Goal: Task Accomplishment & Management: Manage account settings

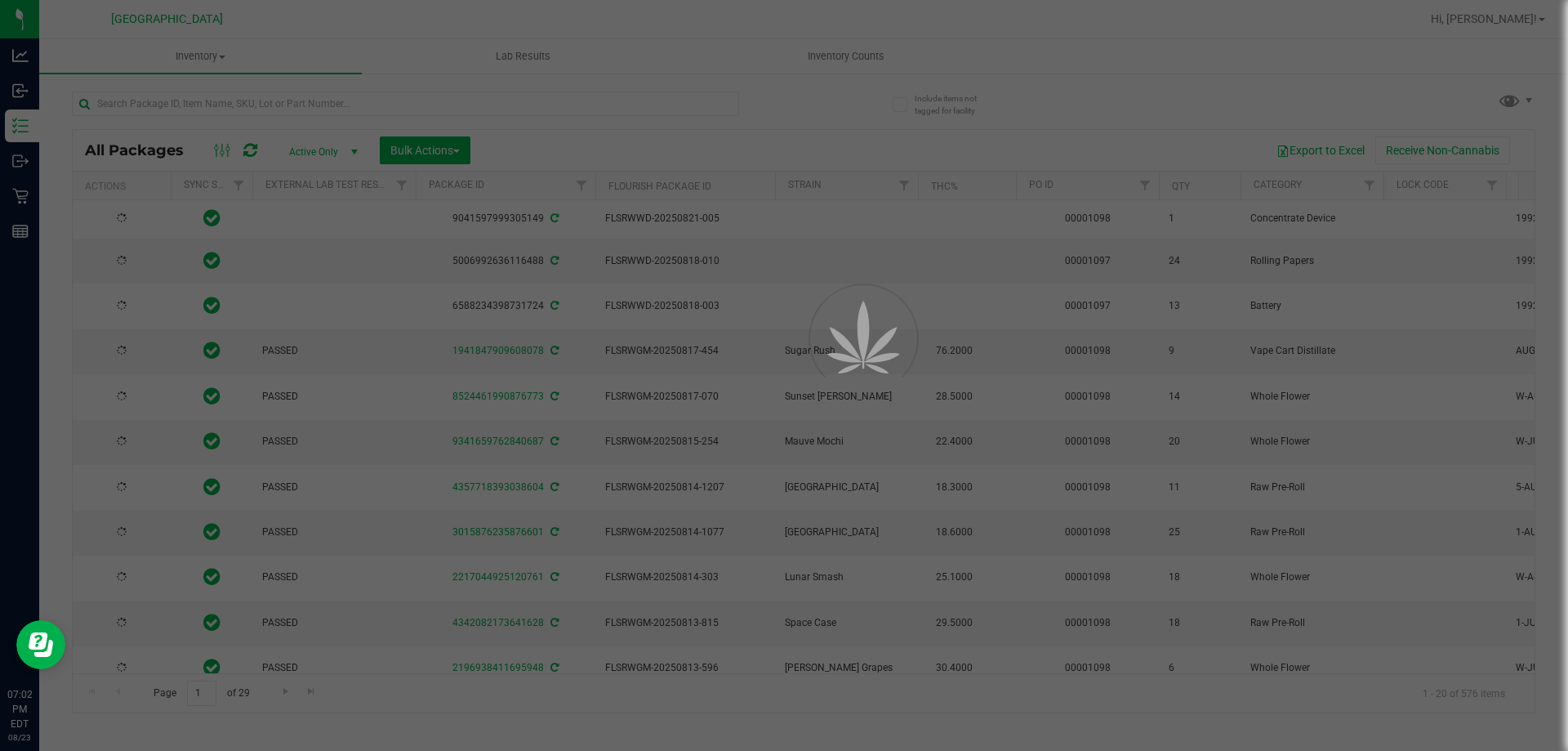
click at [381, 105] on div at bounding box center [784, 375] width 1568 height 751
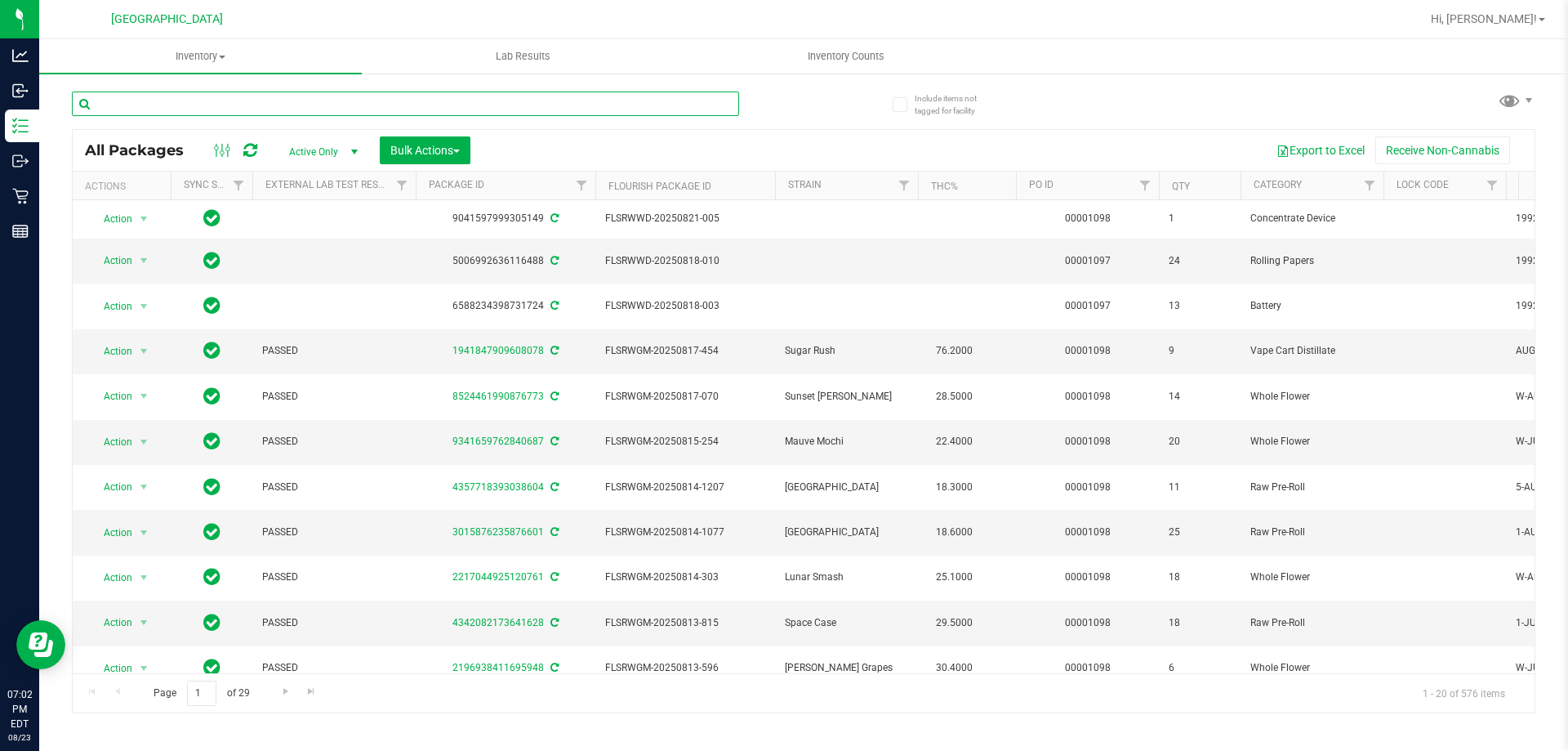
click at [346, 100] on input "text" at bounding box center [405, 104] width 667 height 25
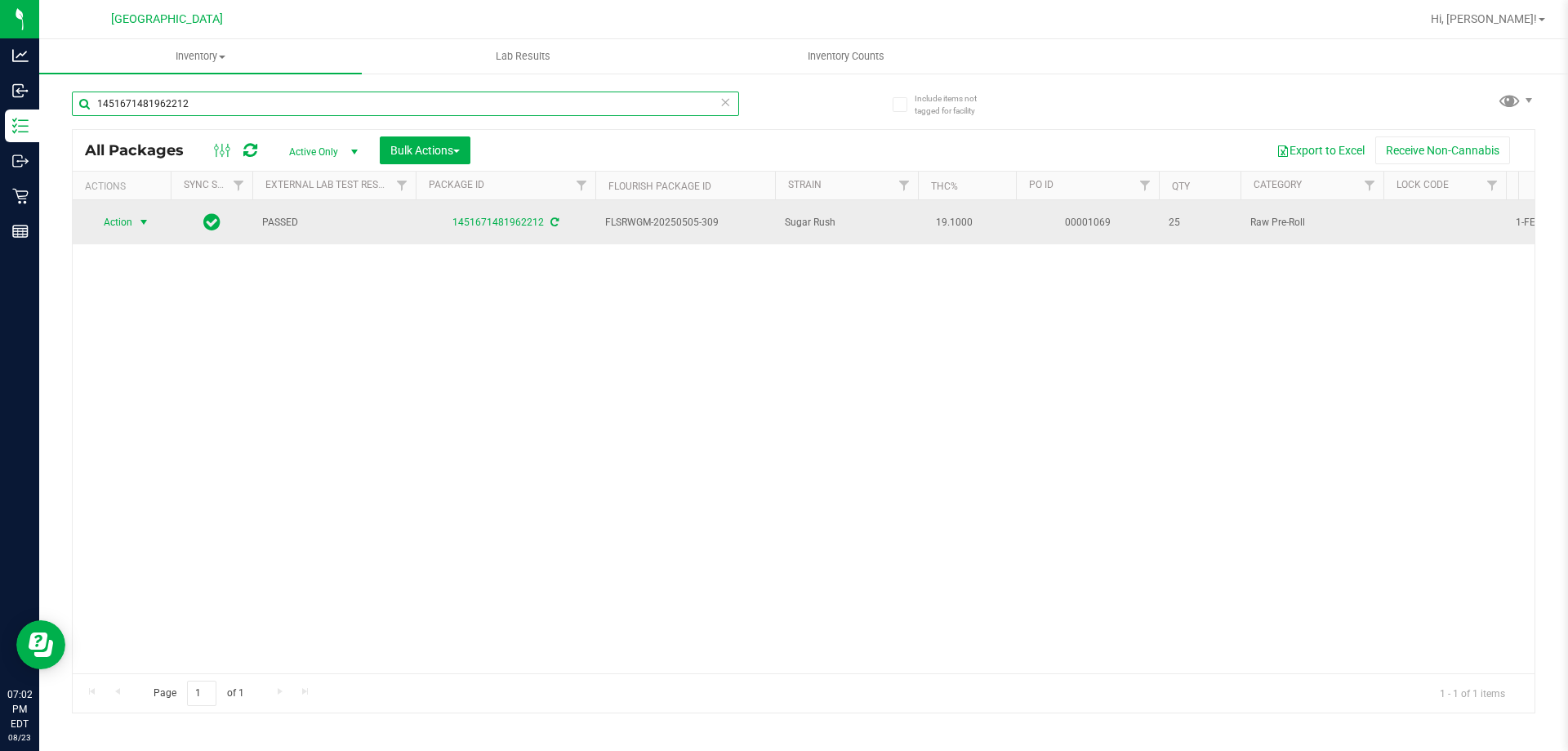
type input "1451671481962212"
click at [145, 222] on span "select" at bounding box center [143, 222] width 13 height 13
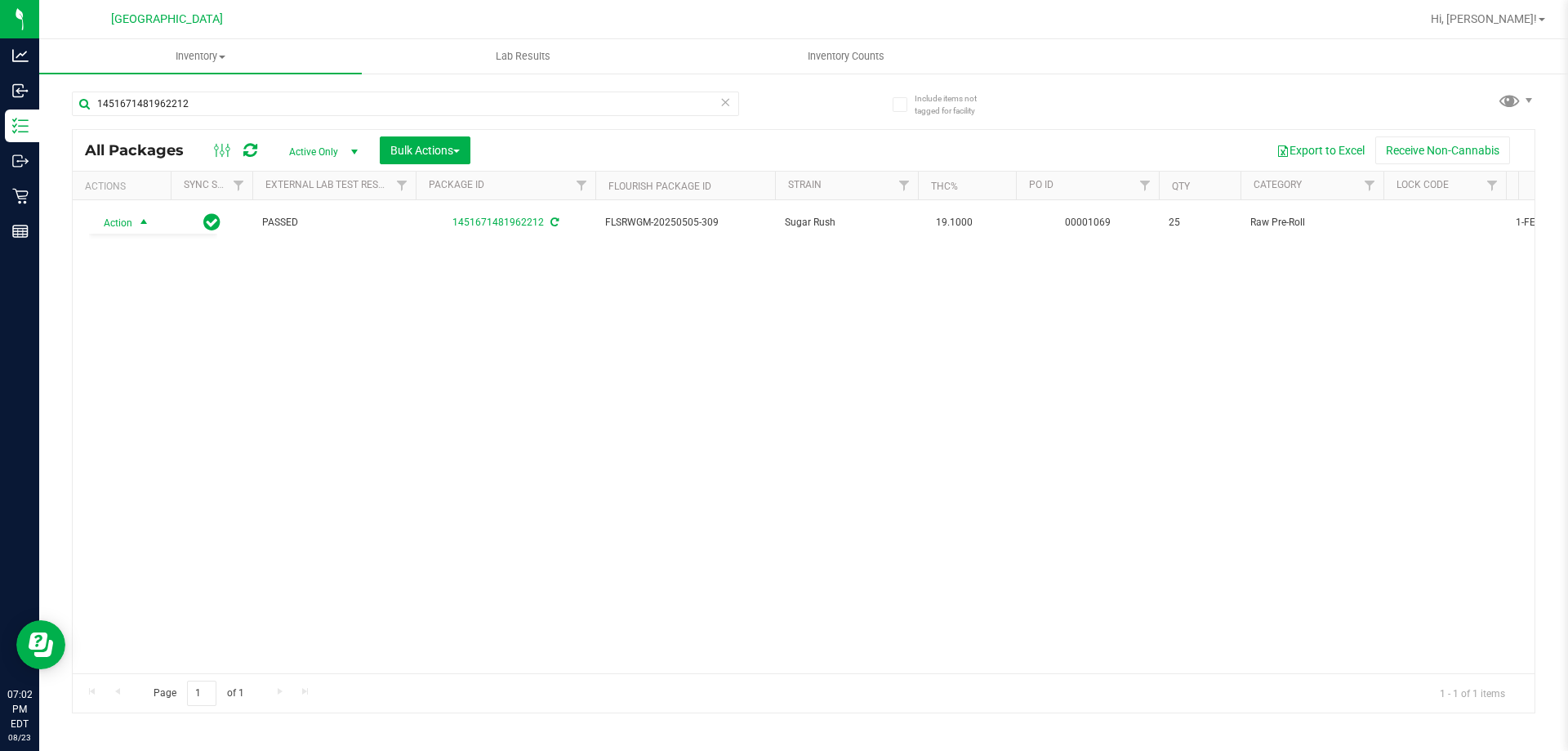
click at [192, 527] on div "Action Action Adjust qty Create package Edit attributes Global inventory Locate…" at bounding box center [804, 437] width 1462 height 473
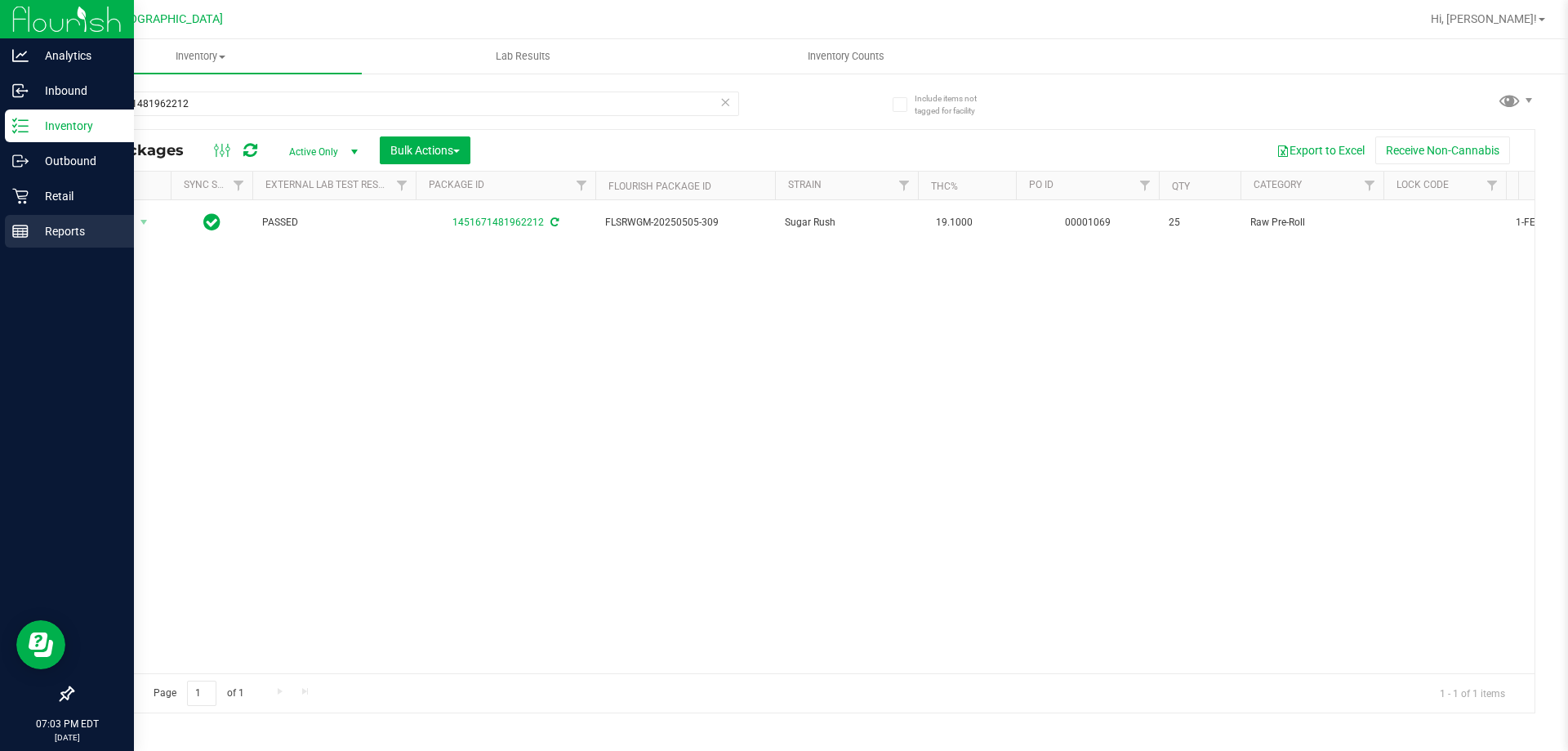
click at [22, 221] on div "Reports" at bounding box center [69, 231] width 129 height 33
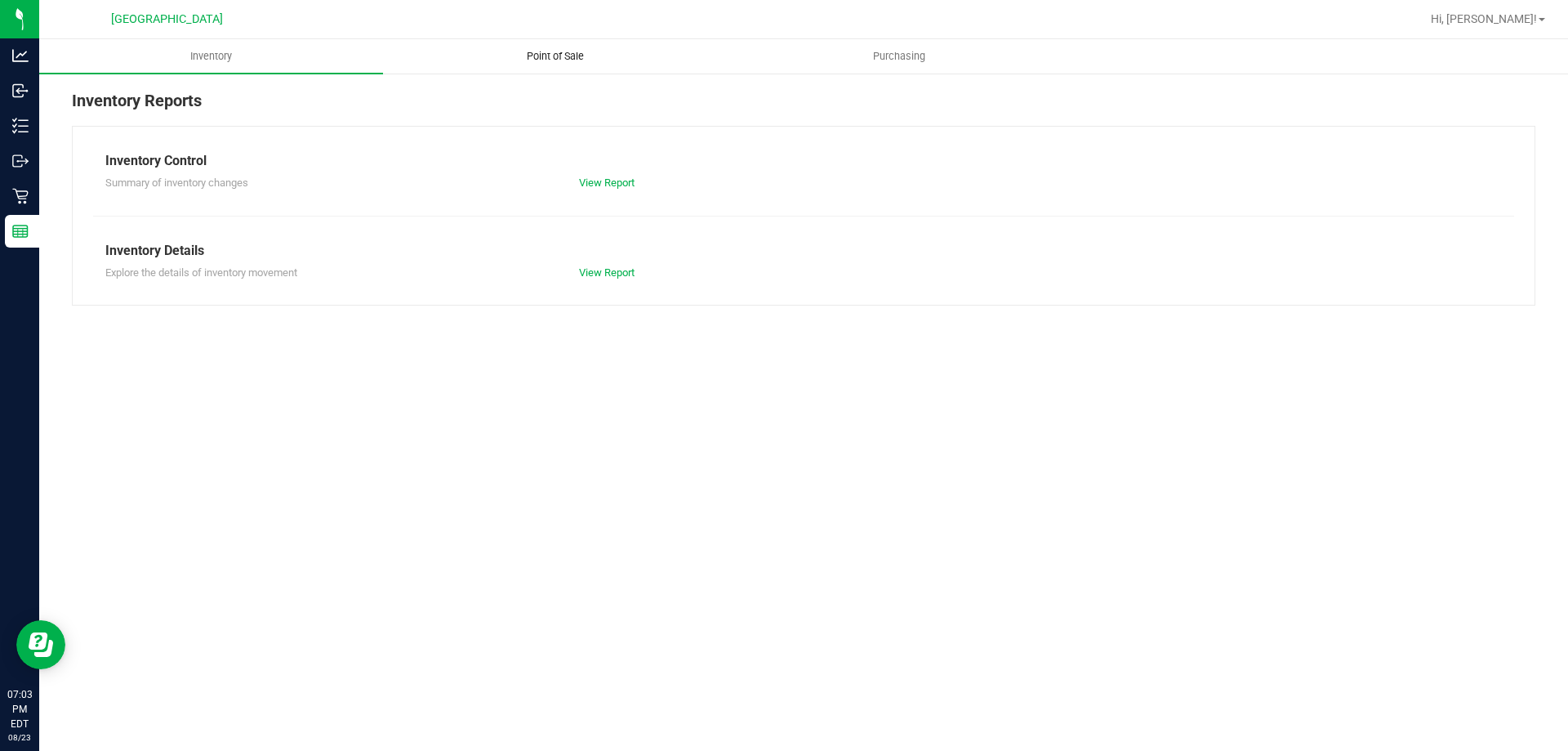
click at [495, 68] on uib-tab-heading "Point of Sale" at bounding box center [555, 56] width 342 height 33
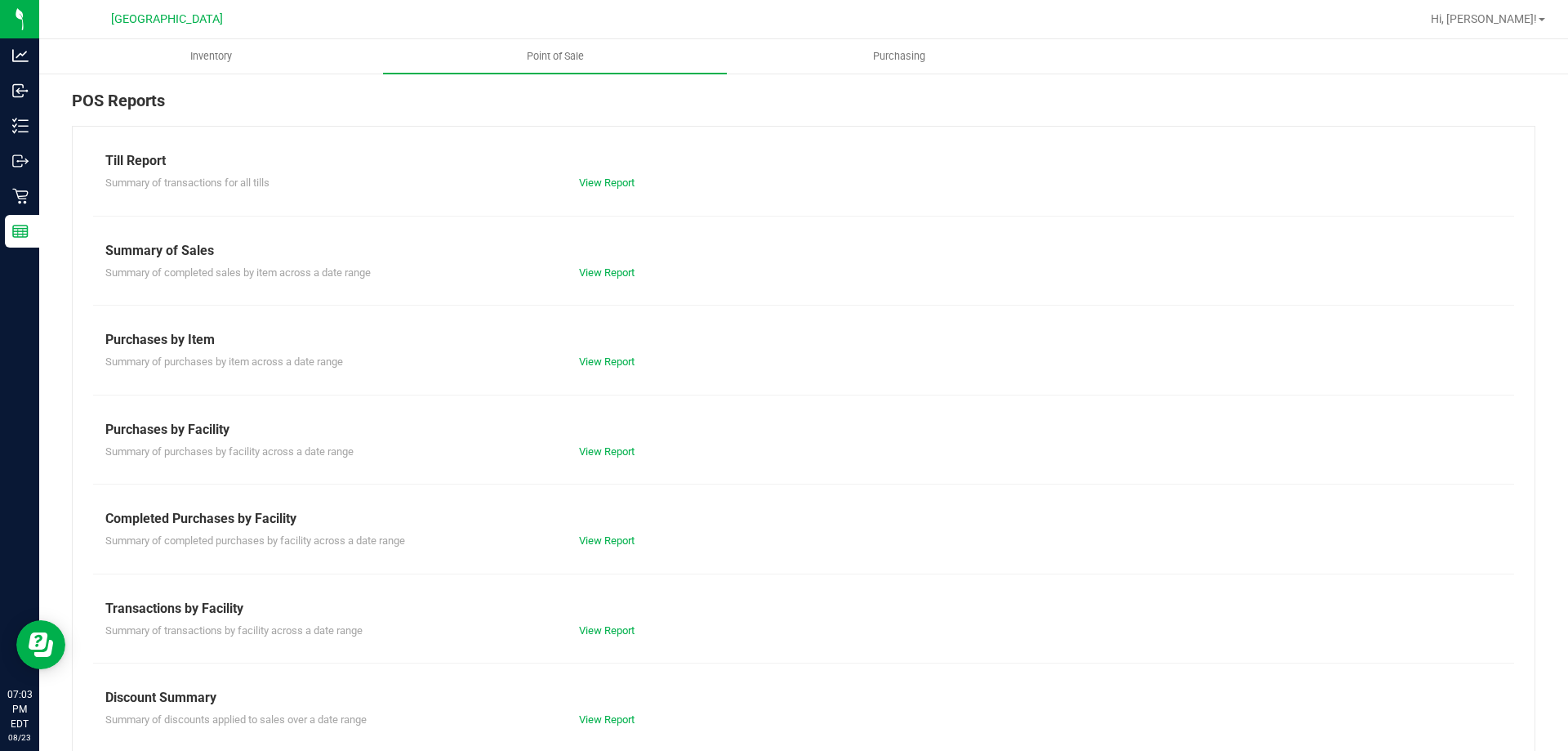
click at [576, 549] on div "Till Report Summary of transactions for all tills View Report Summary of Sales …" at bounding box center [804, 484] width 1464 height 716
click at [584, 549] on div "Till Report Summary of transactions for all tills View Report Summary of Sales …" at bounding box center [804, 484] width 1464 height 716
click at [585, 535] on link "View Report" at bounding box center [607, 541] width 55 height 12
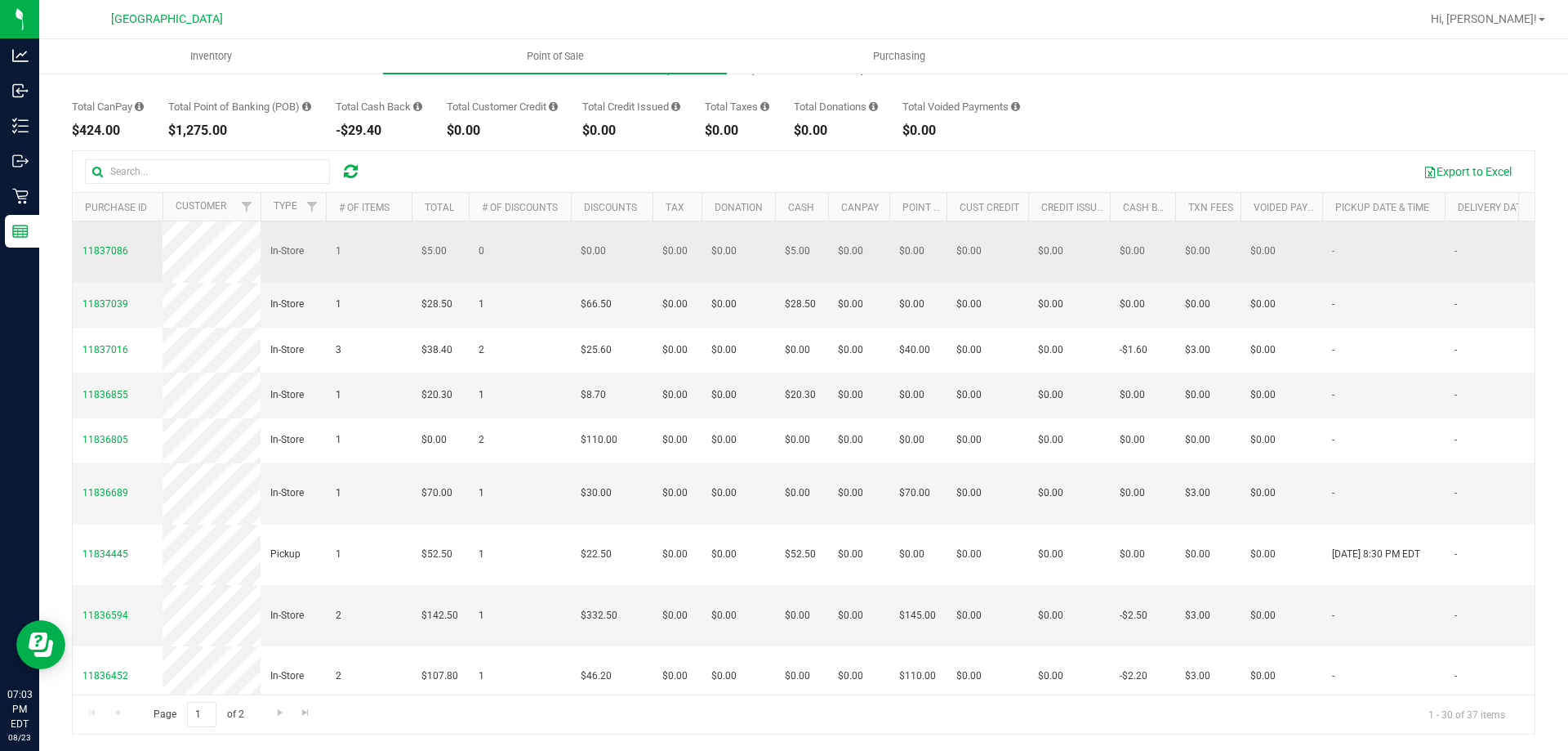
drag, startPoint x: 1056, startPoint y: 554, endPoint x: 82, endPoint y: 259, distance: 1017.7
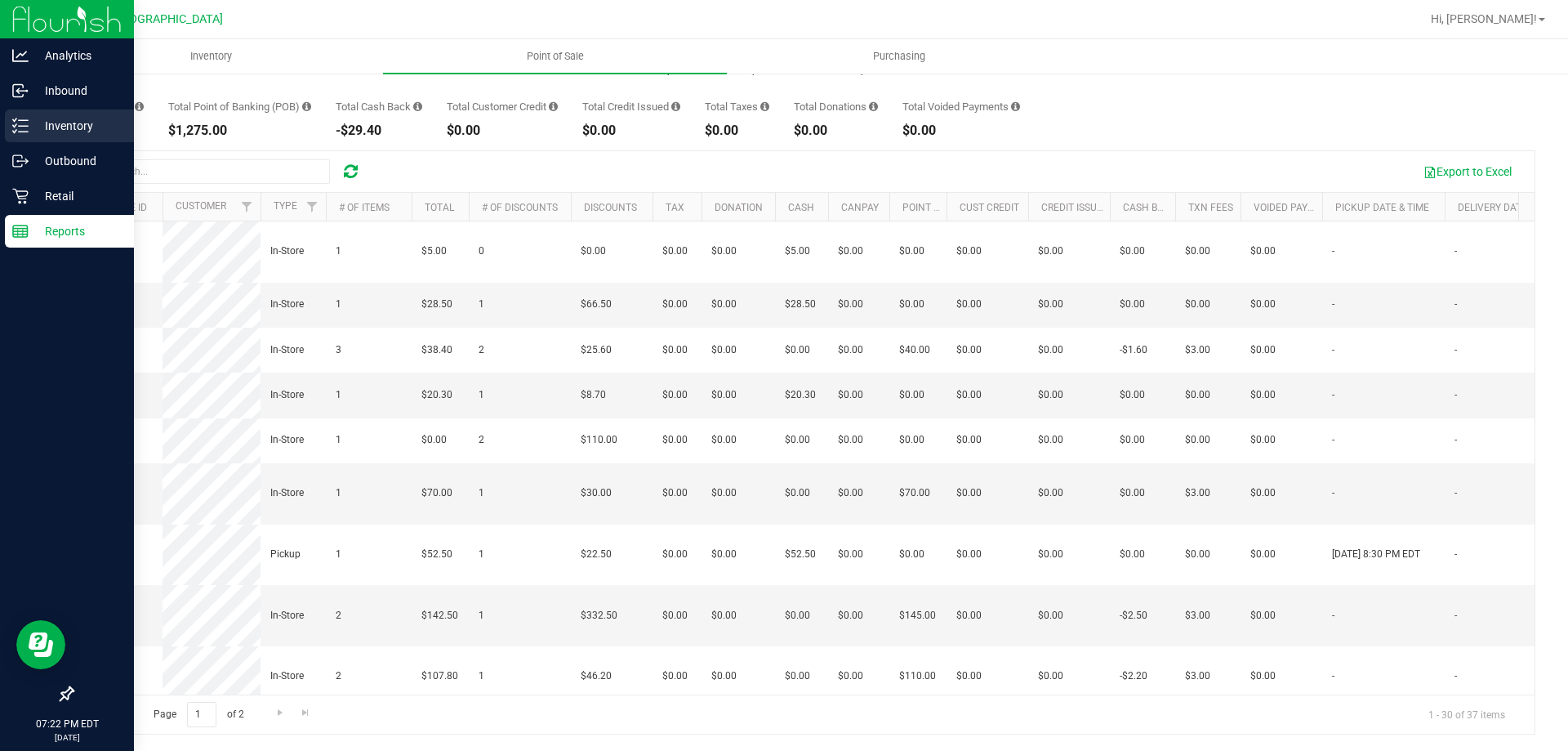
click at [69, 130] on p "Inventory" at bounding box center [78, 126] width 98 height 20
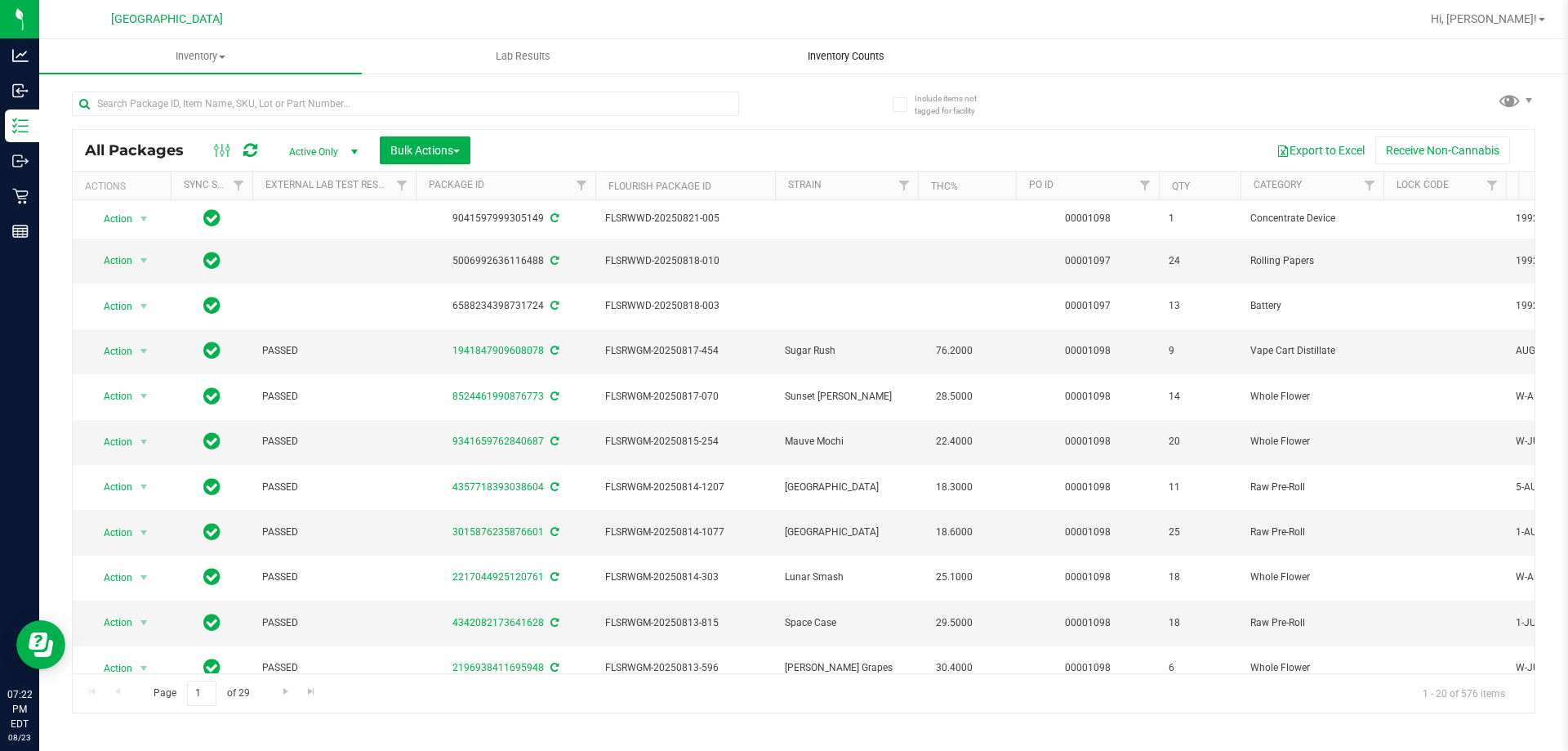
click at [829, 61] on span "Inventory Counts" at bounding box center [846, 56] width 121 height 15
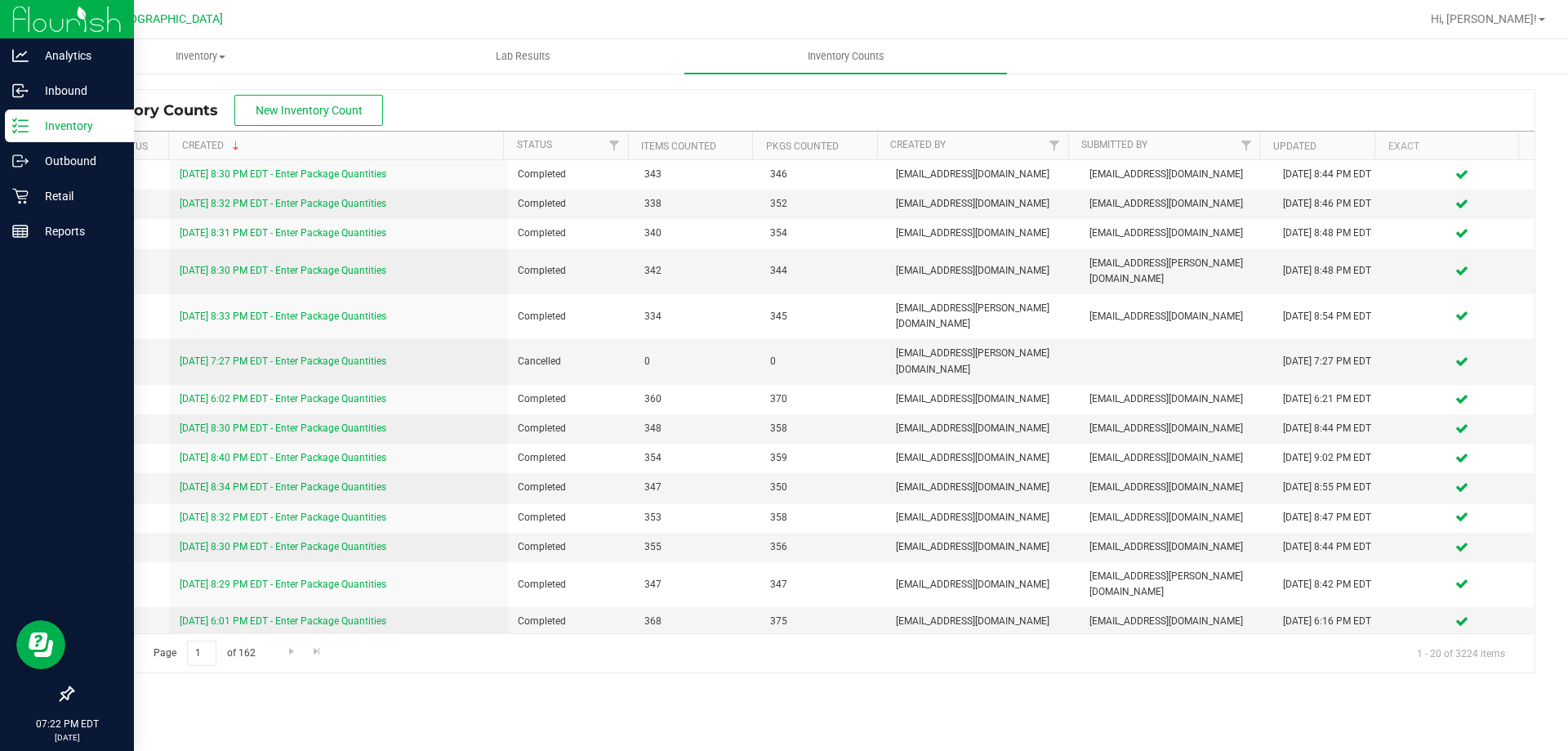
click at [69, 125] on p "Inventory" at bounding box center [78, 126] width 98 height 20
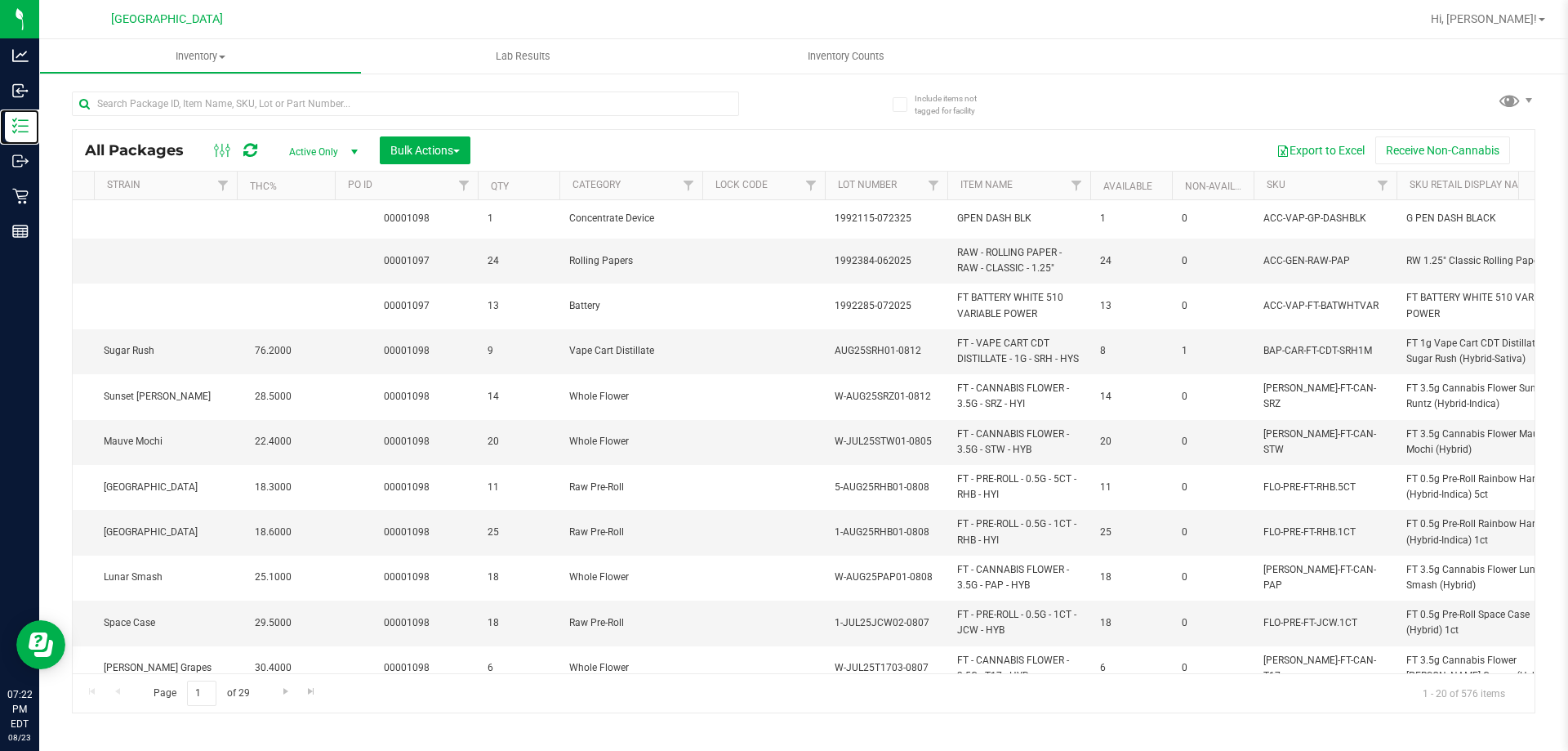
scroll to position [0, 689]
click at [1271, 187] on link "SKU" at bounding box center [1269, 184] width 19 height 12
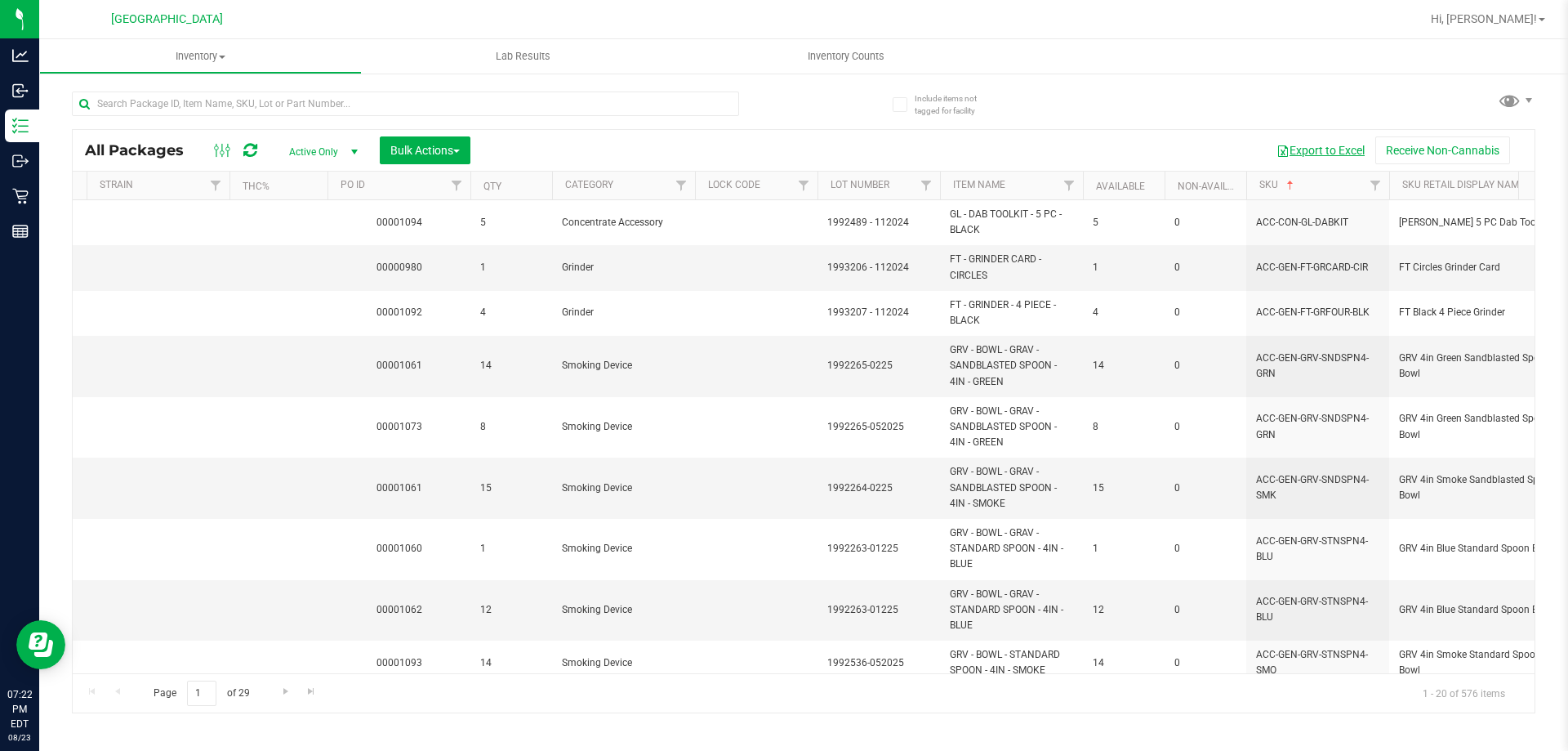
click at [1314, 159] on button "Export to Excel" at bounding box center [1320, 150] width 110 height 28
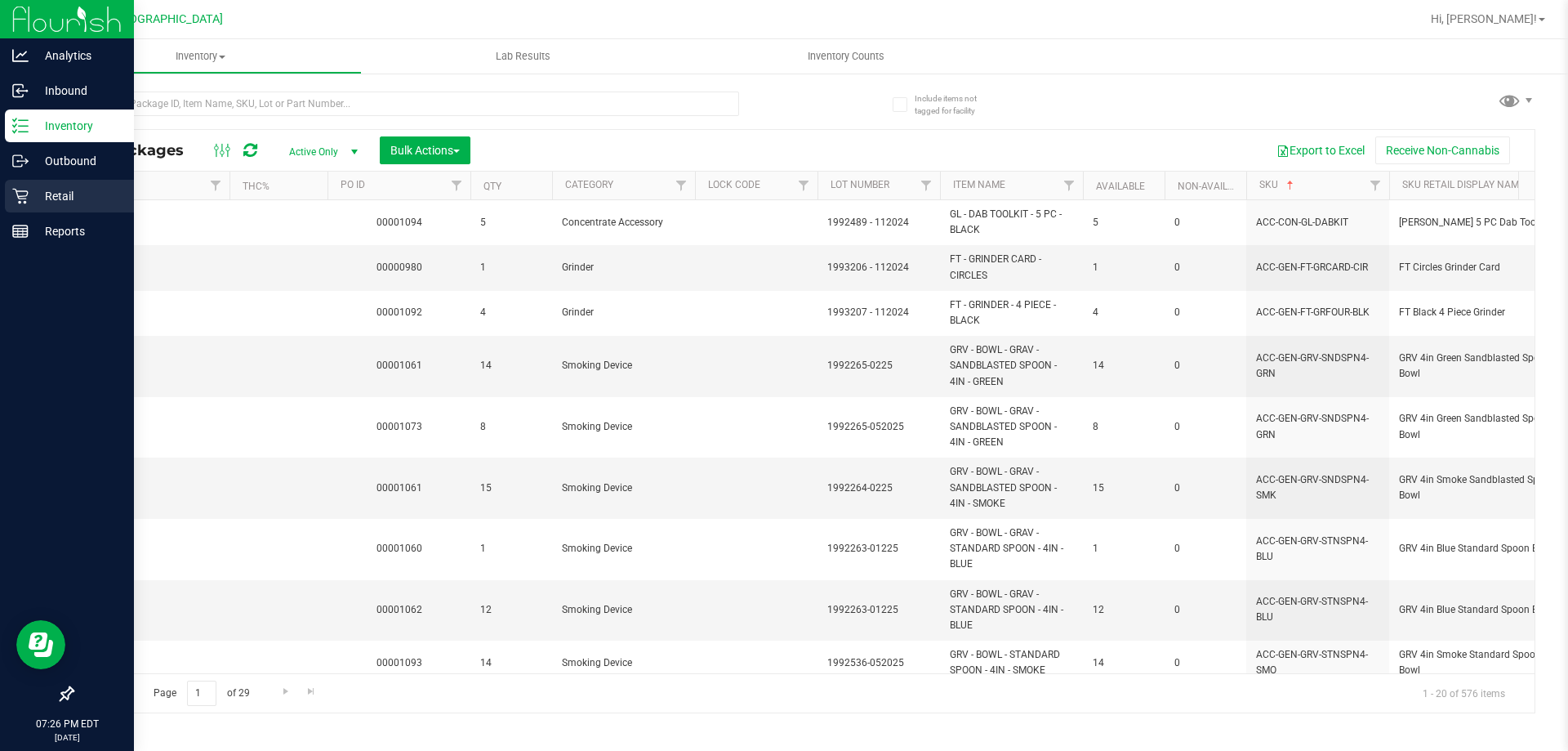
click at [31, 193] on p "Retail" at bounding box center [78, 196] width 98 height 20
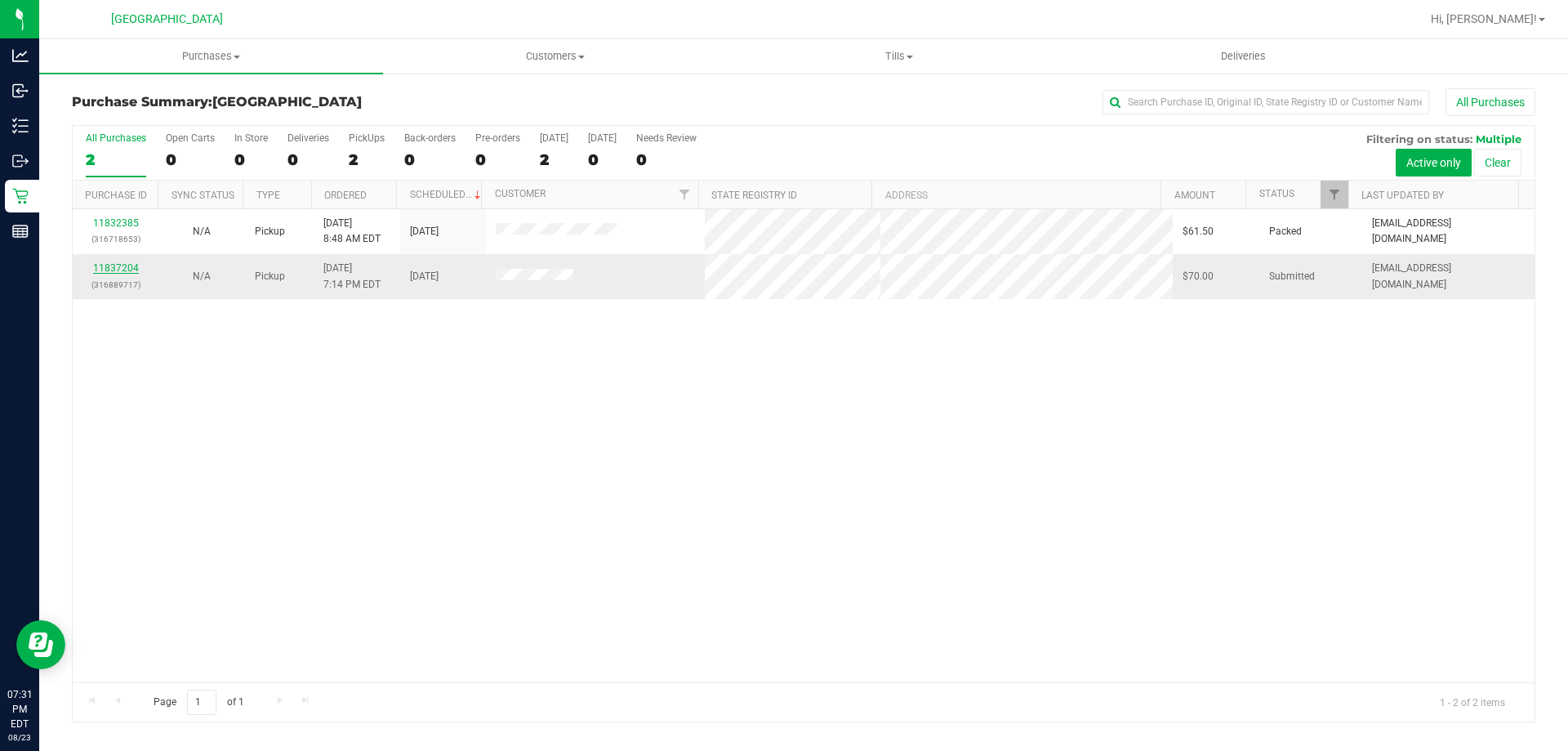
click at [126, 271] on link "11837204" at bounding box center [116, 267] width 45 height 12
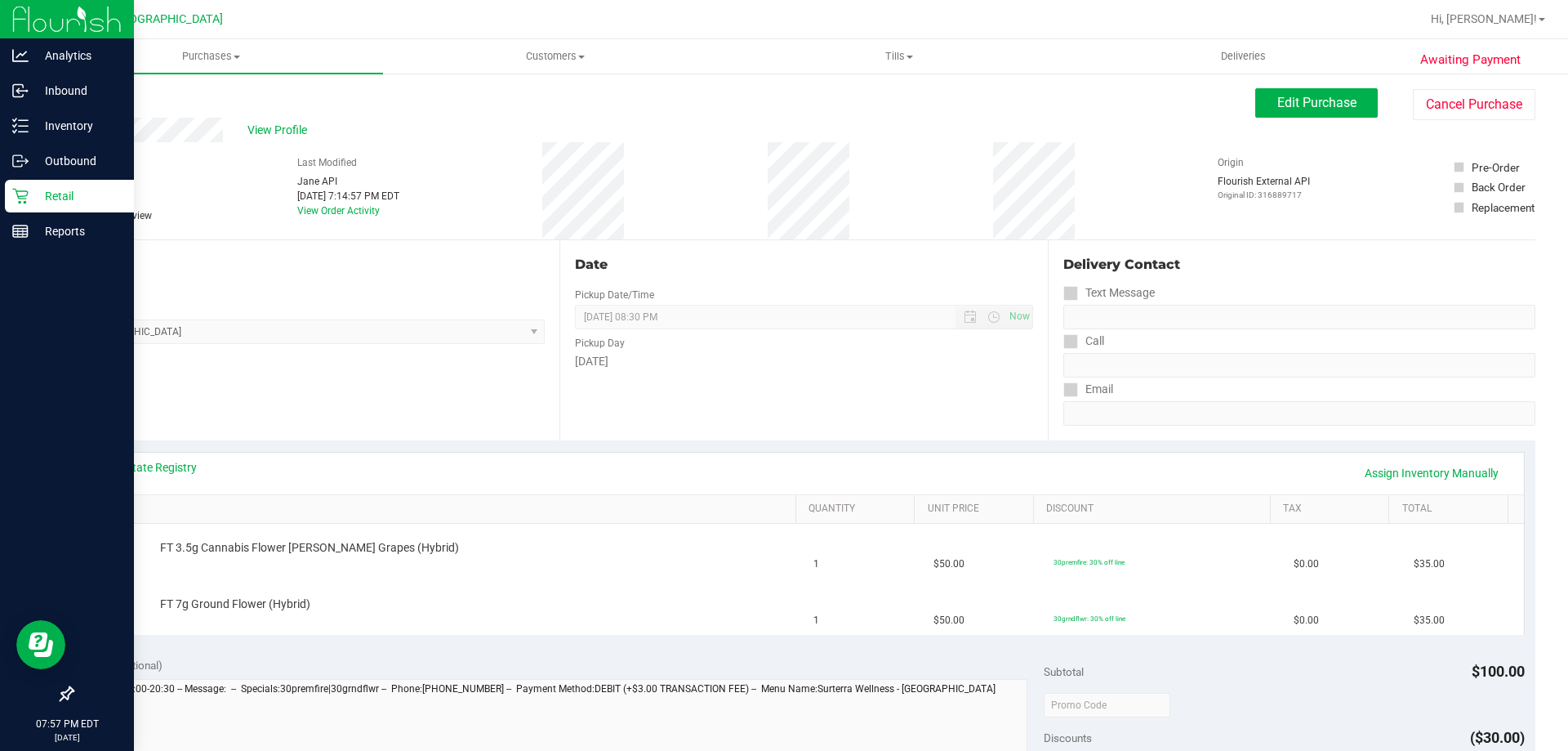
click at [42, 199] on p "Retail" at bounding box center [78, 196] width 98 height 20
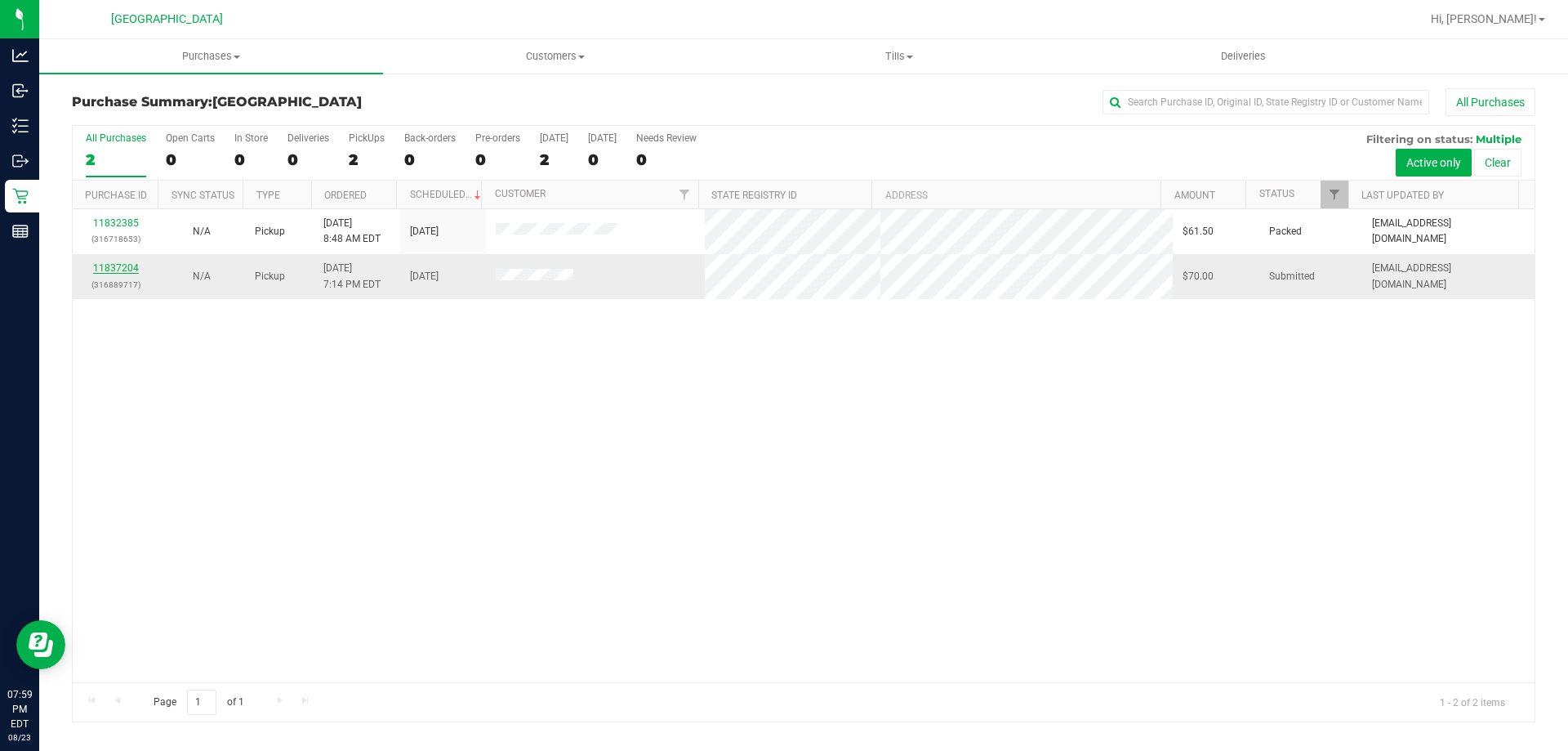
click at [127, 266] on link "11837204" at bounding box center [116, 267] width 45 height 12
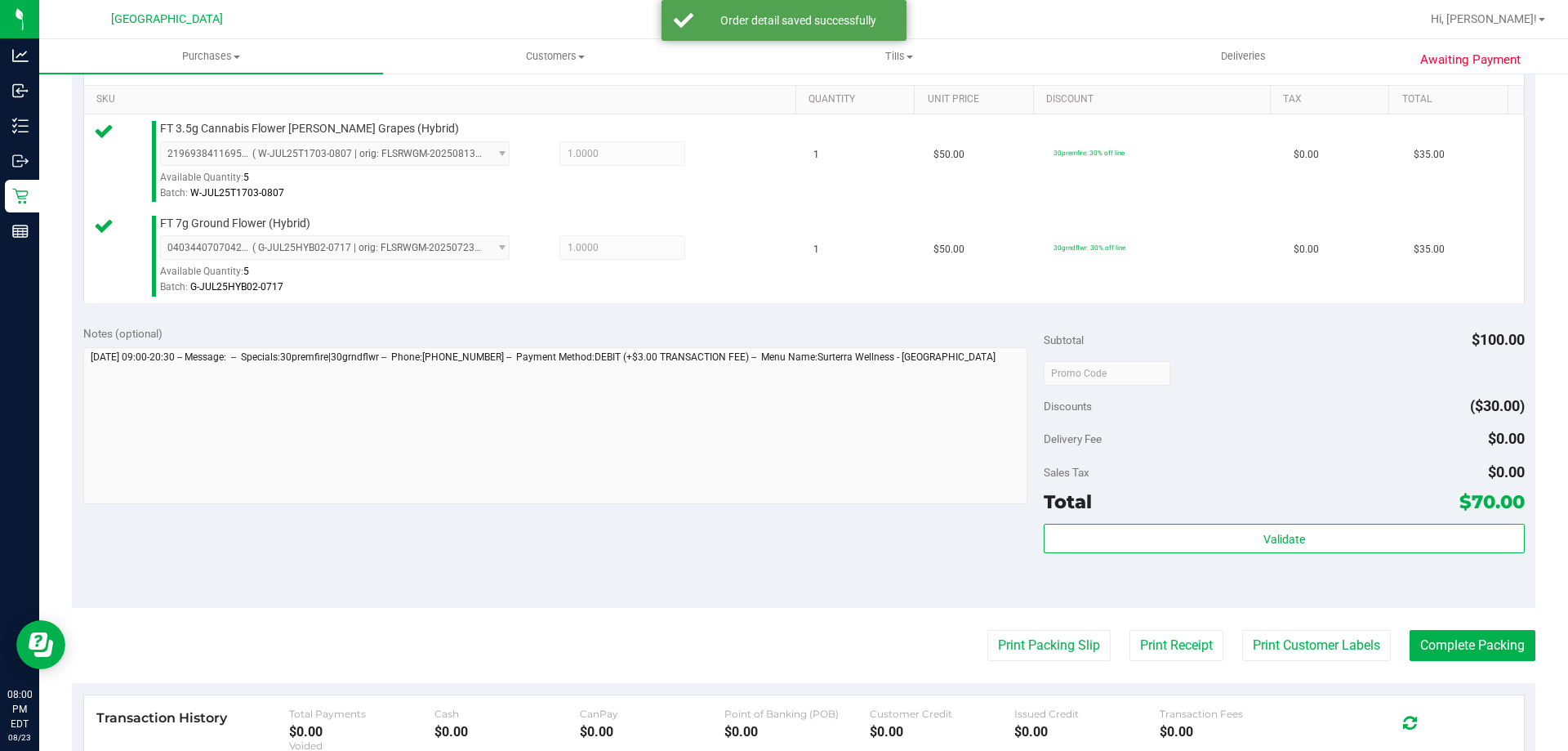
scroll to position [478, 0]
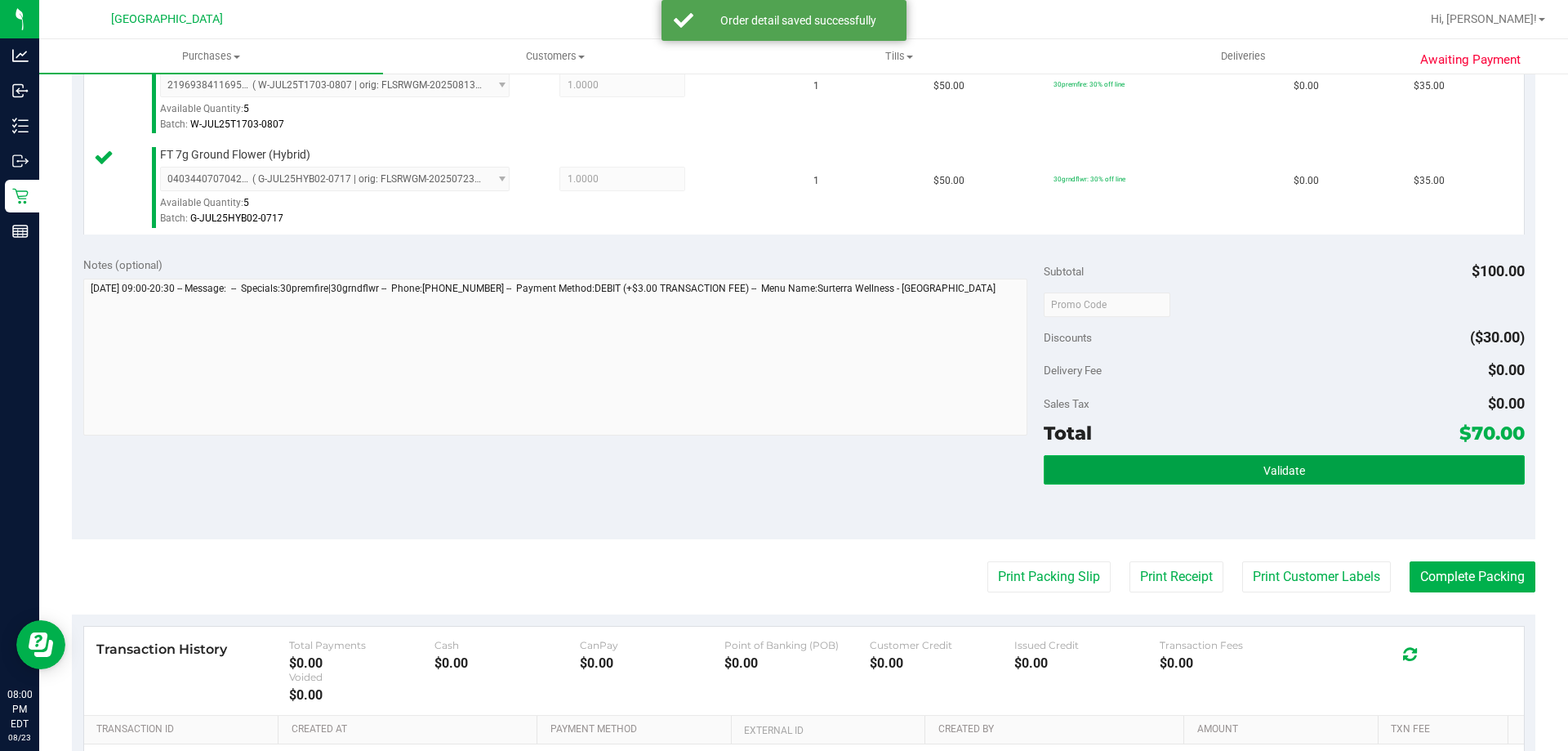
click at [1377, 461] on button "Validate" at bounding box center [1284, 469] width 480 height 29
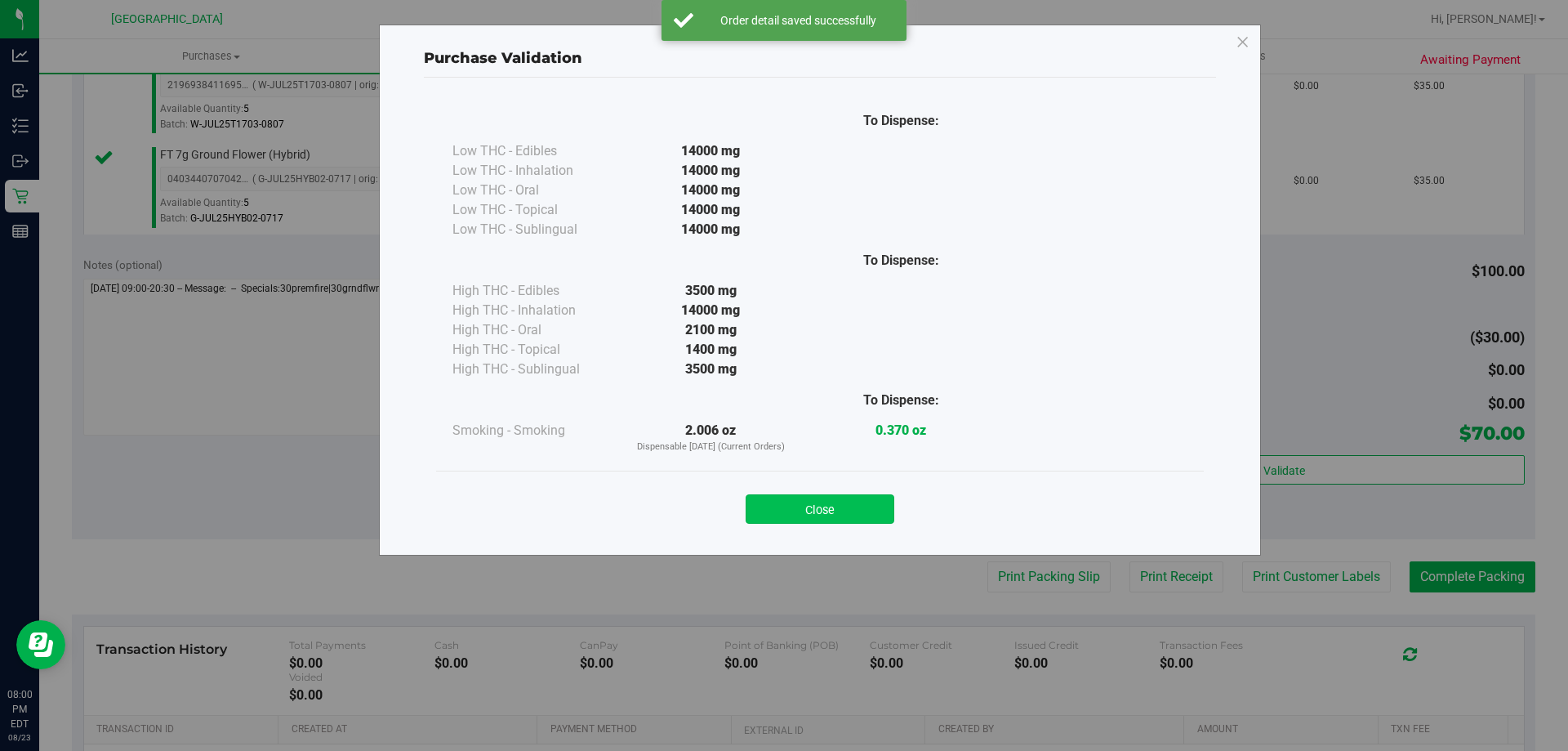
click at [840, 516] on button "Close" at bounding box center [820, 509] width 149 height 29
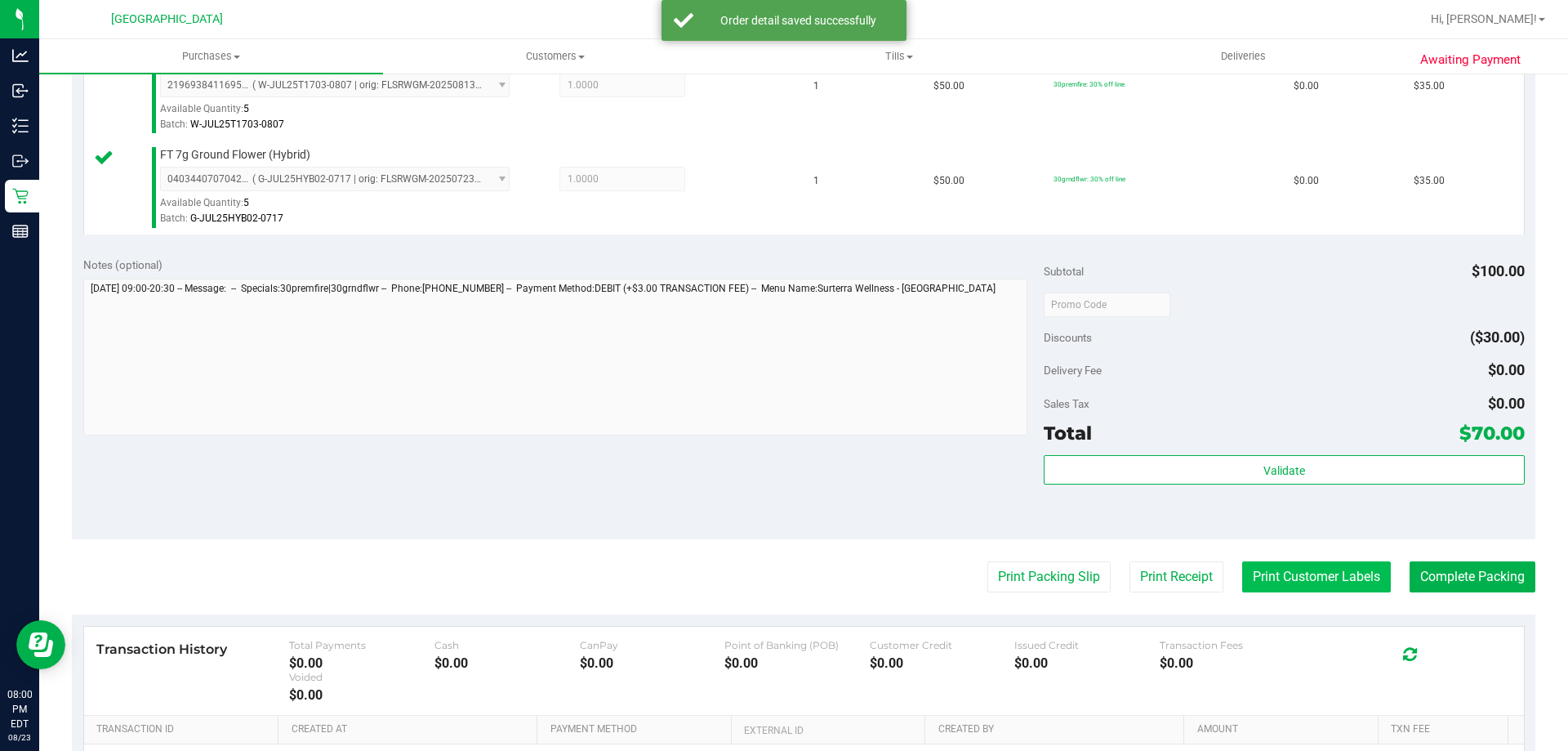
click at [1297, 585] on button "Print Customer Labels" at bounding box center [1317, 576] width 149 height 31
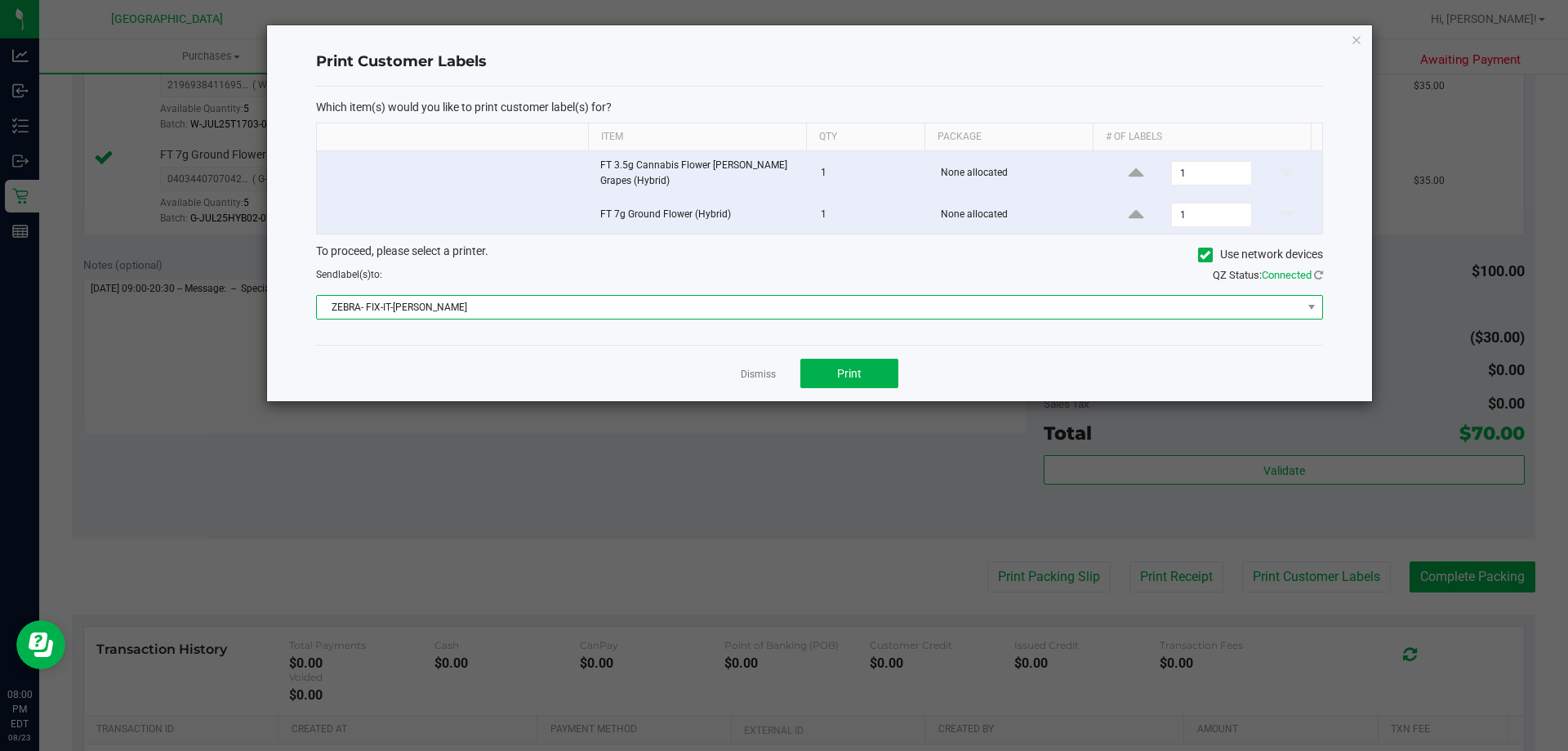
click at [882, 298] on span "ZEBRA- FIX-IT-[PERSON_NAME]" at bounding box center [810, 307] width 985 height 23
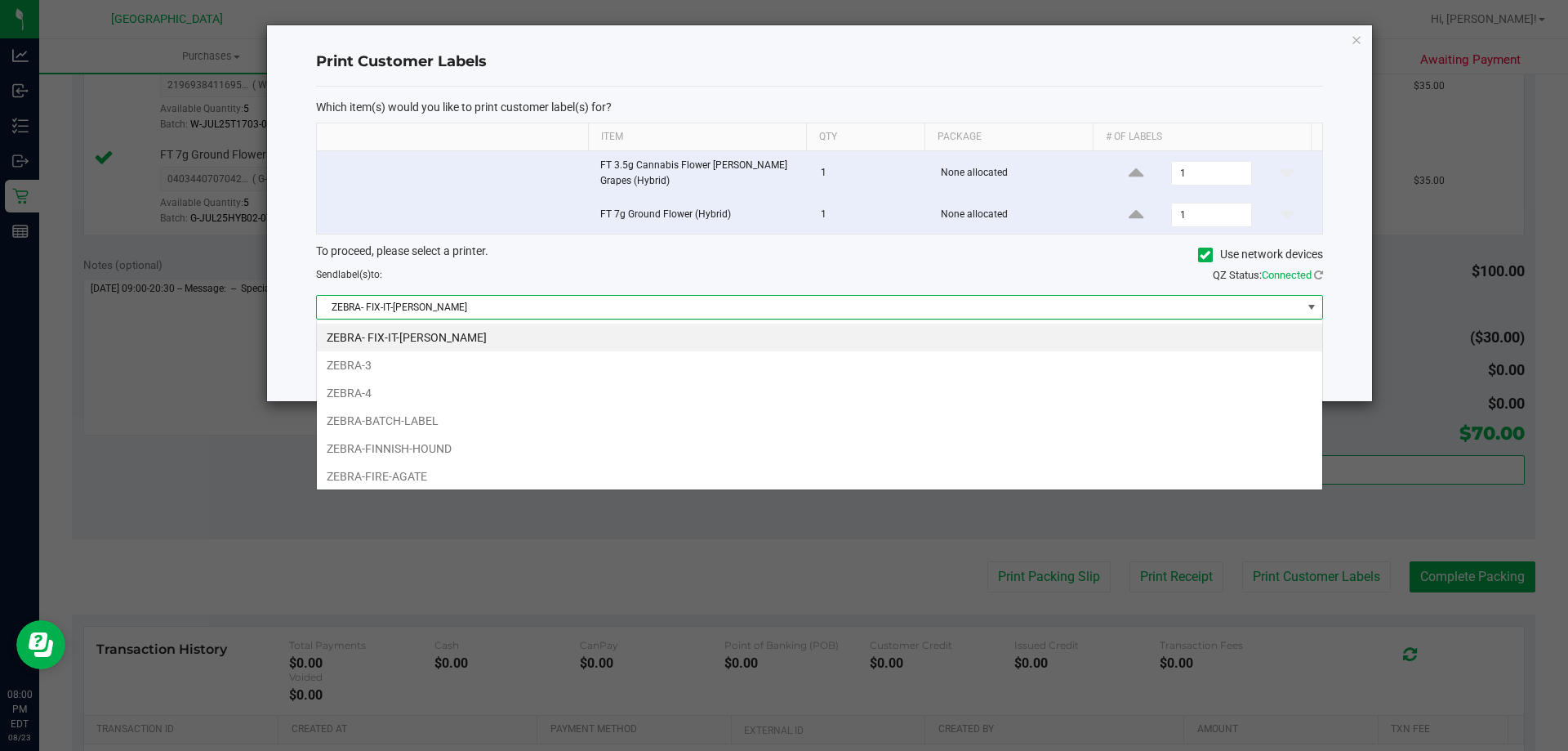
scroll to position [25, 1007]
click at [545, 470] on li "ZEBRA-FIRE-AGATE" at bounding box center [820, 476] width 1006 height 28
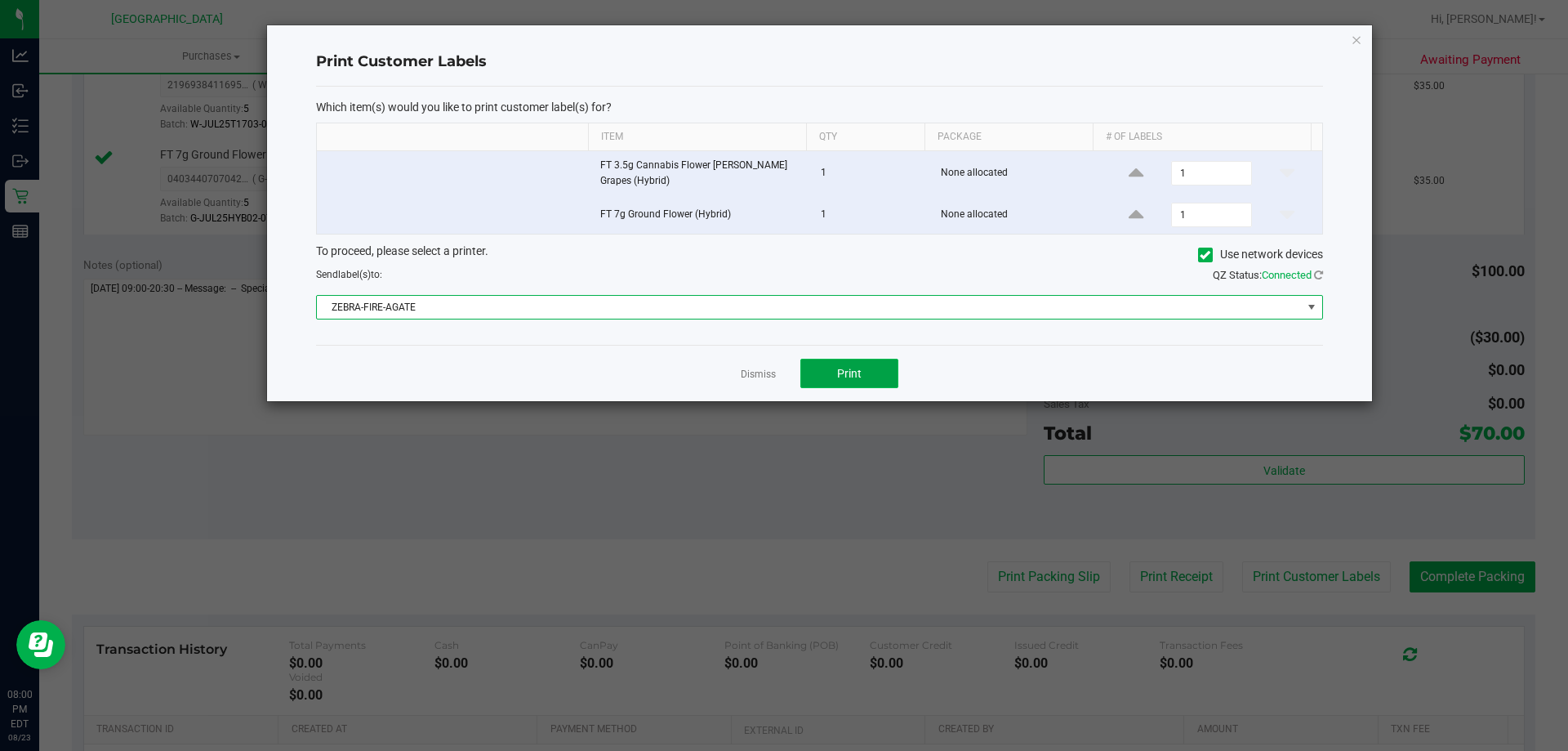
click at [861, 363] on button "Print" at bounding box center [850, 373] width 98 height 29
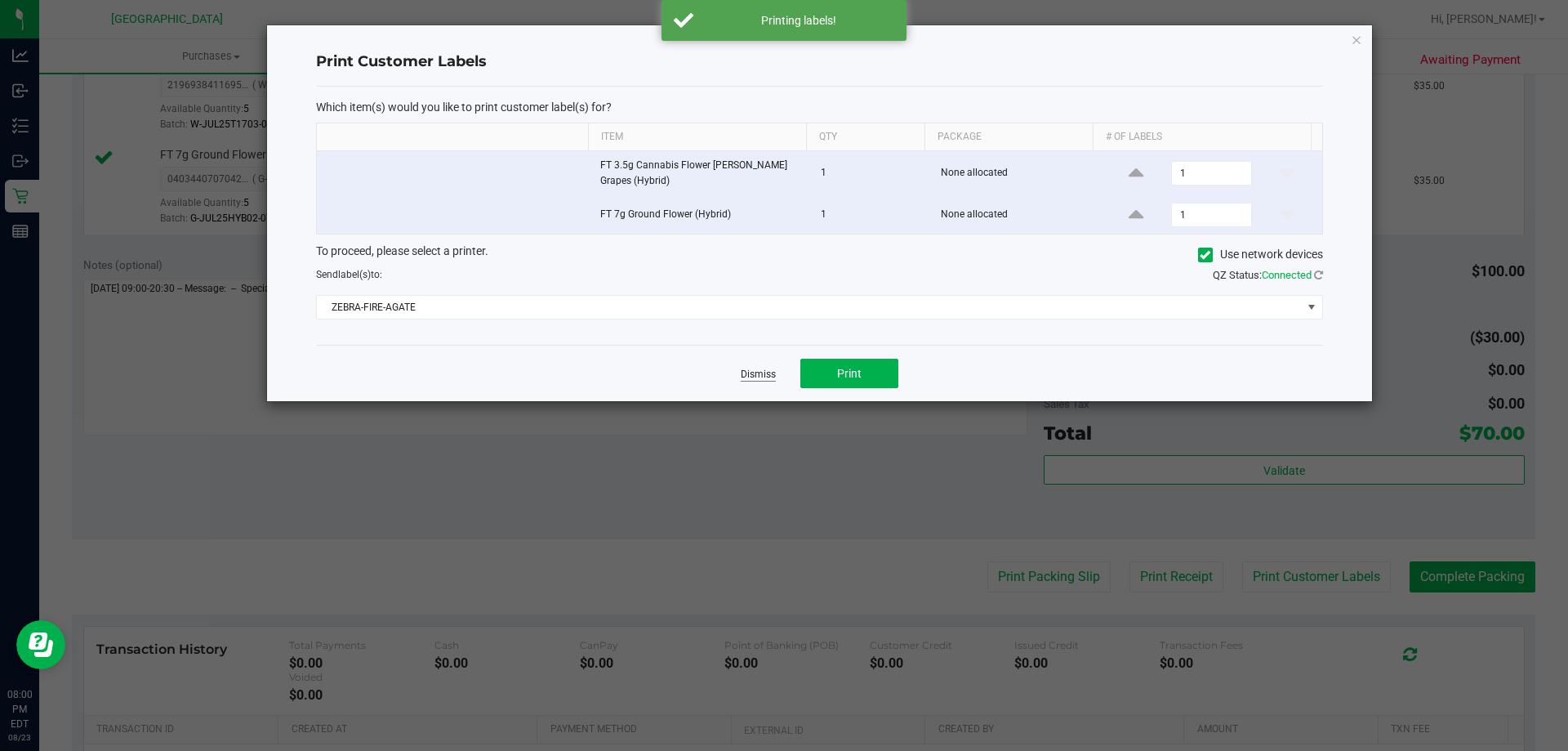
click at [764, 373] on link "Dismiss" at bounding box center [758, 375] width 35 height 14
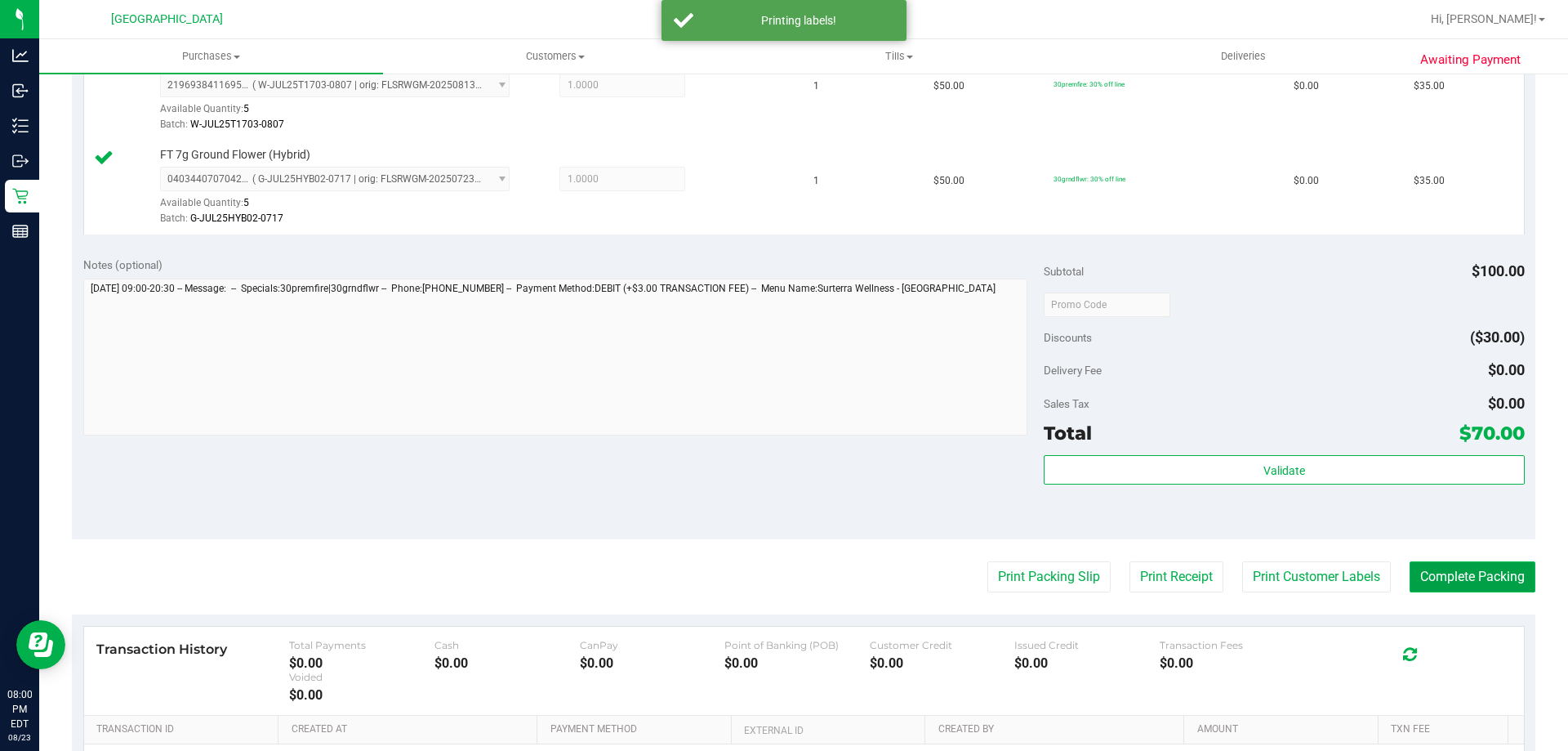
click at [1449, 563] on button "Complete Packing" at bounding box center [1473, 576] width 126 height 31
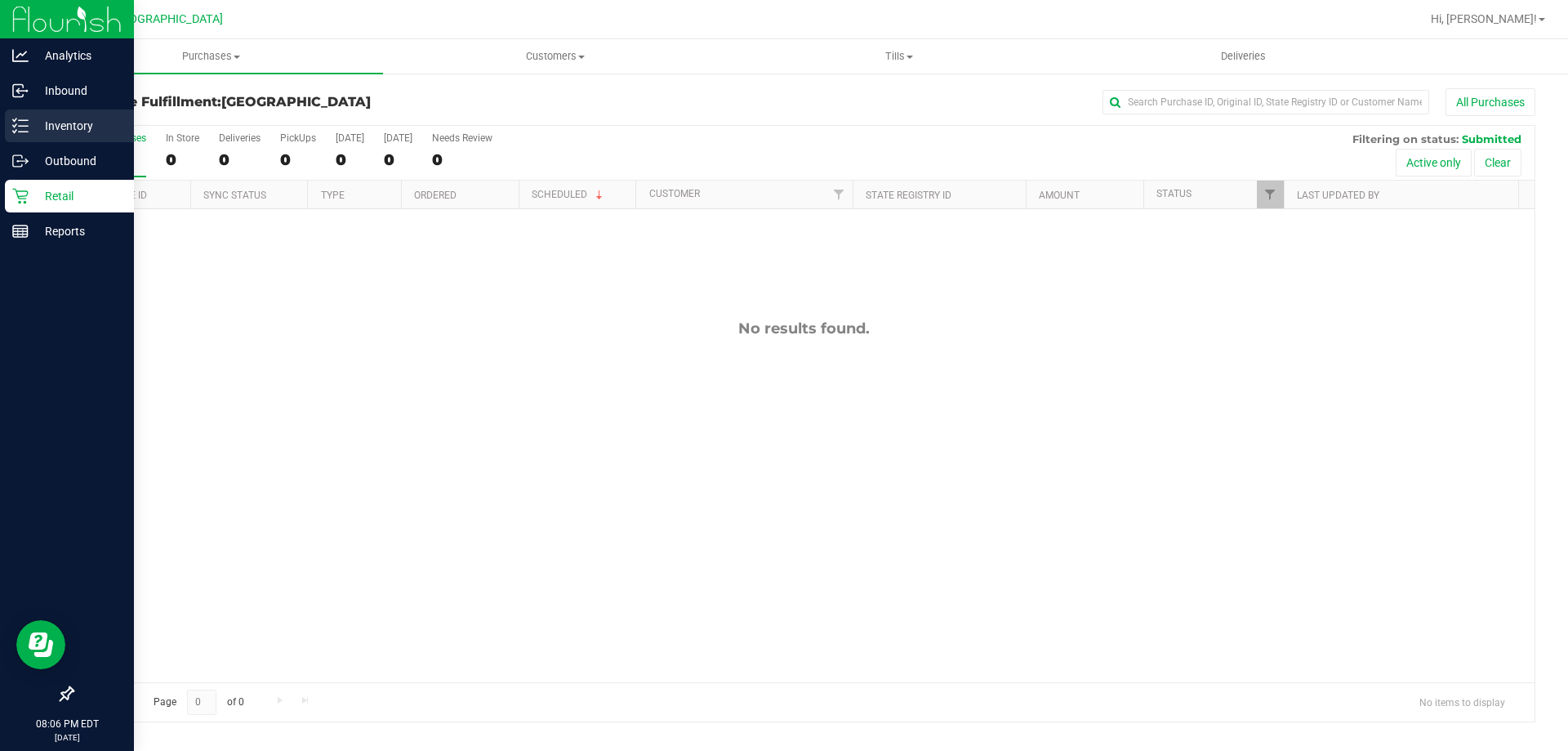
click at [72, 113] on div "Inventory" at bounding box center [69, 126] width 129 height 33
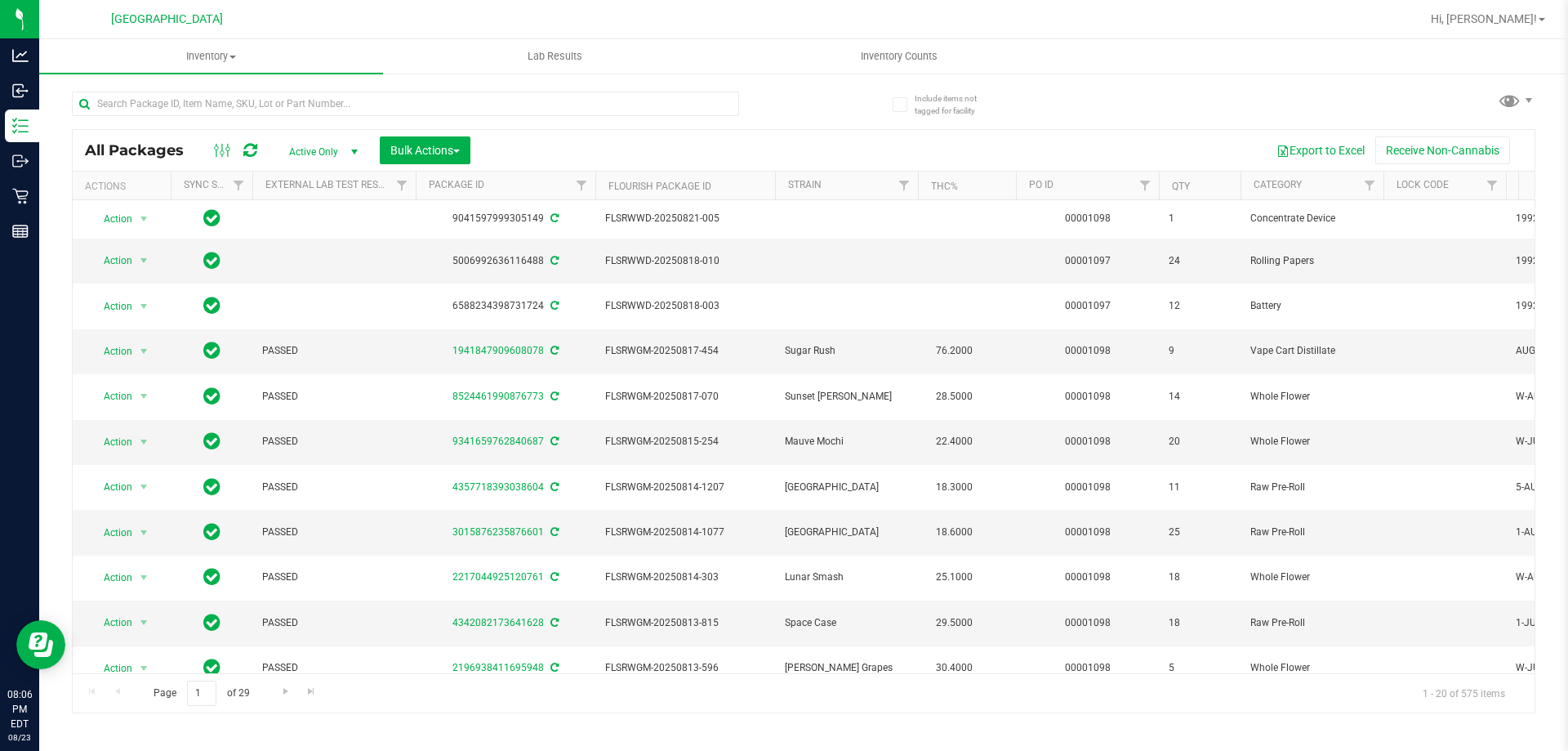
click at [421, 90] on div at bounding box center [438, 102] width 732 height 53
click at [411, 104] on input "text" at bounding box center [405, 104] width 667 height 25
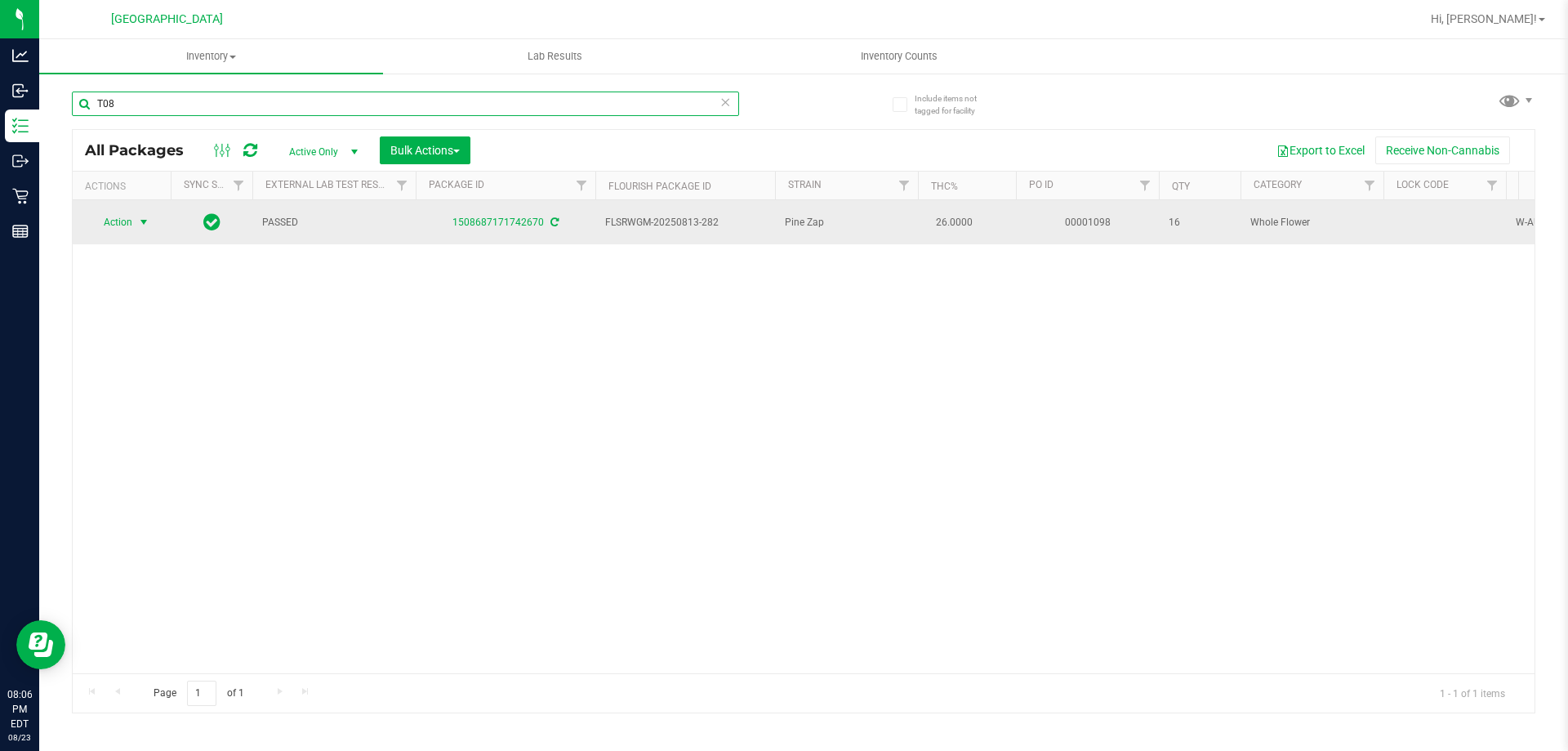
type input "T08"
click at [138, 219] on span "select" at bounding box center [143, 222] width 13 height 13
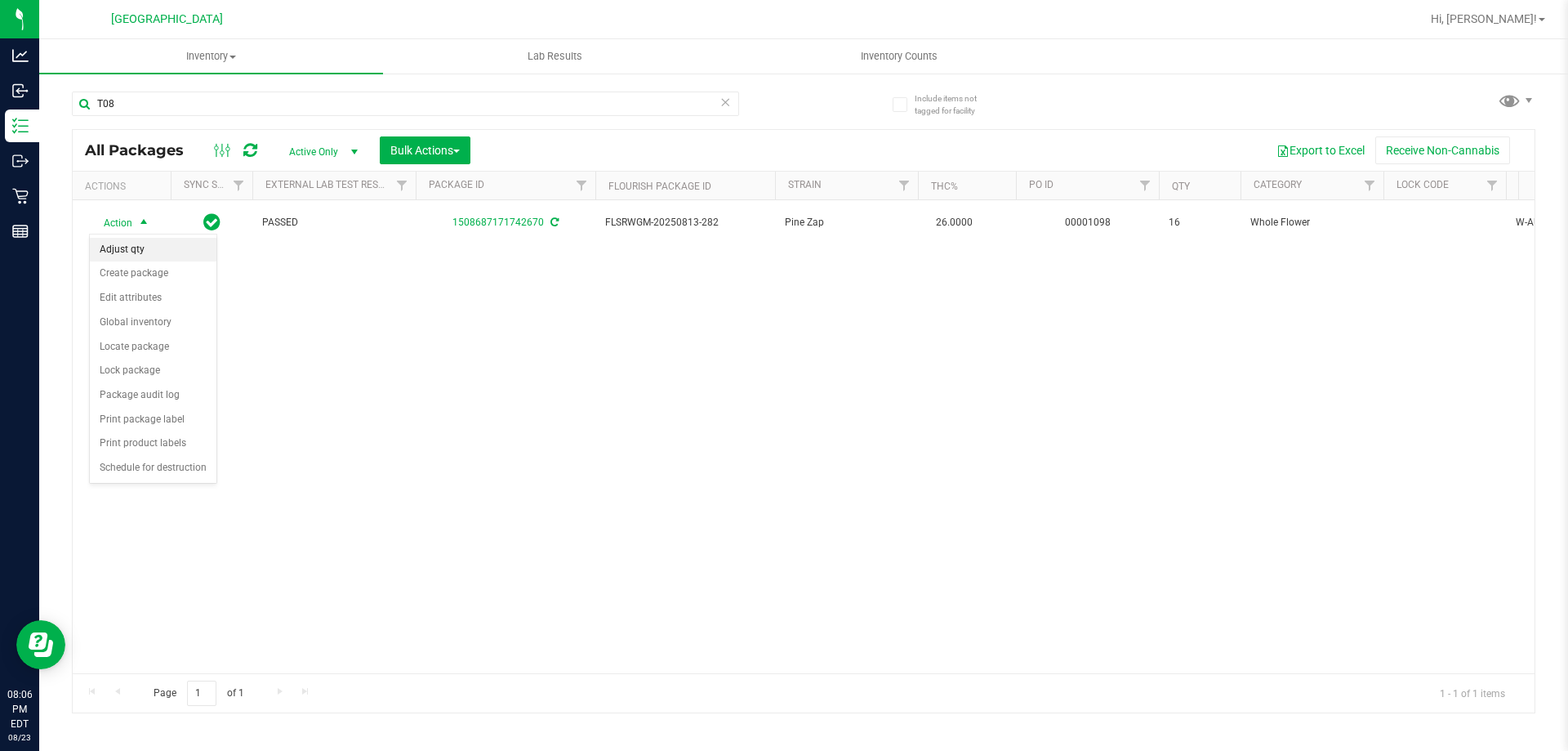
click at [175, 251] on li "Adjust qty" at bounding box center [153, 250] width 127 height 25
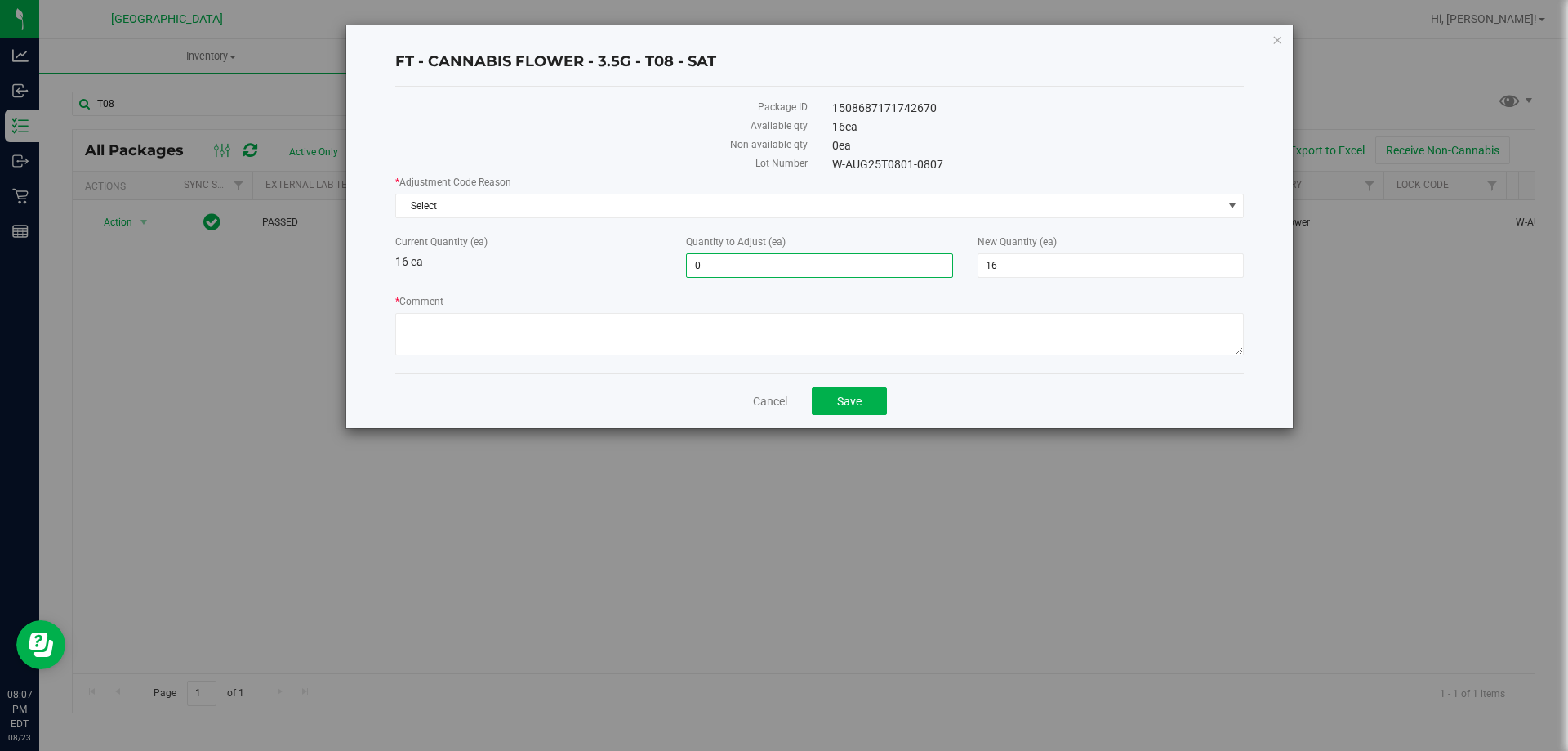
click at [726, 267] on span "0 0" at bounding box center [819, 265] width 266 height 25
type input "1"
type input "17"
click at [595, 259] on div "Current Quantity (ea) 16 ea" at bounding box center [528, 252] width 290 height 36
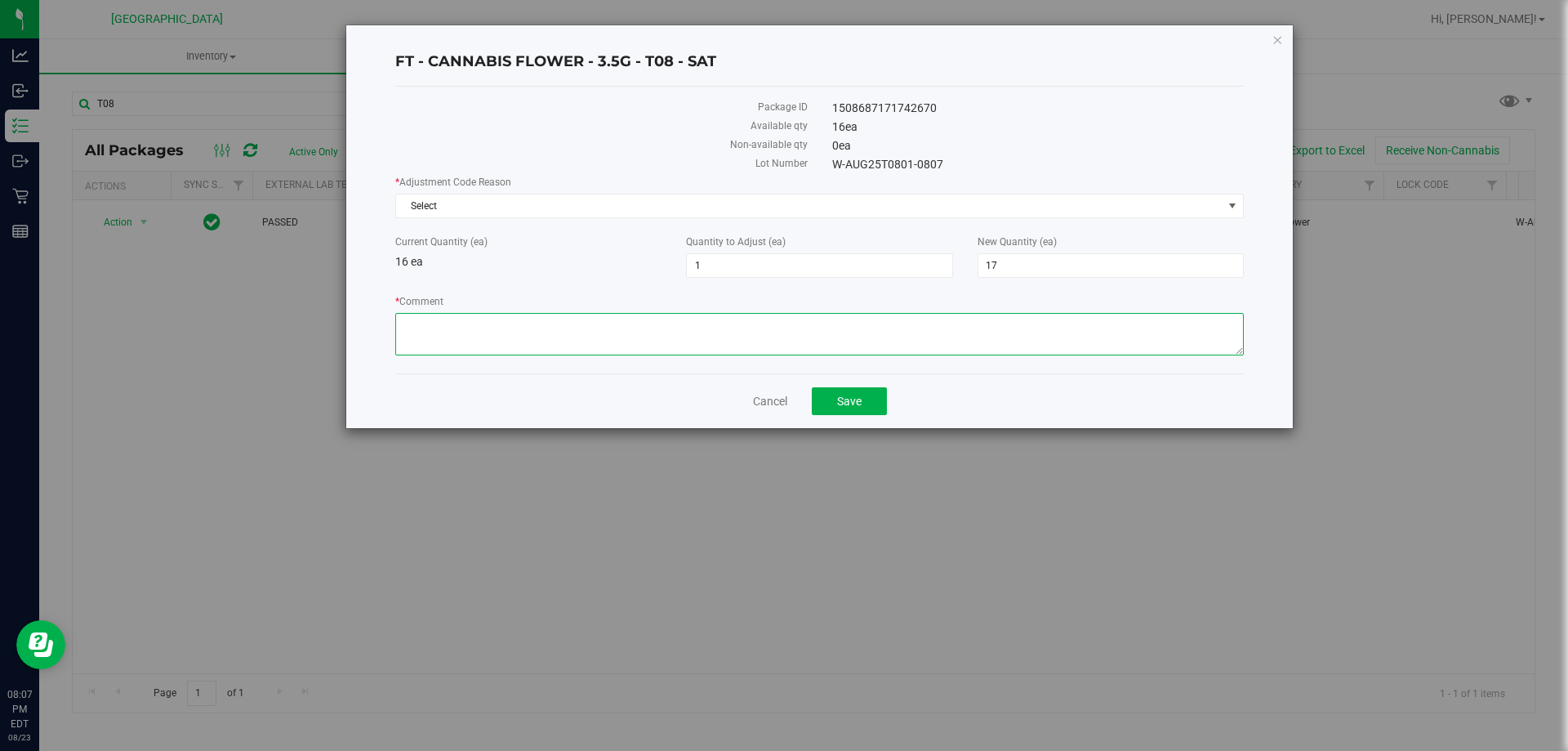
click at [772, 331] on textarea "* Comment" at bounding box center [820, 334] width 849 height 43
click at [781, 196] on span "Select" at bounding box center [810, 206] width 827 height 23
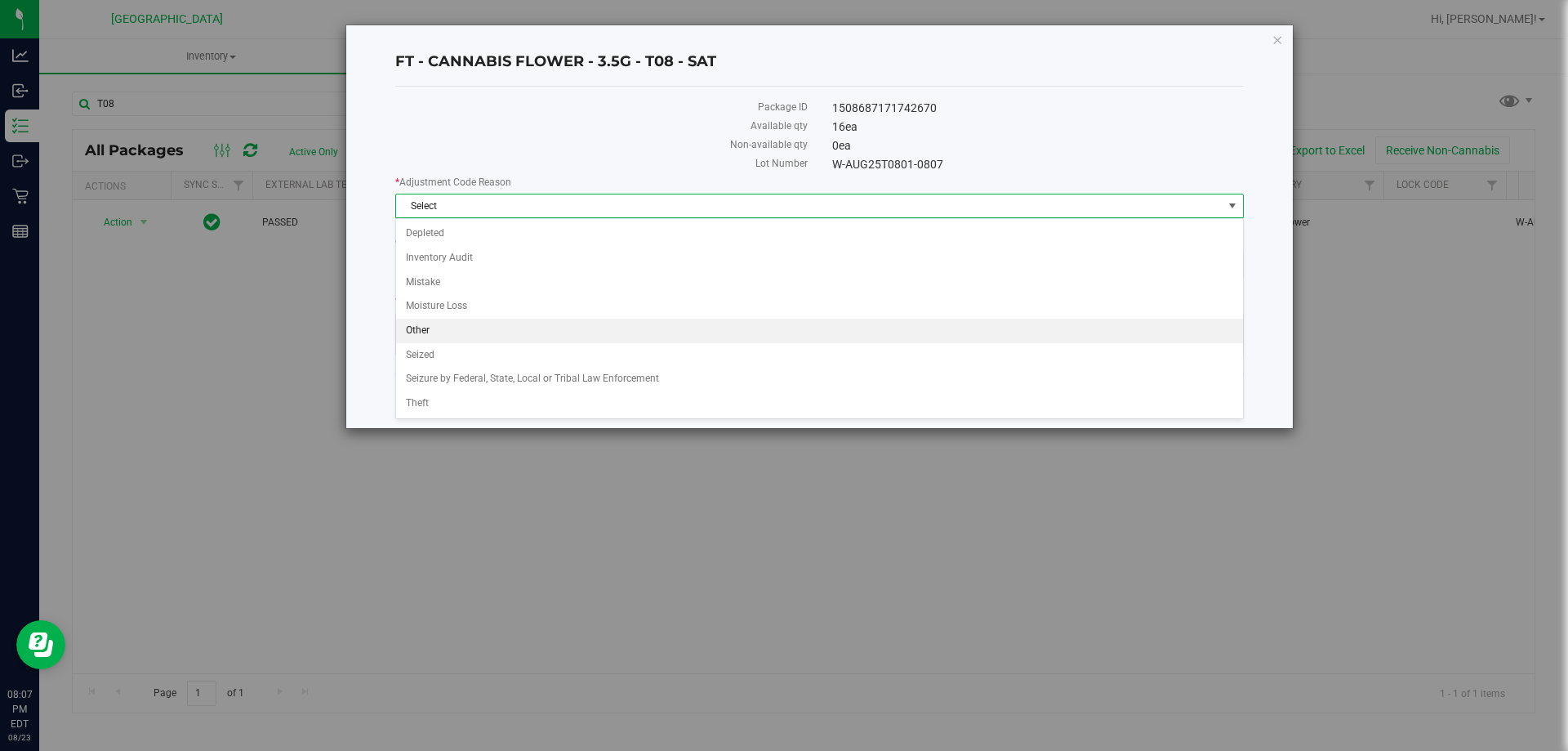
click at [487, 331] on li "Other" at bounding box center [820, 331] width 847 height 25
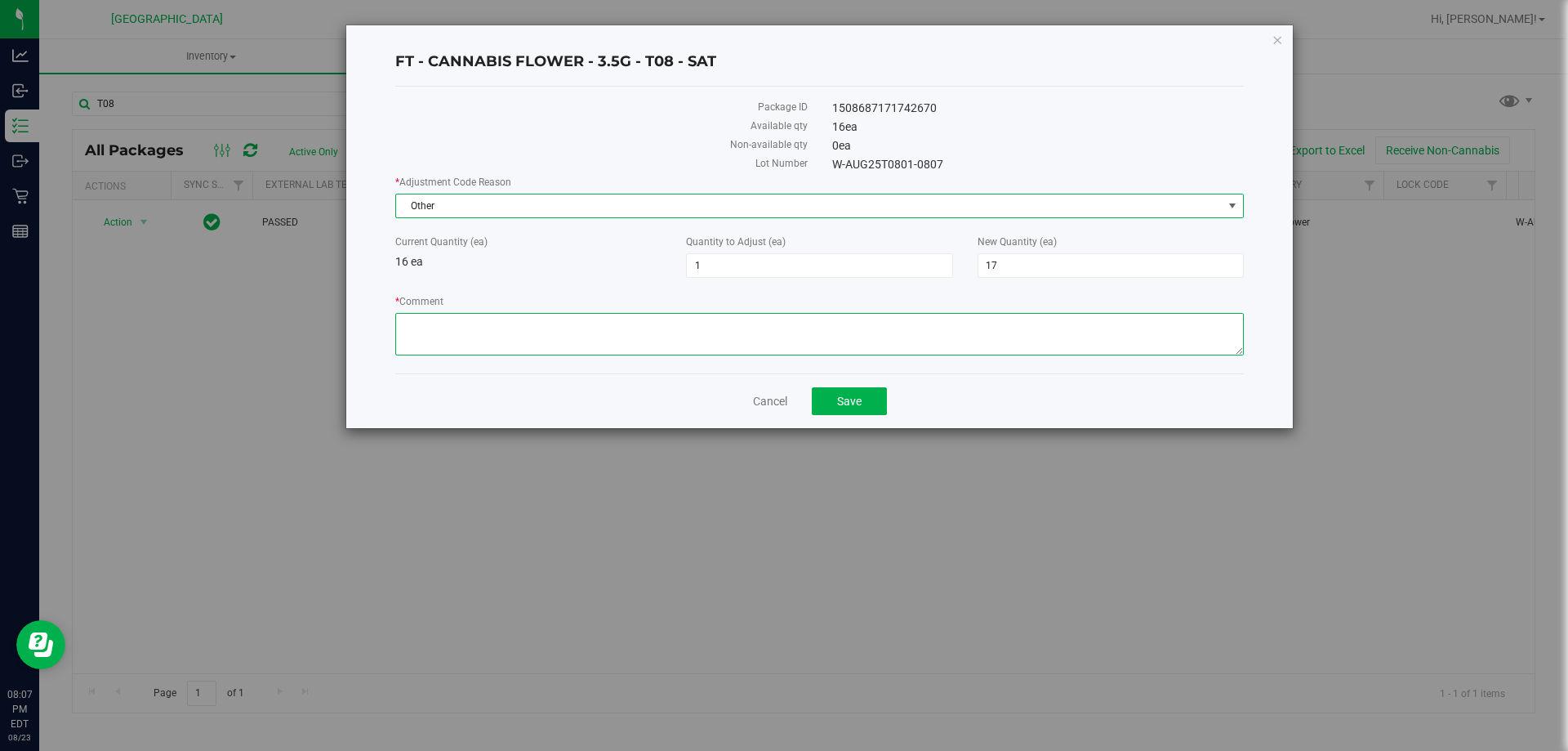
click at [487, 331] on textarea "* Comment" at bounding box center [820, 334] width 849 height 43
type textarea "t"
type textarea "There are 17 T08"
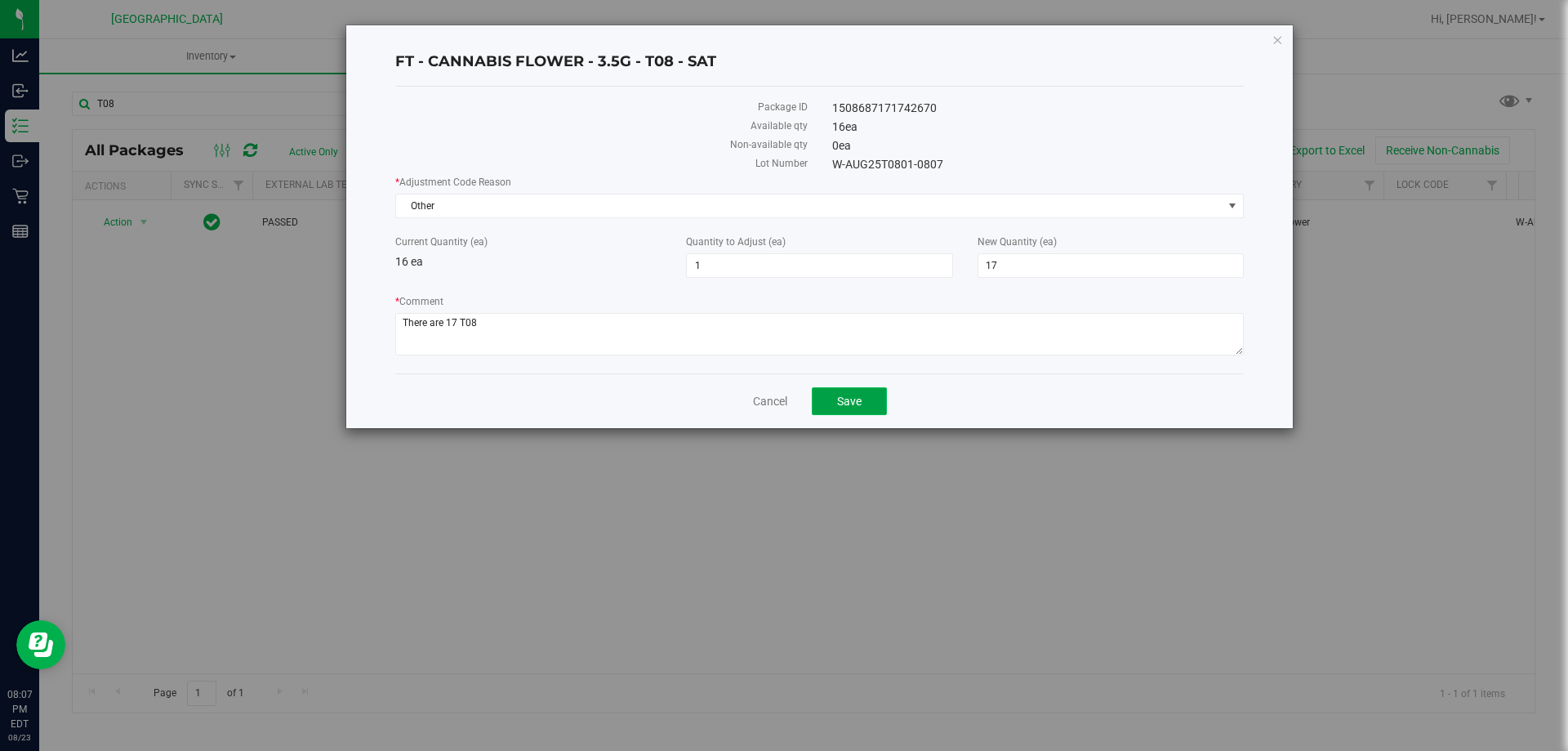
click at [821, 398] on button "Save" at bounding box center [849, 401] width 75 height 28
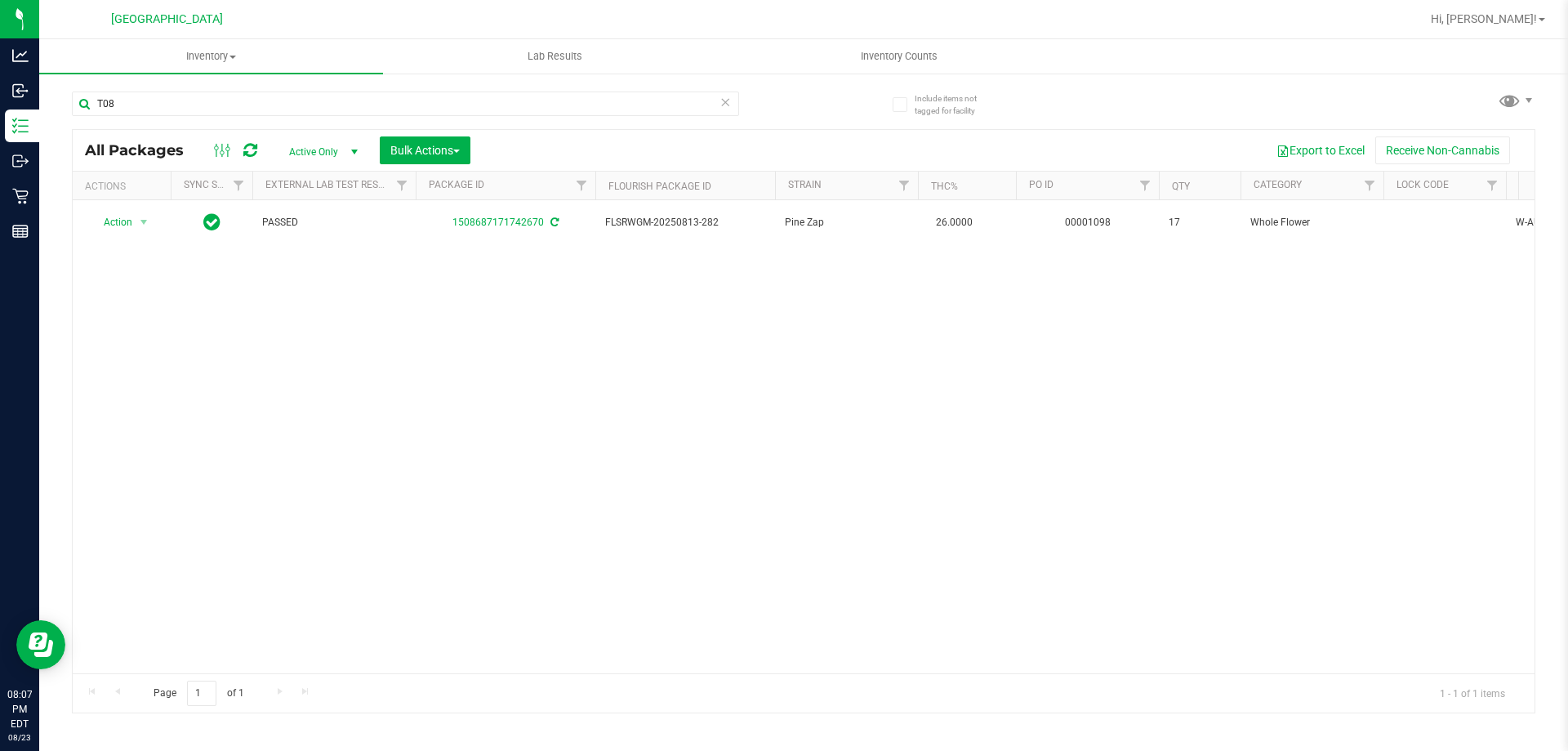
click at [722, 107] on icon at bounding box center [725, 102] width 12 height 20
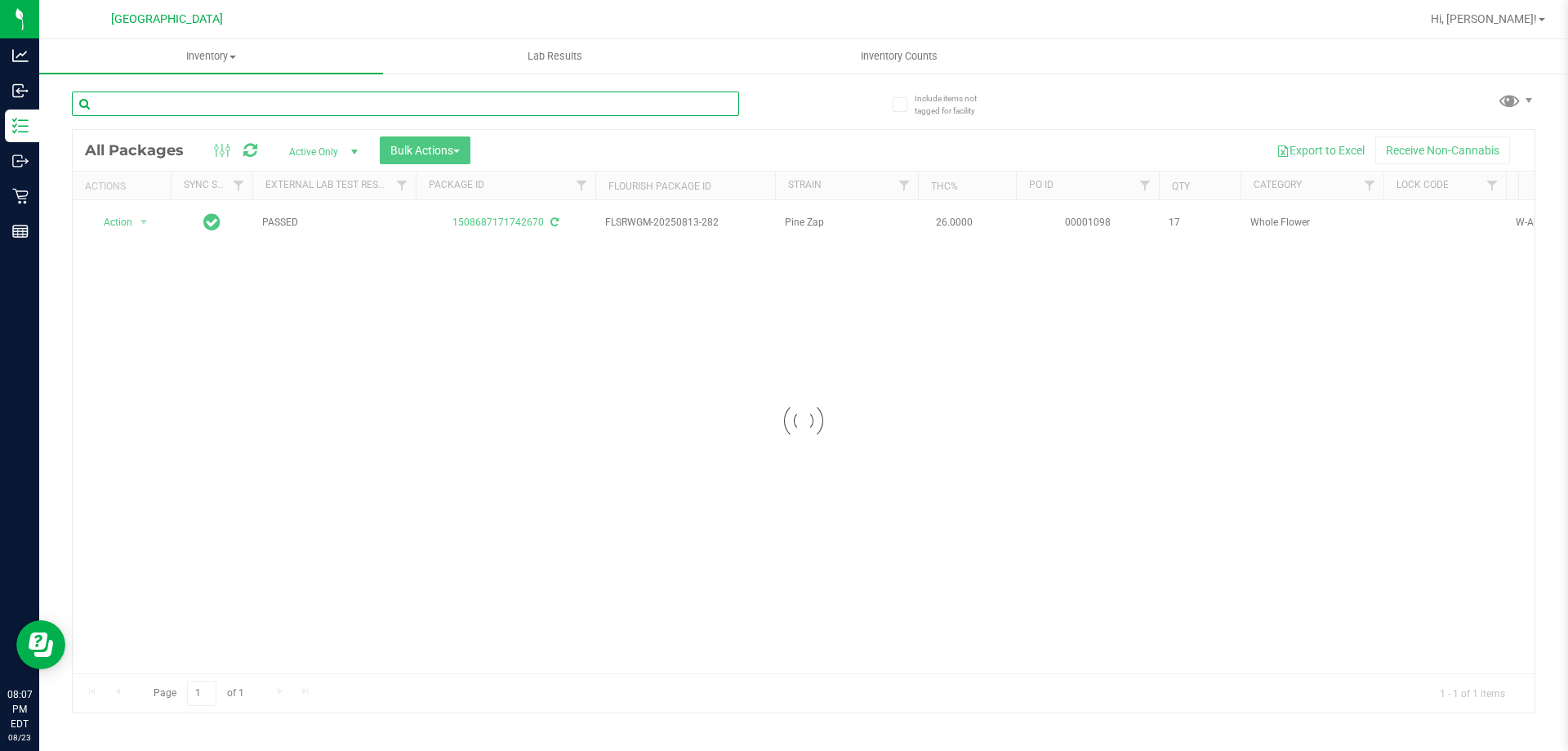
click at [713, 105] on input "text" at bounding box center [405, 104] width 667 height 25
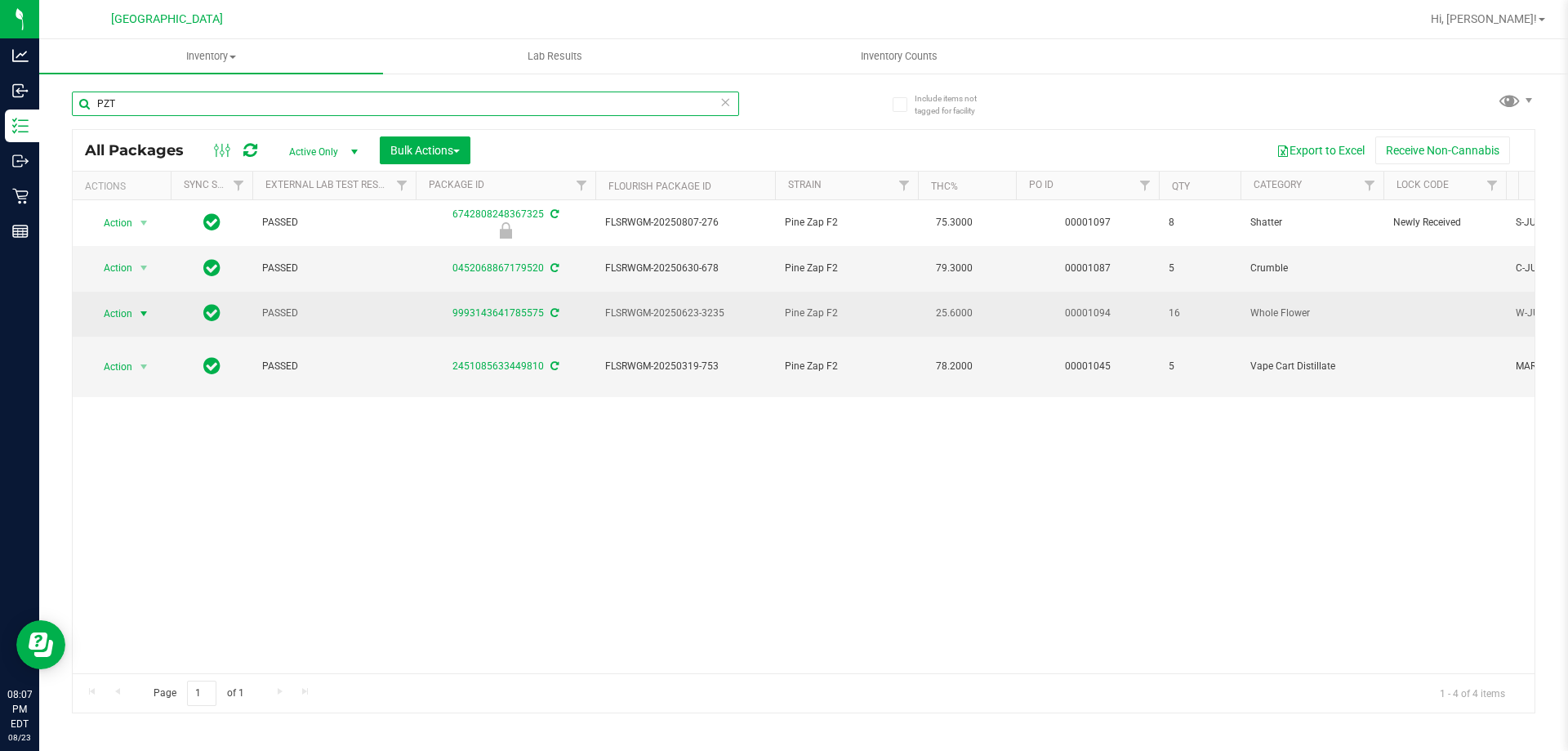
type input "PZT"
click at [121, 312] on span "Action" at bounding box center [111, 314] width 45 height 23
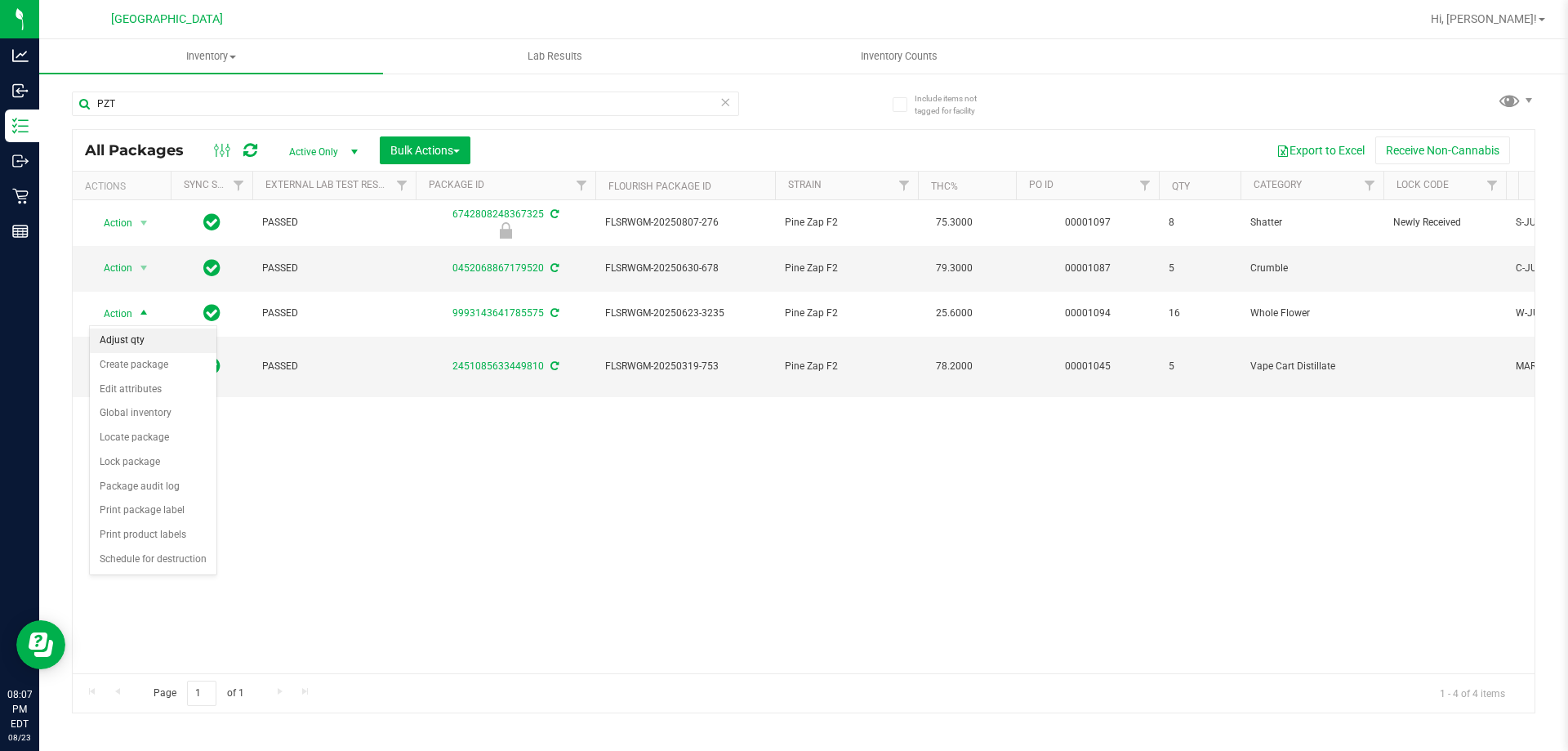
click at [149, 347] on li "Adjust qty" at bounding box center [153, 341] width 127 height 25
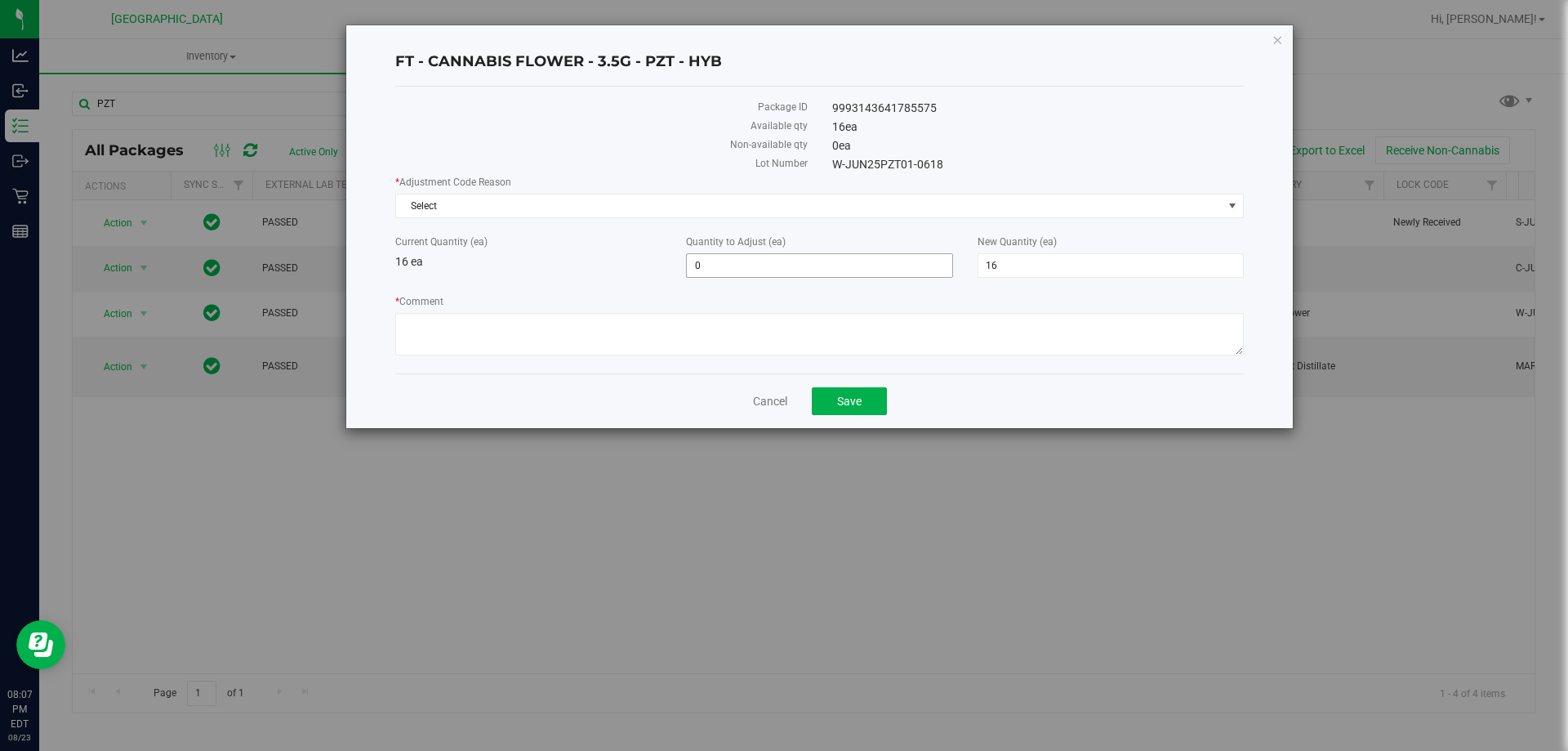
click at [897, 273] on span "0 0" at bounding box center [819, 265] width 266 height 25
type input "-1"
type input "15"
click at [828, 310] on div "* Comment" at bounding box center [820, 327] width 849 height 66
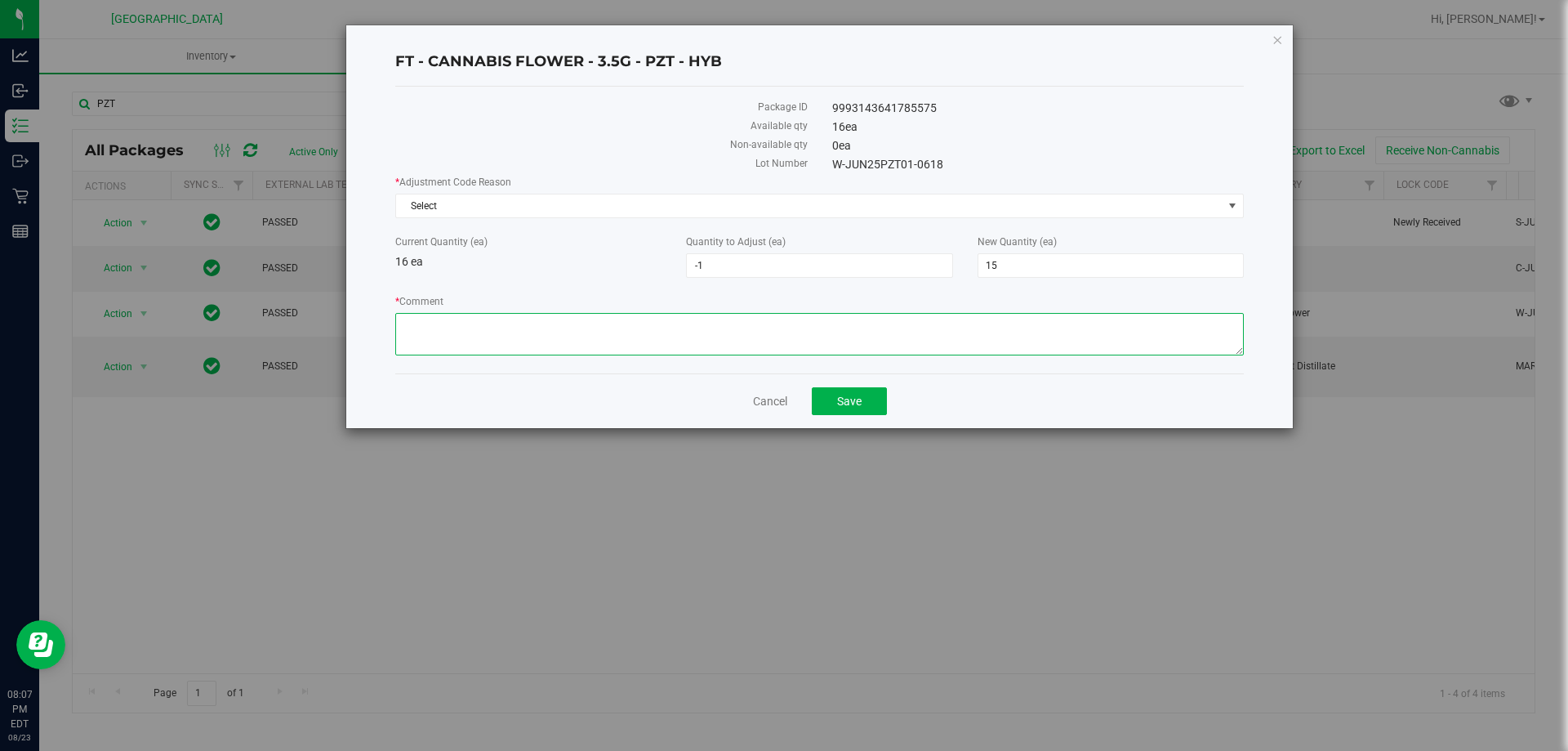
click at [821, 320] on textarea "* Comment" at bounding box center [820, 334] width 849 height 43
type textarea "There are 15 PZT."
click at [832, 409] on button "Save" at bounding box center [849, 401] width 75 height 28
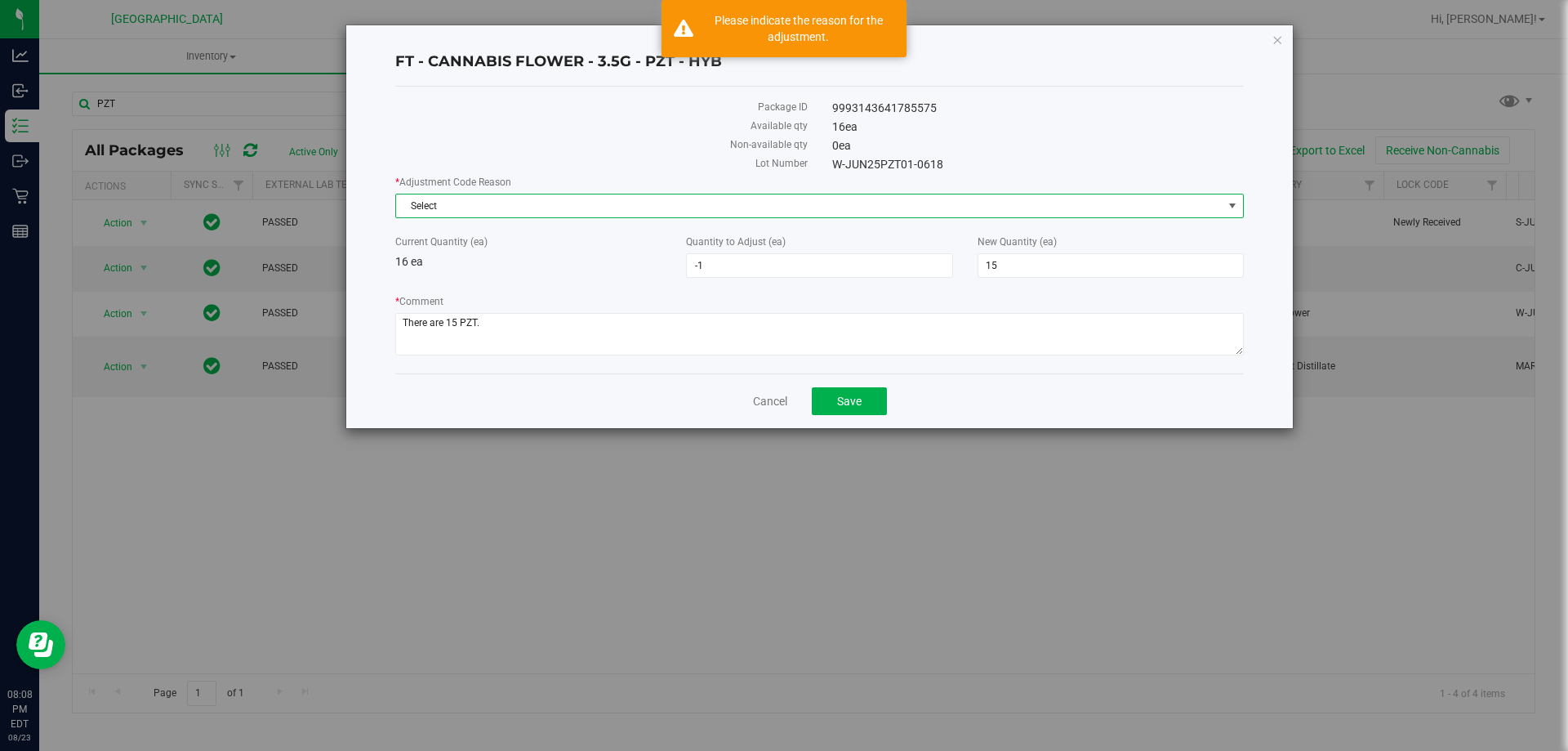
click at [612, 197] on span "Select" at bounding box center [810, 206] width 827 height 23
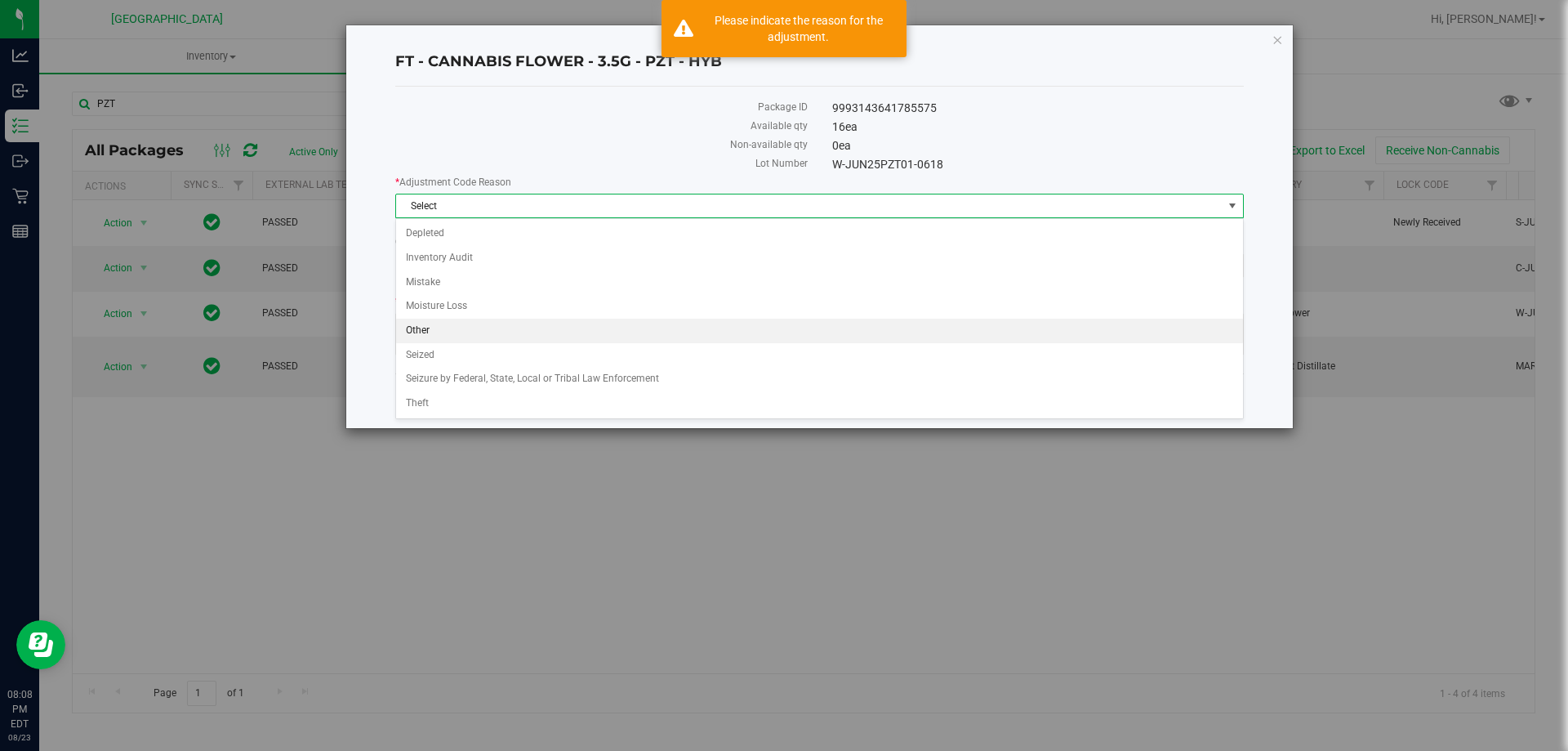
click at [592, 339] on li "Other" at bounding box center [820, 331] width 847 height 25
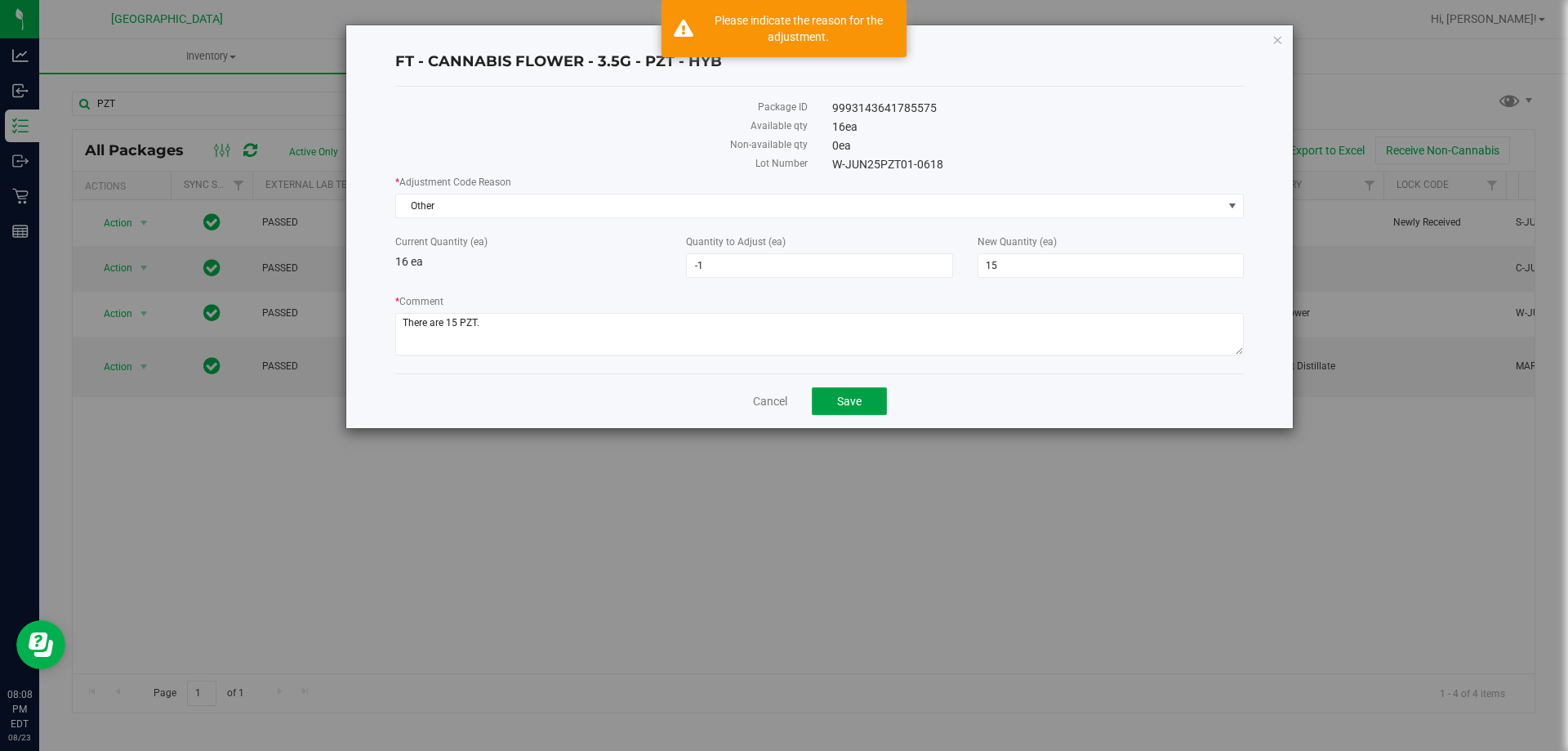
click at [837, 395] on span "Save" at bounding box center [850, 401] width 25 height 13
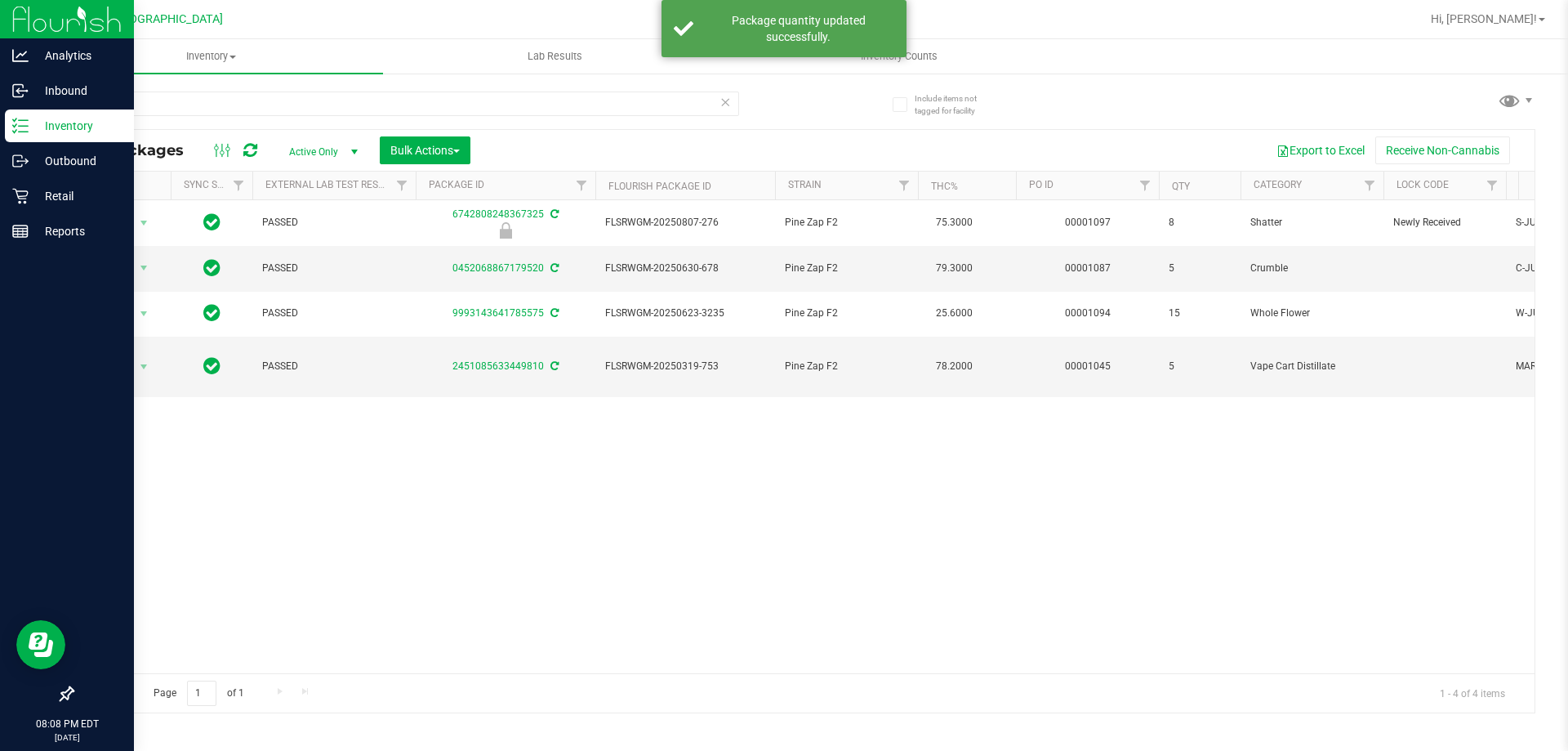
click at [33, 113] on div "Inventory" at bounding box center [69, 126] width 129 height 33
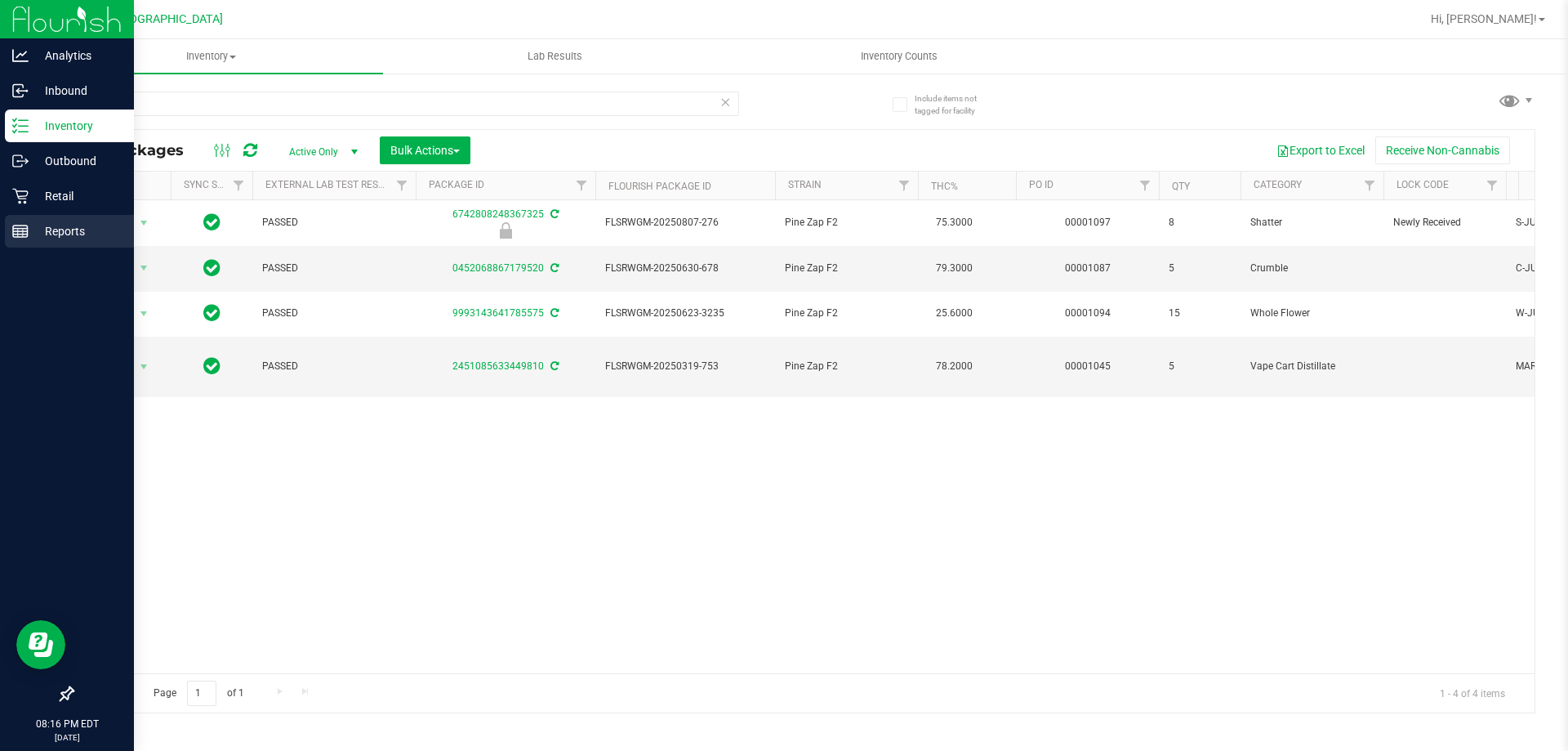
click at [37, 226] on p "Reports" at bounding box center [78, 231] width 98 height 20
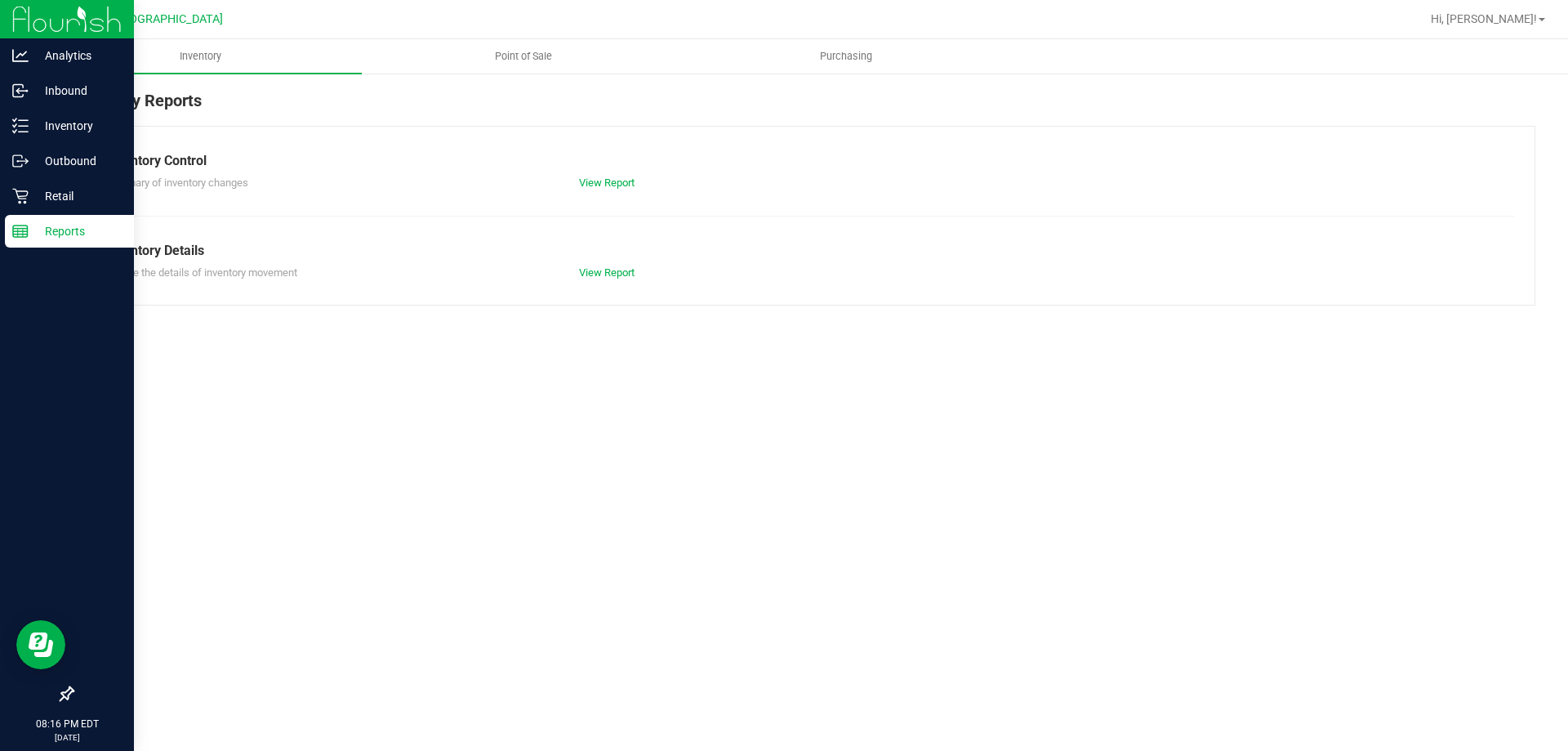
click at [45, 219] on div "Reports" at bounding box center [69, 231] width 129 height 33
click at [55, 207] on div "Retail" at bounding box center [69, 196] width 129 height 33
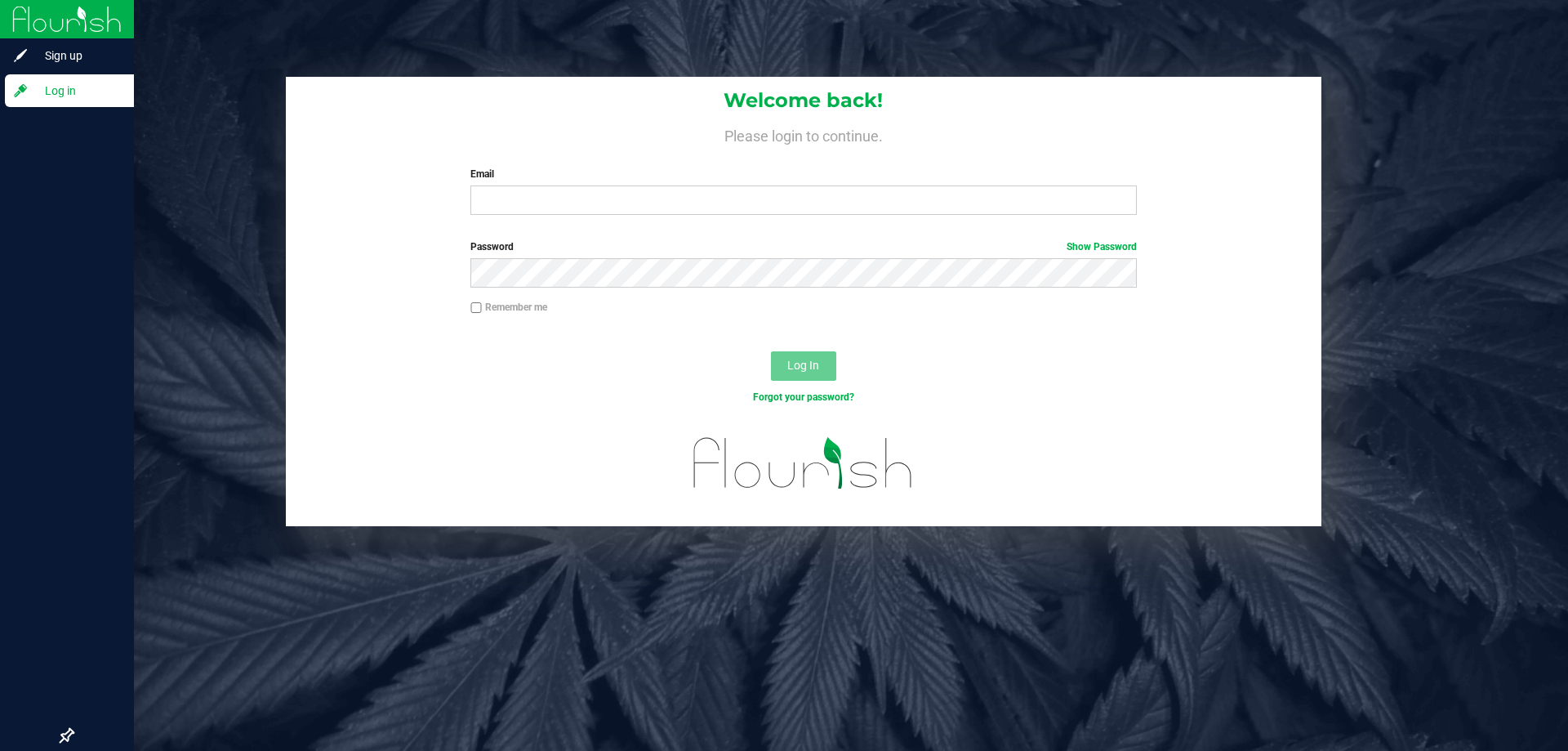
click at [605, 219] on div "Welcome back! Please login to continue. Email Required Please format your email…" at bounding box center [804, 152] width 1036 height 151
click at [605, 215] on input "Email" at bounding box center [803, 200] width 666 height 29
type input "L"
type input "[EMAIL_ADDRESS][PERSON_NAME][DOMAIN_NAME]"
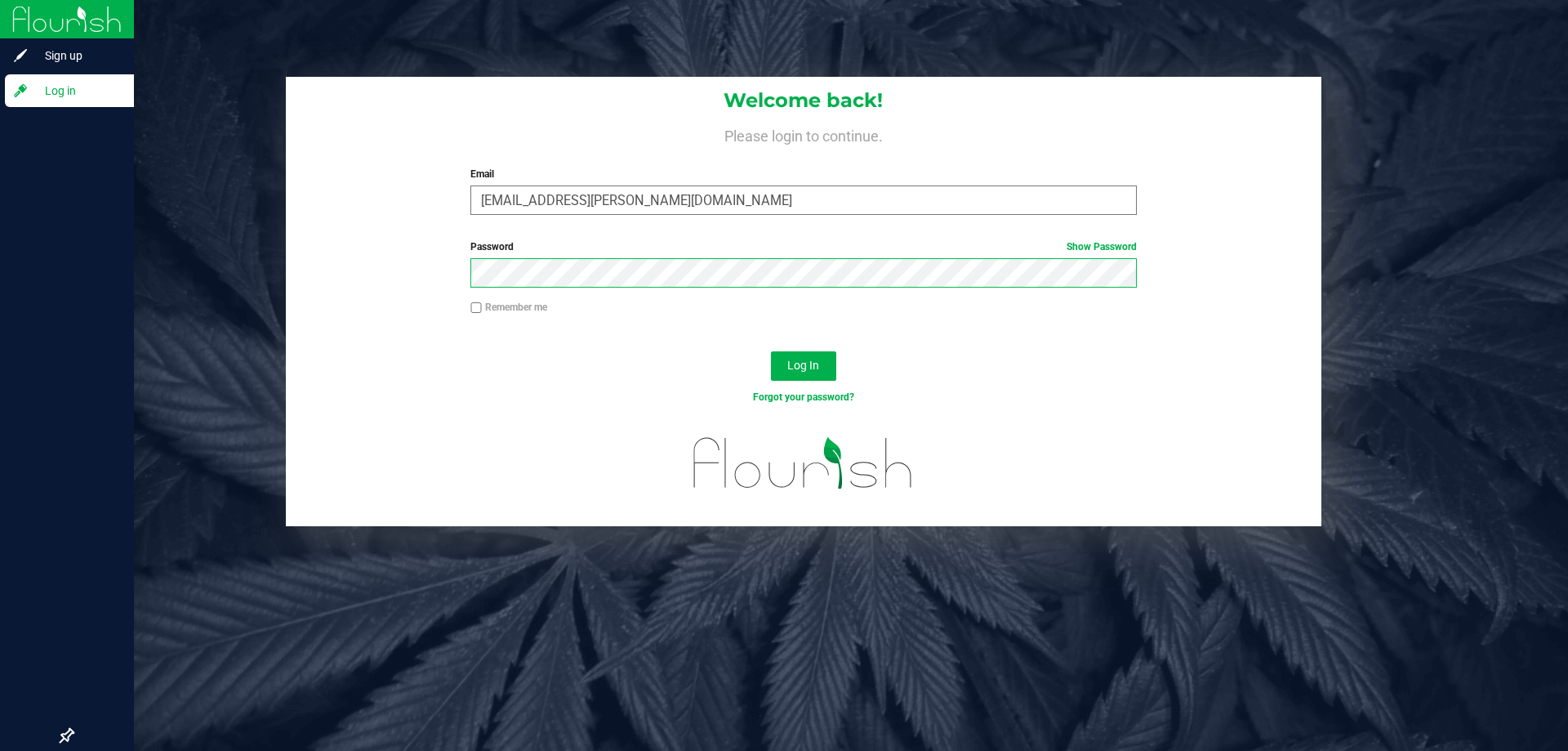
click at [772, 351] on button "Log In" at bounding box center [804, 365] width 65 height 29
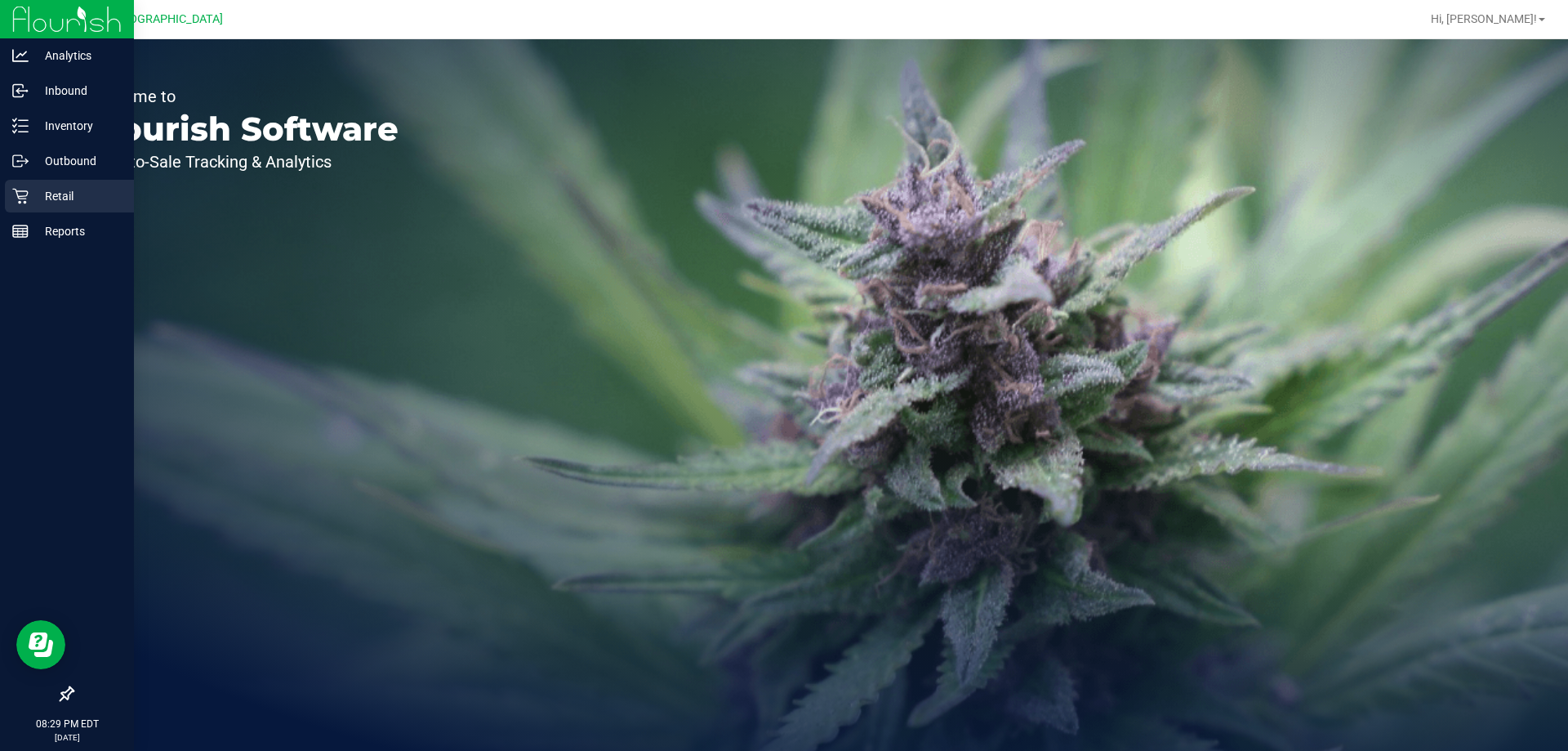
click at [114, 198] on p "Retail" at bounding box center [78, 196] width 98 height 20
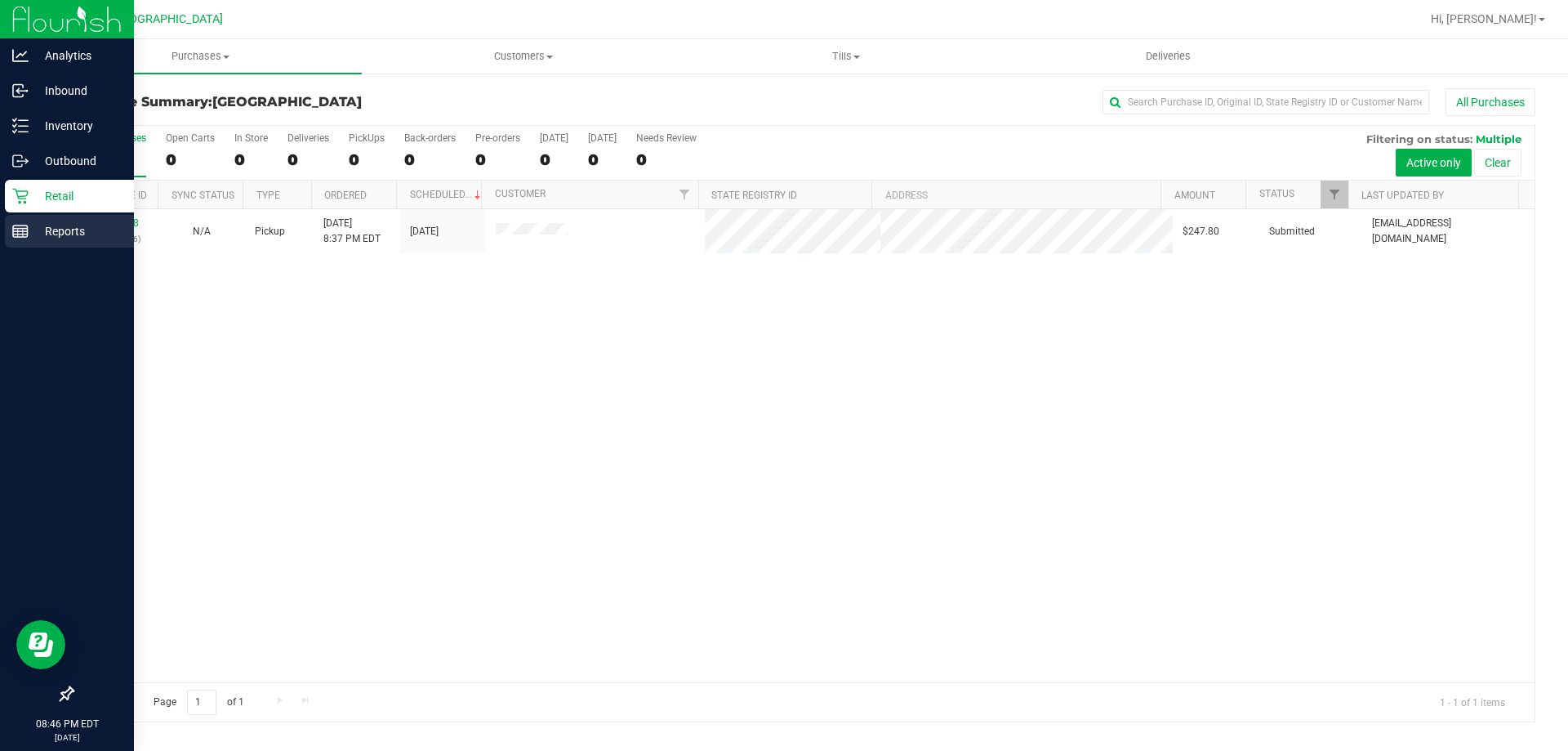
click at [33, 224] on p "Reports" at bounding box center [78, 231] width 98 height 20
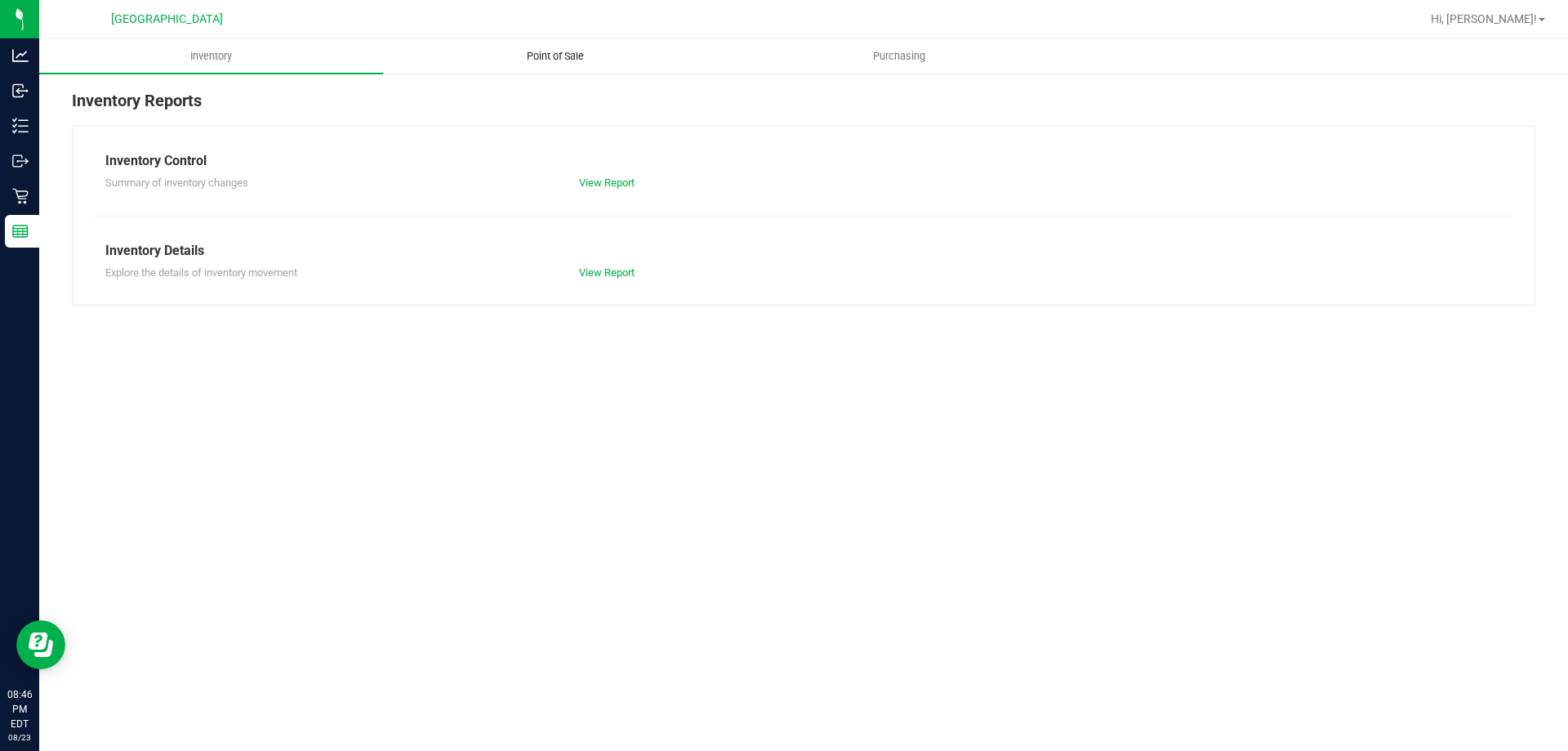
click at [563, 61] on span "Point of Sale" at bounding box center [556, 56] width 102 height 15
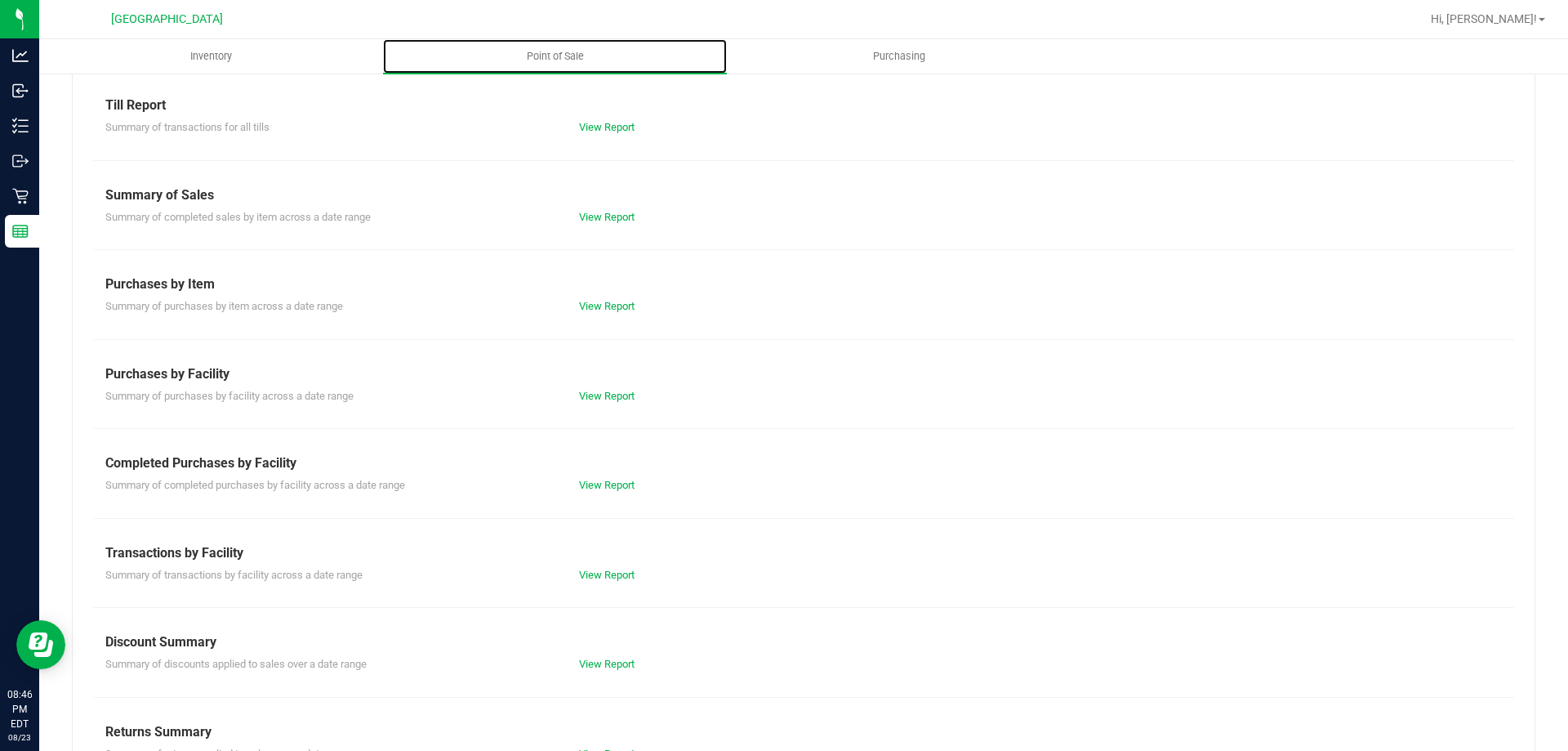
scroll to position [82, 0]
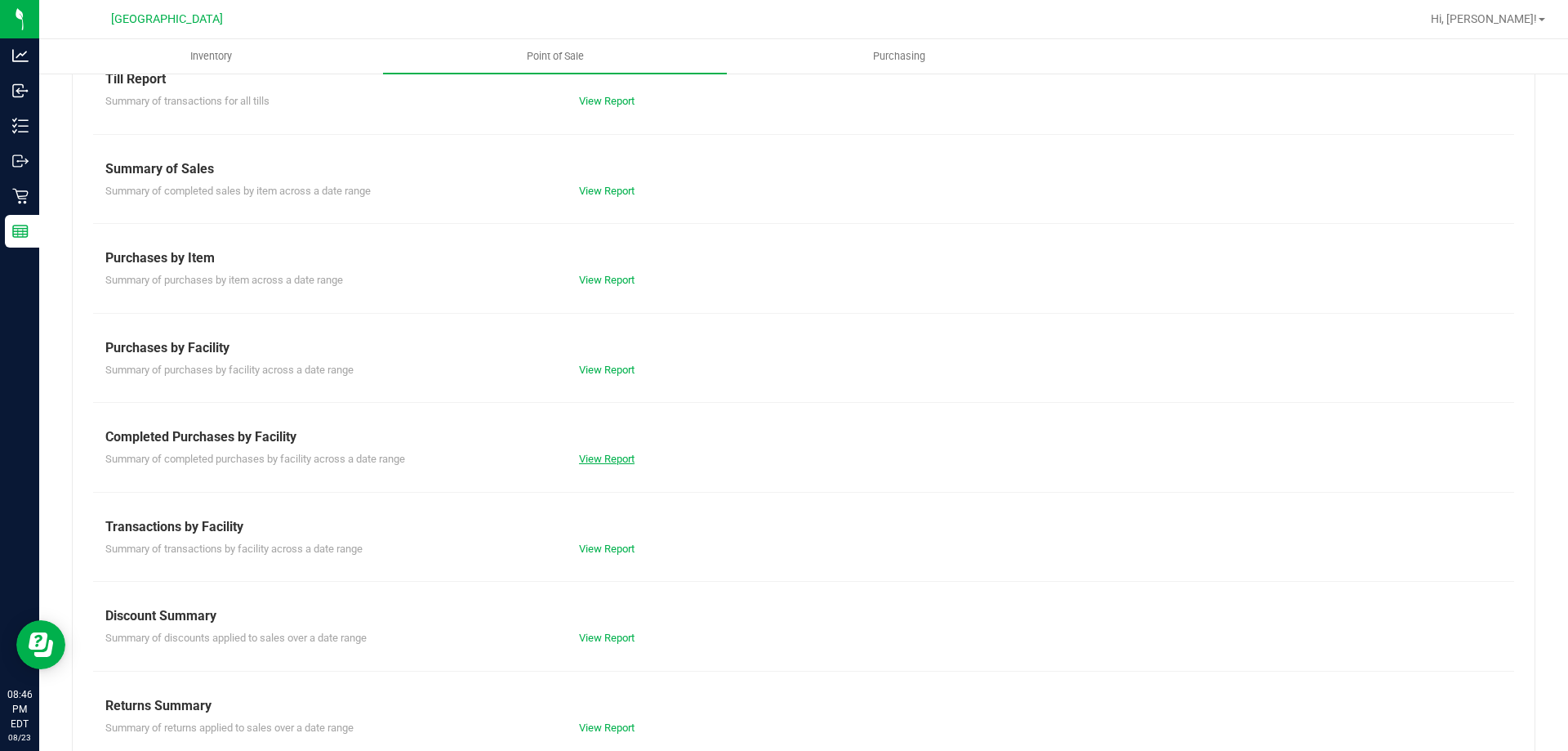
click at [591, 455] on link "View Report" at bounding box center [607, 459] width 55 height 12
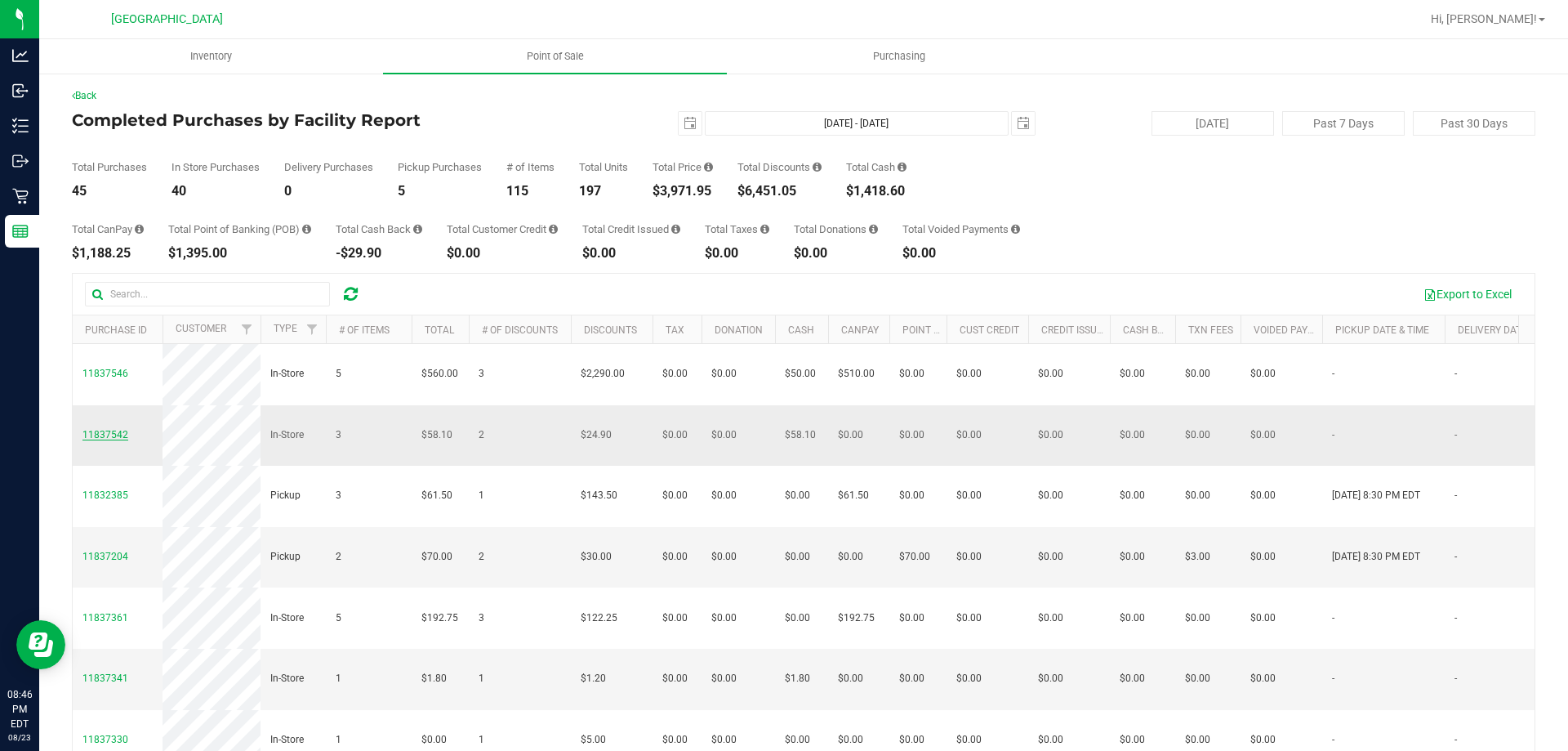
click at [114, 437] on span "11837542" at bounding box center [105, 434] width 45 height 12
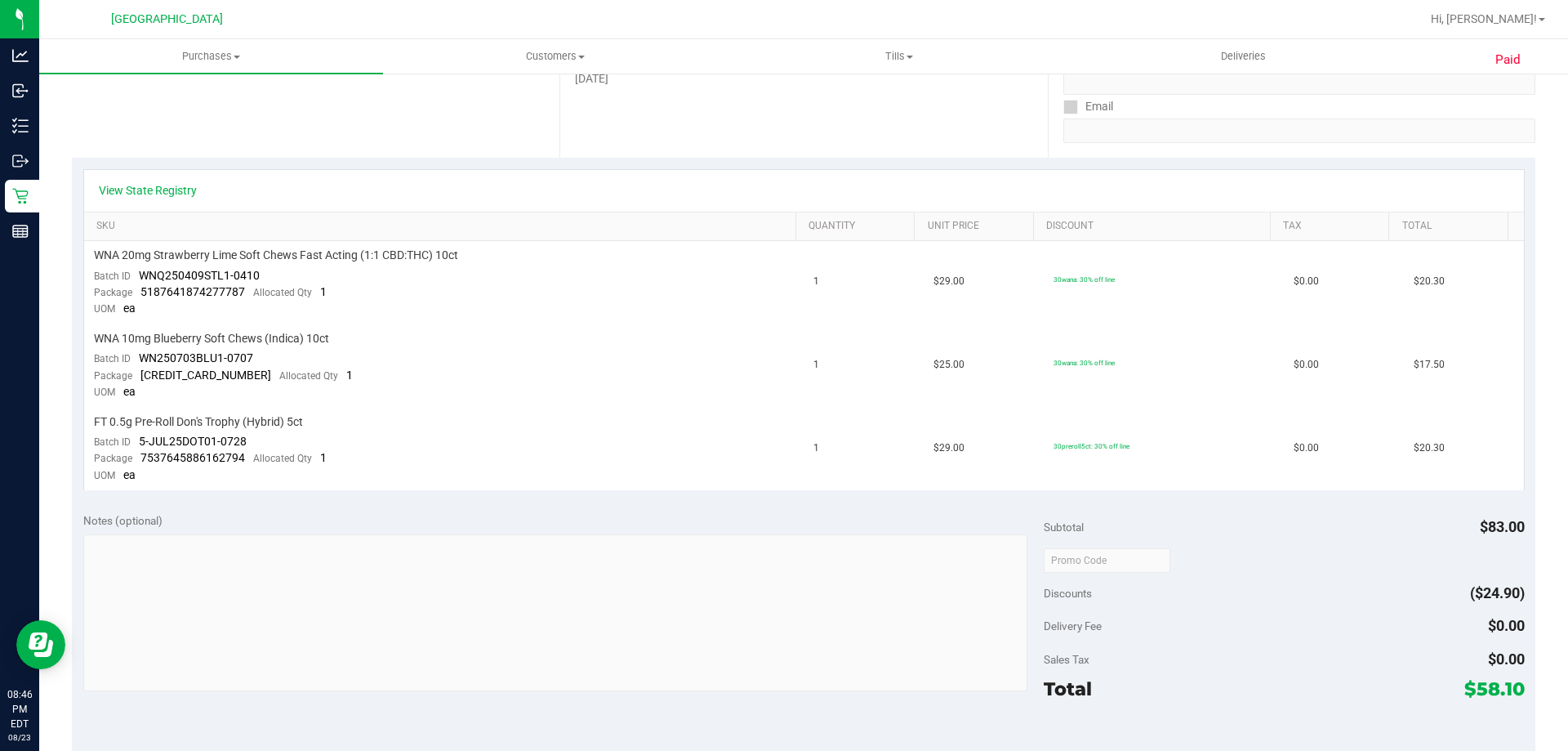
scroll to position [327, 0]
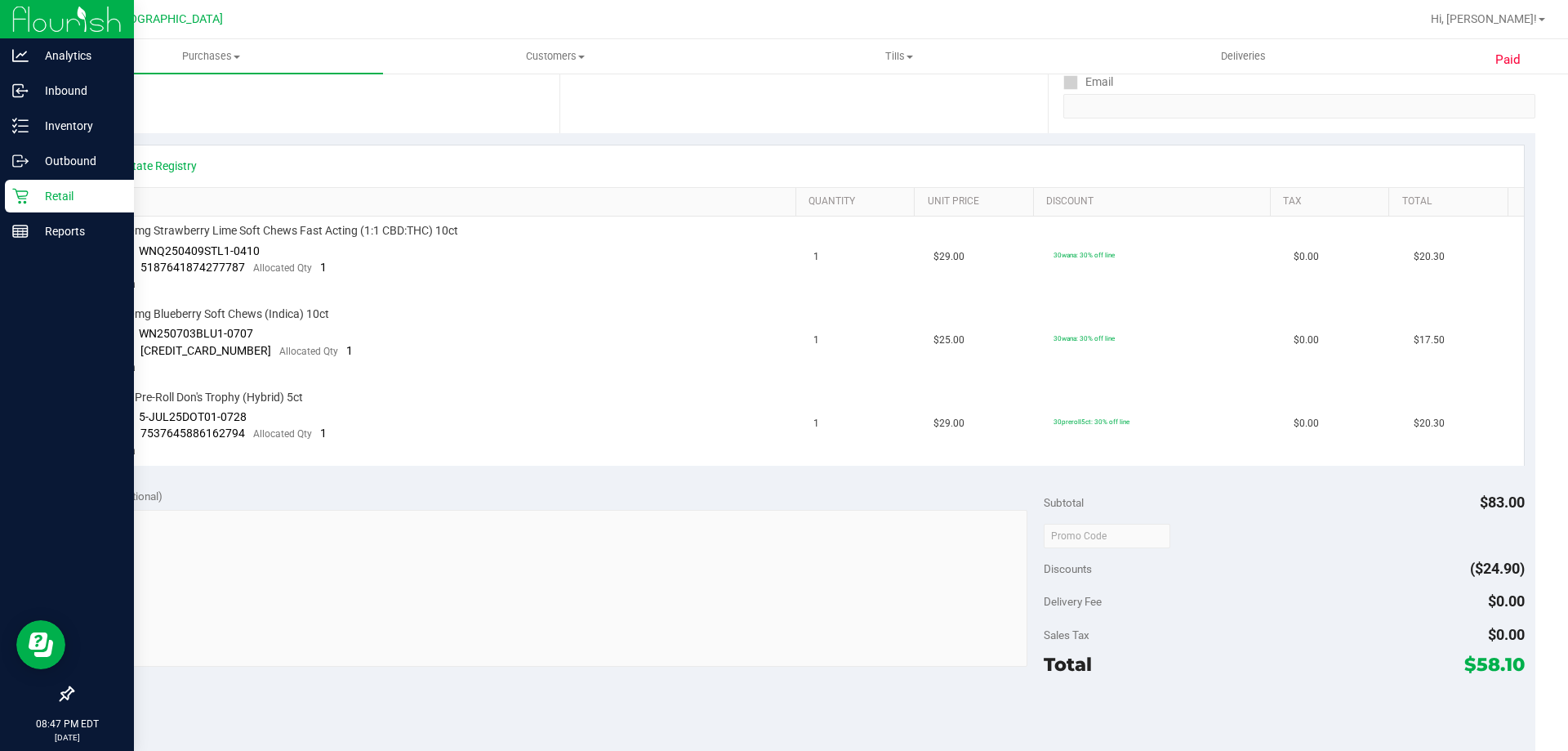
click at [35, 194] on p "Retail" at bounding box center [78, 196] width 98 height 20
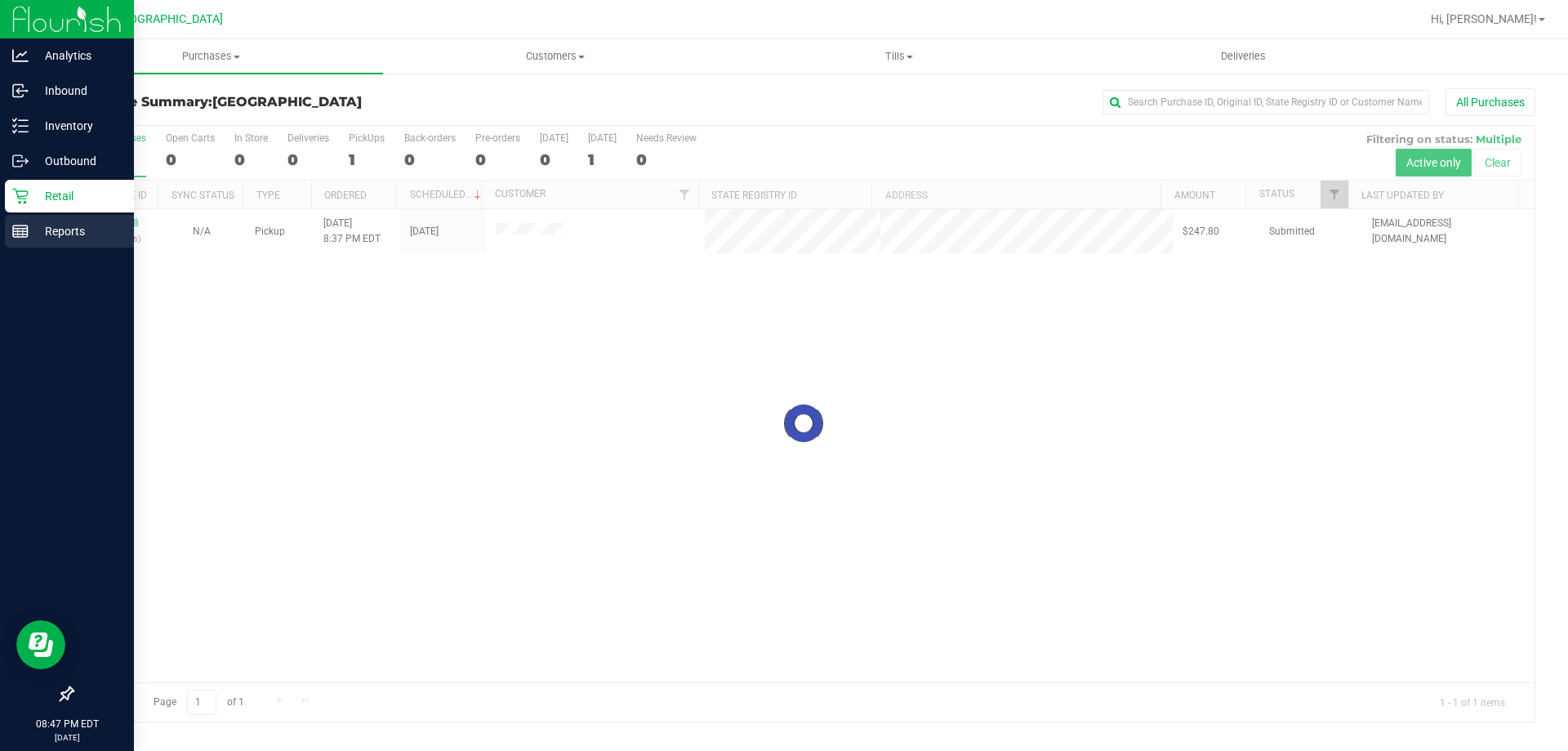
click at [29, 236] on p "Reports" at bounding box center [78, 231] width 98 height 20
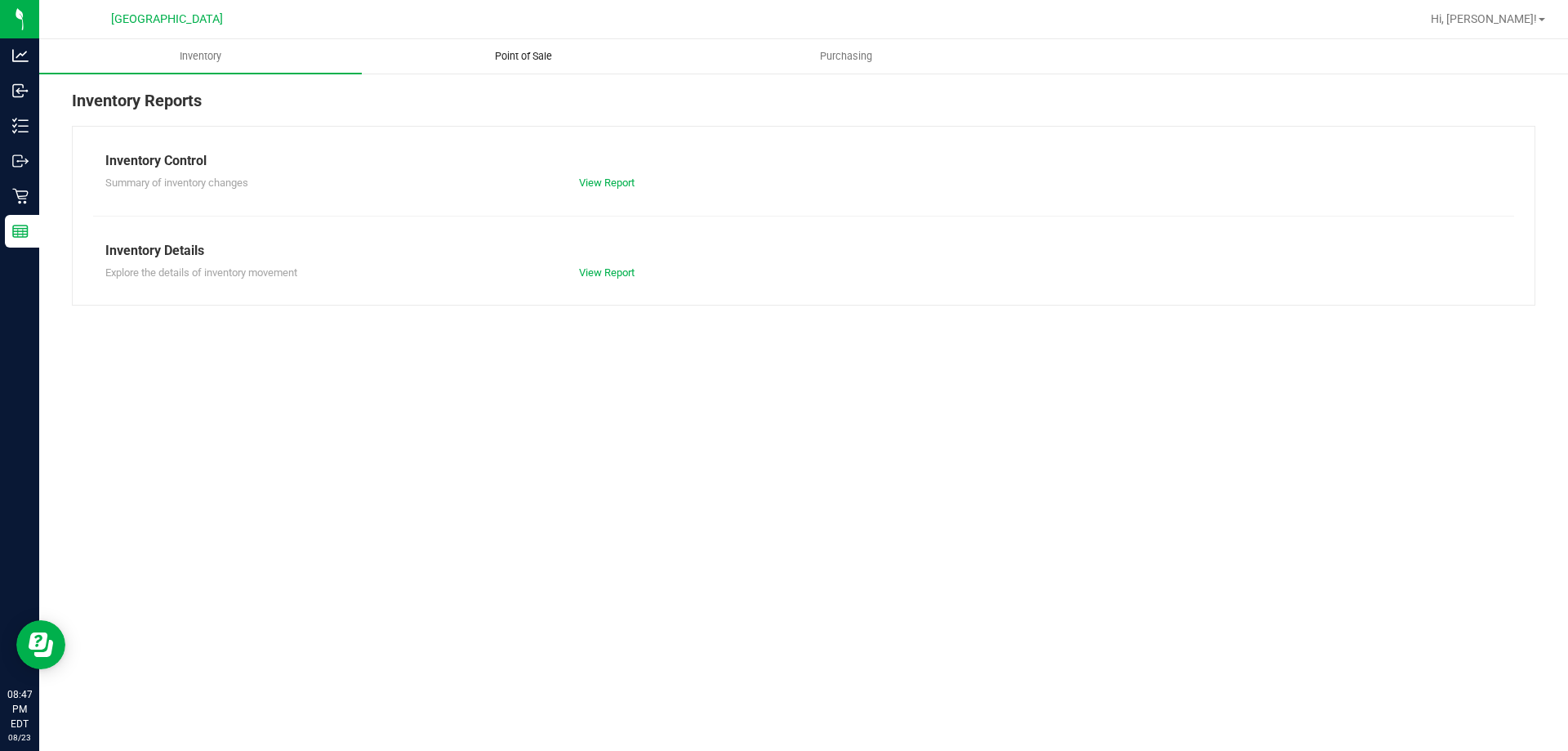
click at [496, 66] on uib-tab-heading "Point of Sale" at bounding box center [523, 56] width 321 height 33
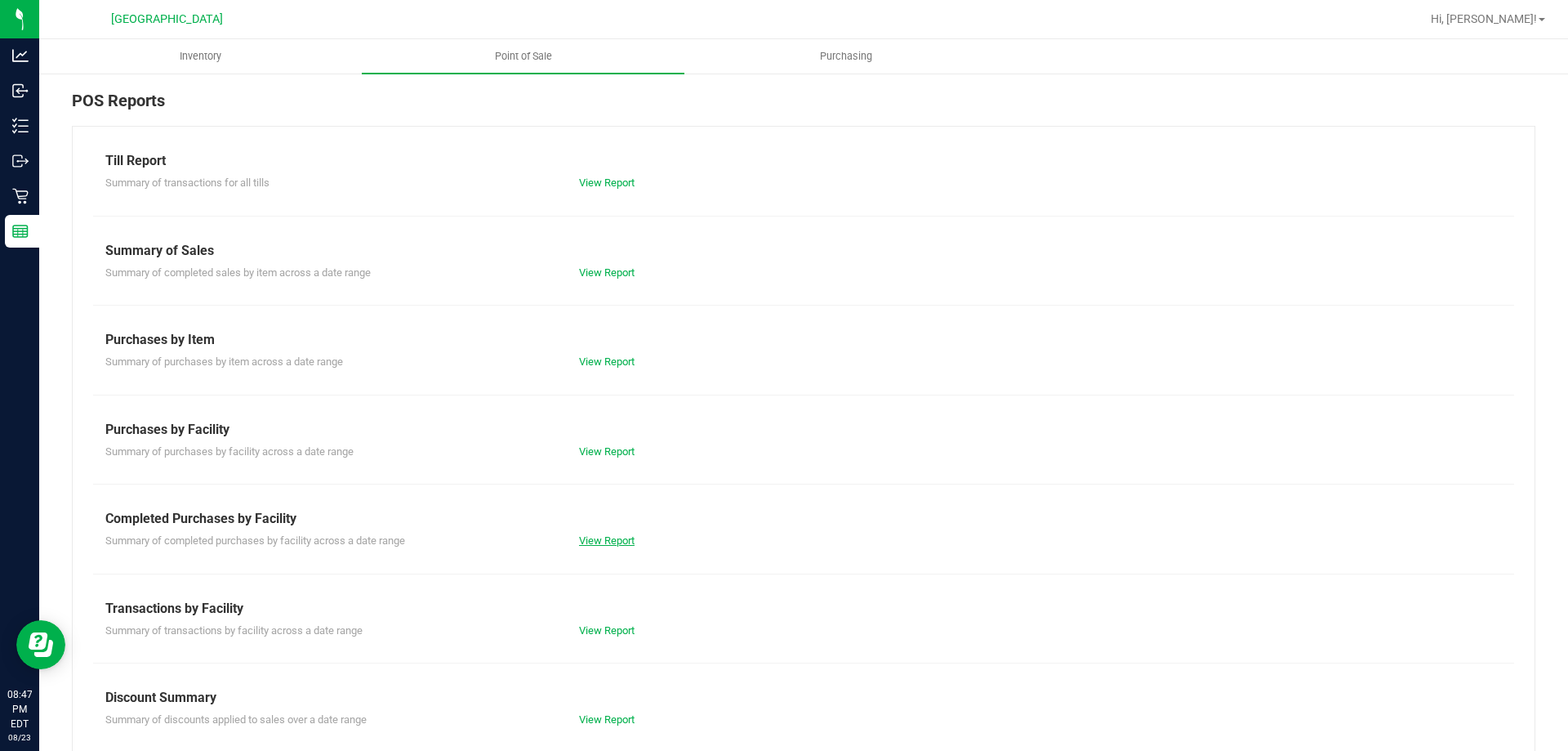
click at [595, 543] on link "View Report" at bounding box center [607, 541] width 55 height 12
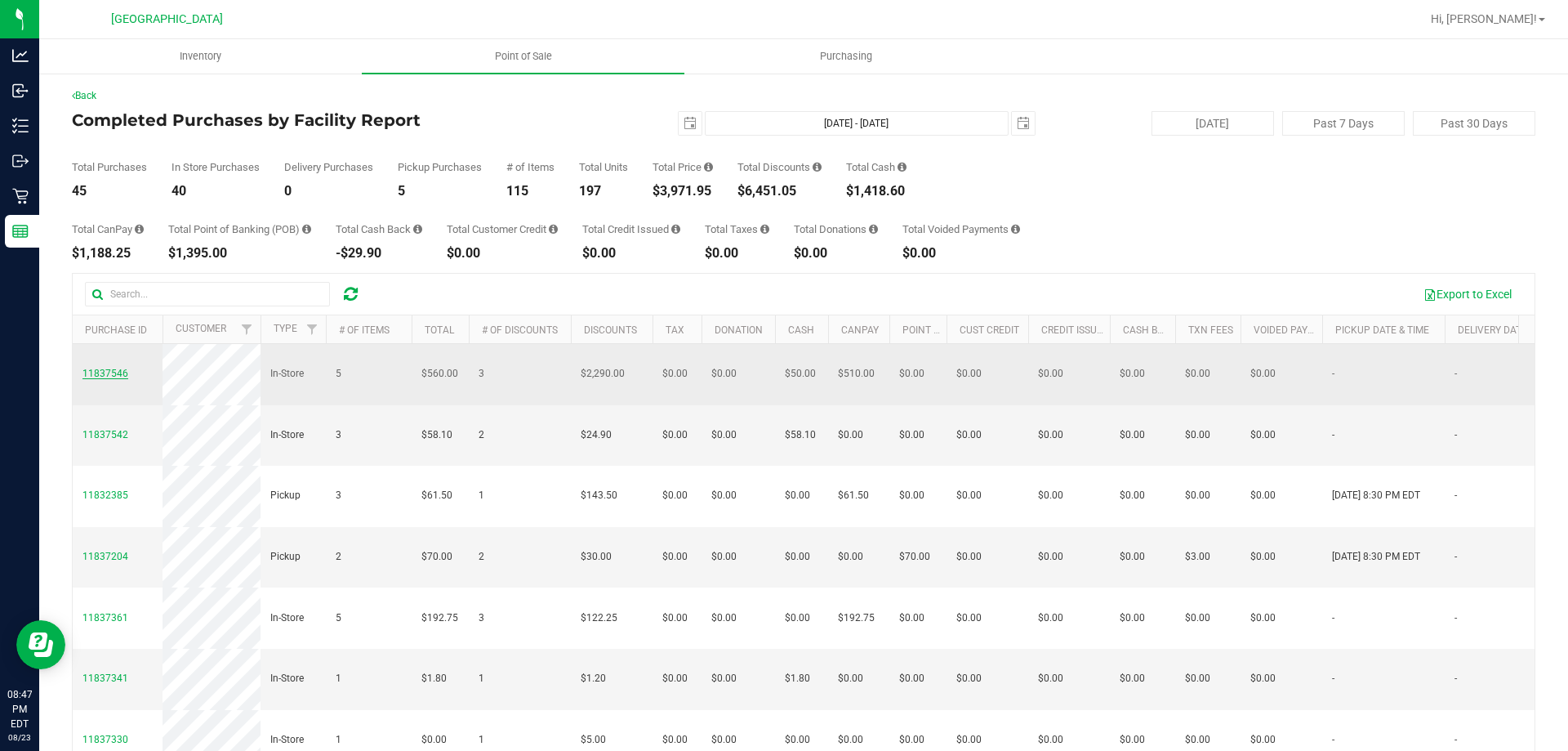
click at [114, 369] on span "11837546" at bounding box center [105, 373] width 45 height 12
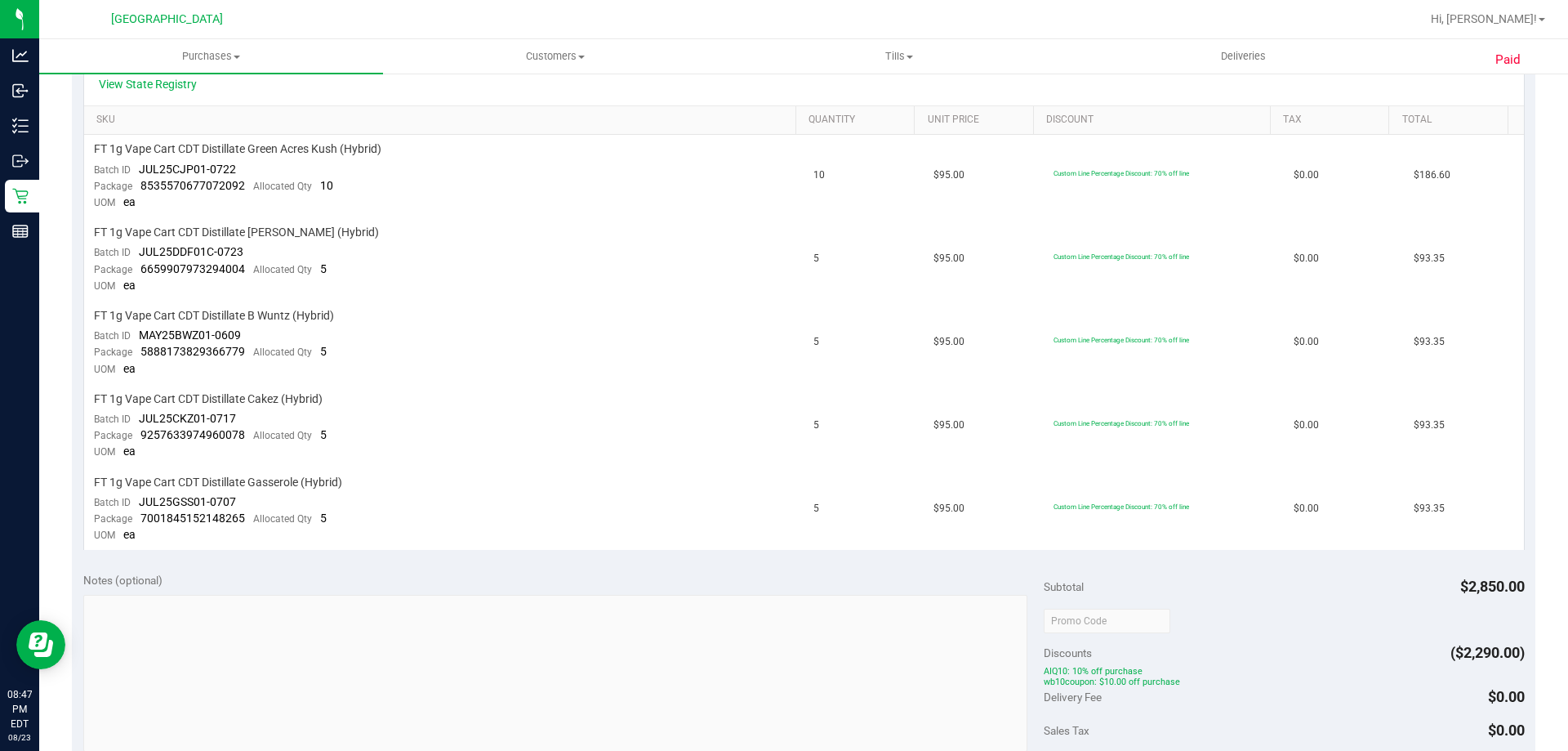
scroll to position [327, 0]
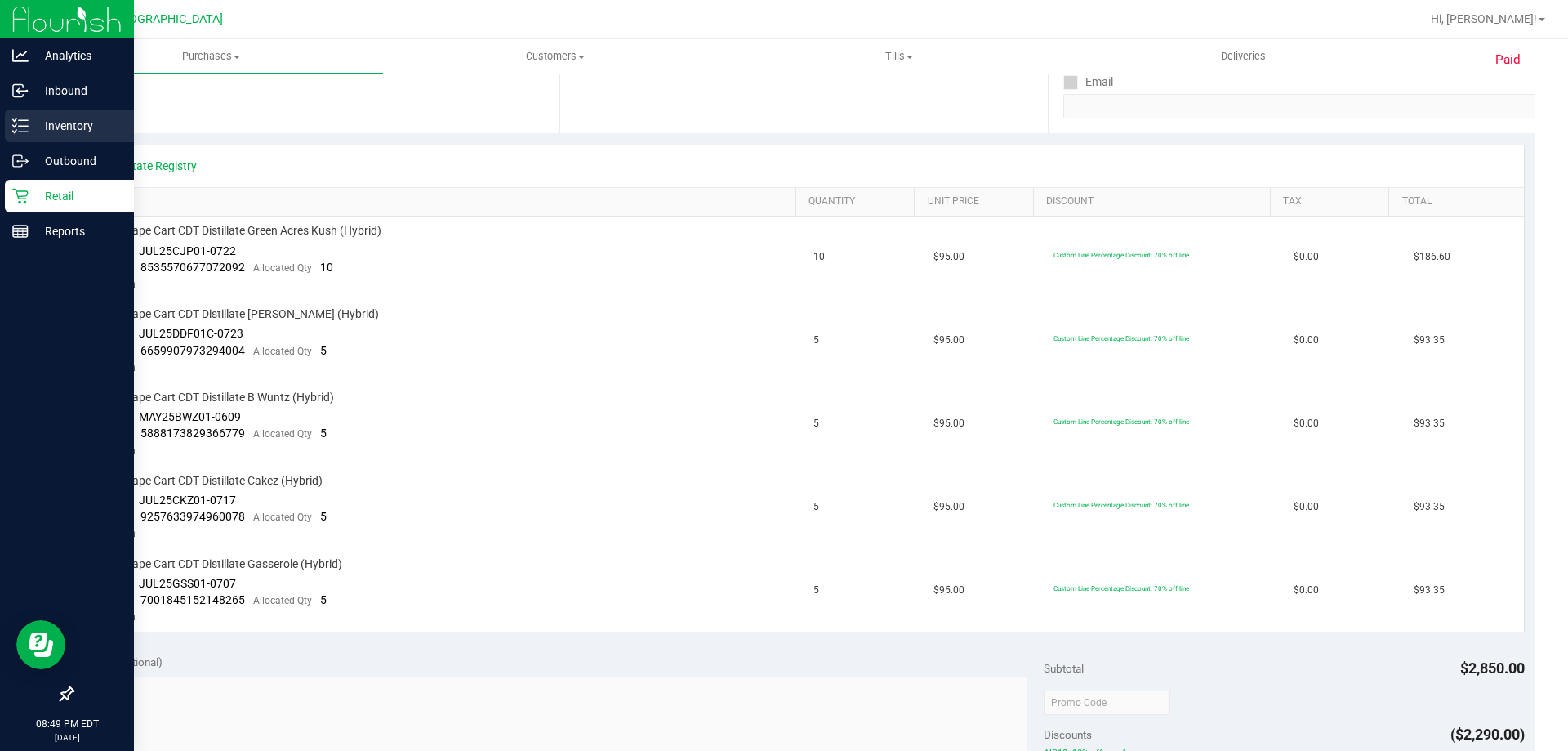
click at [69, 127] on p "Inventory" at bounding box center [78, 126] width 98 height 20
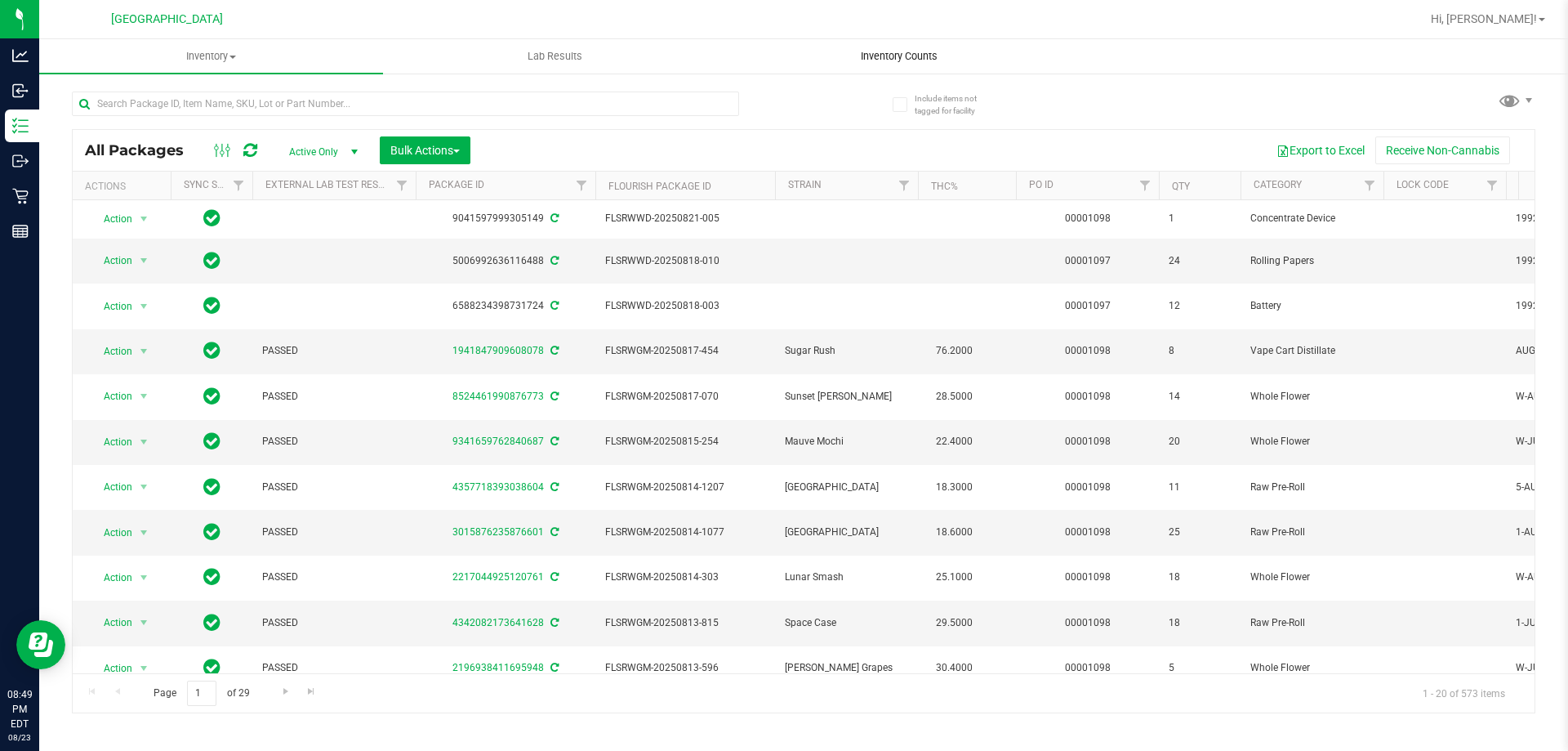
click at [846, 51] on span "Inventory Counts" at bounding box center [900, 56] width 121 height 15
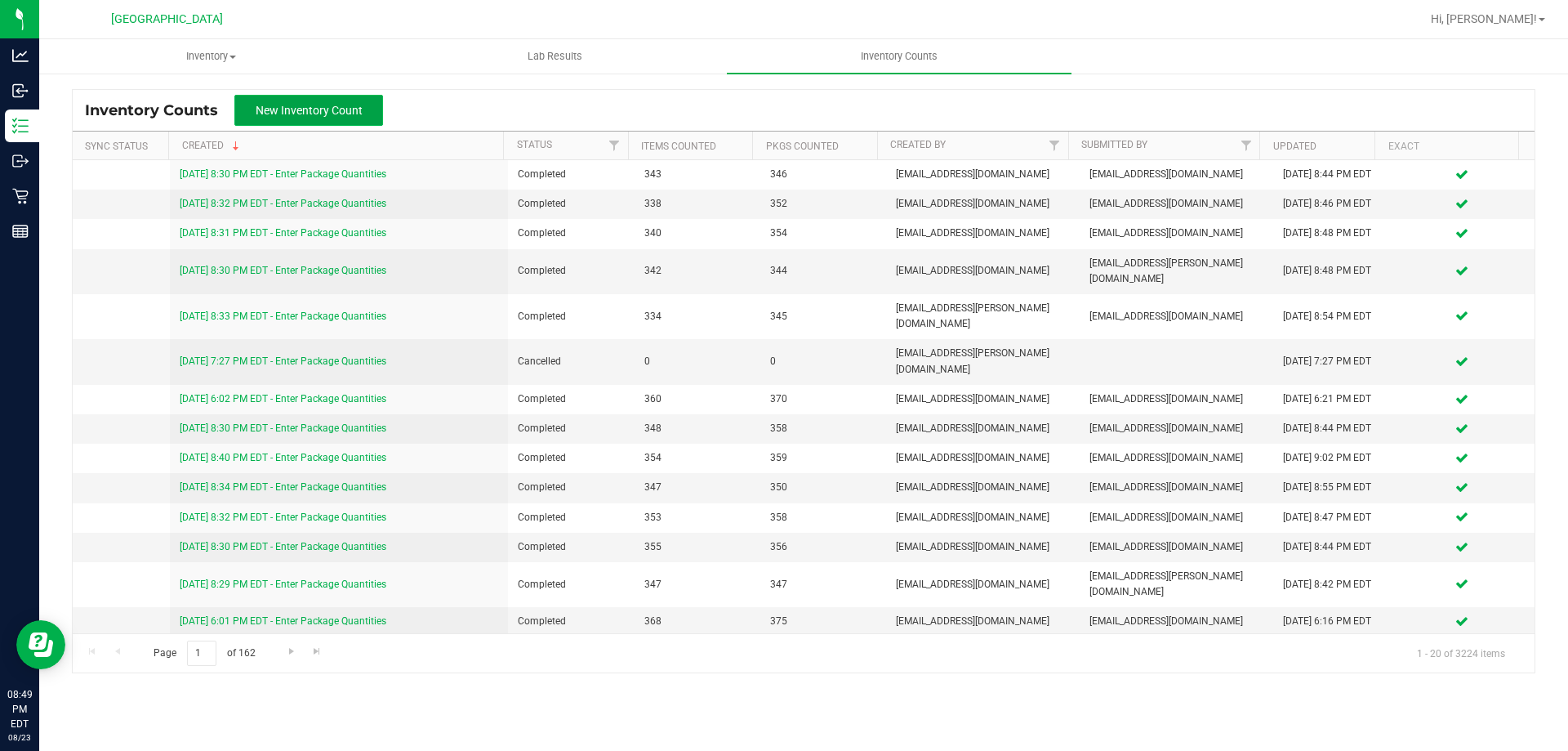
click at [331, 99] on button "New Inventory Count" at bounding box center [308, 110] width 149 height 31
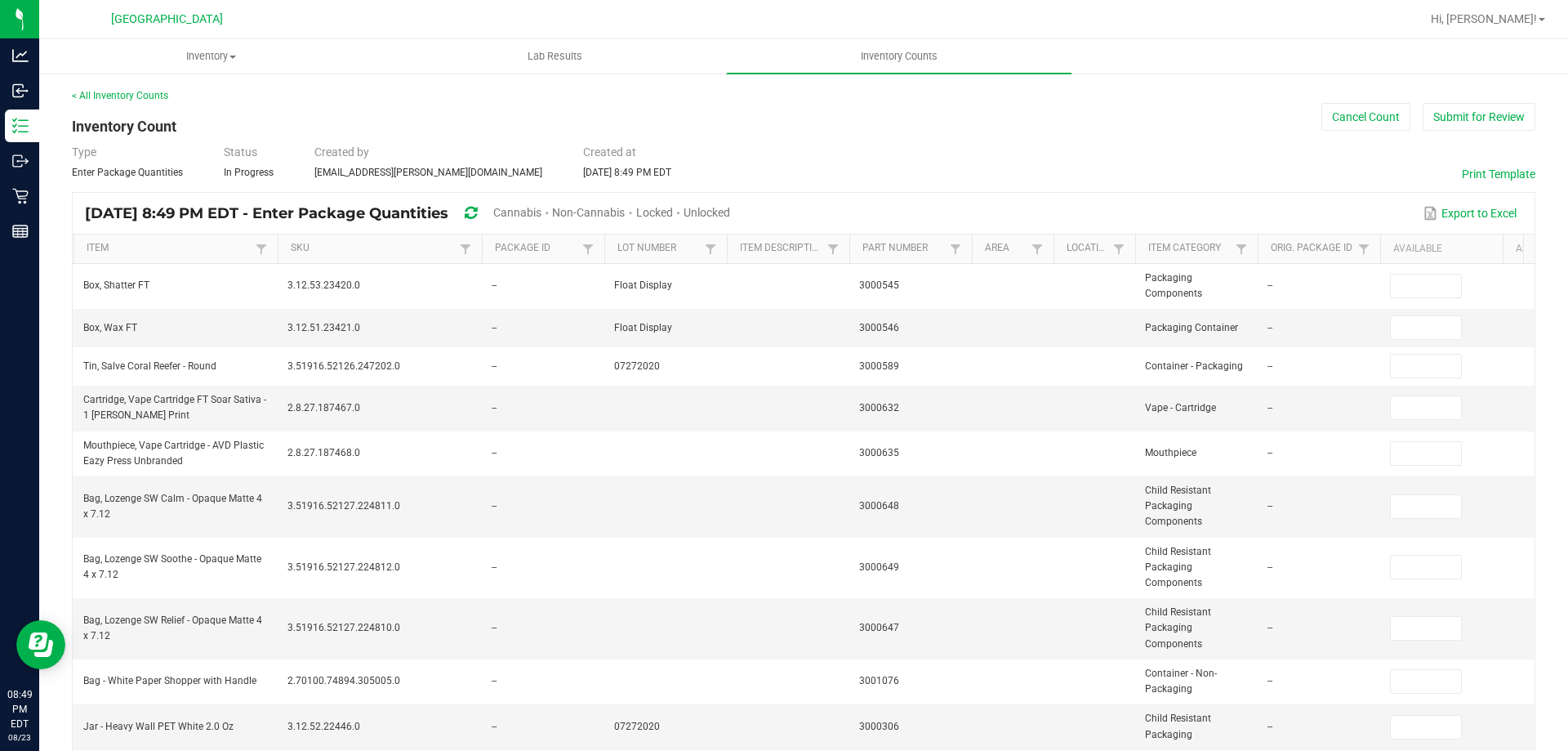
click at [731, 210] on span "Unlocked" at bounding box center [706, 212] width 46 height 13
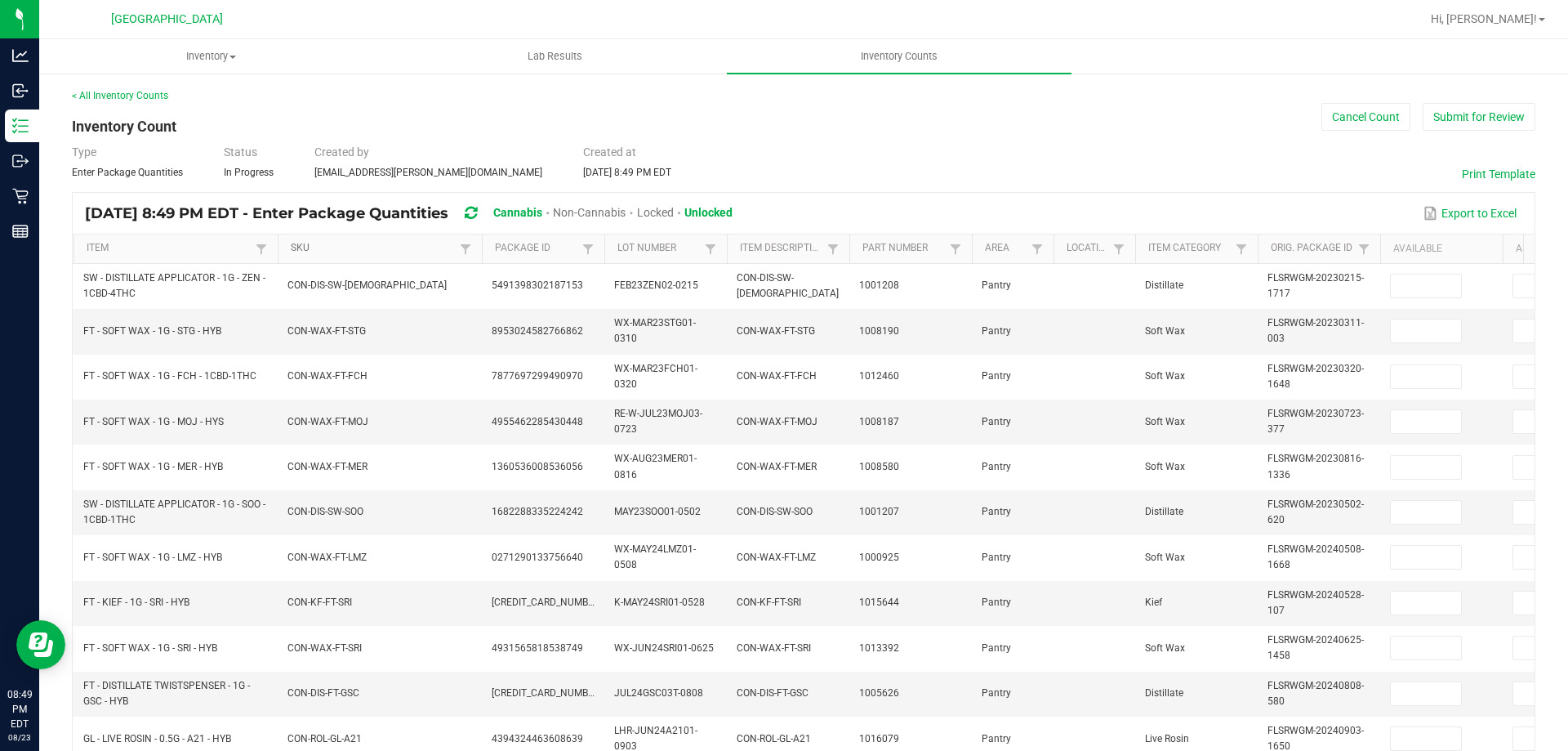
click at [320, 247] on link "SKU" at bounding box center [372, 248] width 164 height 13
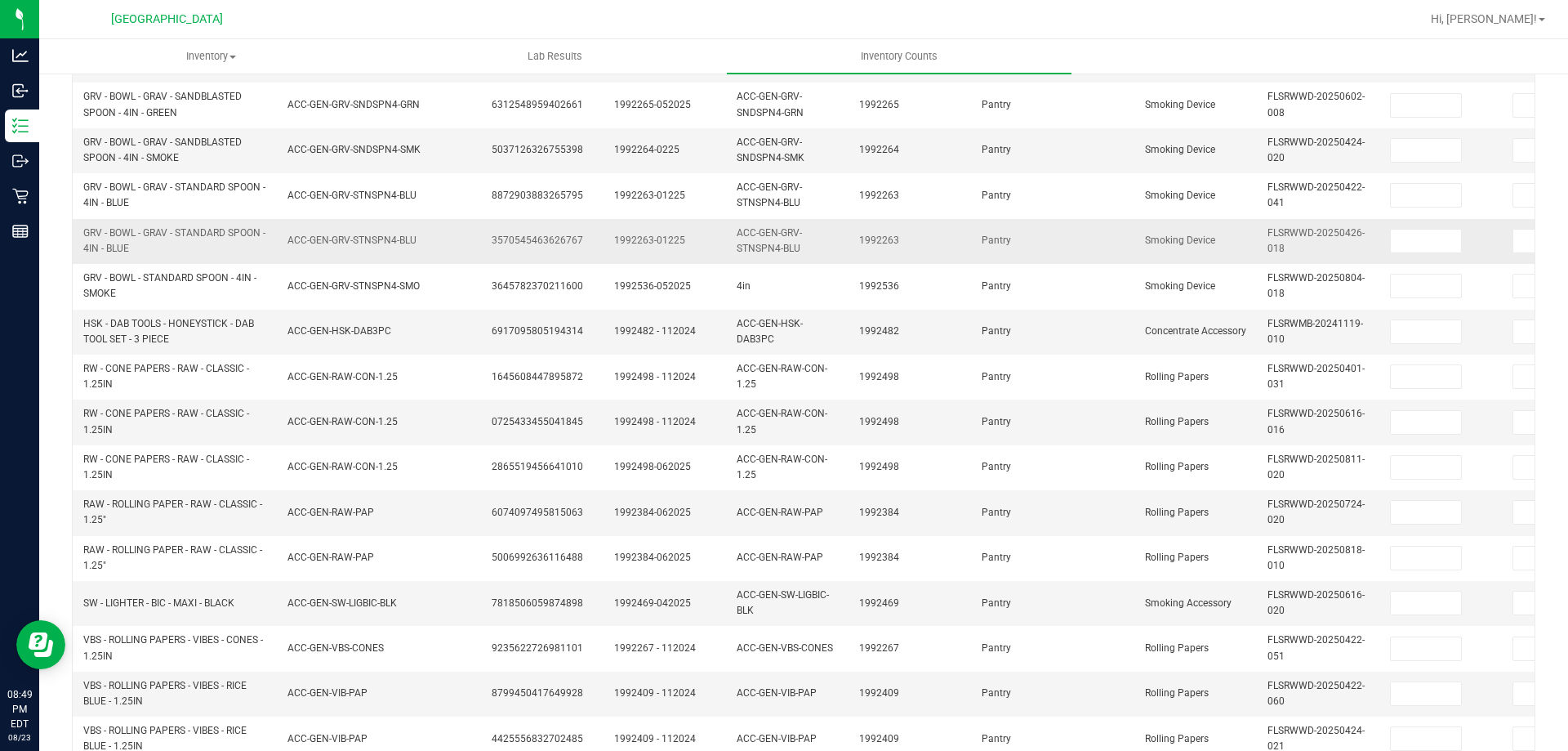
scroll to position [488, 0]
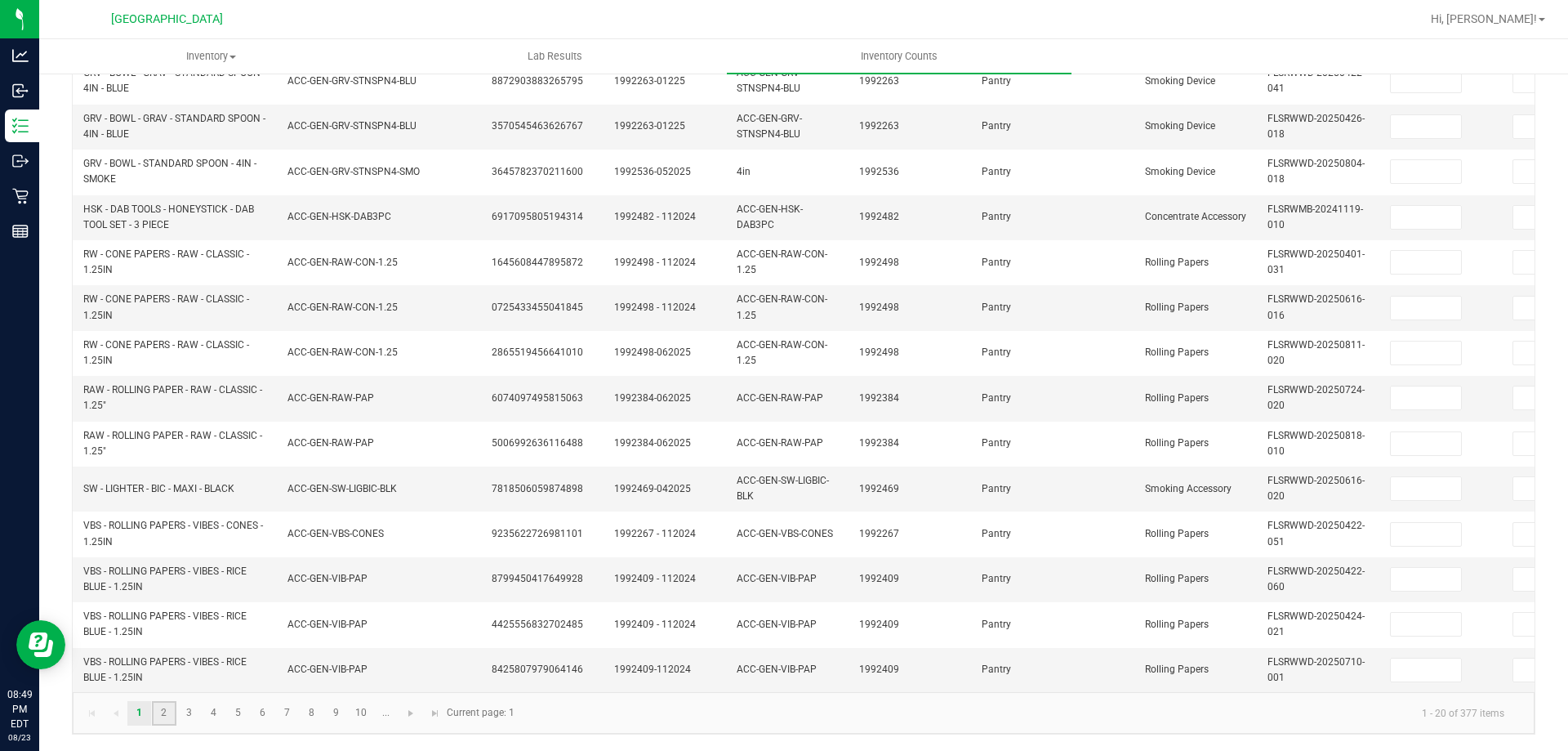
click at [174, 714] on link "2" at bounding box center [164, 714] width 24 height 25
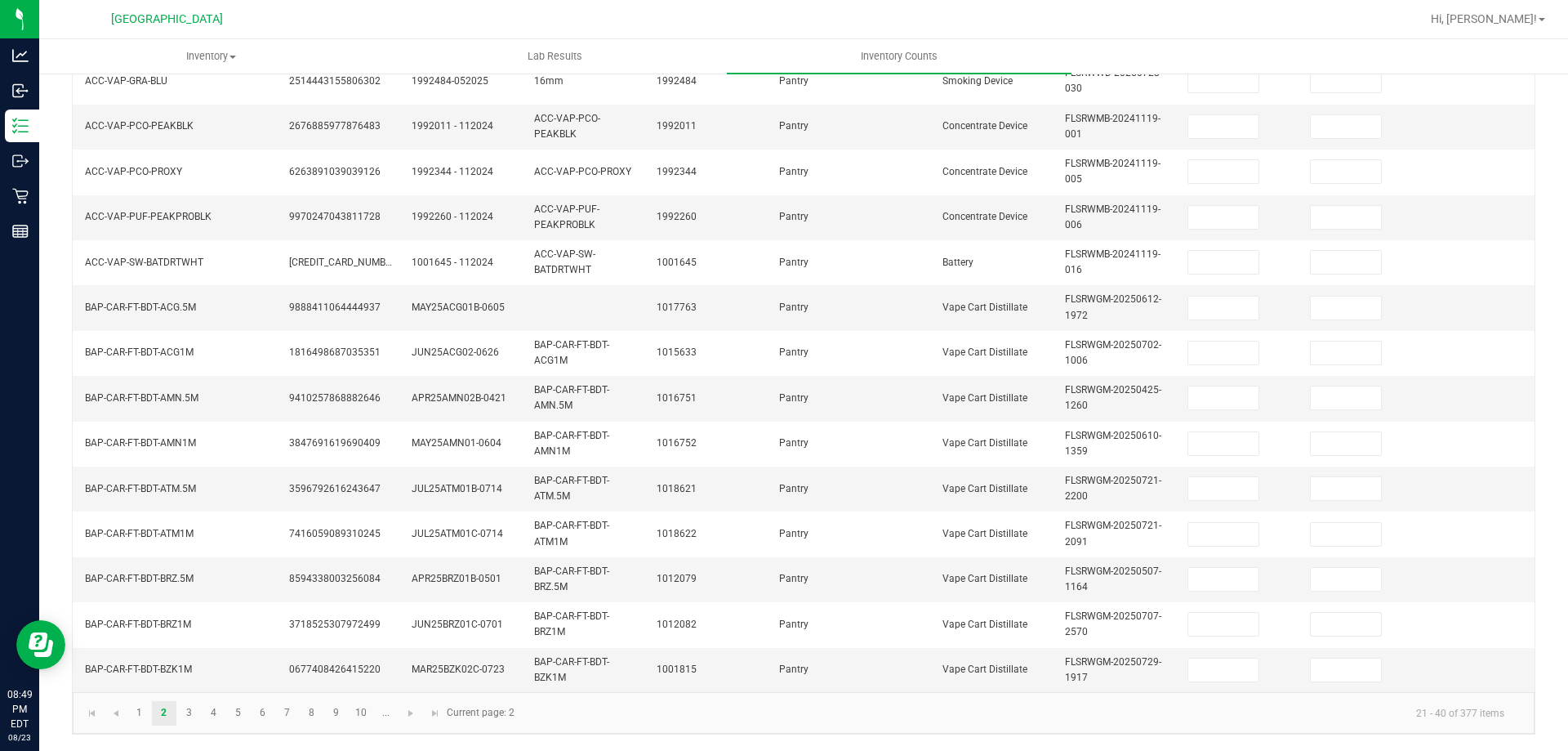
scroll to position [0, 208]
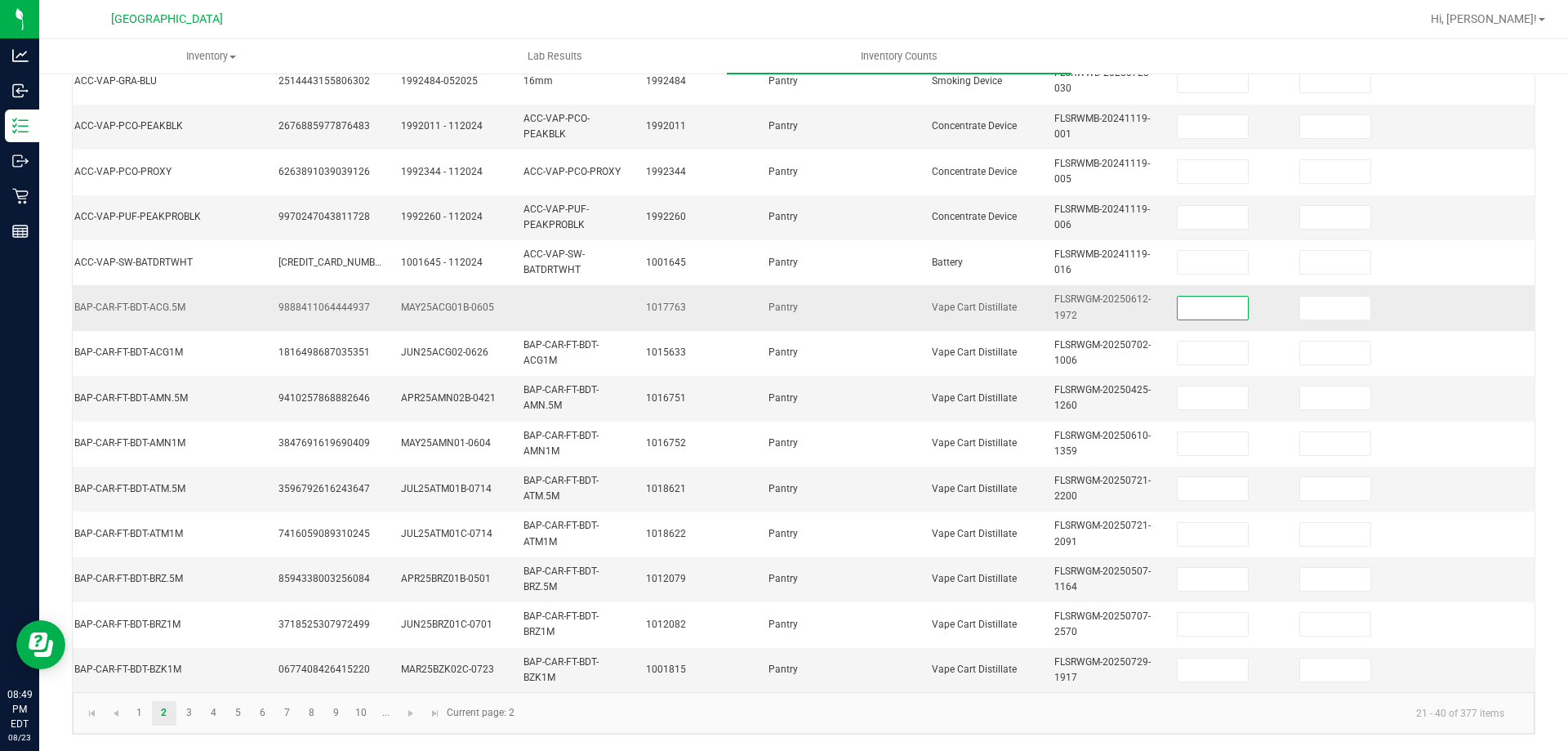
click at [1214, 297] on input at bounding box center [1213, 308] width 70 height 23
type input "6"
type input "1"
type input "9"
type input "7"
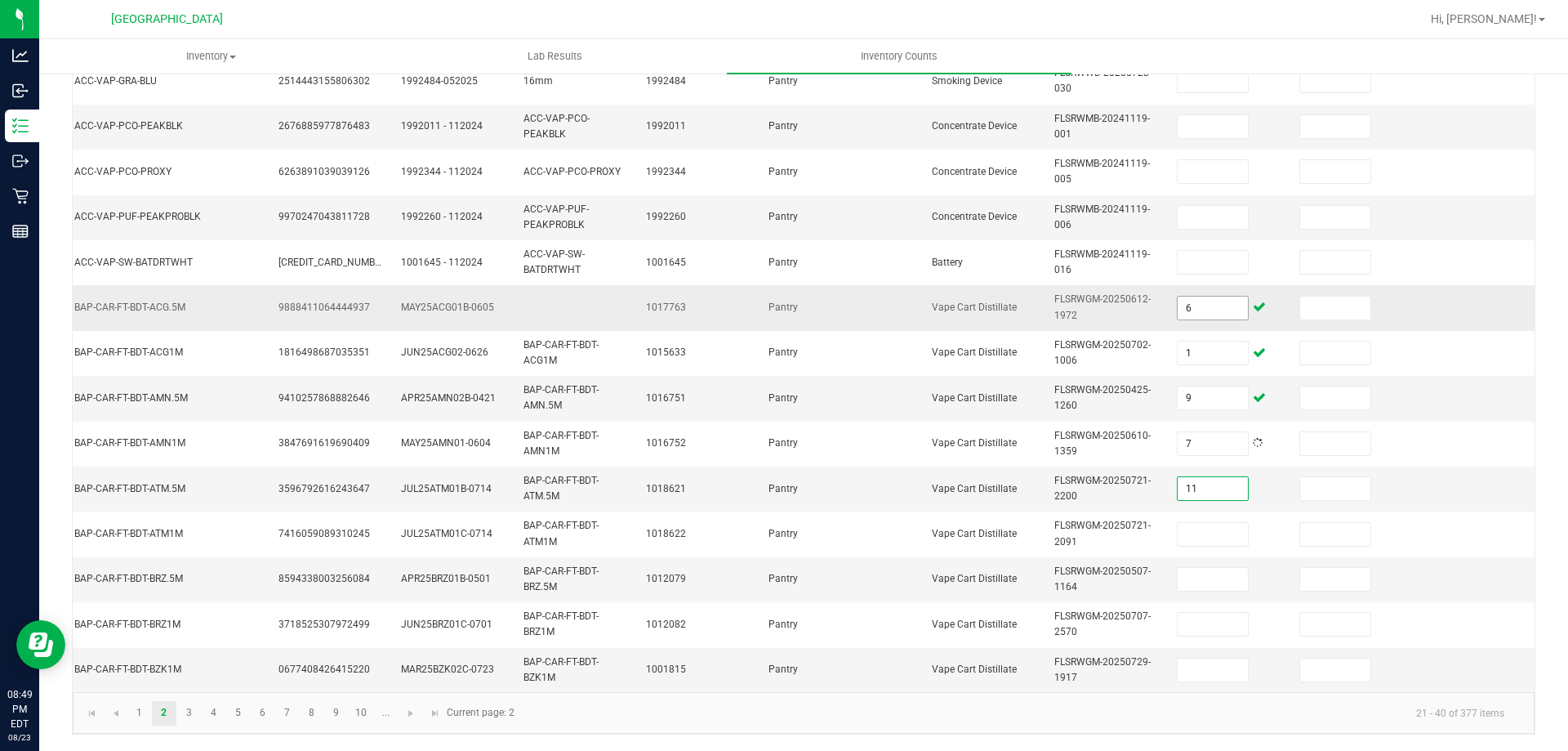
type input "11"
type input "5"
type input "4"
type input "12"
click at [1206, 658] on input at bounding box center [1213, 670] width 70 height 23
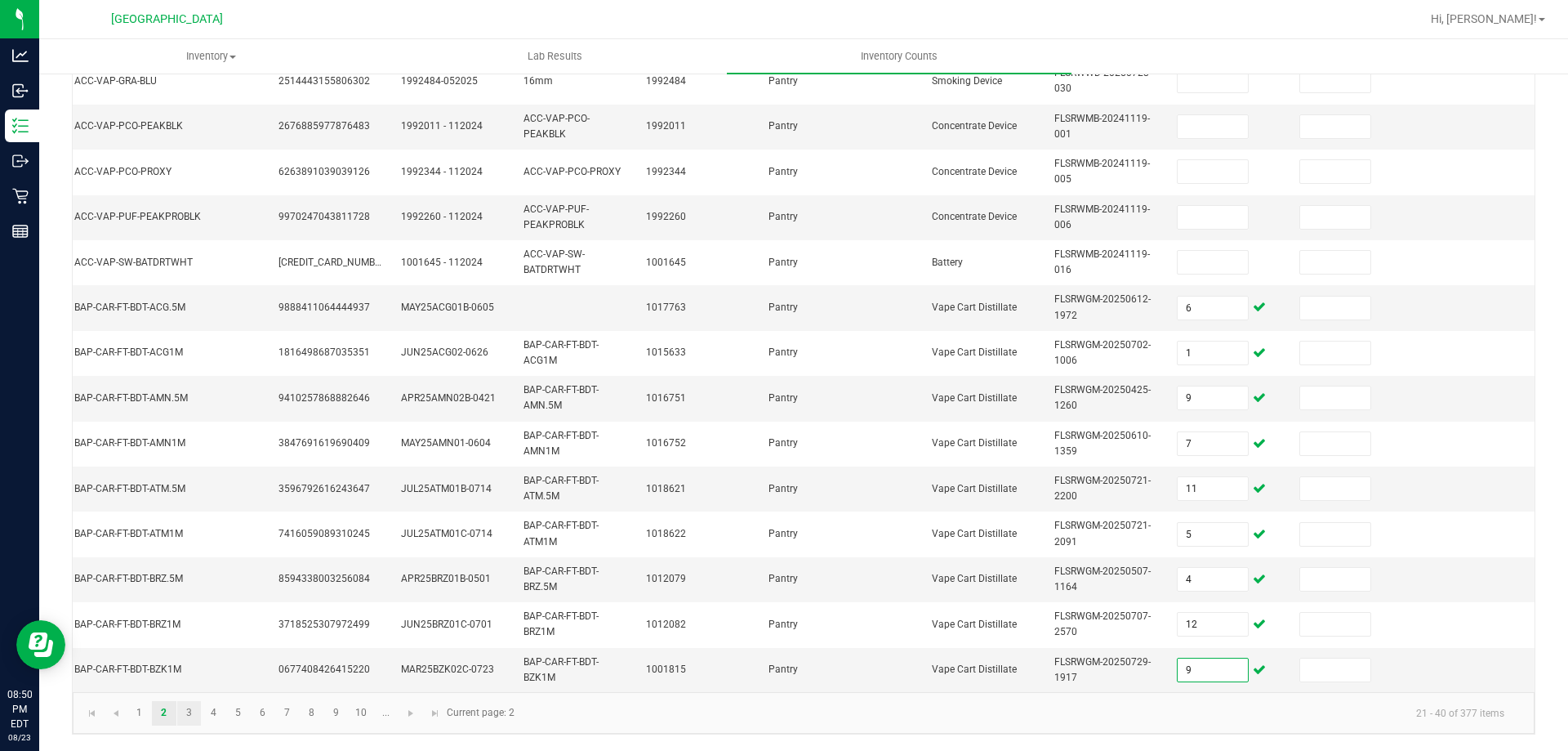
type input "9"
click at [190, 713] on link "3" at bounding box center [189, 714] width 24 height 25
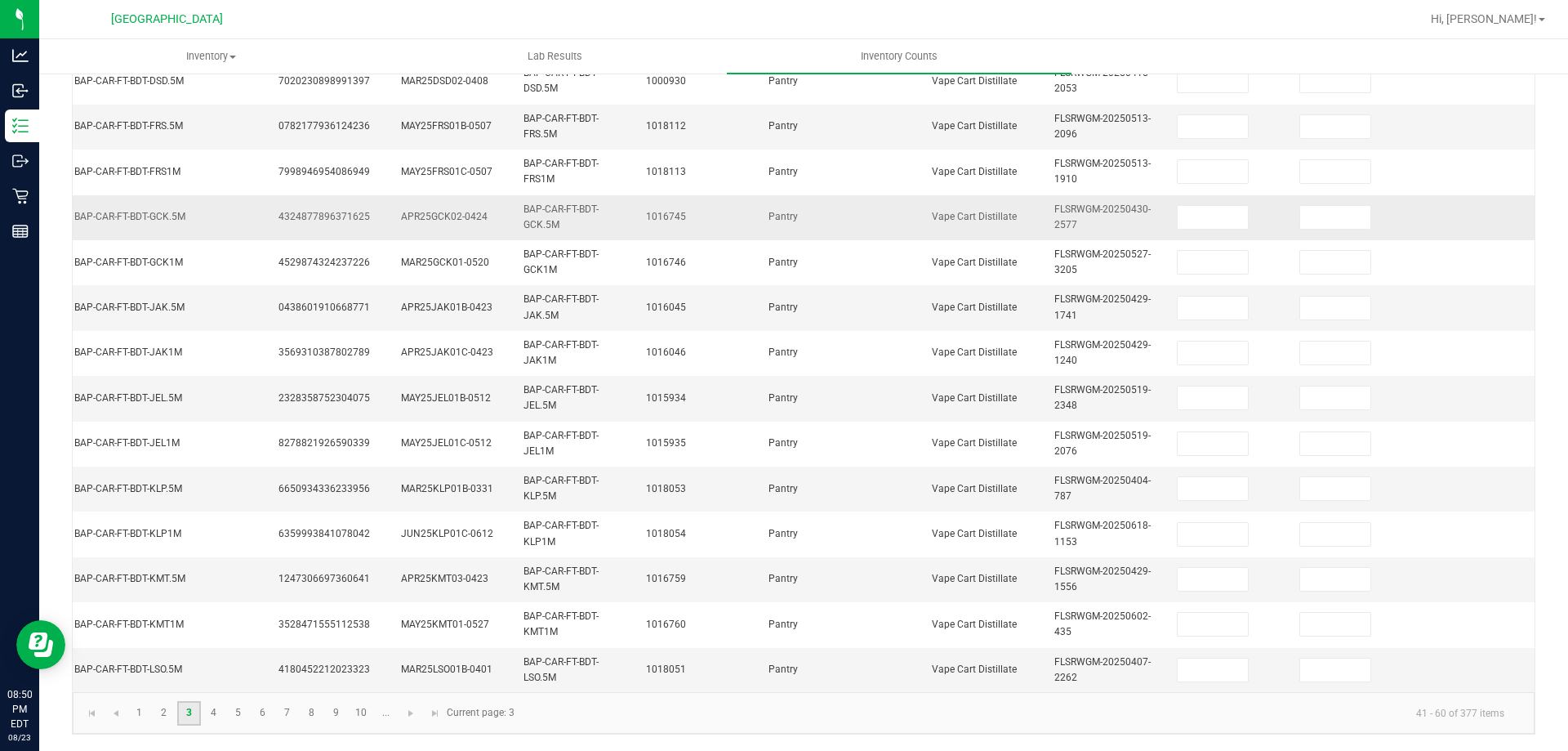
scroll to position [162, 0]
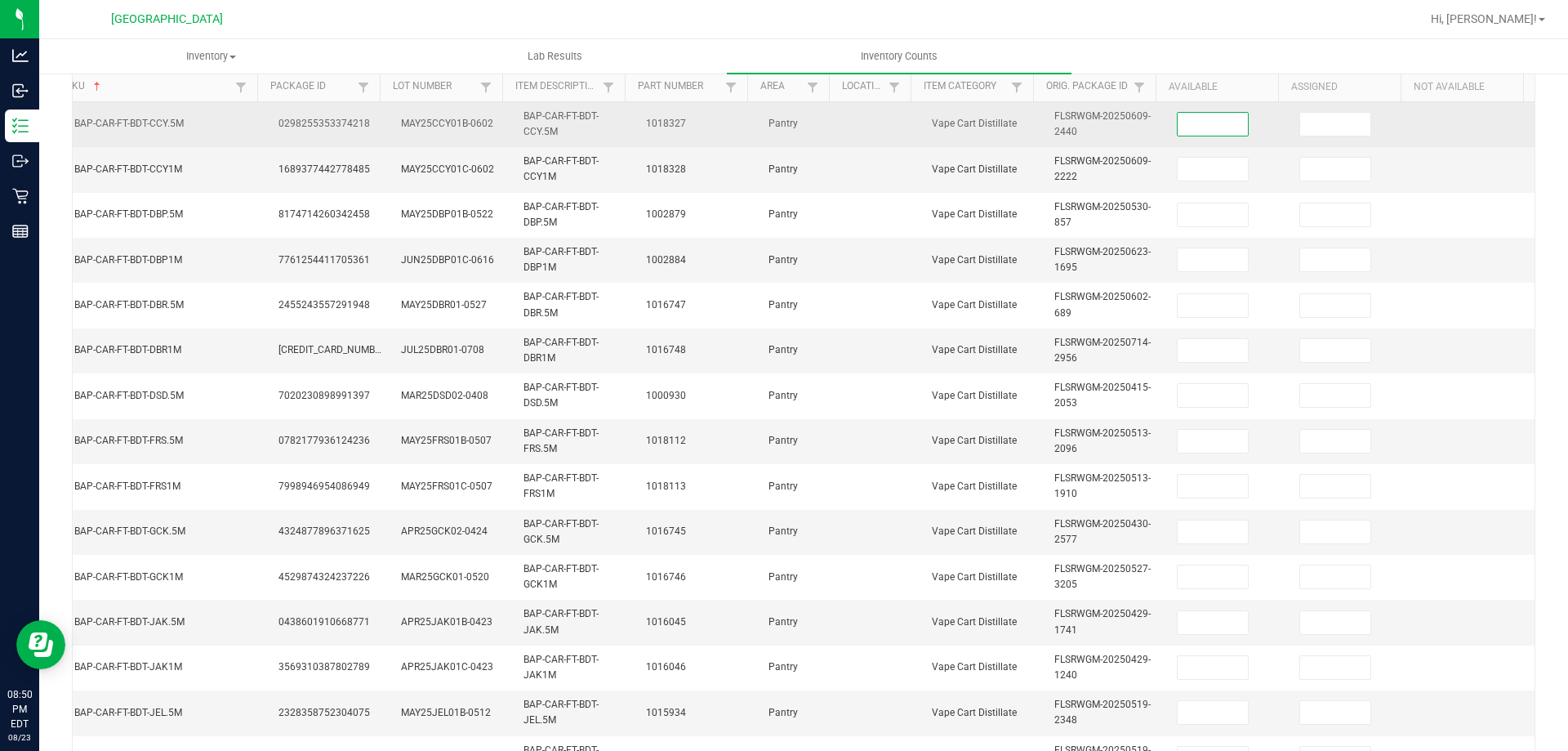
click at [1211, 131] on input at bounding box center [1213, 125] width 70 height 23
type input "9"
type input "1"
type input "8"
type input "10"
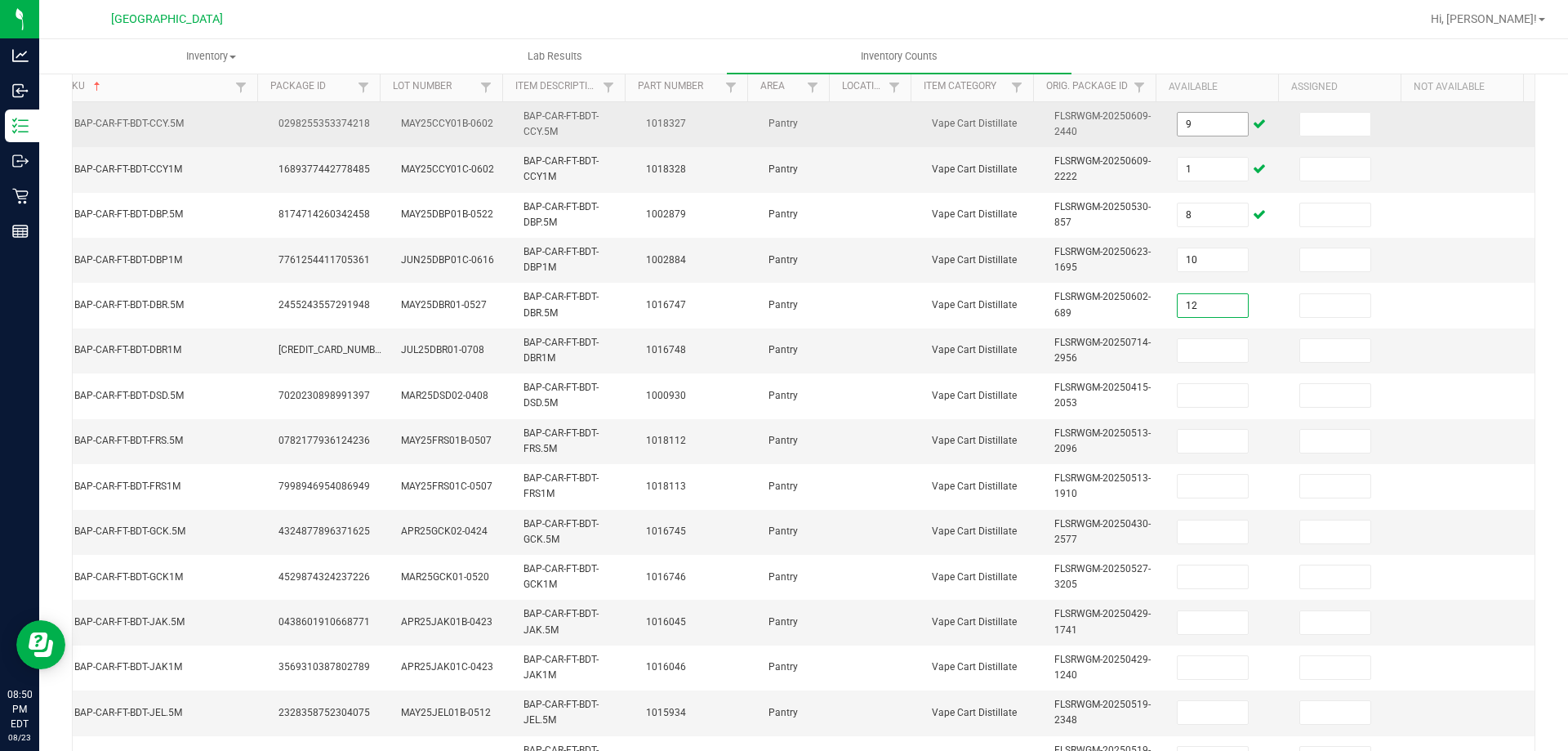
type input "12"
type input "8"
type input "10"
type input "11"
type input "5"
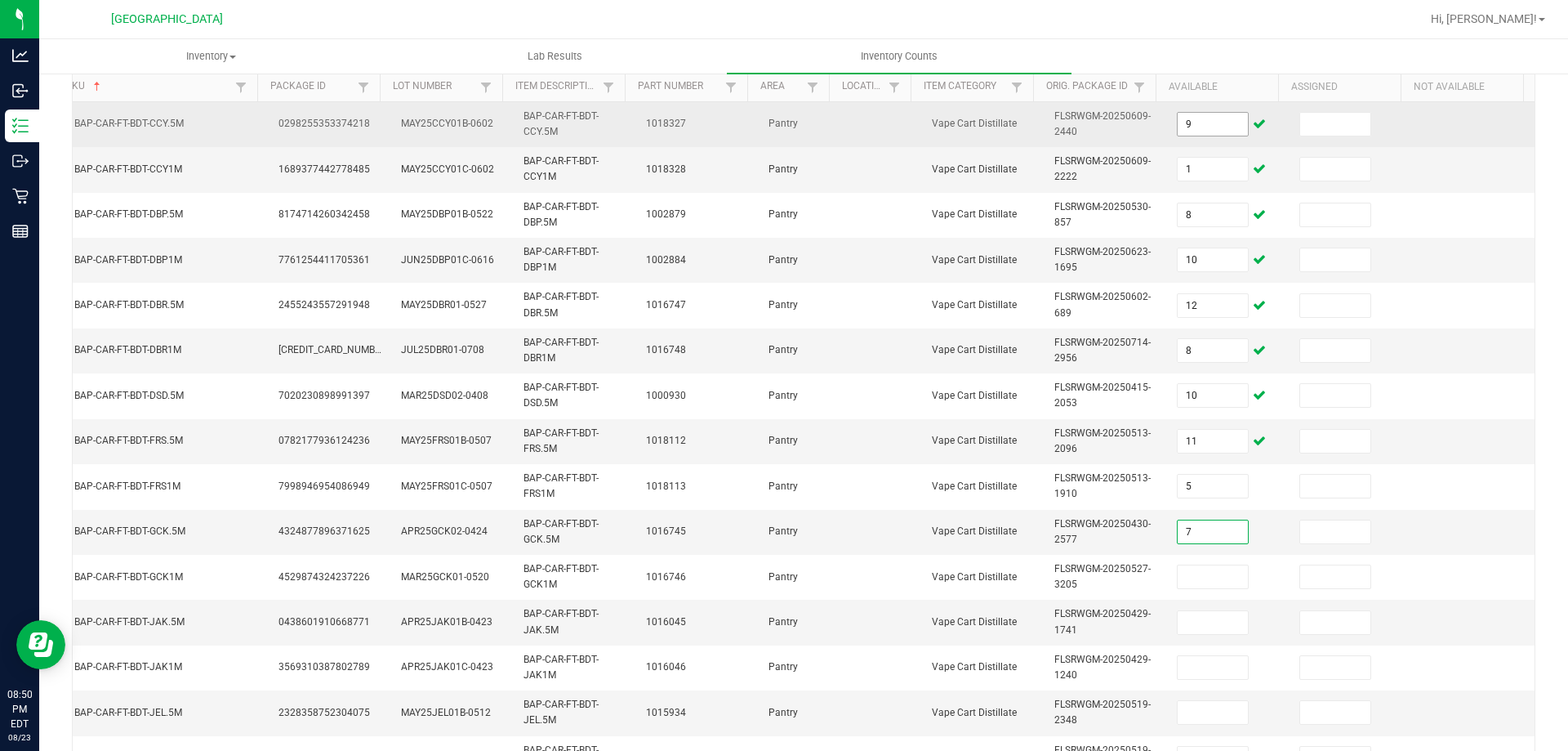
type input "7"
type input "11"
type input "10"
type input "5"
type input "12"
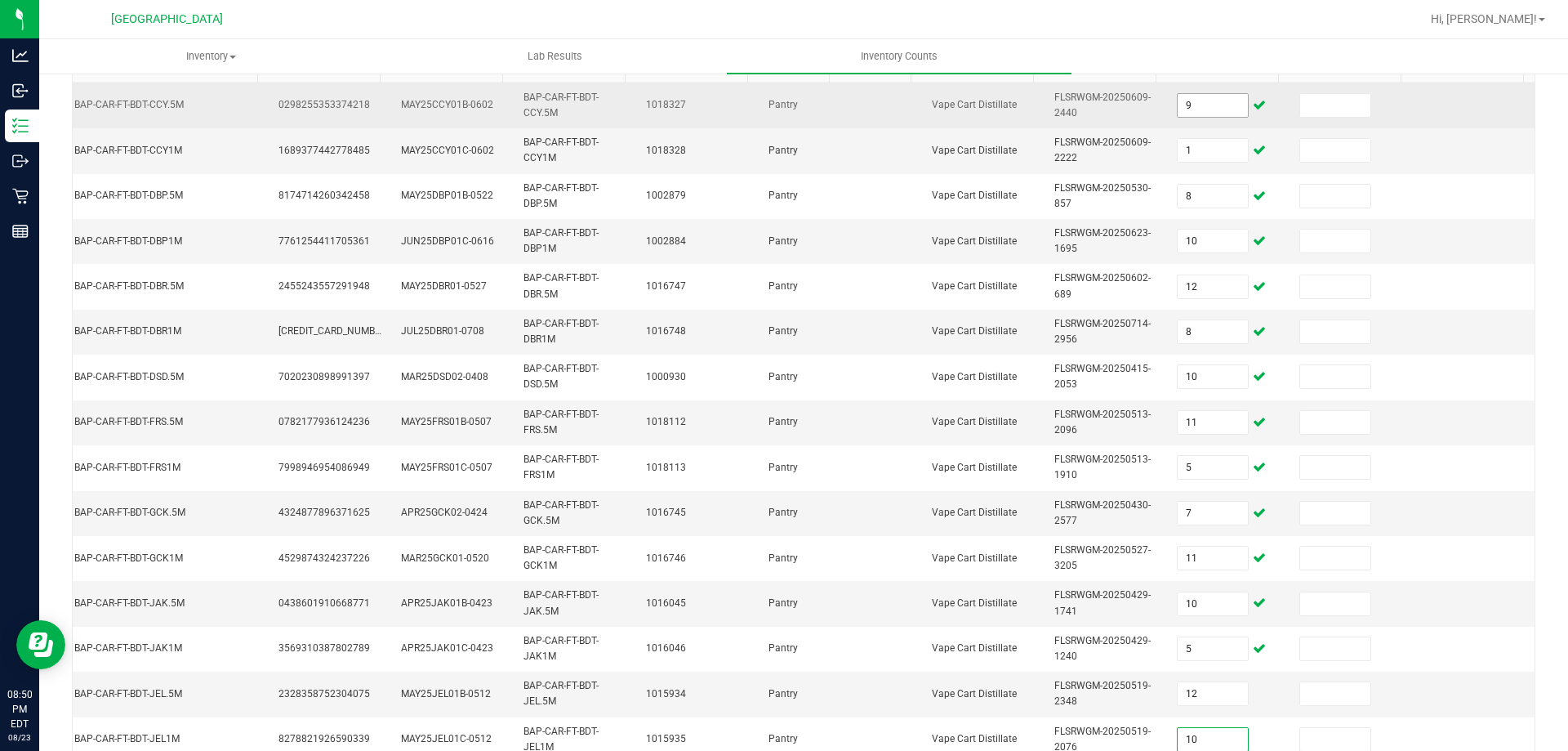
type input "10"
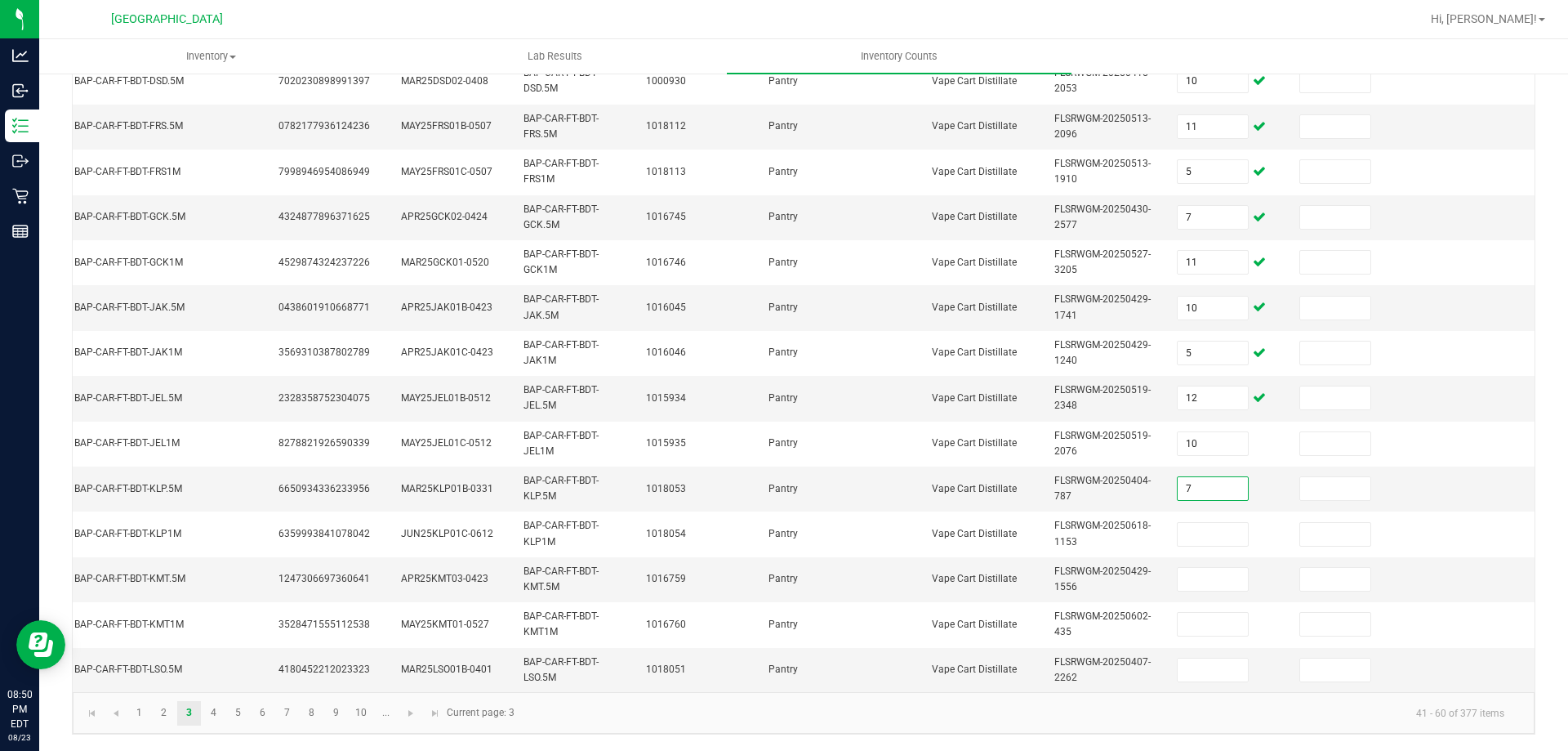
type input "7"
type input "8"
type input "9"
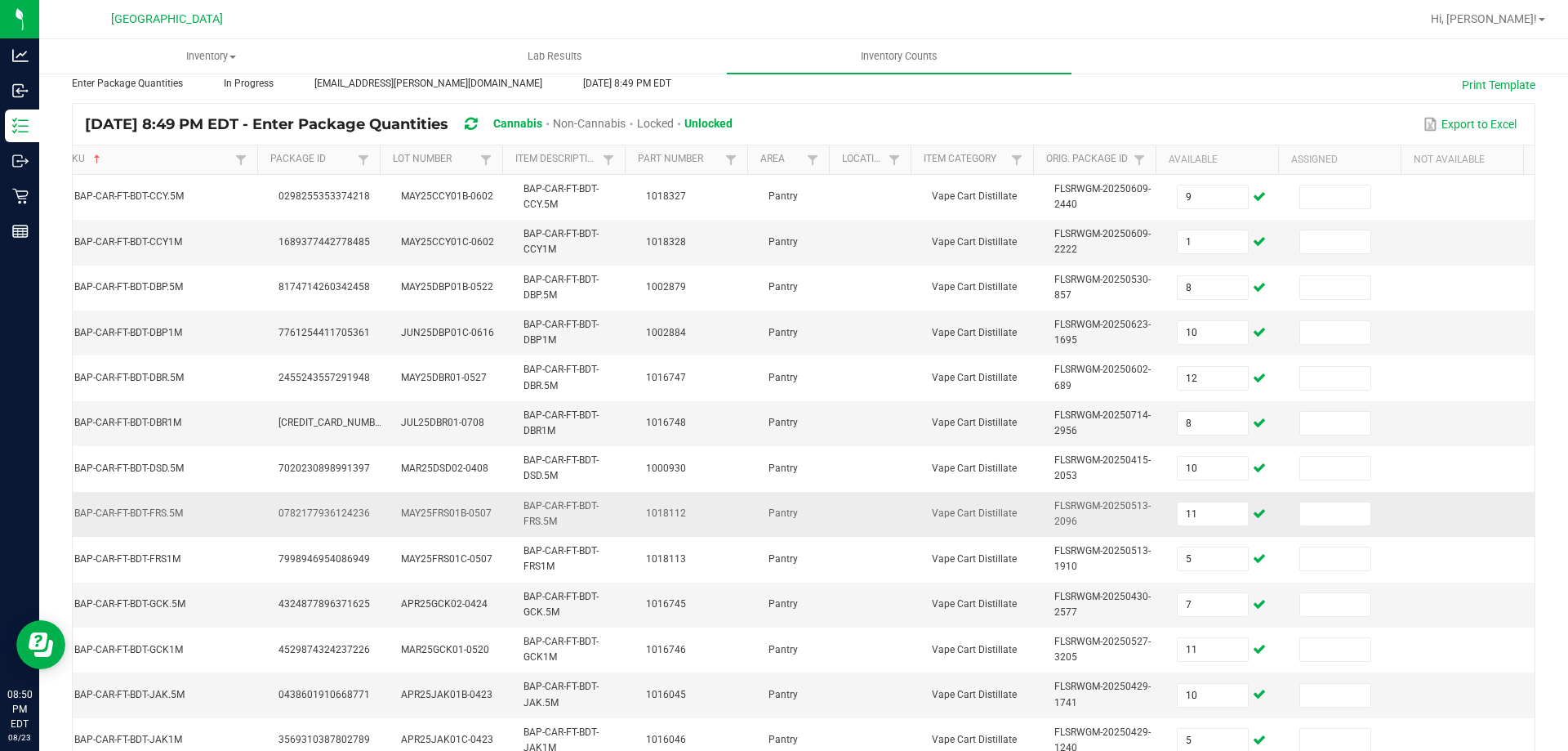
scroll to position [0, 0]
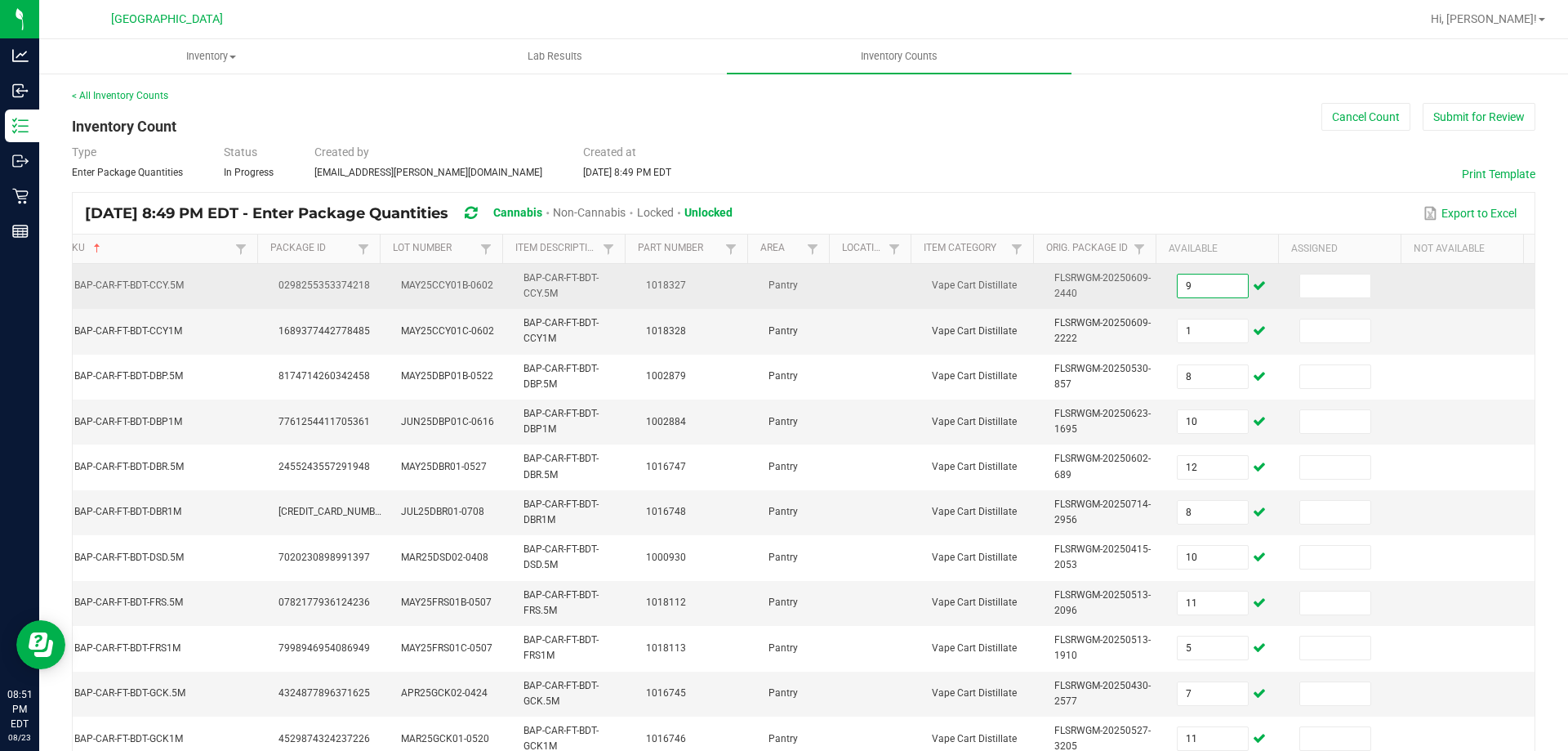
click at [1178, 287] on input "9" at bounding box center [1213, 286] width 70 height 23
type input "10"
type input "12"
type input "8"
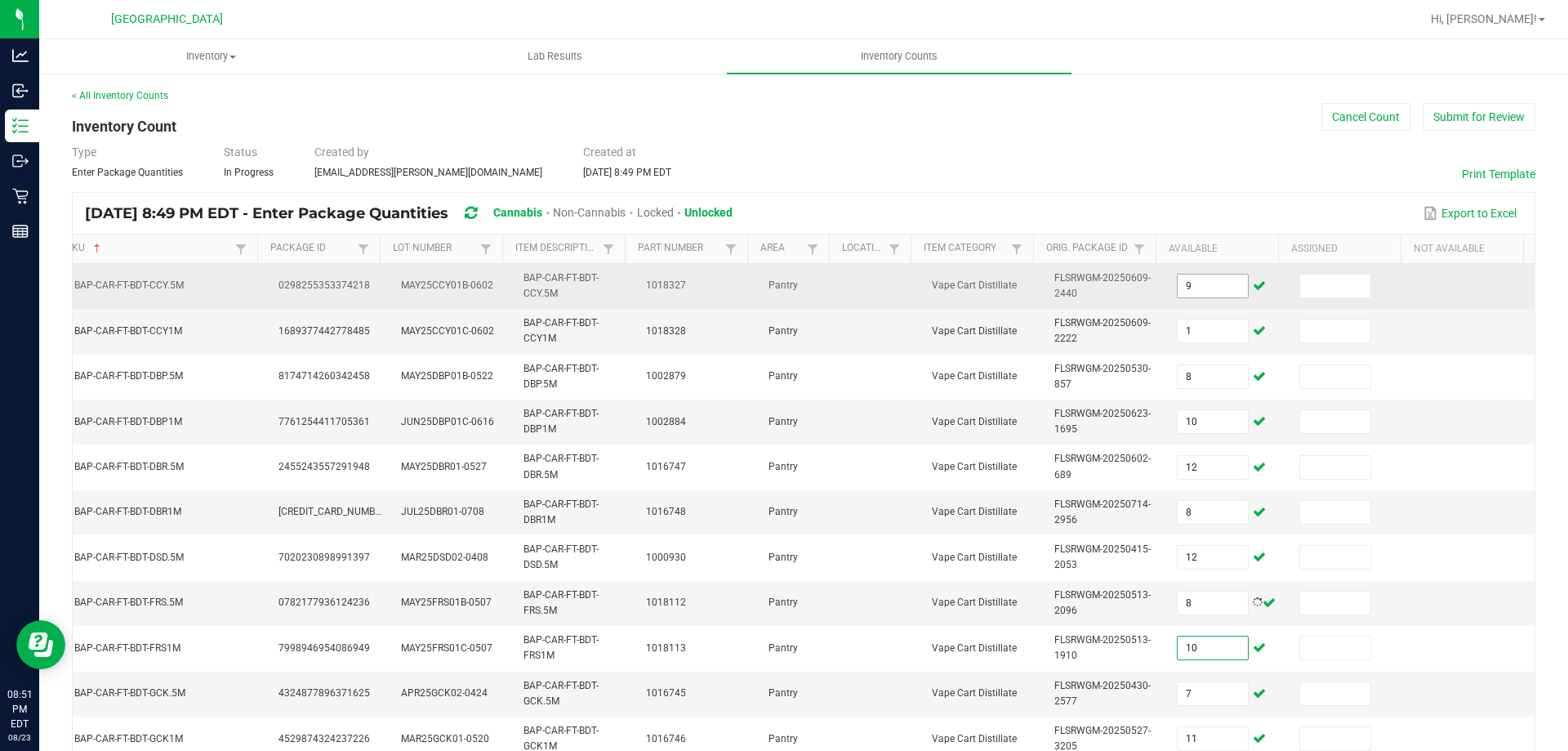
type input "10"
type input "11"
type input "5"
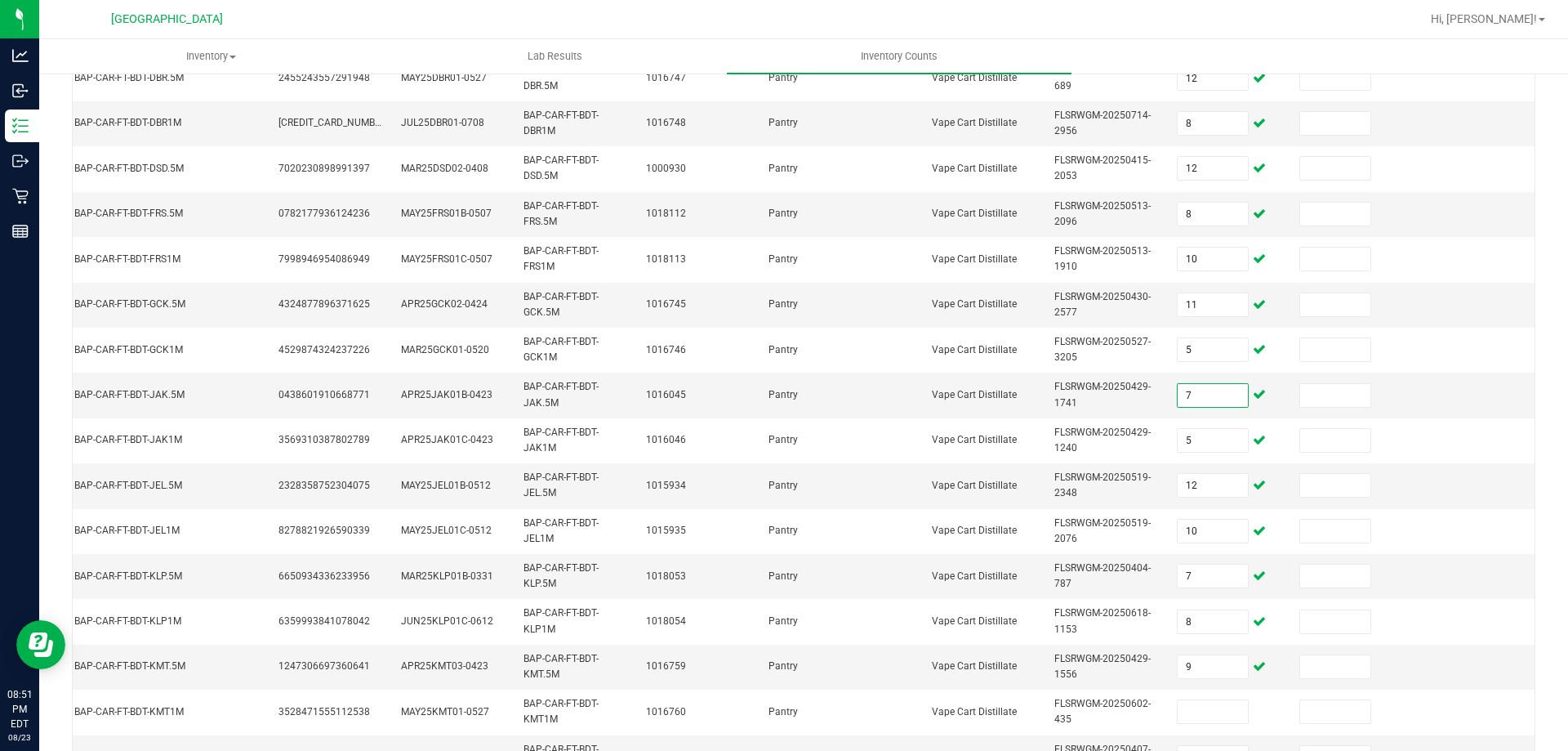
type input "7"
type input "11"
type input "10"
type input "5"
type input "12"
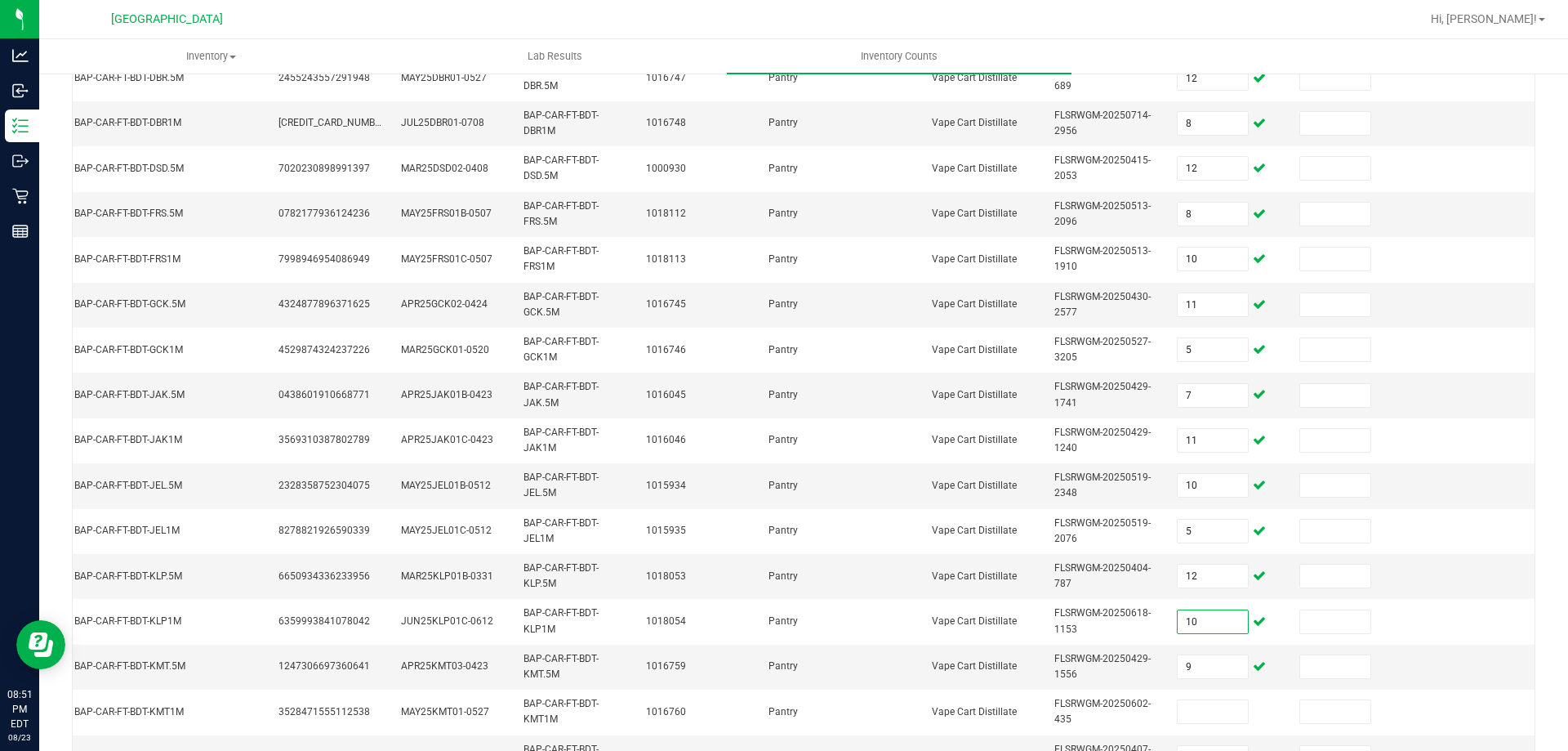
type input "10"
type input "7"
type input "8"
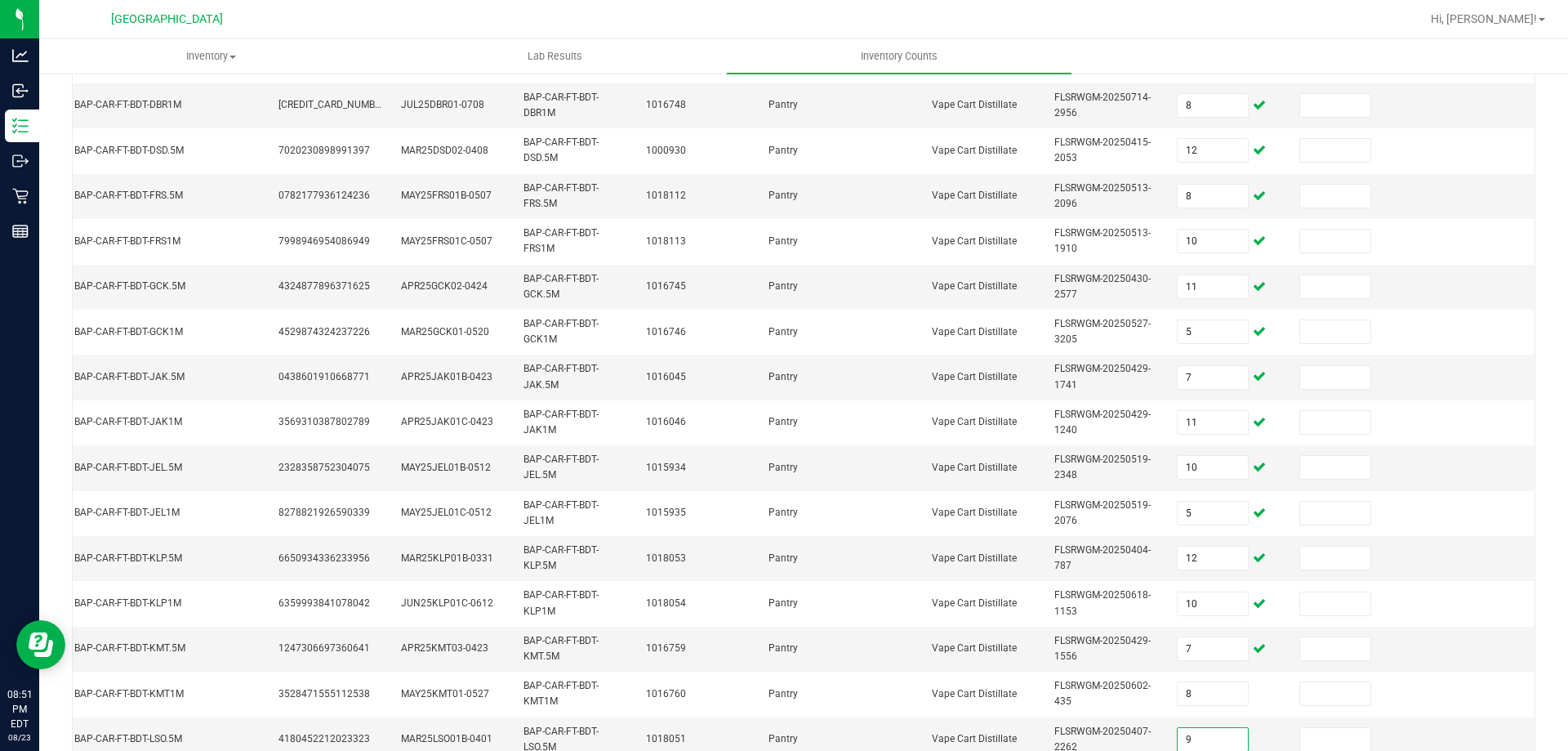
type input "9"
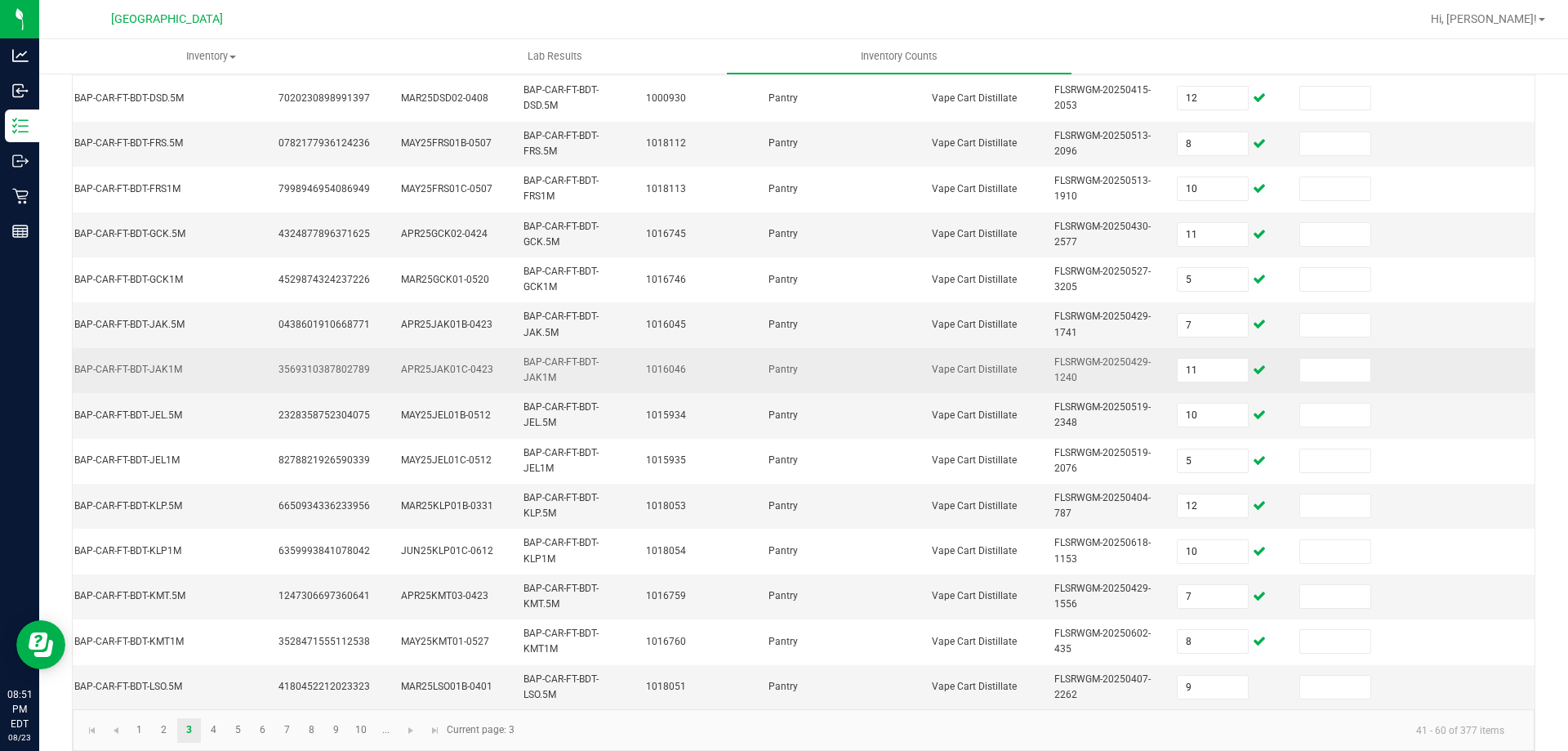
scroll to position [488, 0]
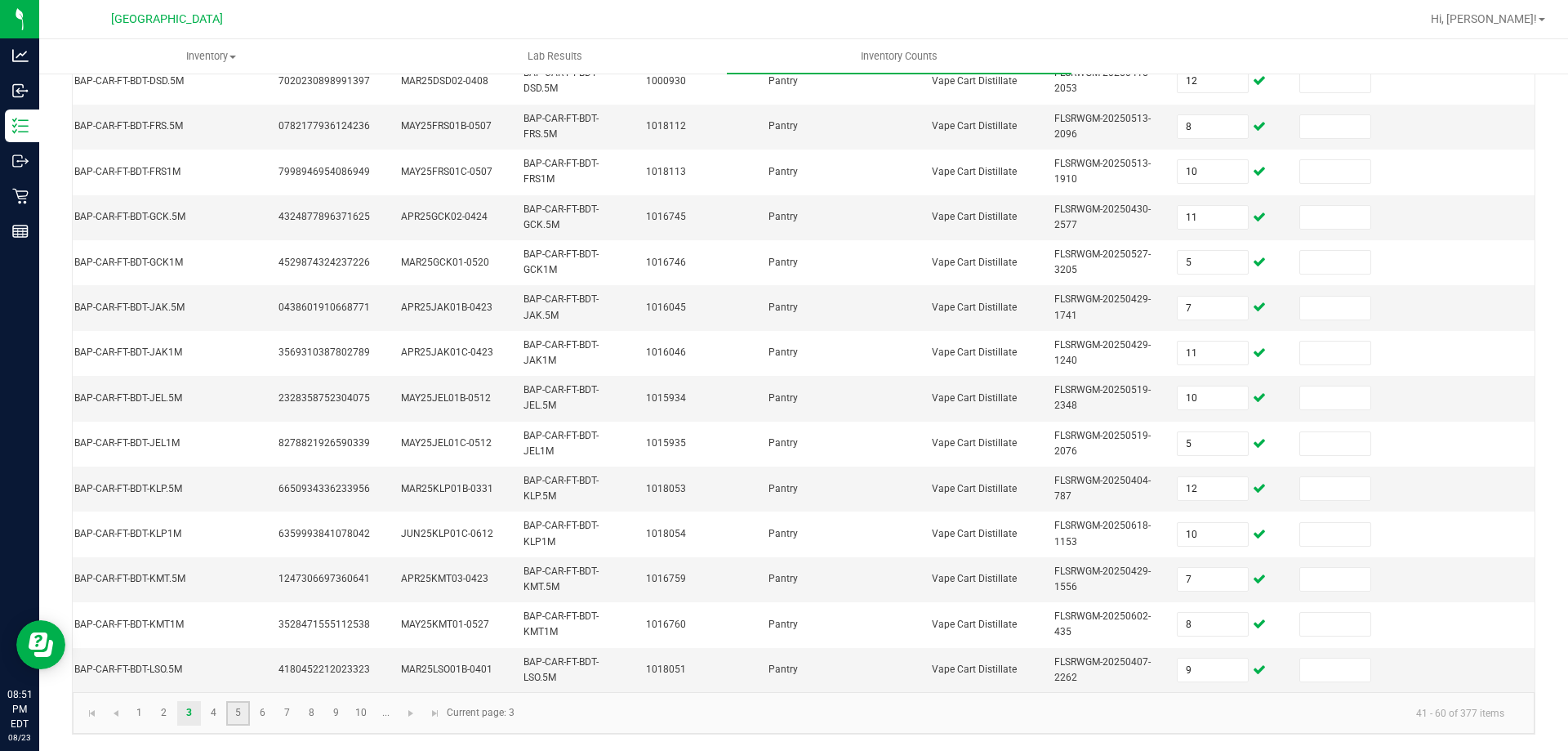
click at [228, 706] on link "5" at bounding box center [238, 714] width 24 height 25
click at [215, 708] on link "4" at bounding box center [213, 714] width 24 height 25
click at [189, 703] on link "3" at bounding box center [189, 714] width 24 height 25
type input "9"
type input "1"
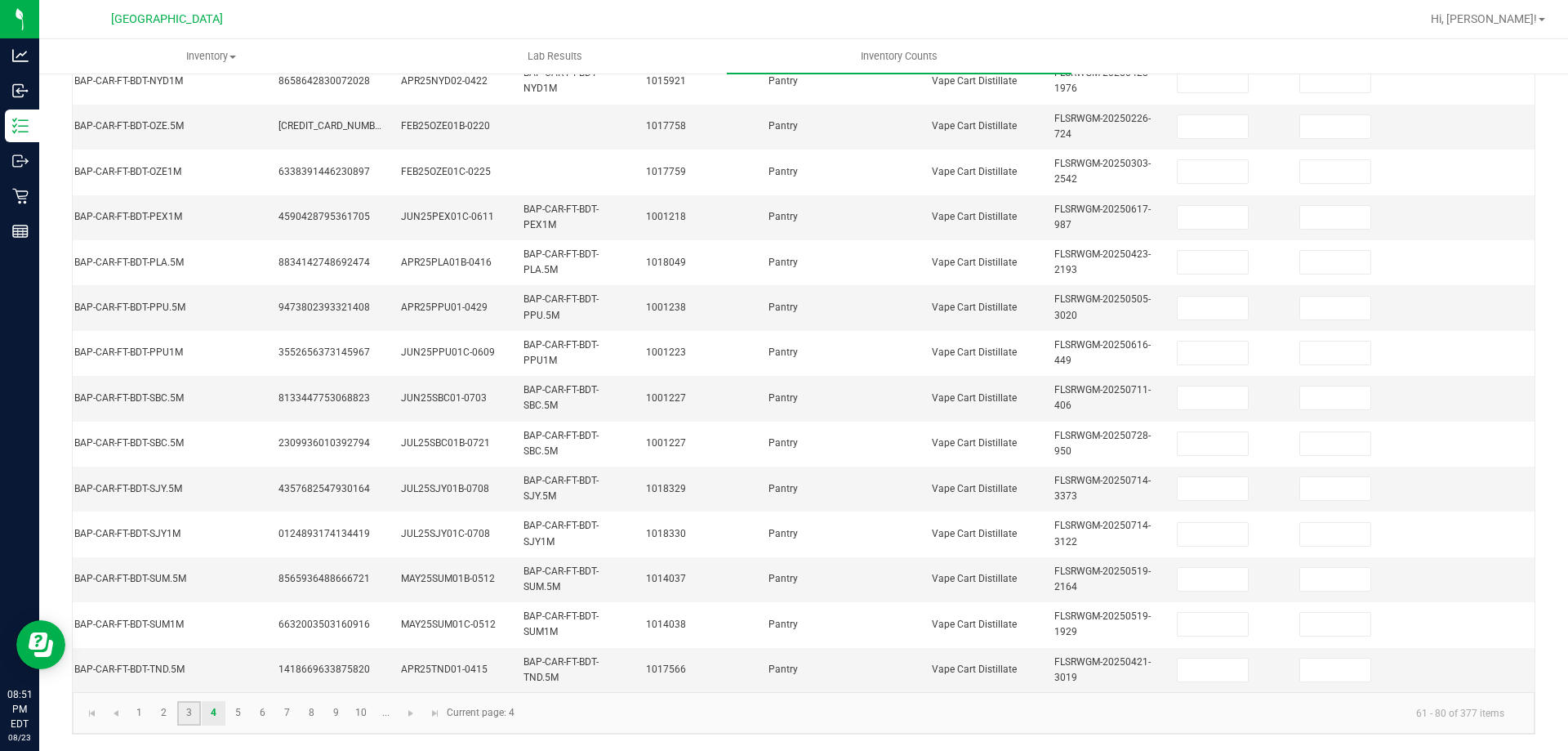
type input "8"
type input "10"
type input "12"
type input "8"
type input "12"
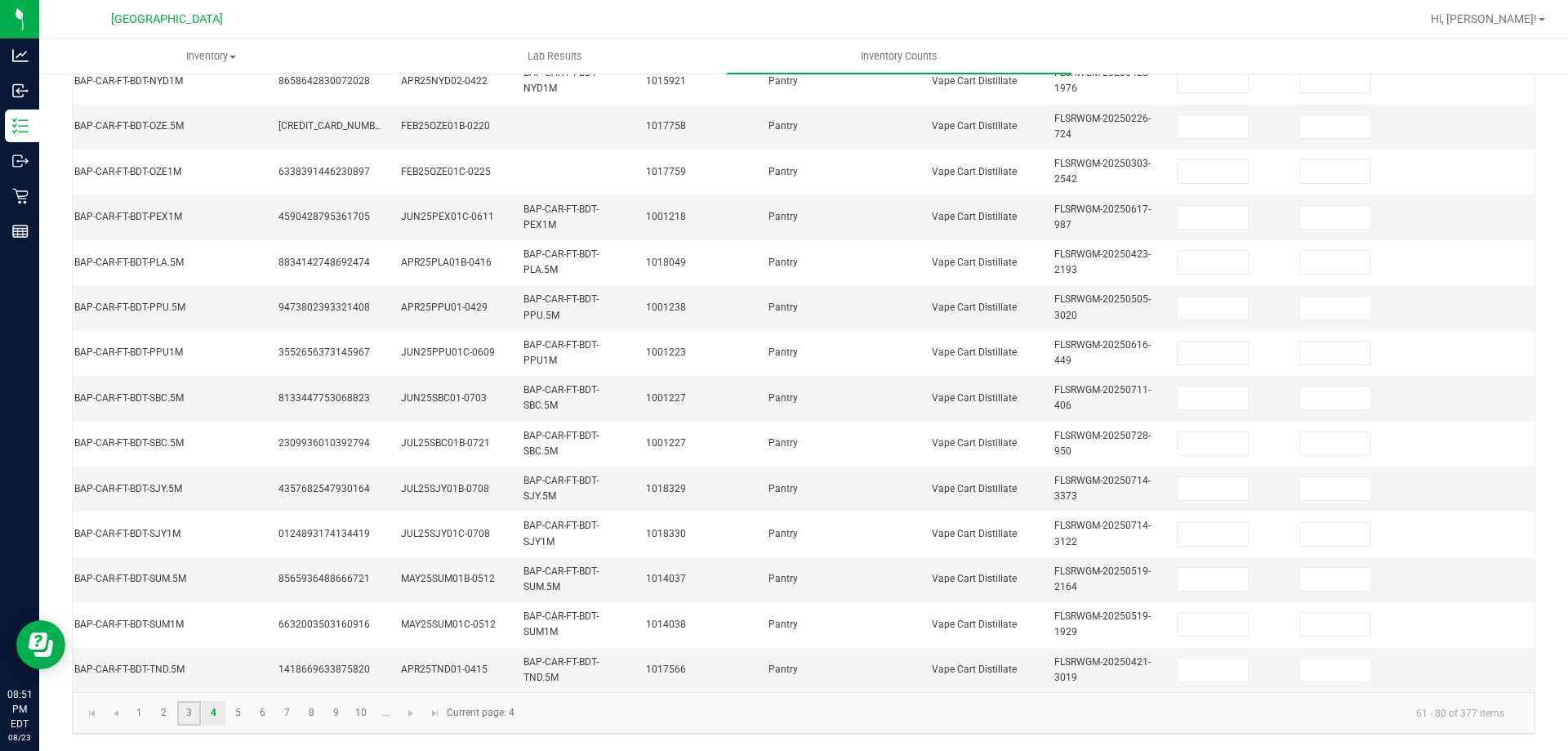
type input "8"
type input "10"
type input "11"
type input "5"
type input "7"
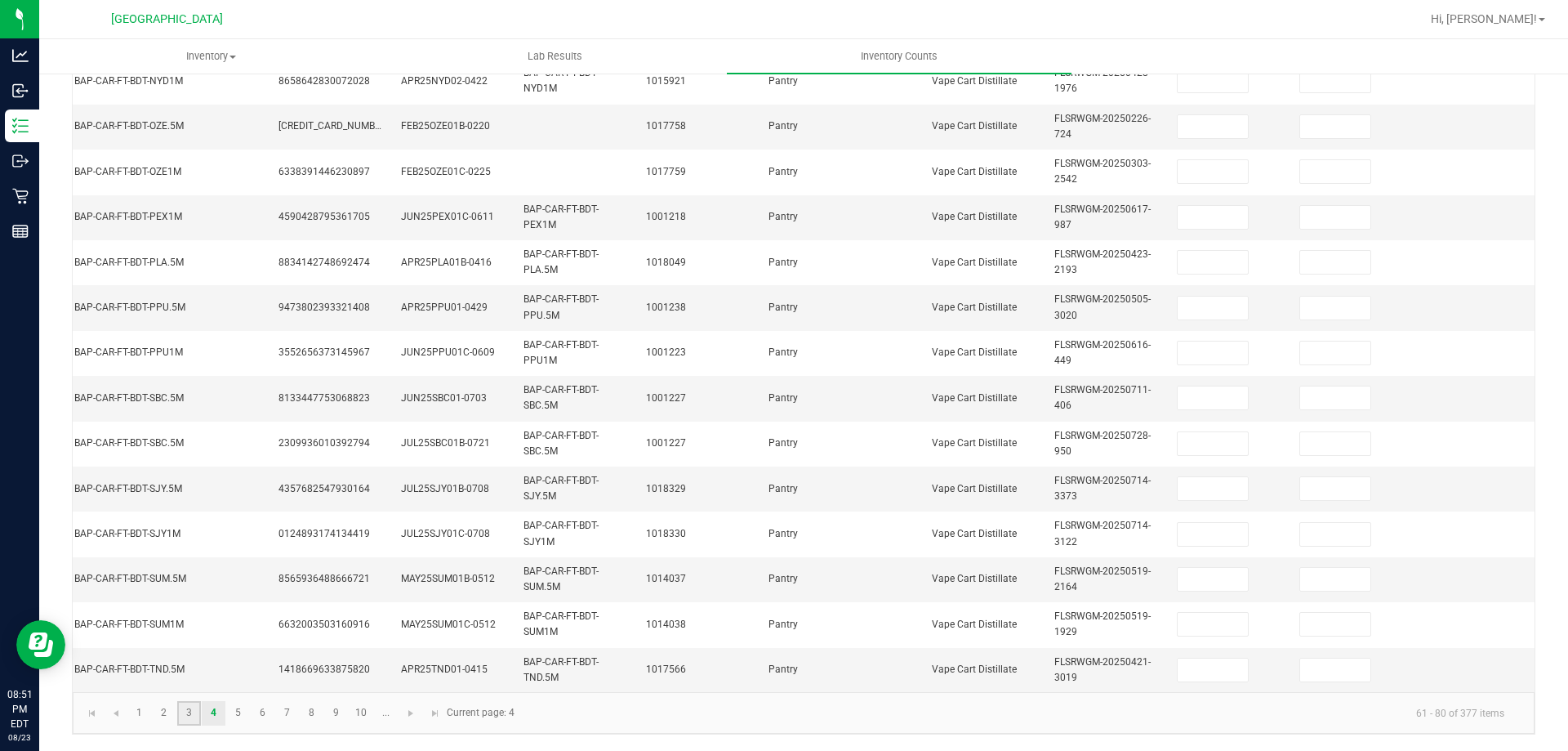
type input "11"
type input "10"
type input "5"
type input "12"
type input "10"
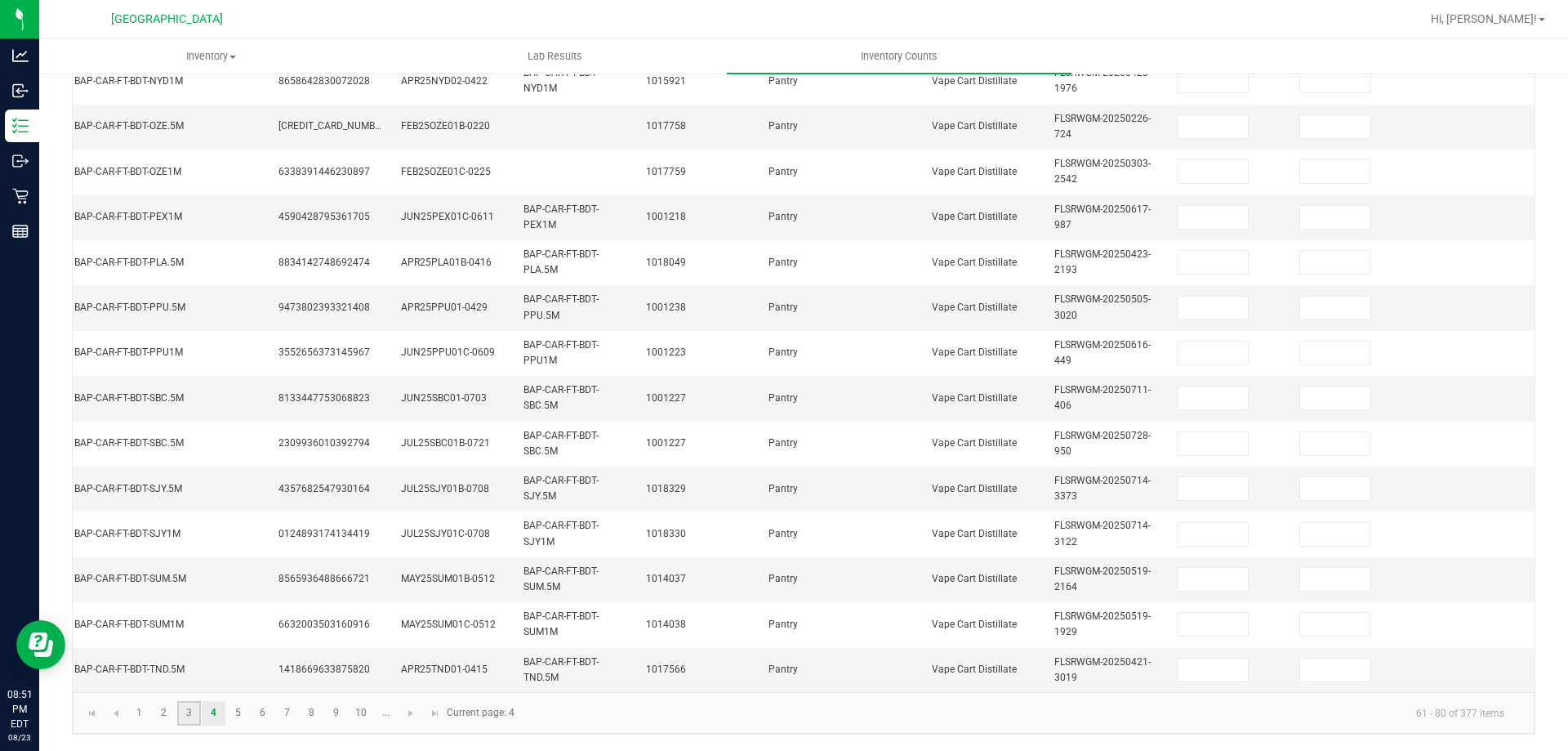
type input "7"
type input "8"
type input "9"
click at [221, 719] on link "4" at bounding box center [213, 714] width 24 height 25
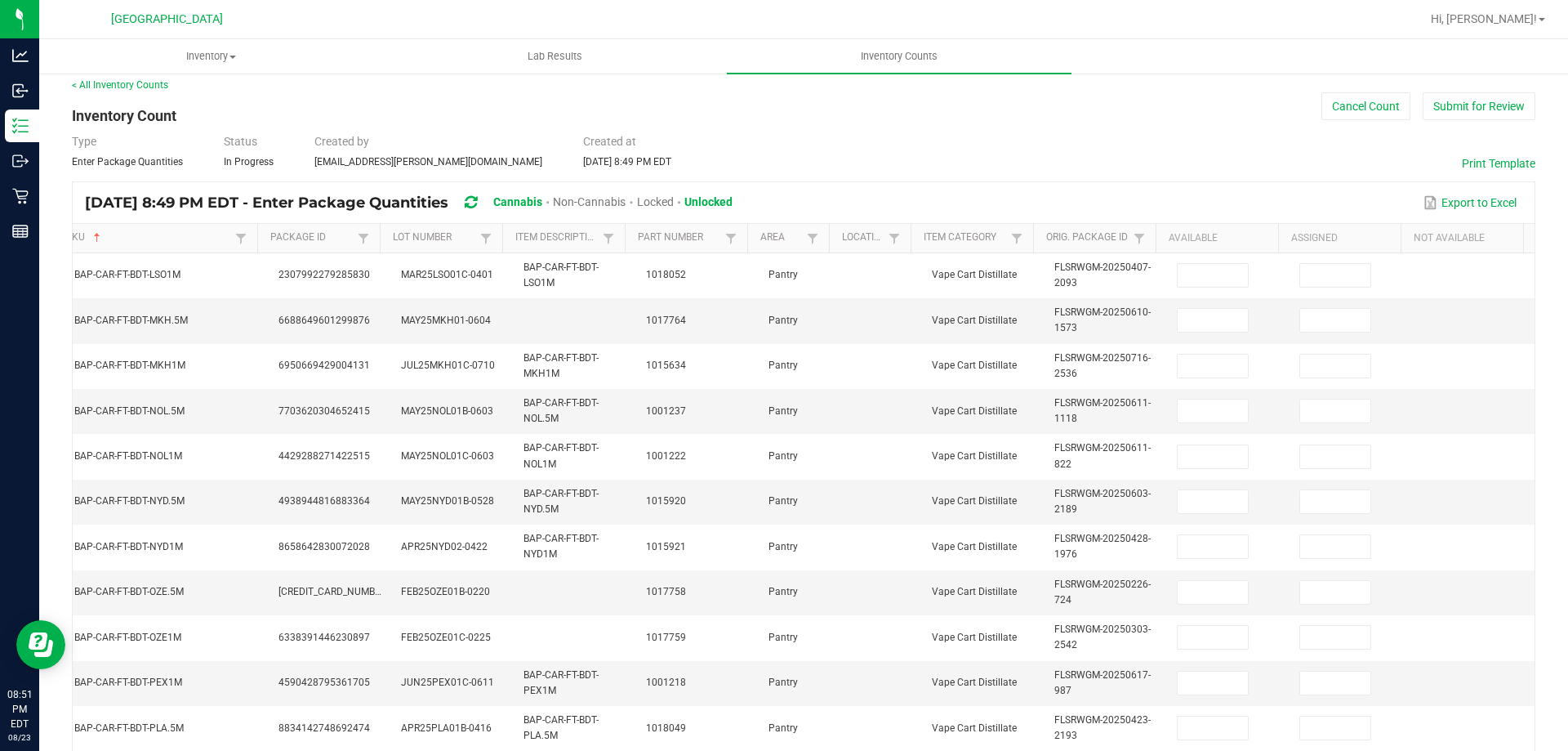
scroll to position [0, 0]
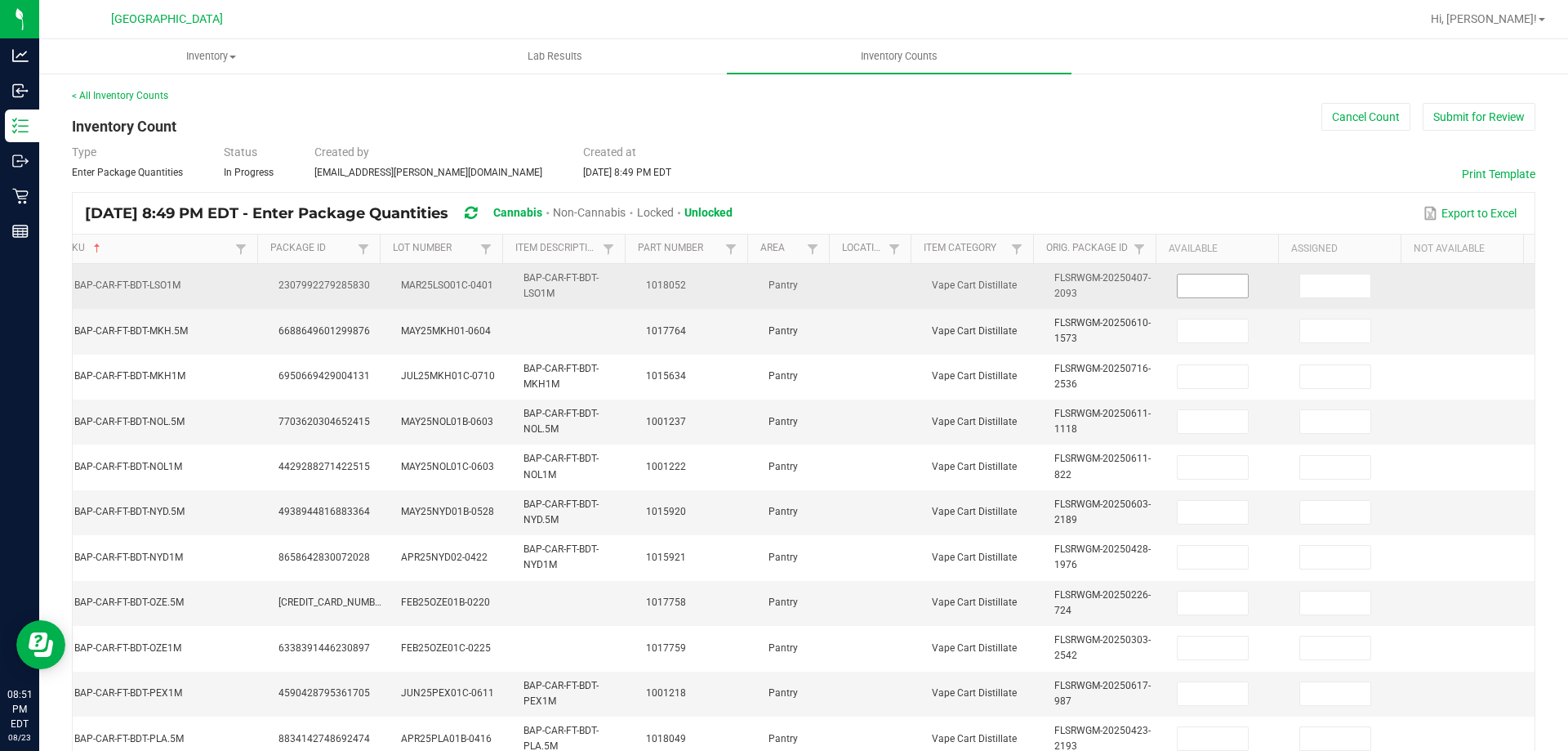
click at [1178, 277] on input at bounding box center [1213, 286] width 70 height 23
type input "1"
type input "3"
type input "8"
type input "7"
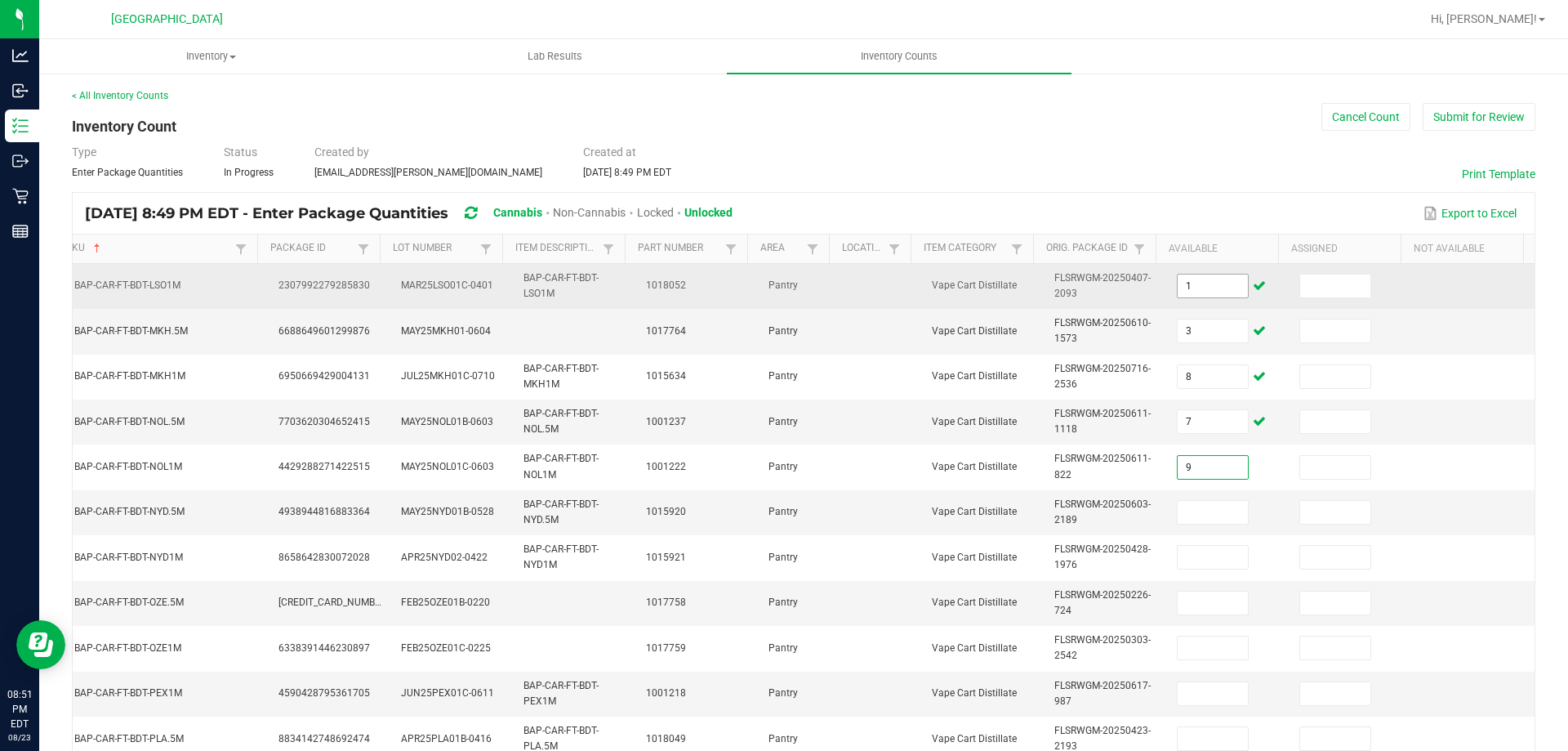
type input "9"
type input "3"
type input "12"
type input "8"
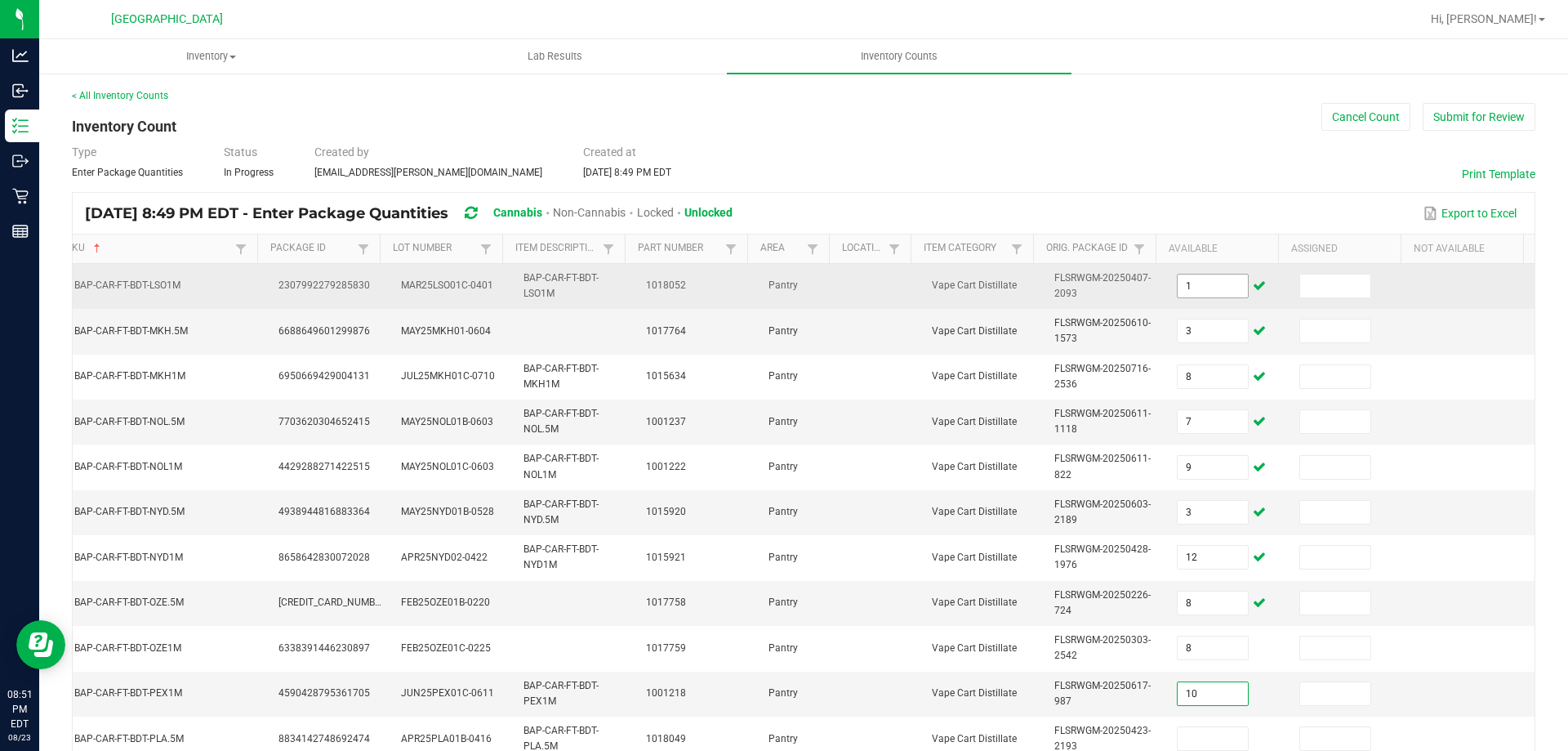
type input "10"
type input "1"
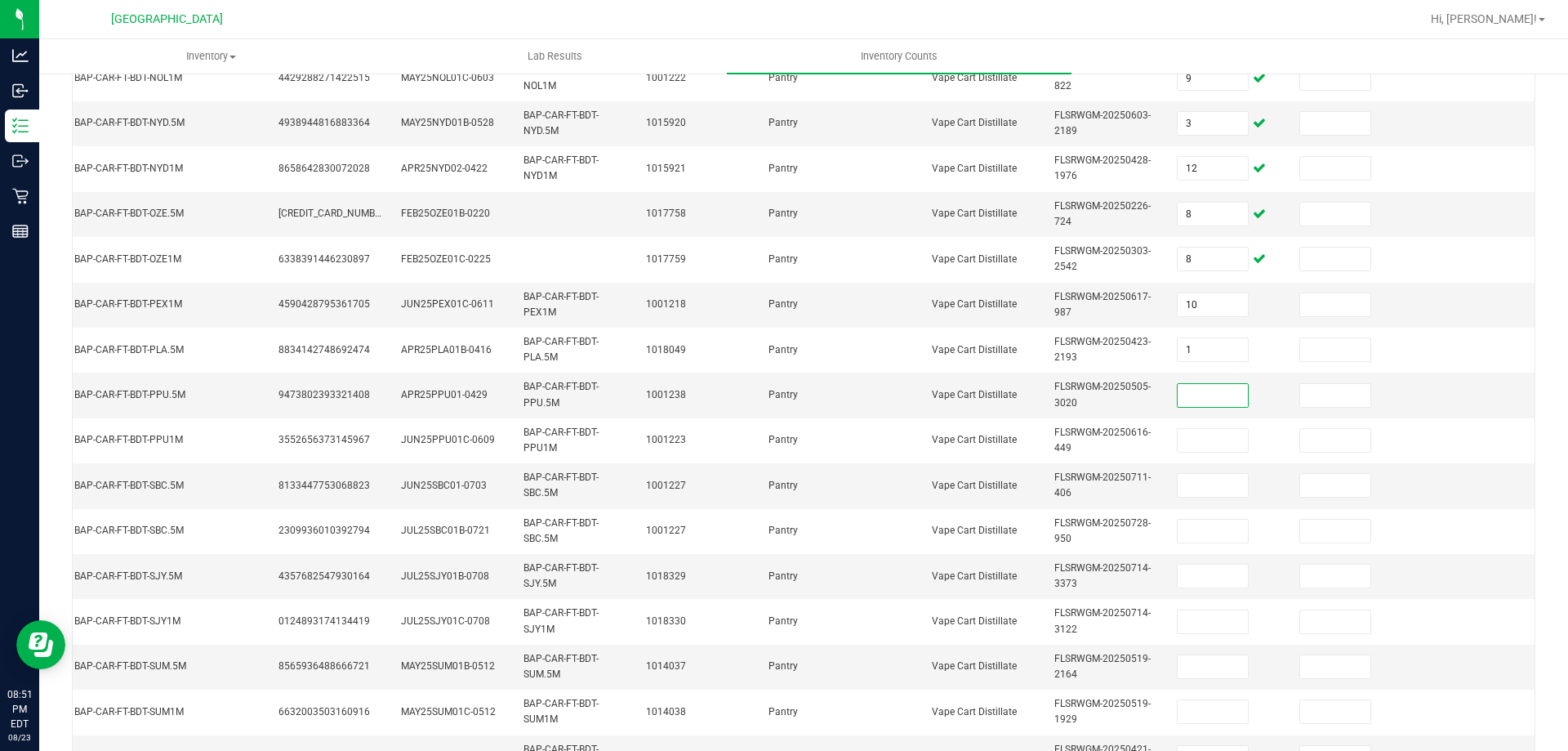
type input "9"
type input "8"
type input "9"
click at [1178, 482] on input at bounding box center [1213, 486] width 70 height 23
type input "1"
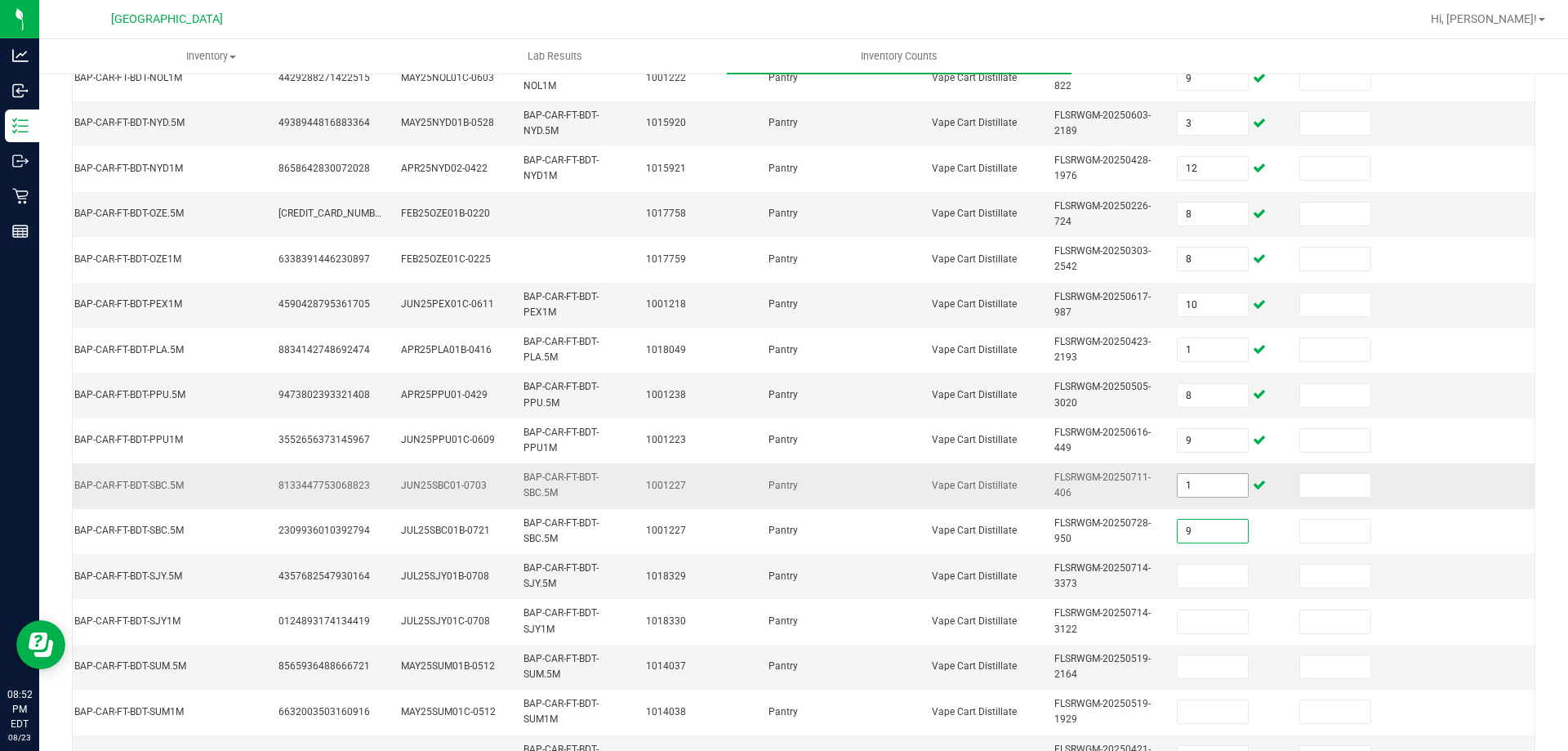
type input "9"
type input "11"
type input "3"
type input "1"
type input "4"
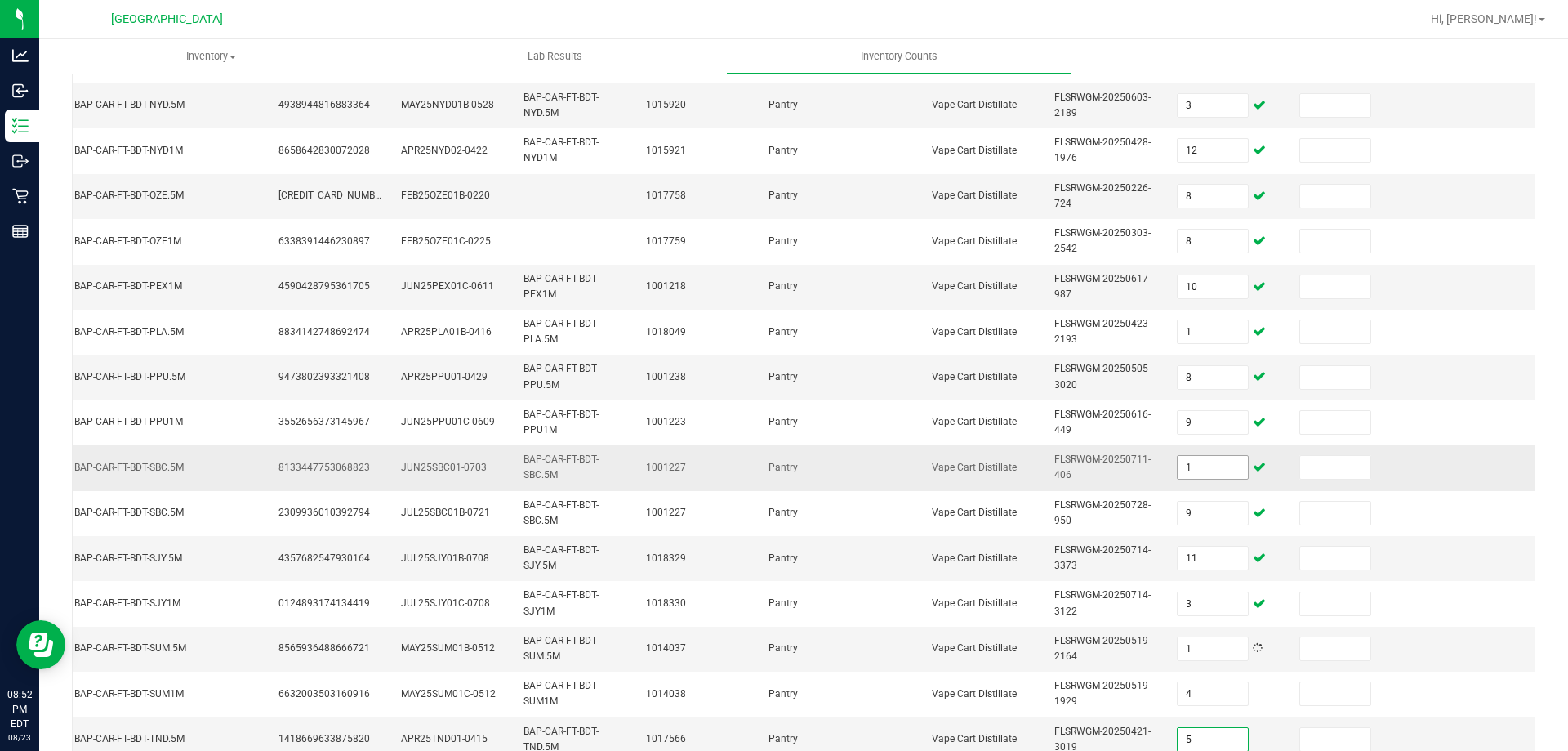
type input "5"
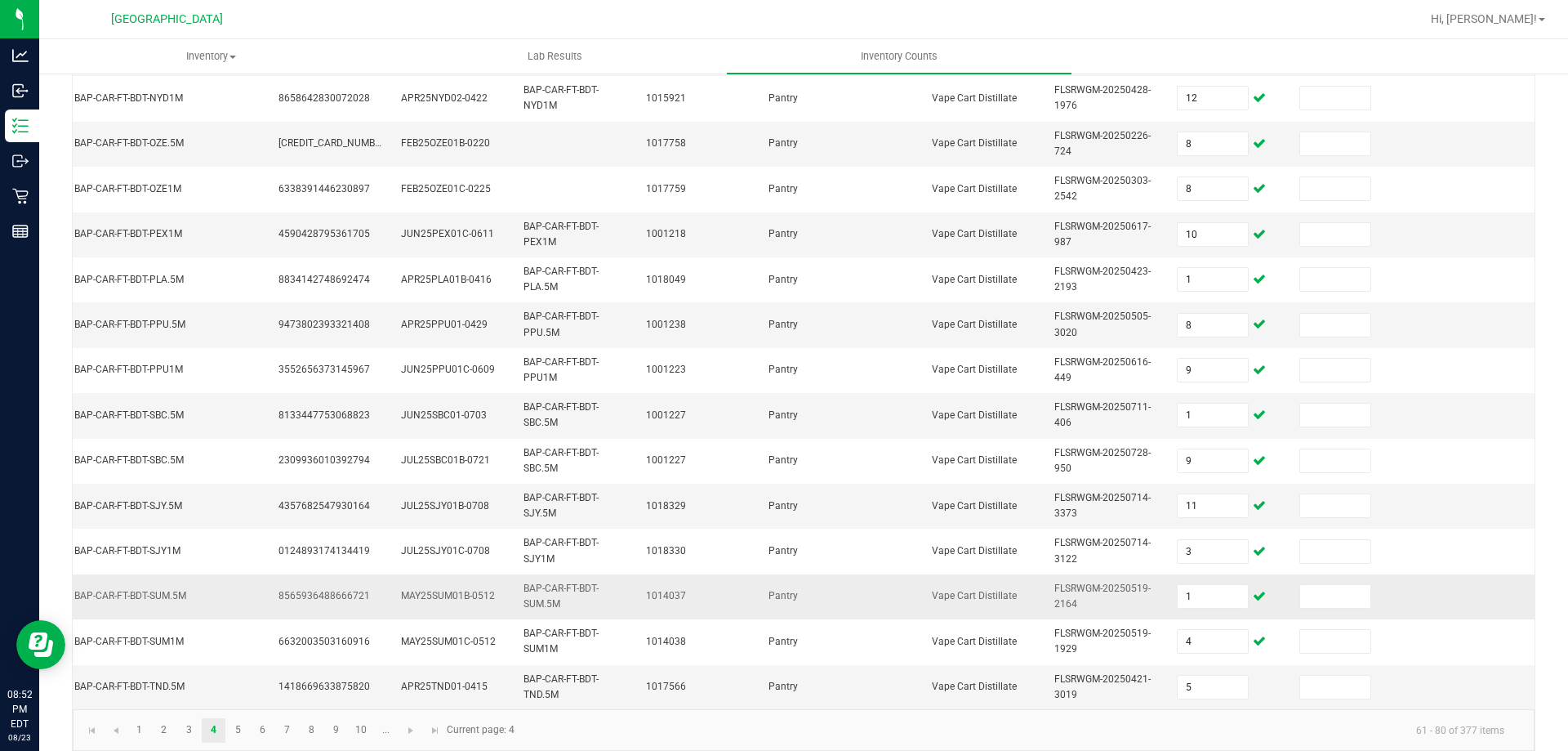
scroll to position [488, 0]
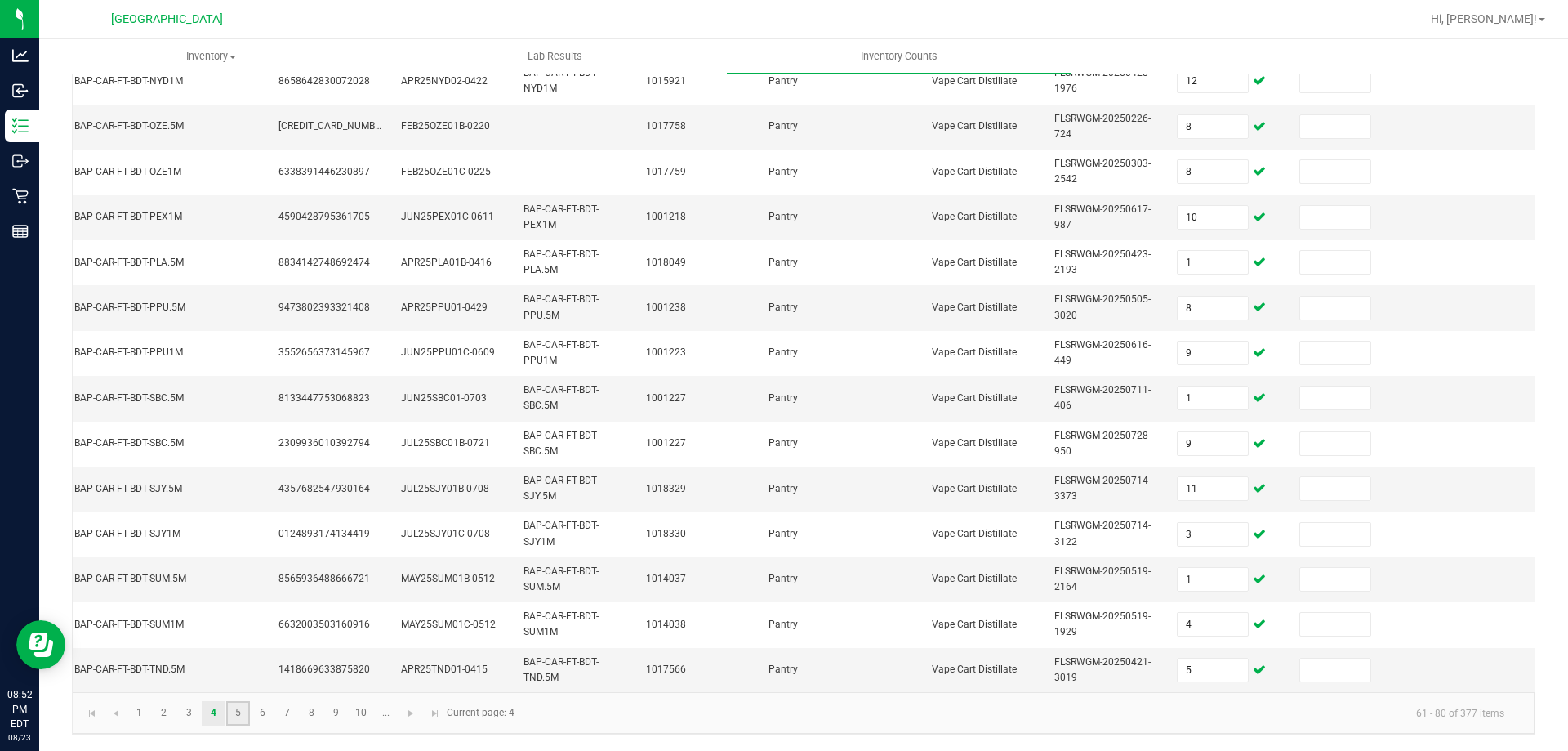
click at [248, 702] on link "5" at bounding box center [238, 714] width 24 height 25
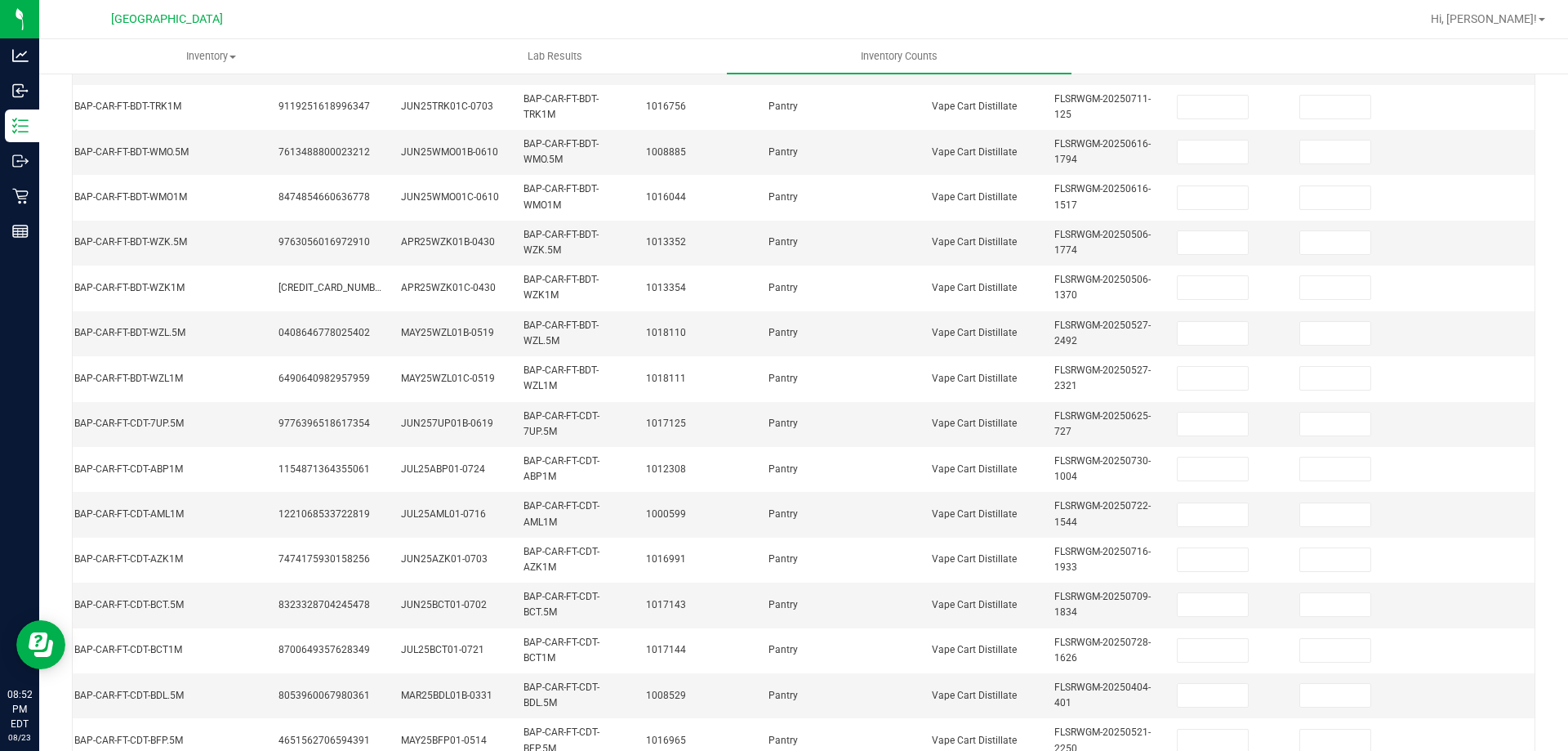
scroll to position [80, 0]
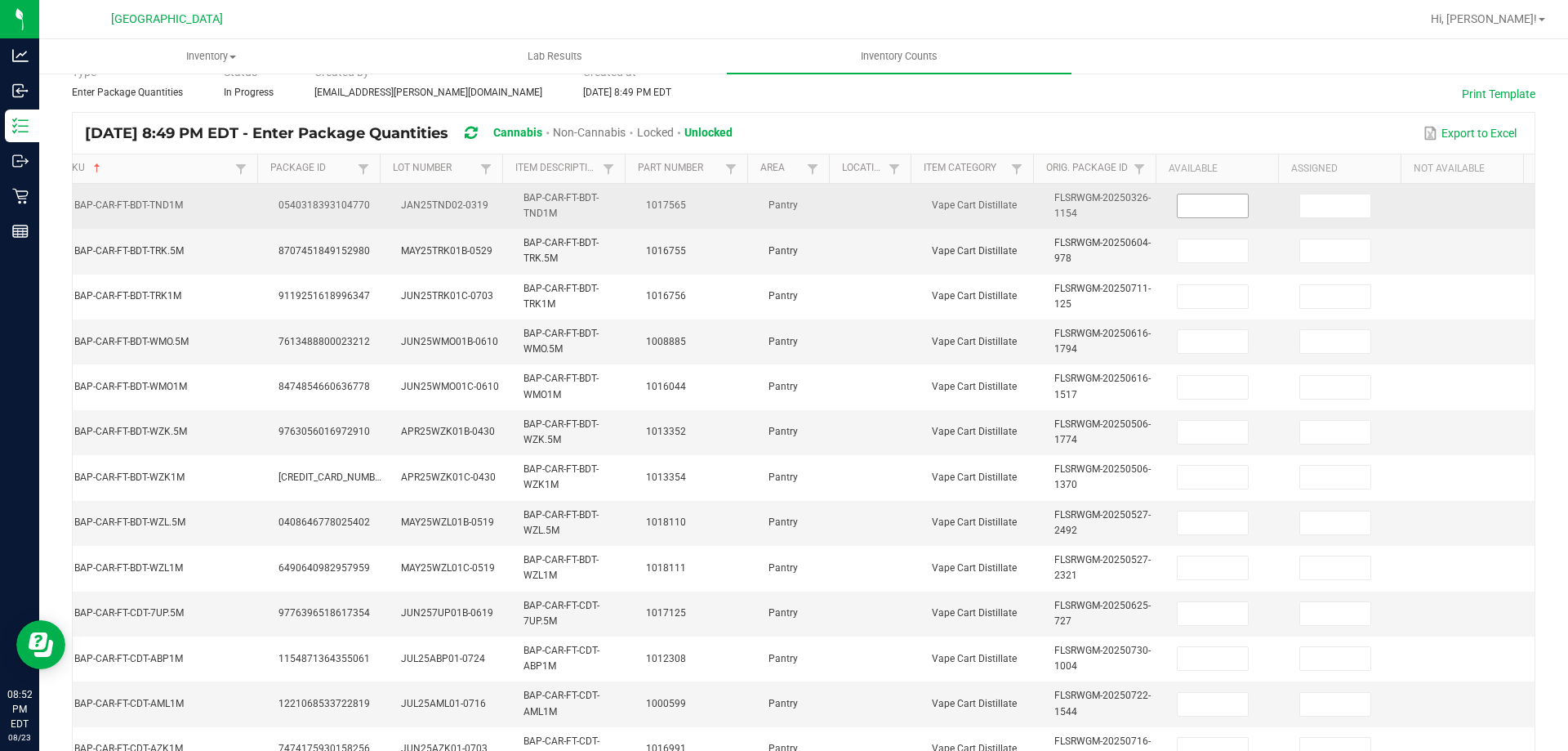
click at [1180, 211] on input at bounding box center [1213, 206] width 70 height 23
type input "0"
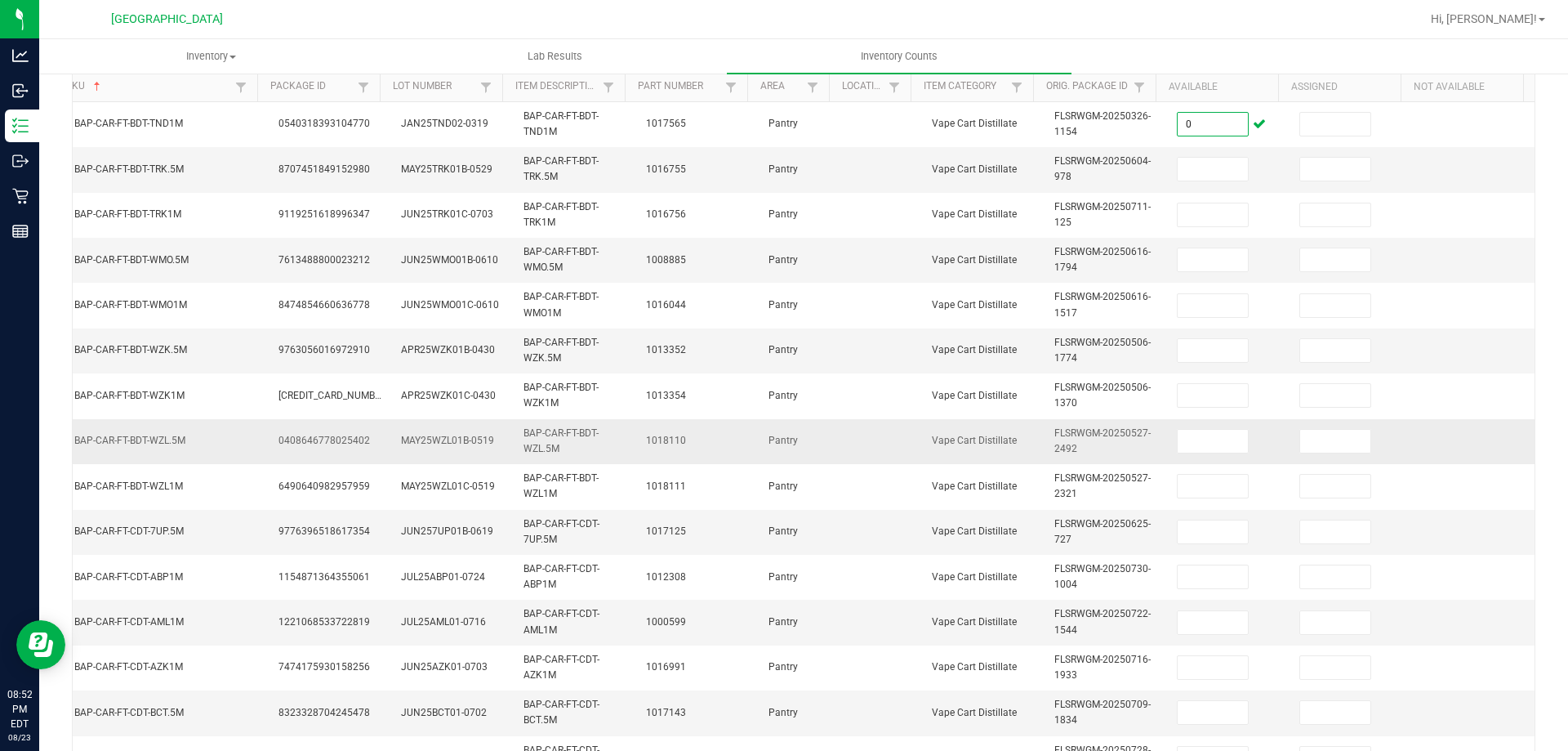
scroll to position [0, 0]
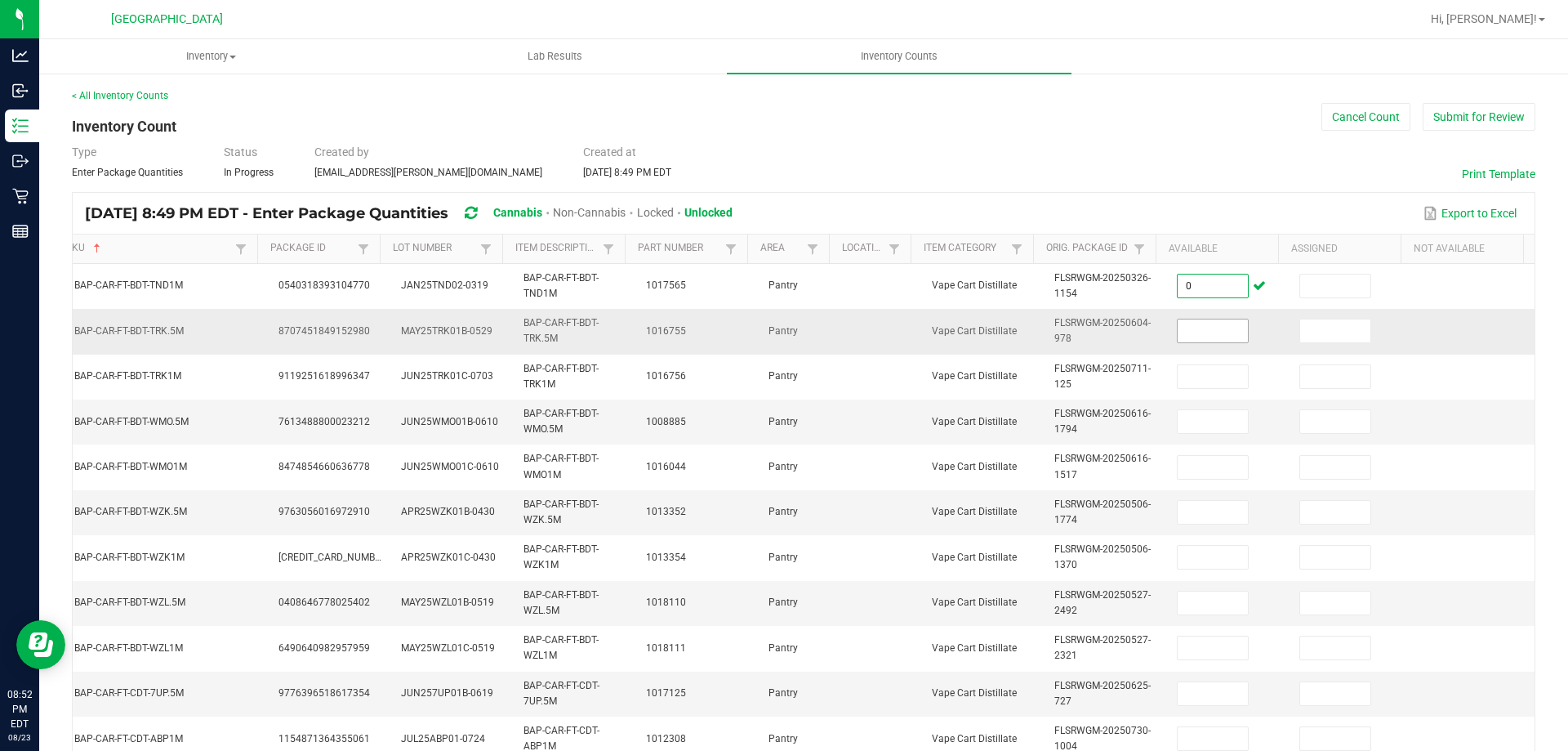
click at [1178, 336] on input at bounding box center [1213, 331] width 70 height 23
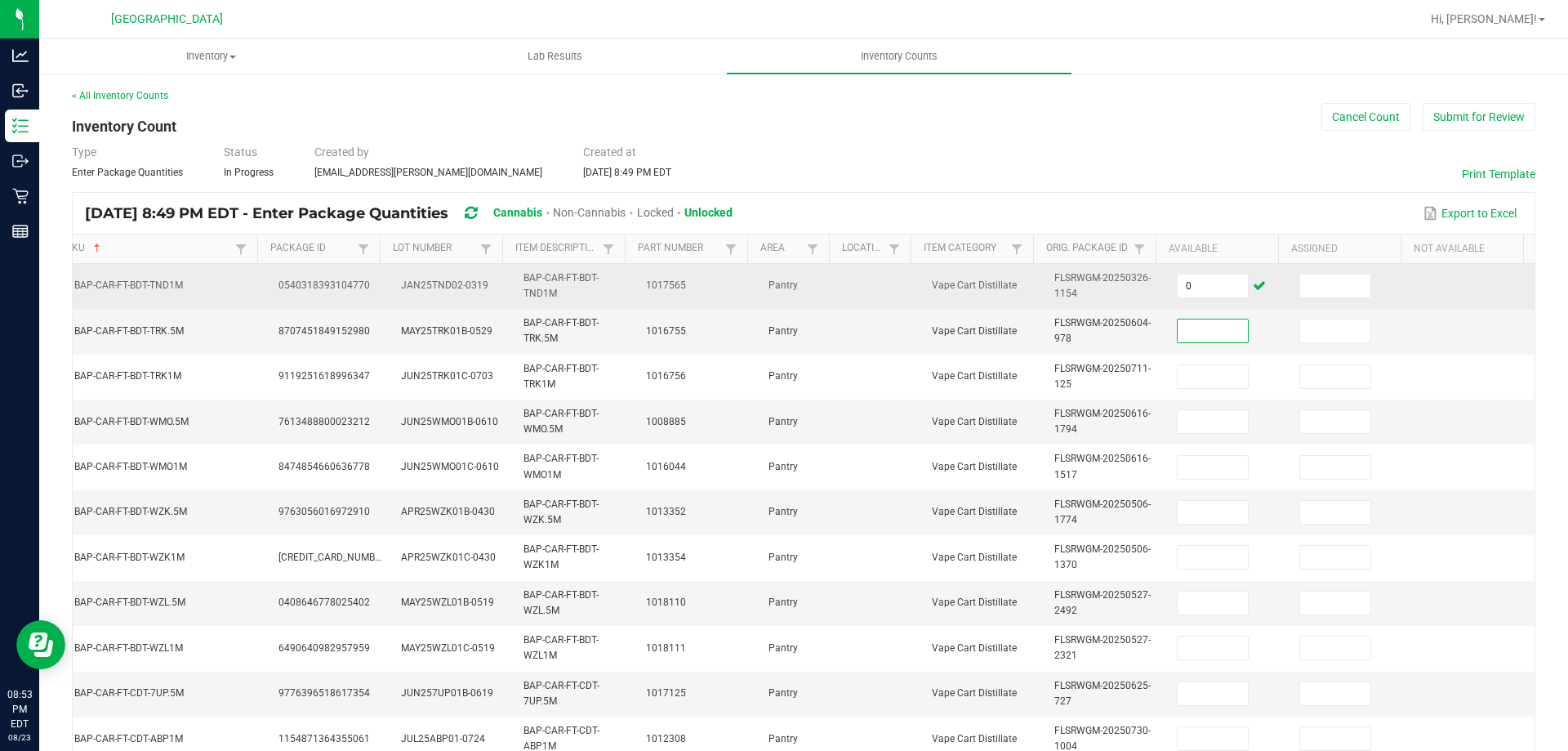
click at [1188, 298] on td "0" at bounding box center [1229, 286] width 123 height 45
click at [1191, 289] on input "0" at bounding box center [1213, 286] width 70 height 23
type input "7"
type input "11"
type input "12"
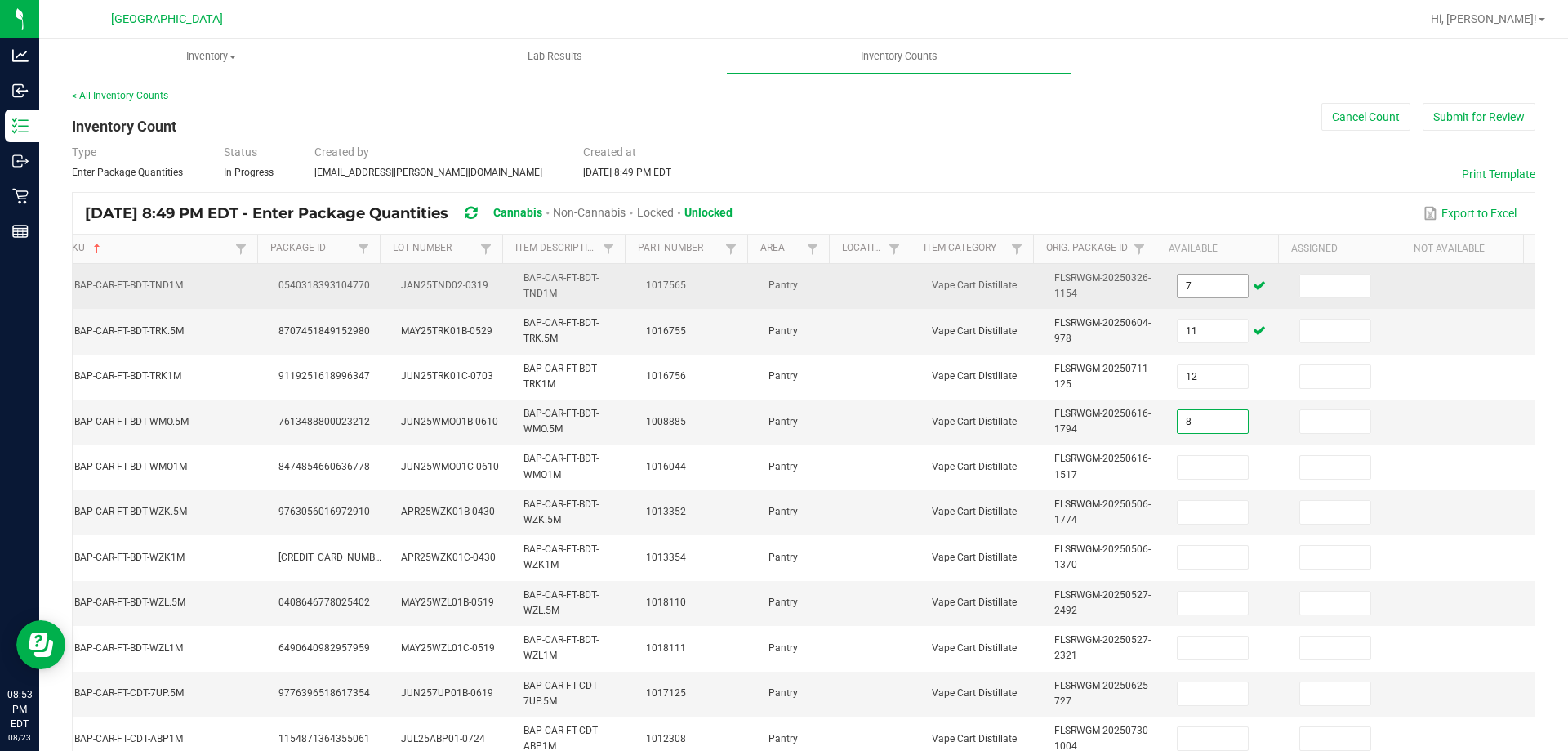
type input "8"
type input "3"
type input "7"
type input "9"
type input "6"
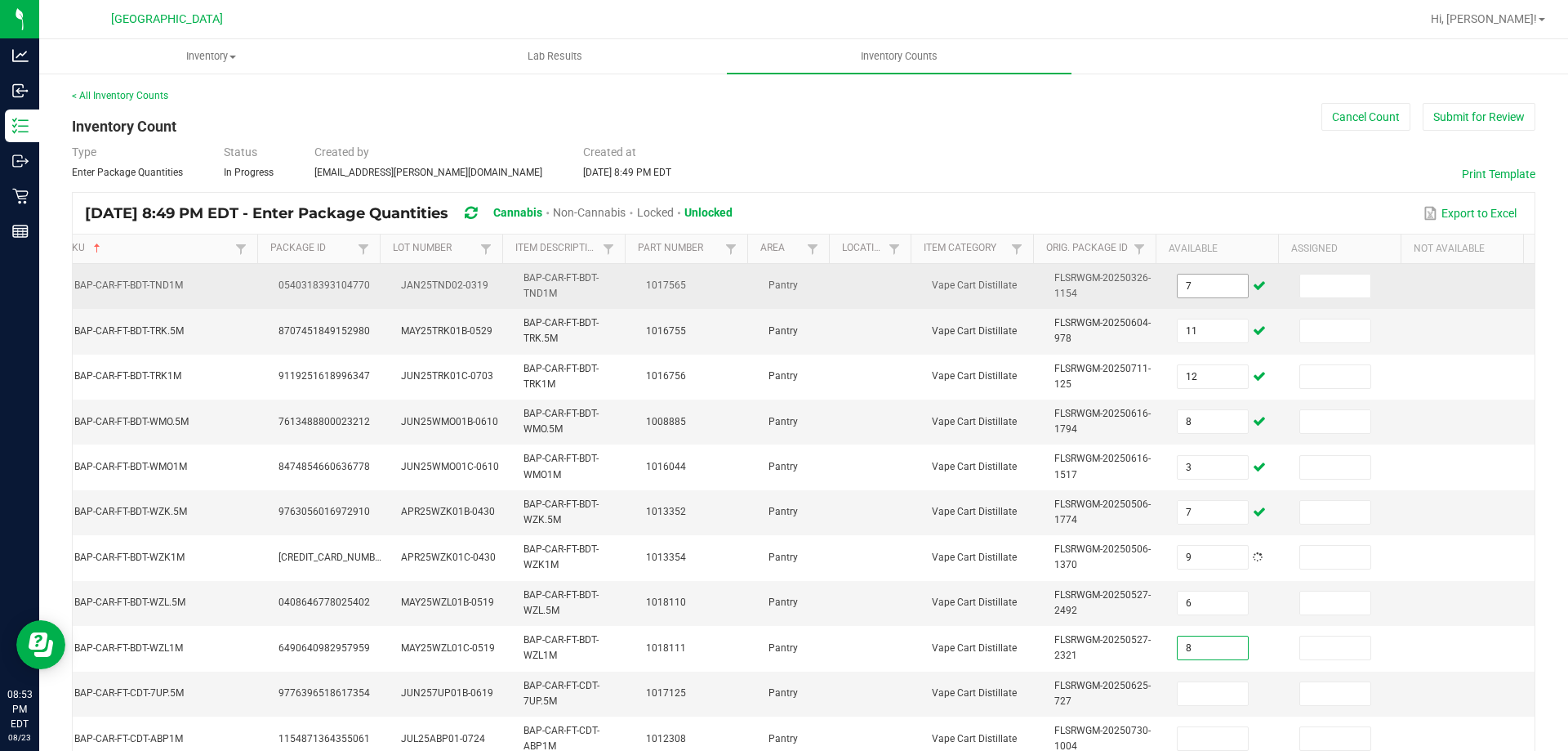
type input "8"
type input "11"
type input "2"
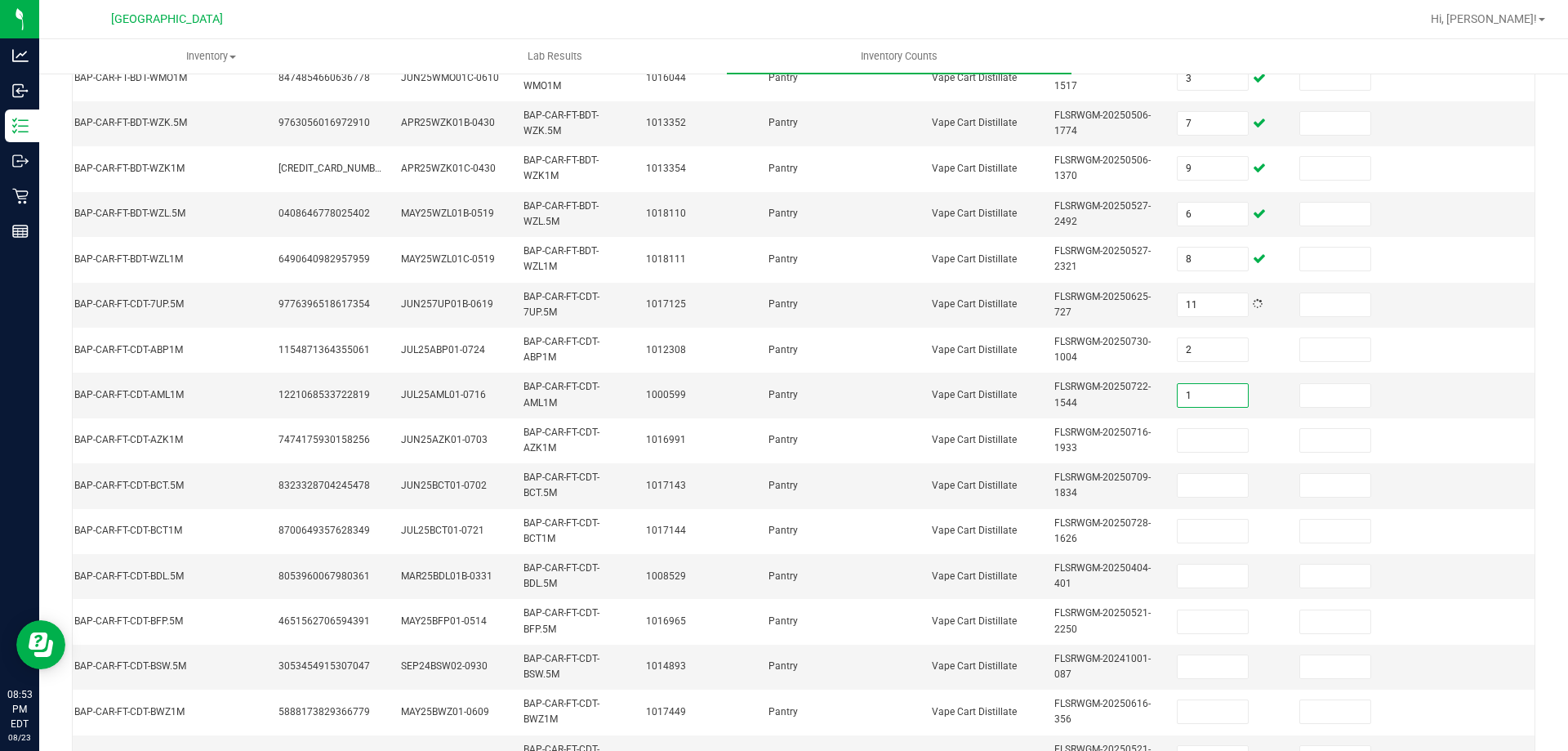
type input "1"
type input "3"
type input "8"
type input "9"
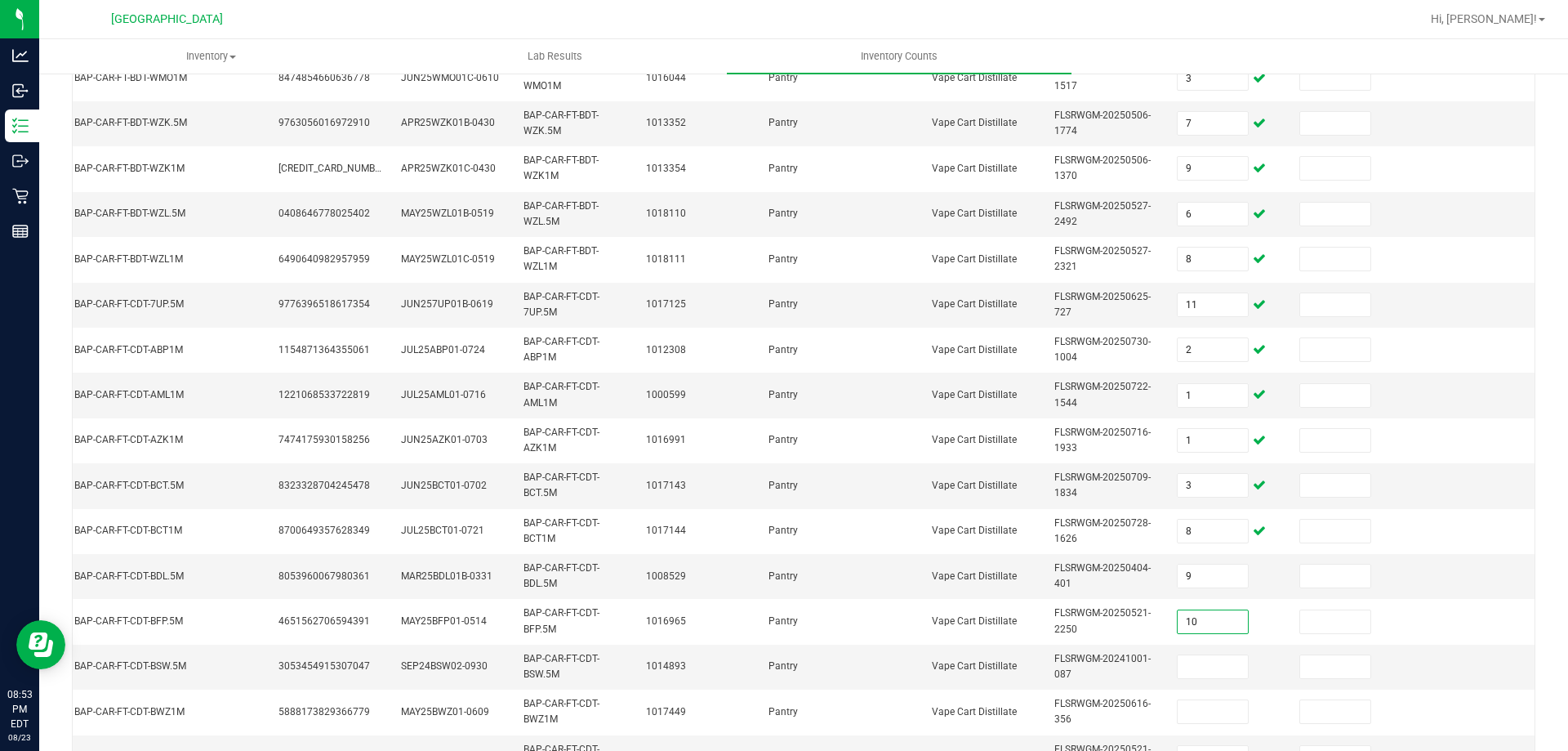
type input "10"
type input "3"
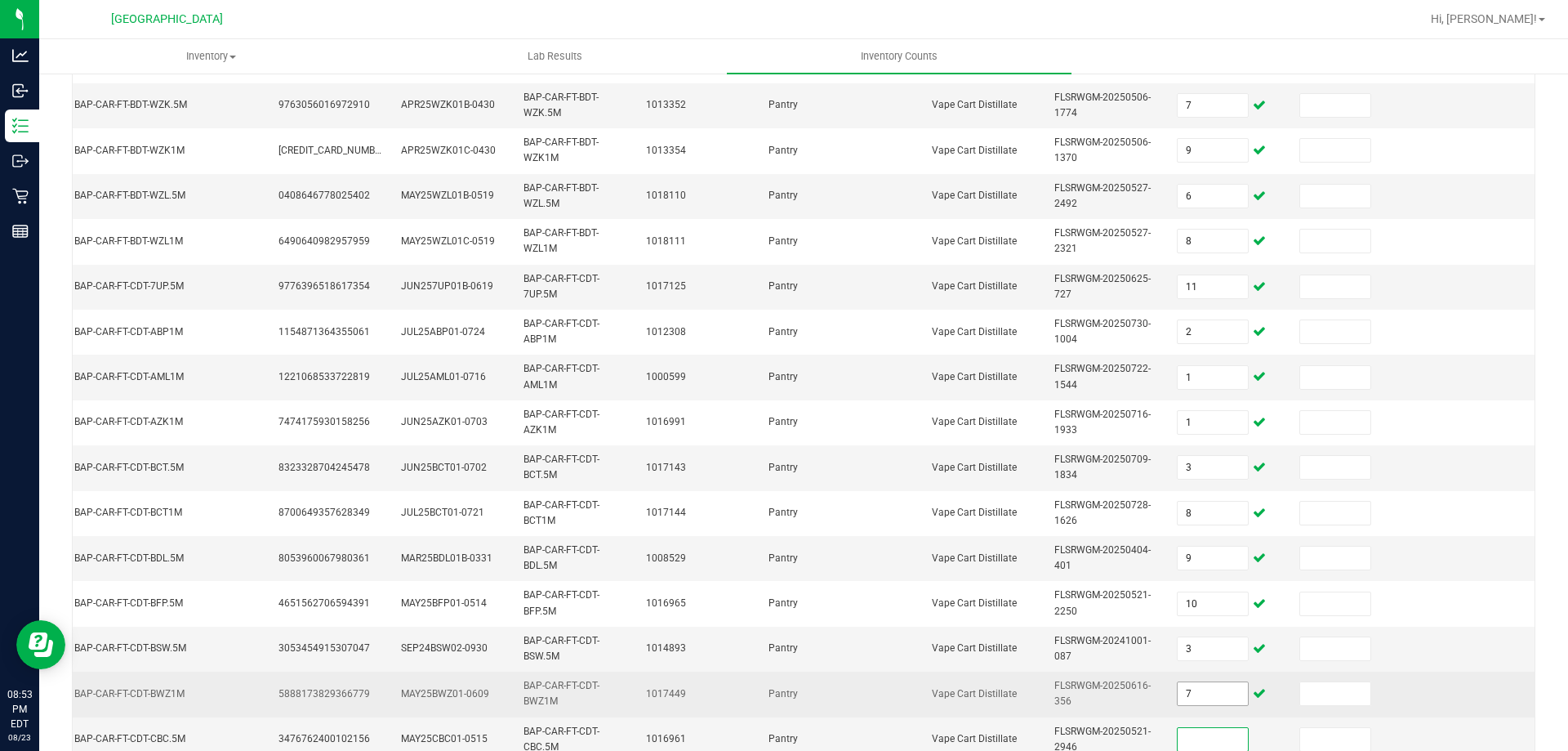
click at [1178, 704] on input "7" at bounding box center [1213, 694] width 70 height 23
type input "2"
type input "8"
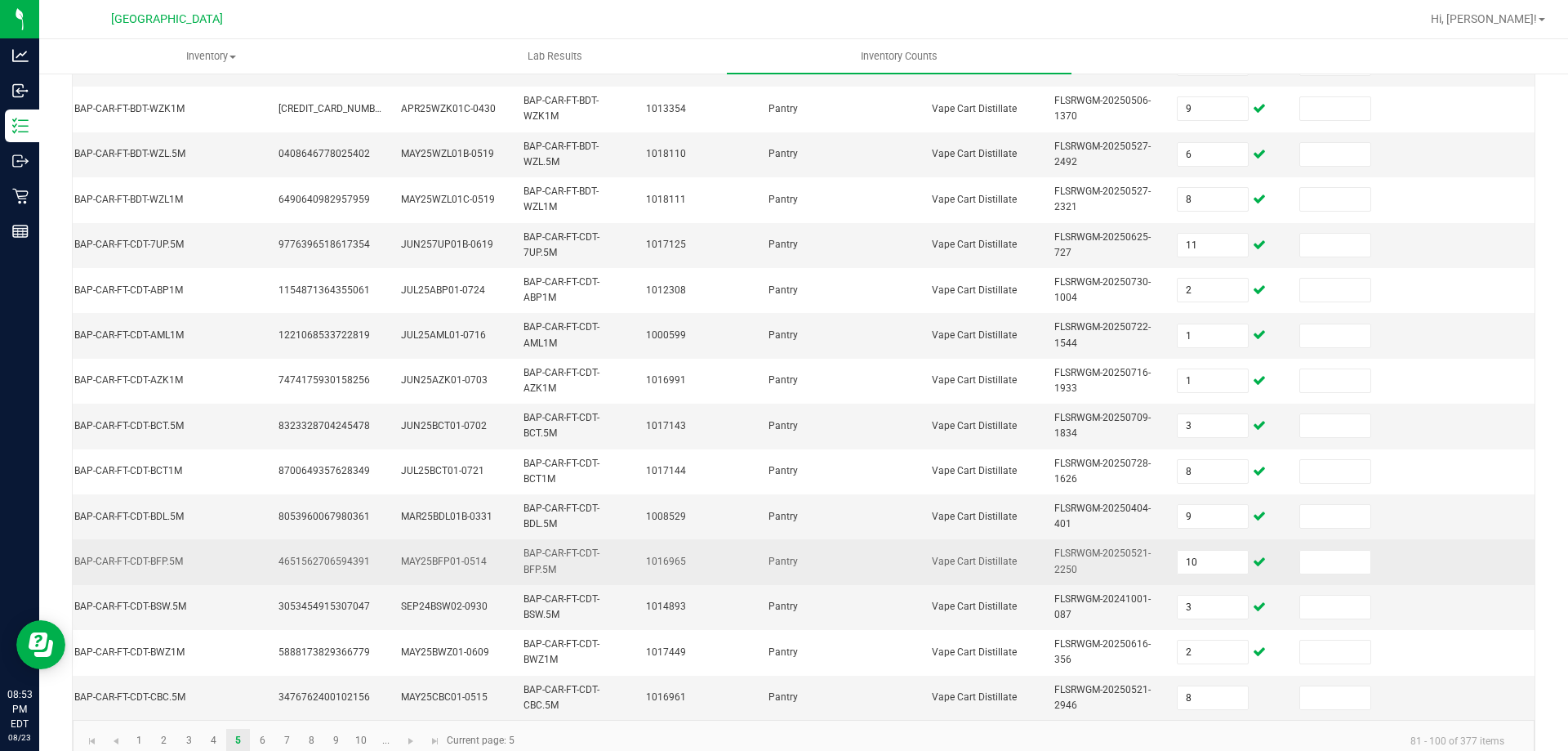
scroll to position [488, 0]
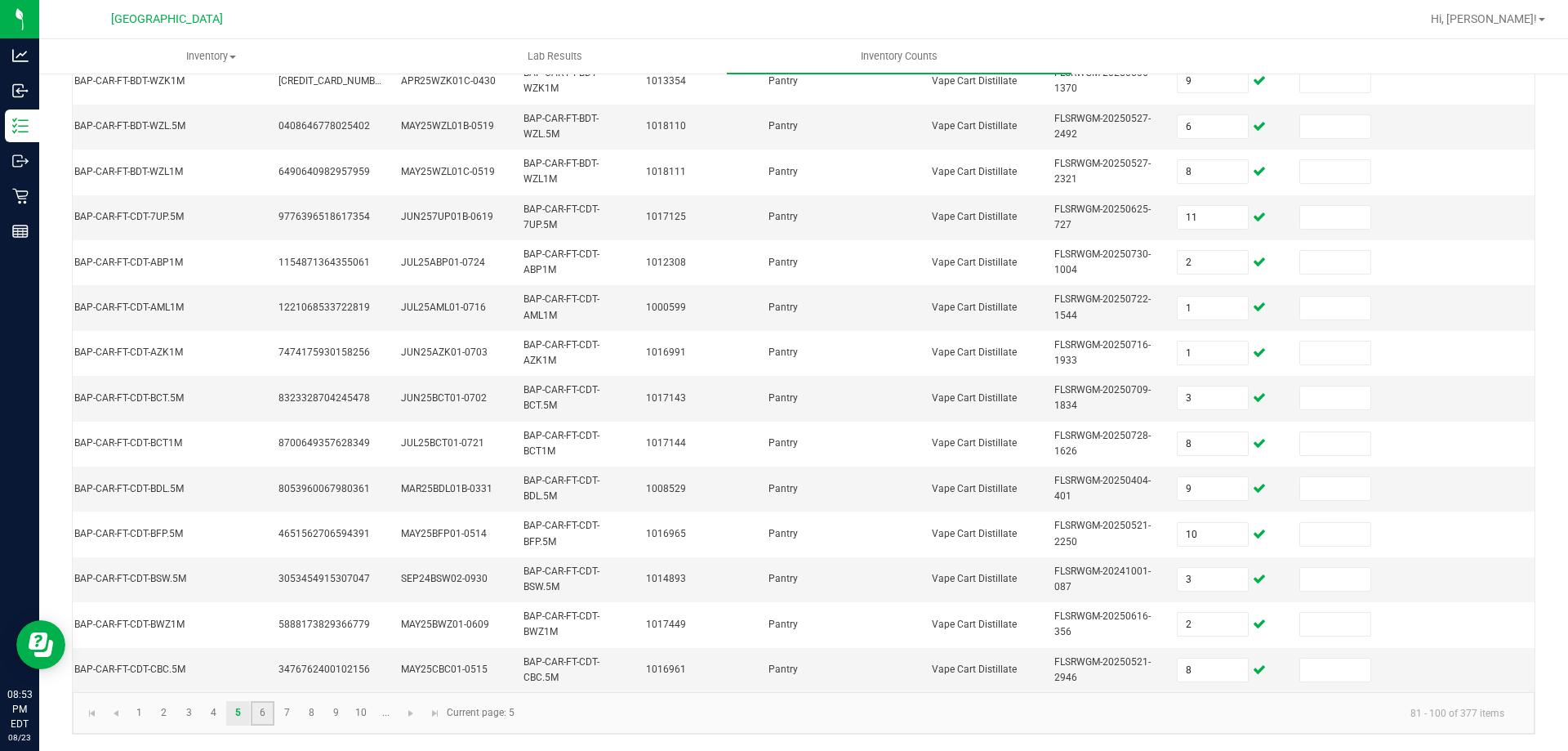
click at [266, 704] on link "6" at bounding box center [262, 714] width 24 height 25
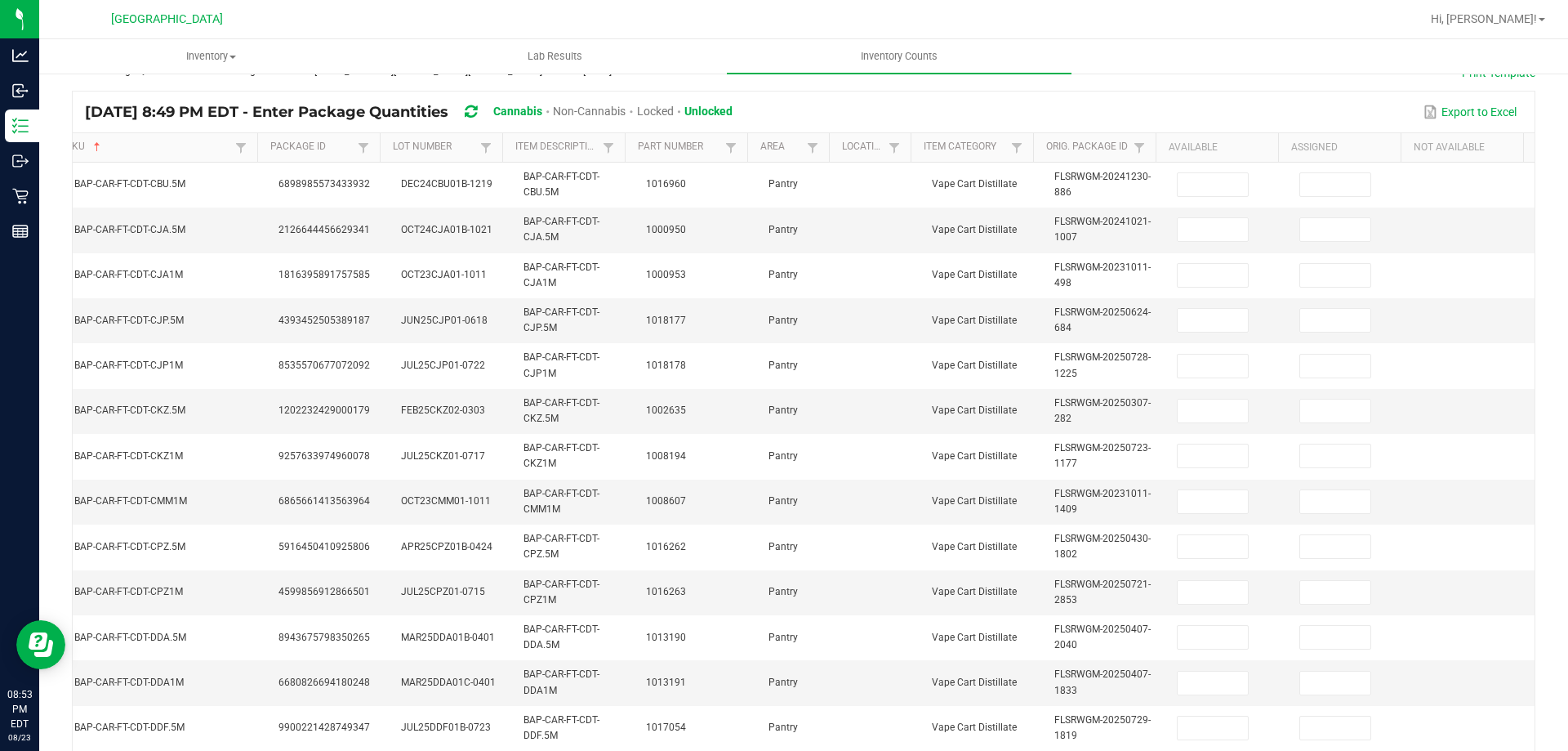
scroll to position [80, 0]
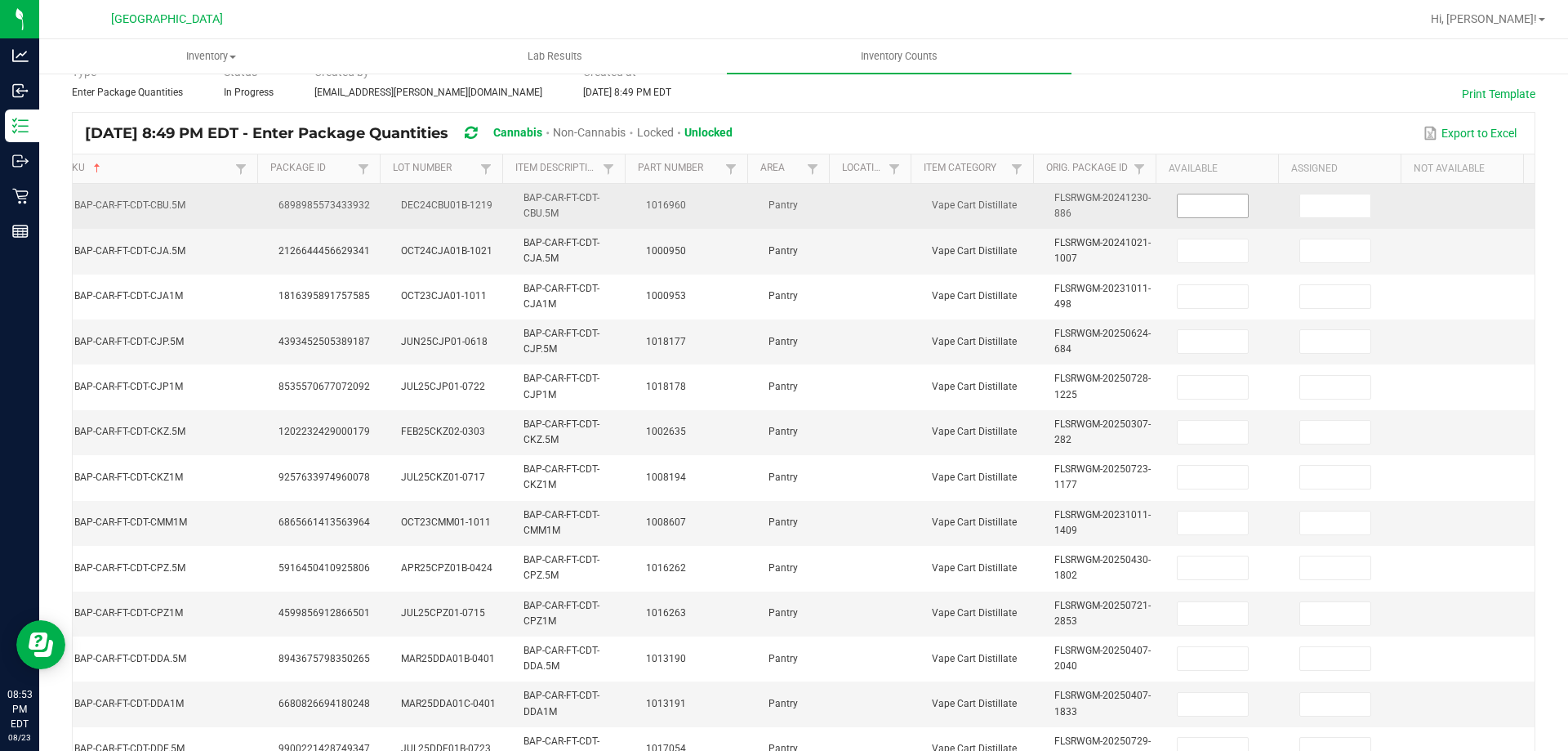
click at [1188, 204] on input at bounding box center [1213, 206] width 70 height 23
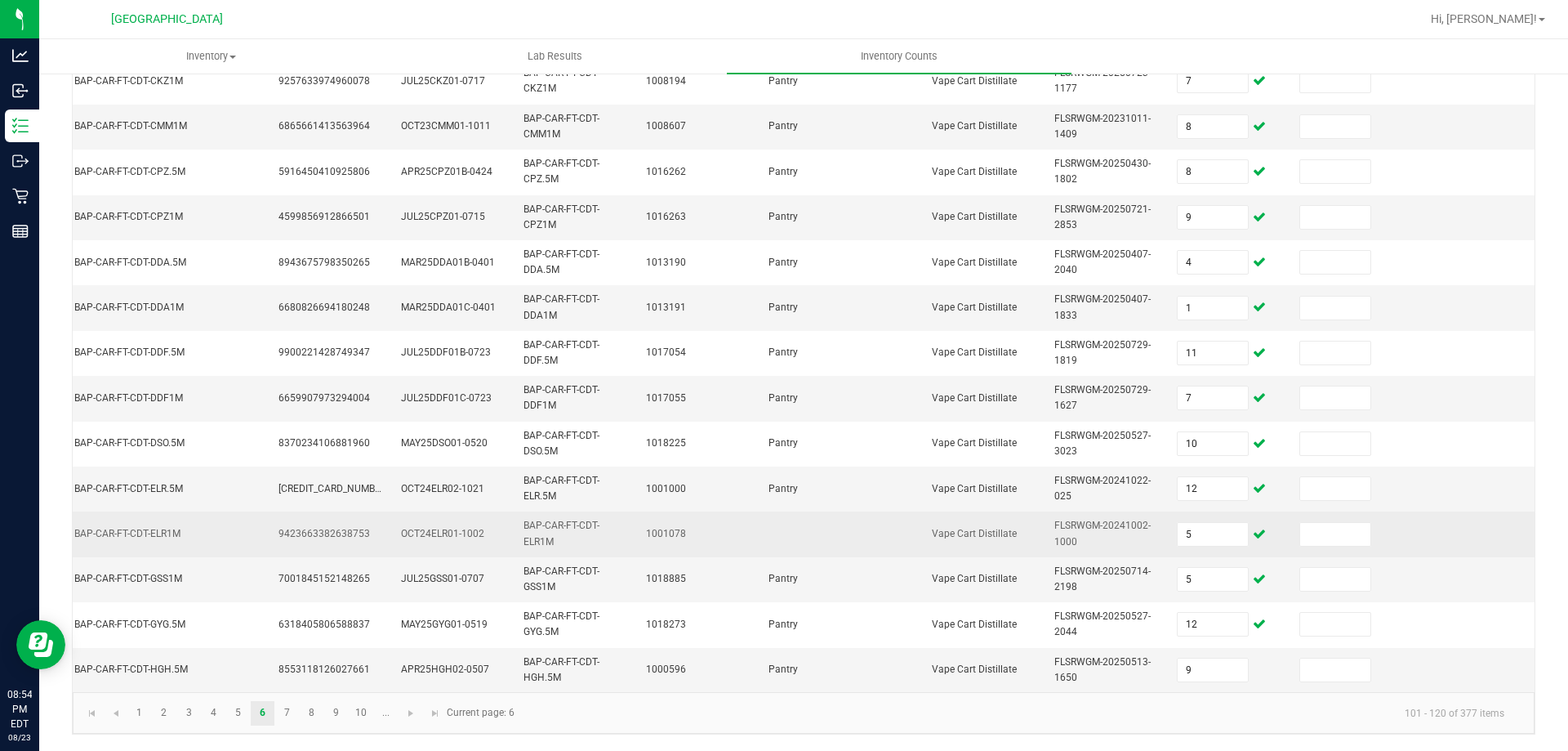
scroll to position [488, 0]
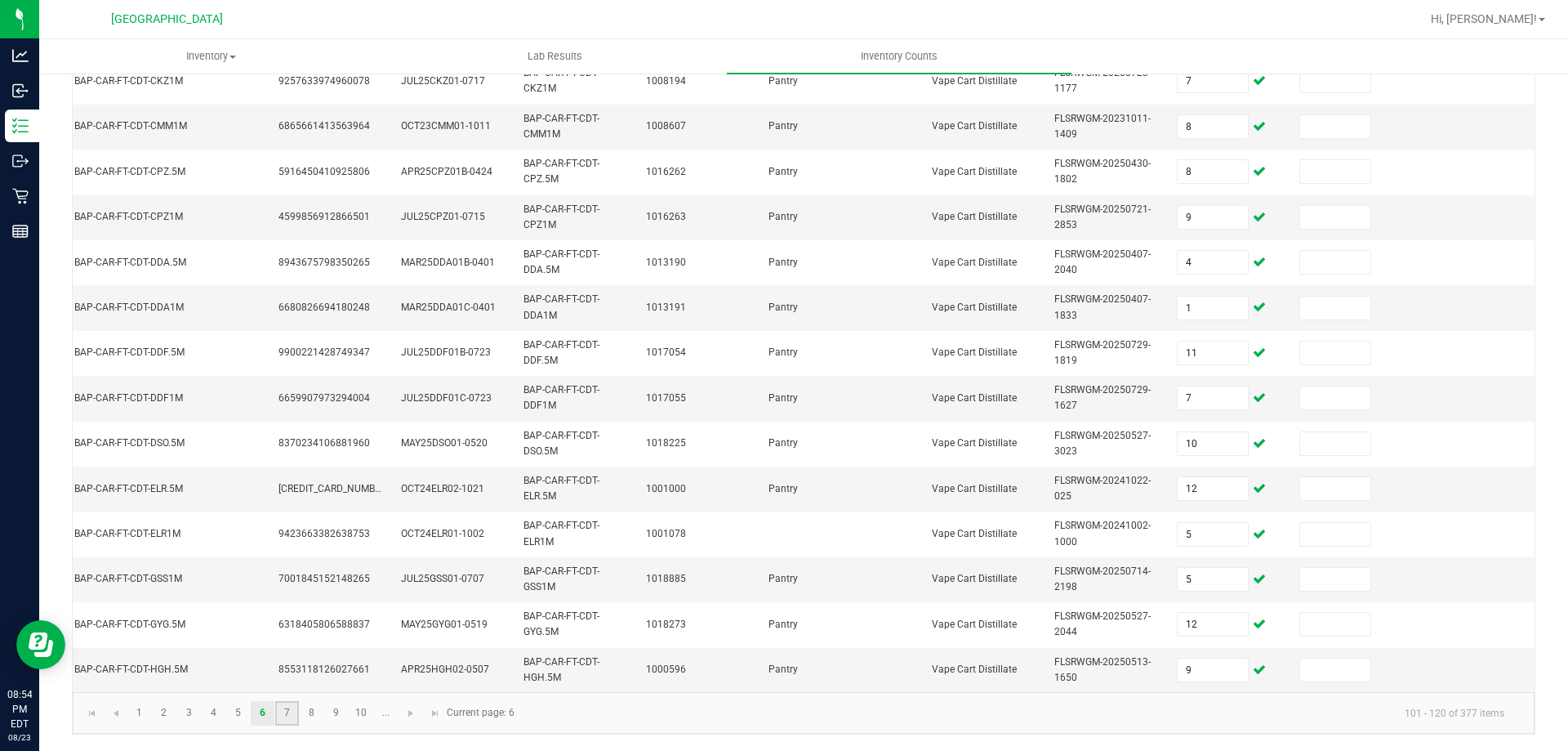
click at [280, 705] on link "7" at bounding box center [287, 714] width 24 height 25
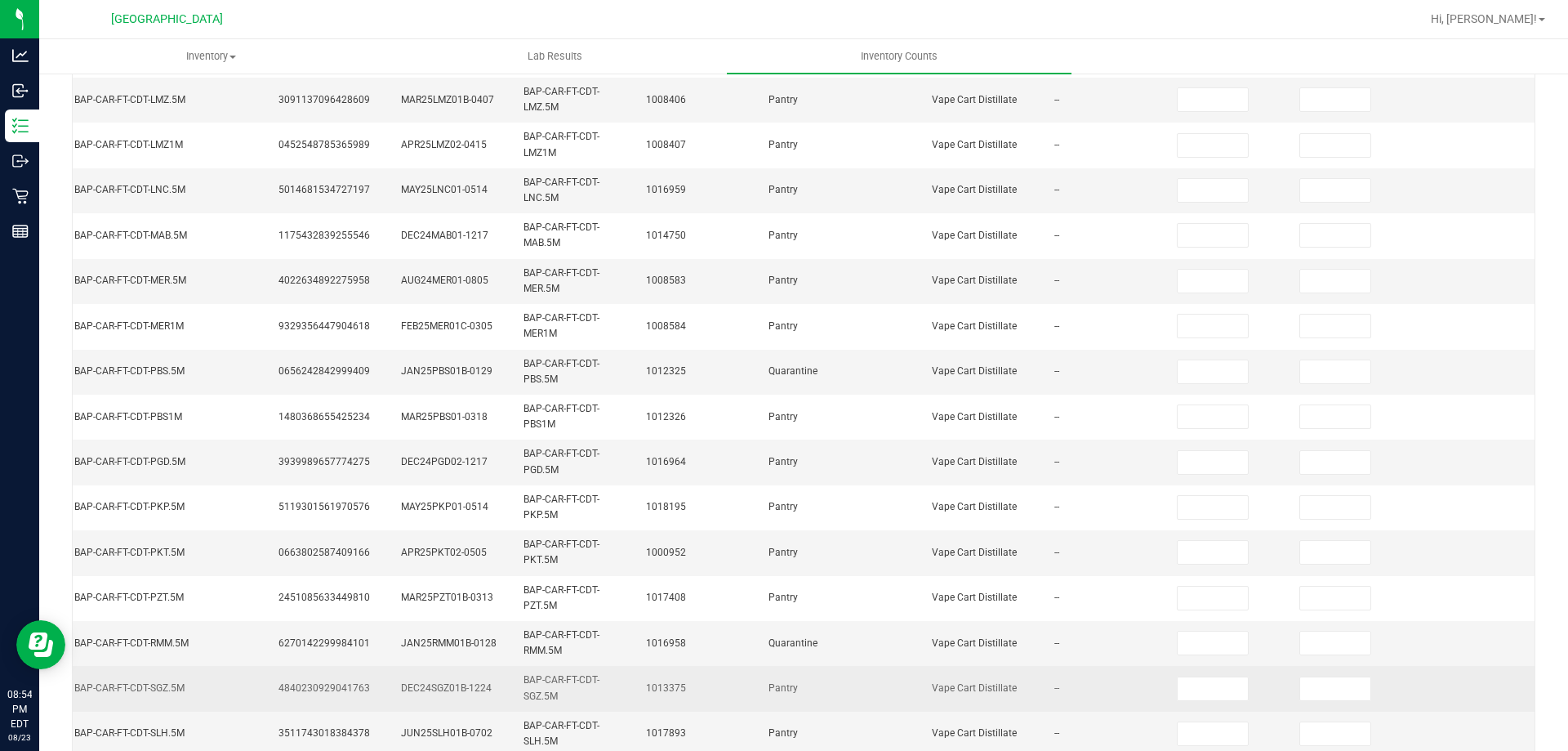
scroll to position [80, 0]
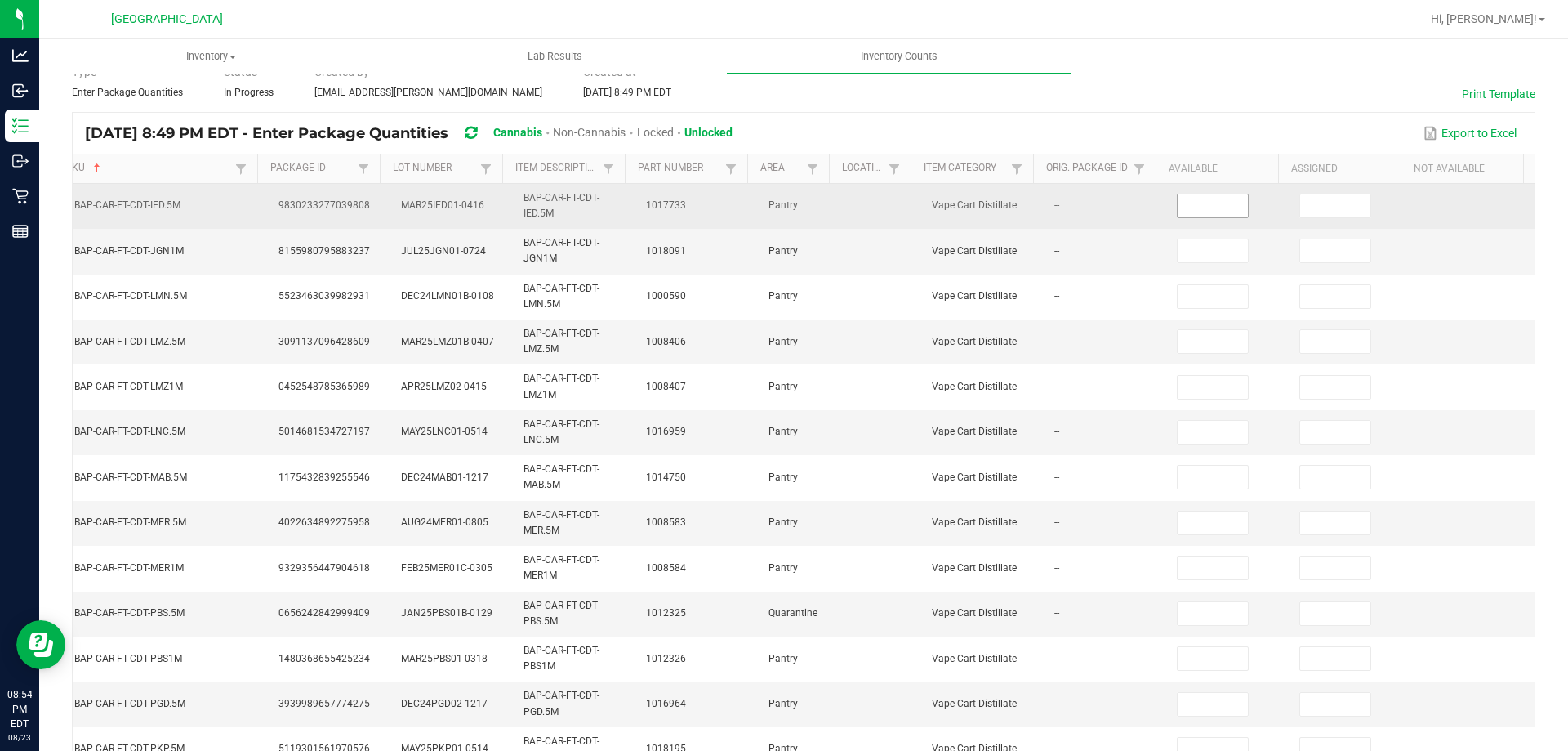
click at [1178, 197] on input at bounding box center [1213, 206] width 70 height 23
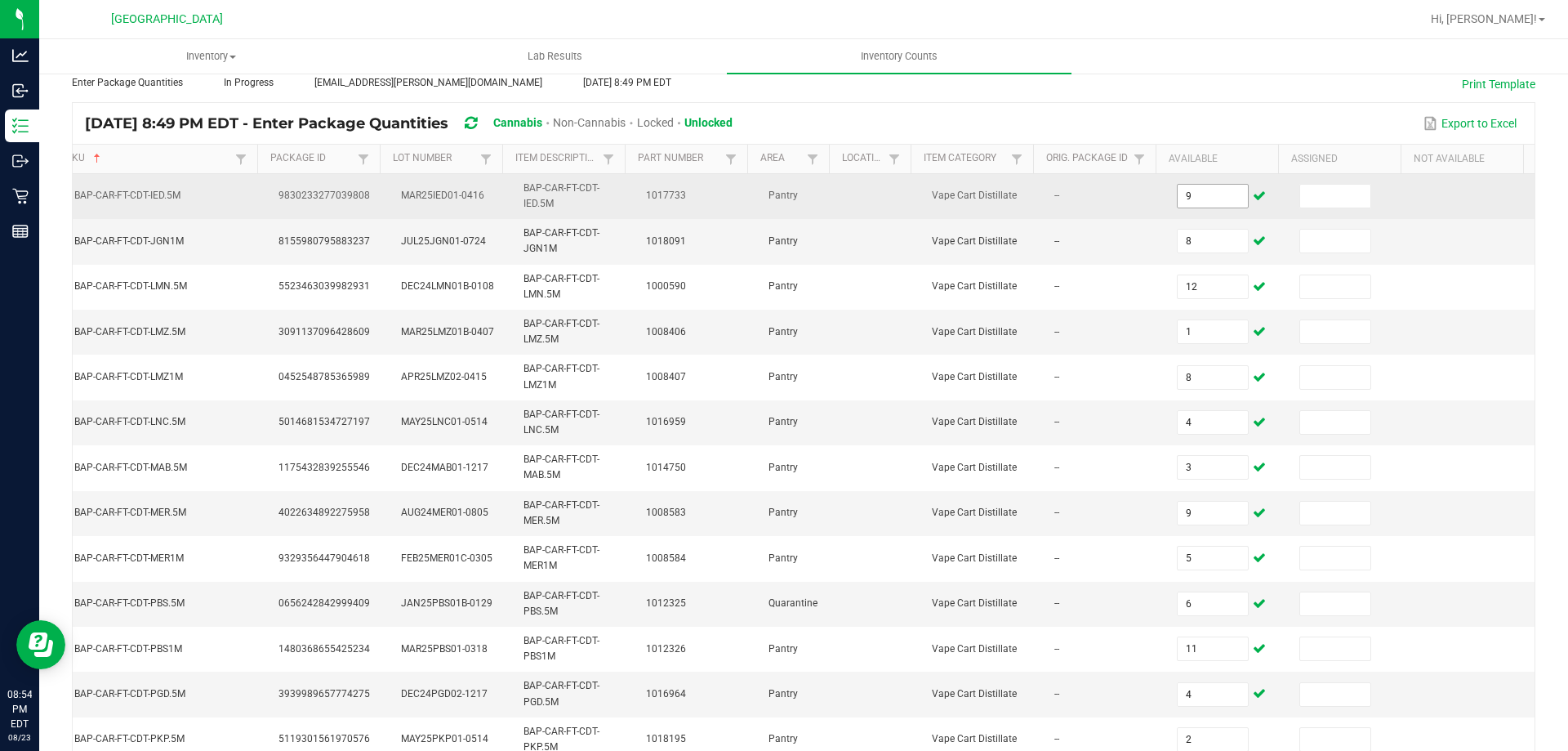
scroll to position [479, 0]
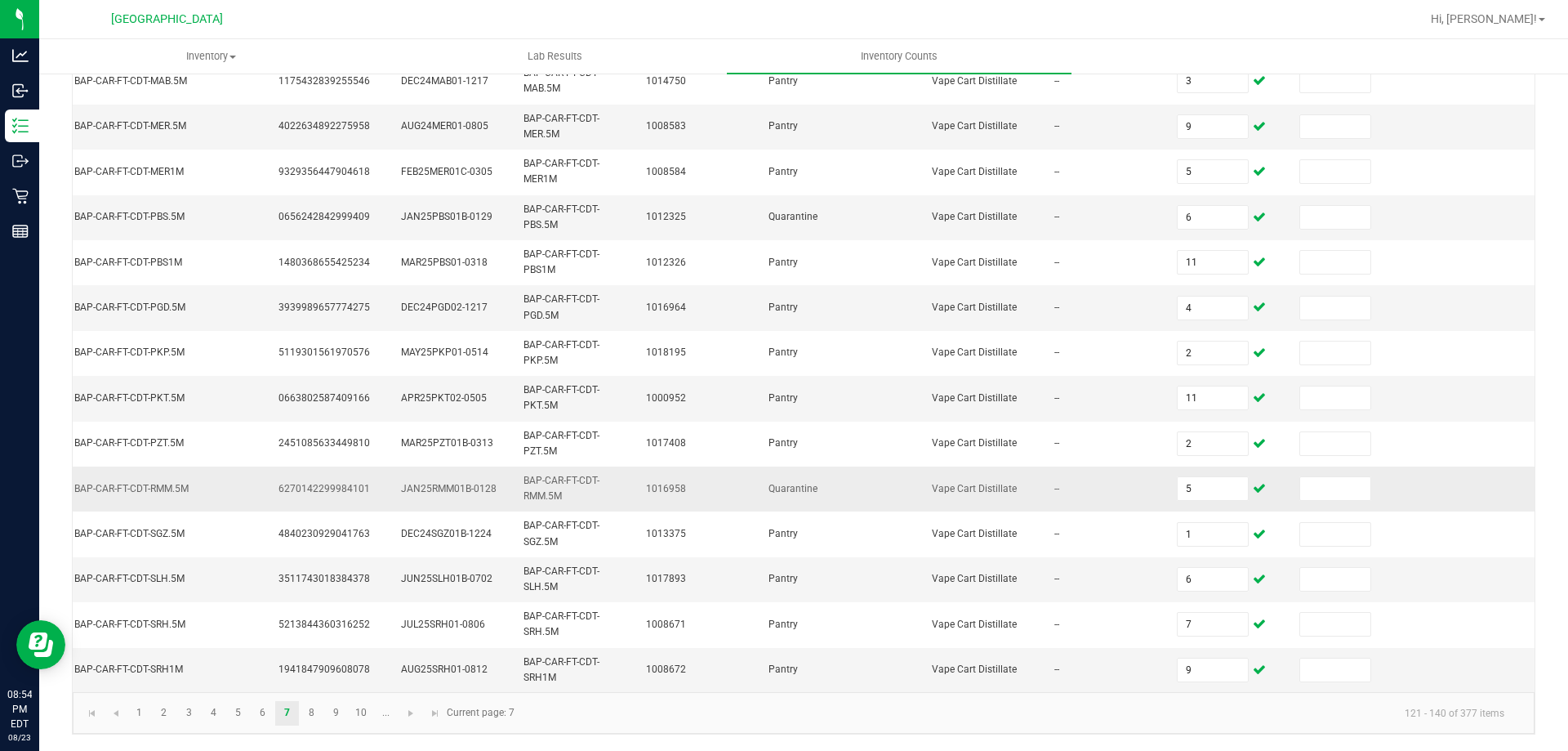
click at [939, 488] on span "Vape Cart Distillate" at bounding box center [974, 488] width 85 height 12
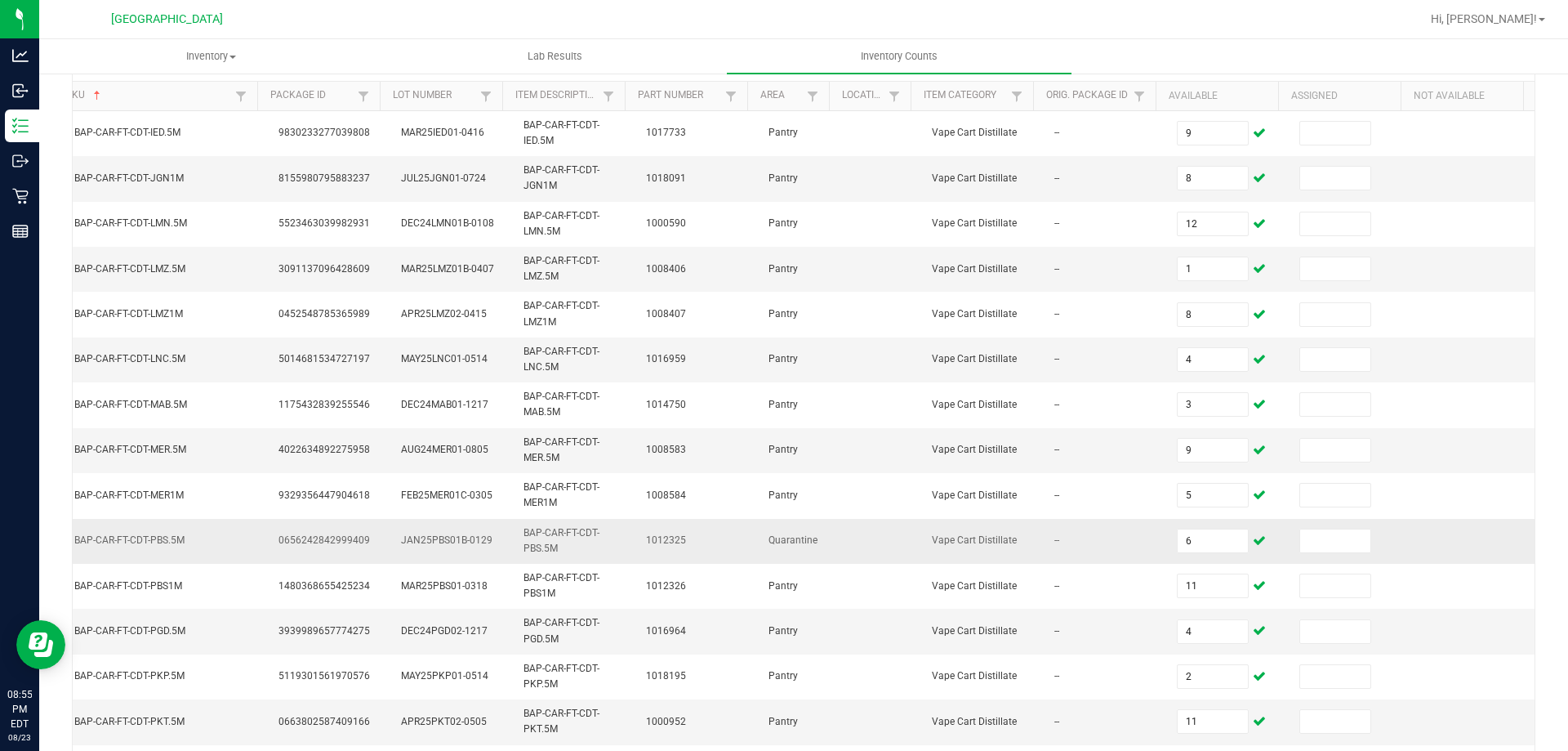
scroll to position [0, 0]
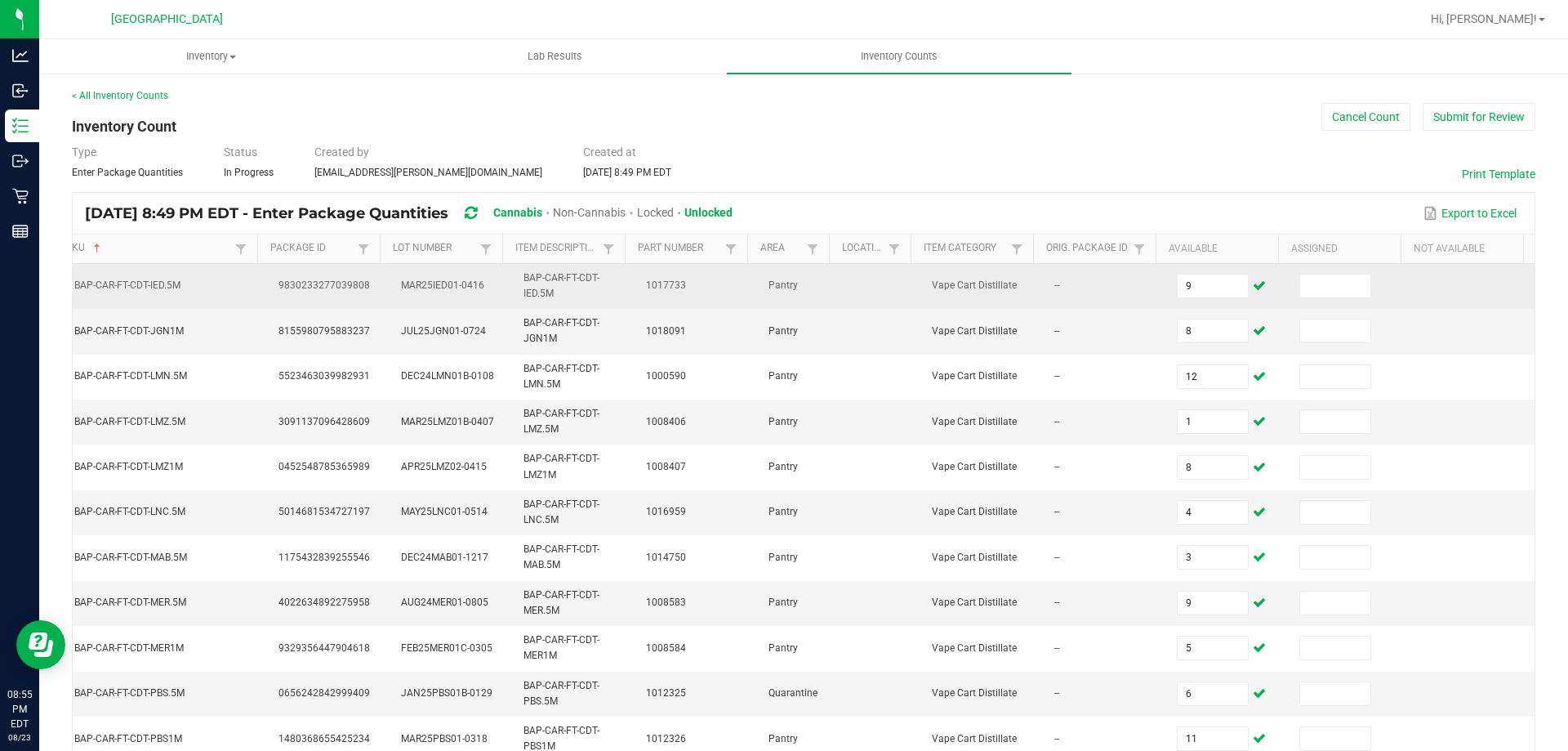
click at [1194, 270] on td "9" at bounding box center [1229, 286] width 123 height 45
click at [1202, 277] on input "9" at bounding box center [1213, 286] width 70 height 23
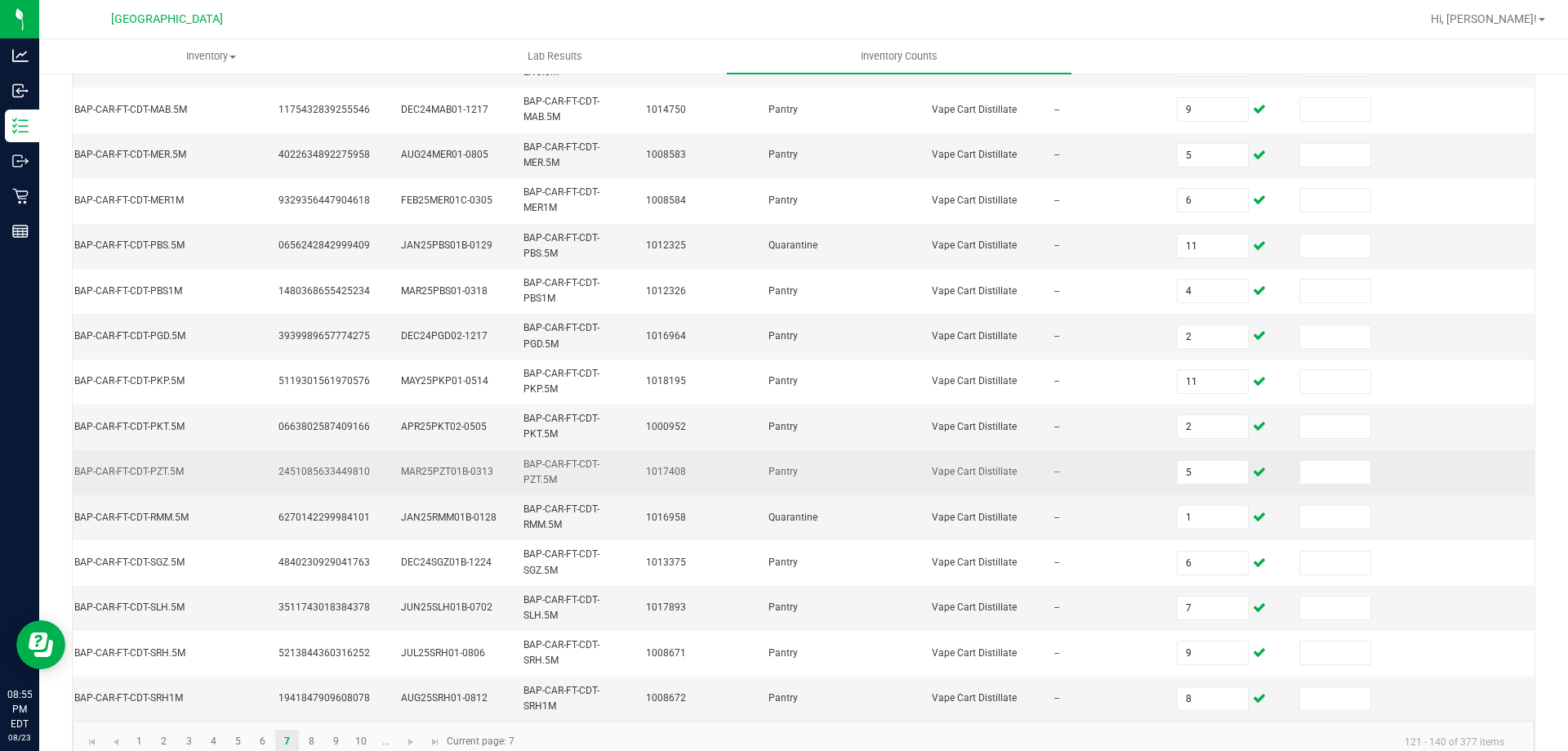
scroll to position [488, 0]
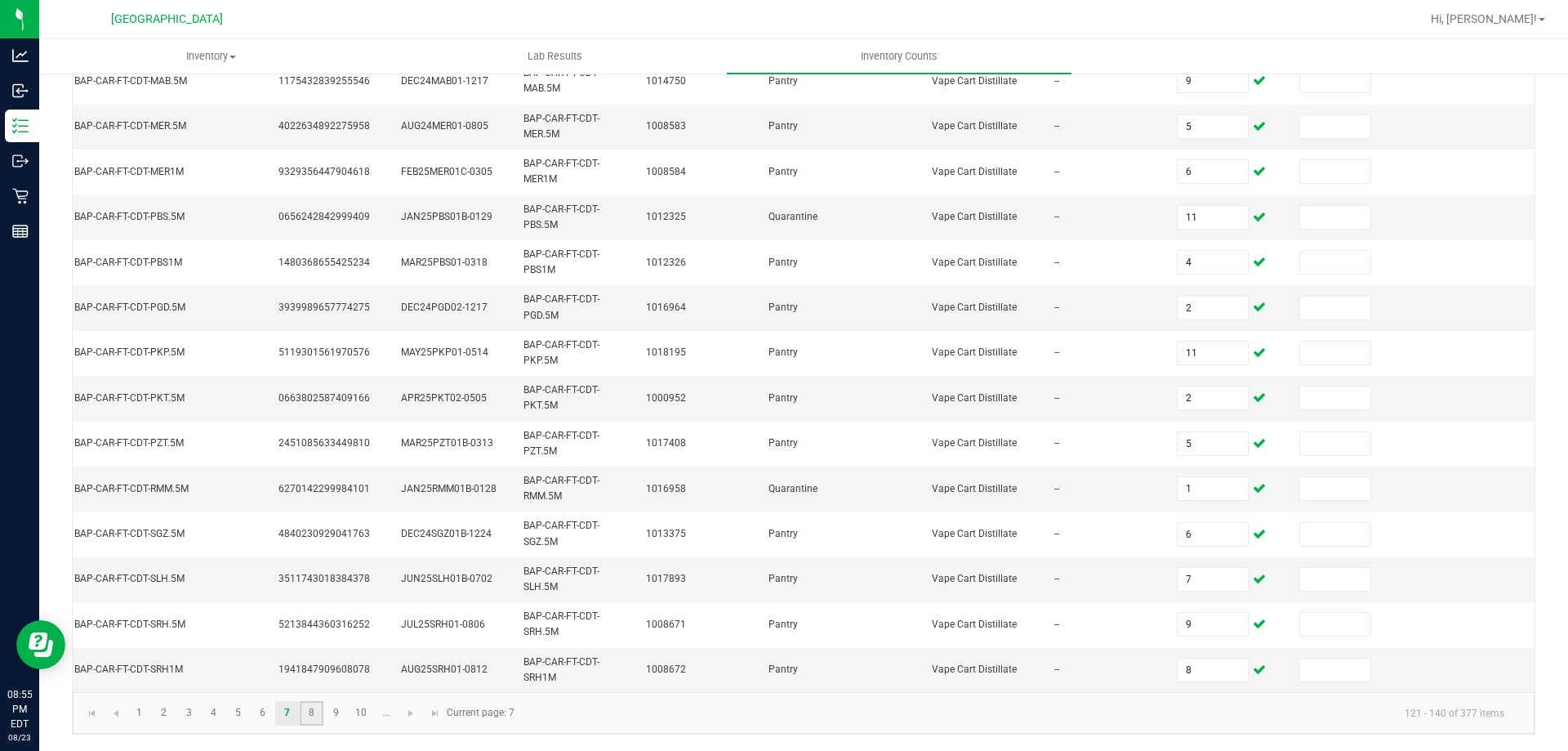
click at [308, 722] on link "8" at bounding box center [312, 714] width 24 height 25
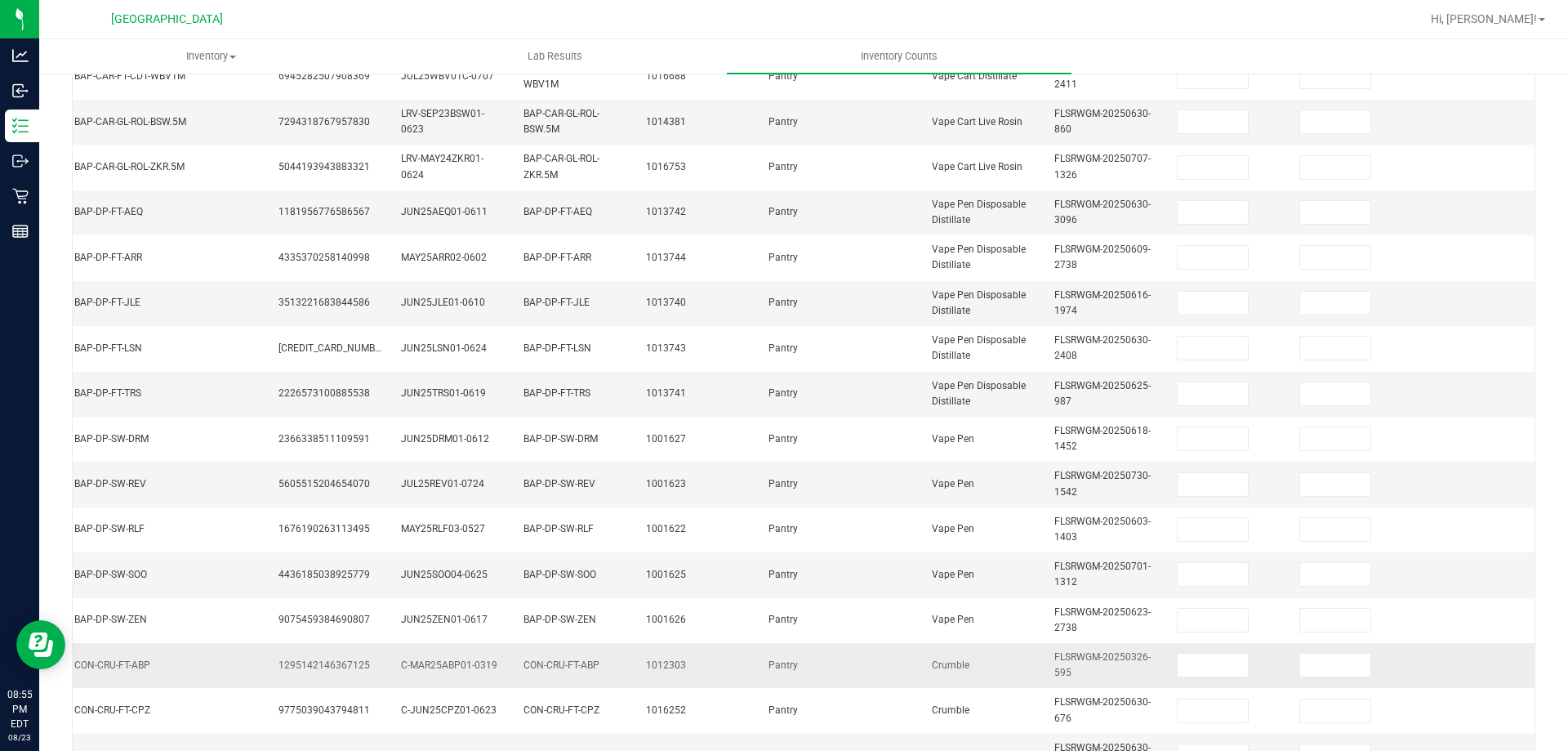
scroll to position [162, 0]
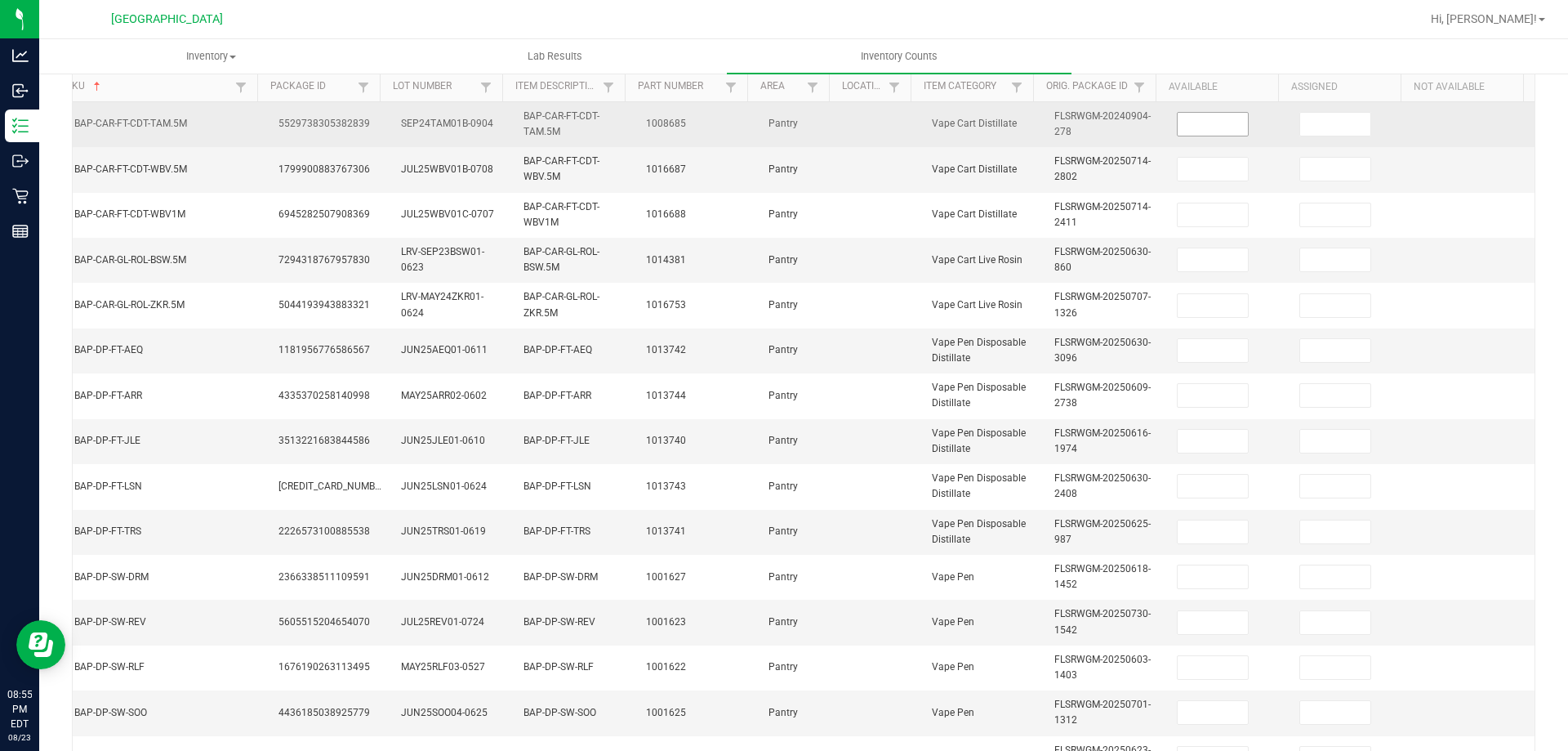
click at [1213, 118] on input at bounding box center [1213, 125] width 70 height 23
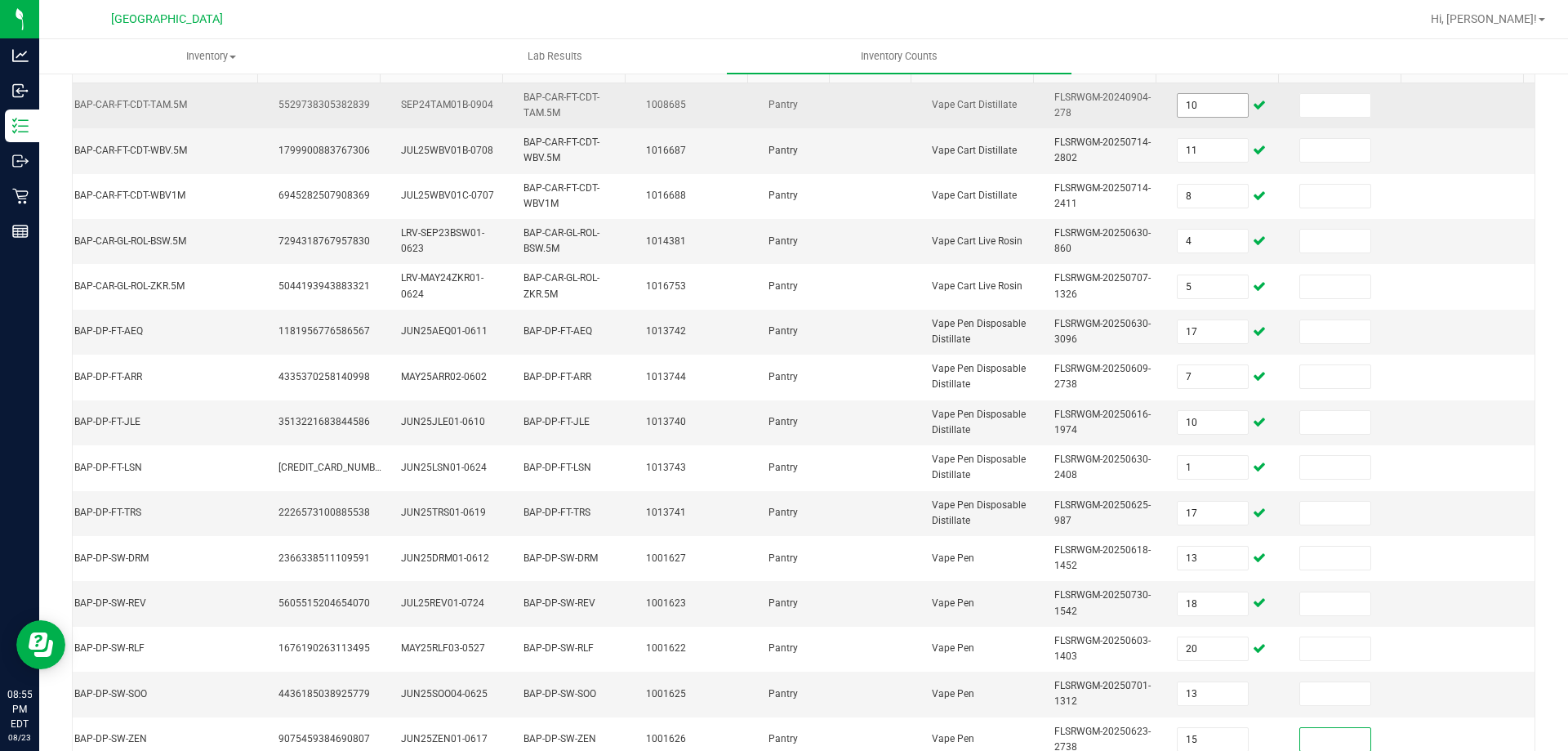
scroll to position [488, 0]
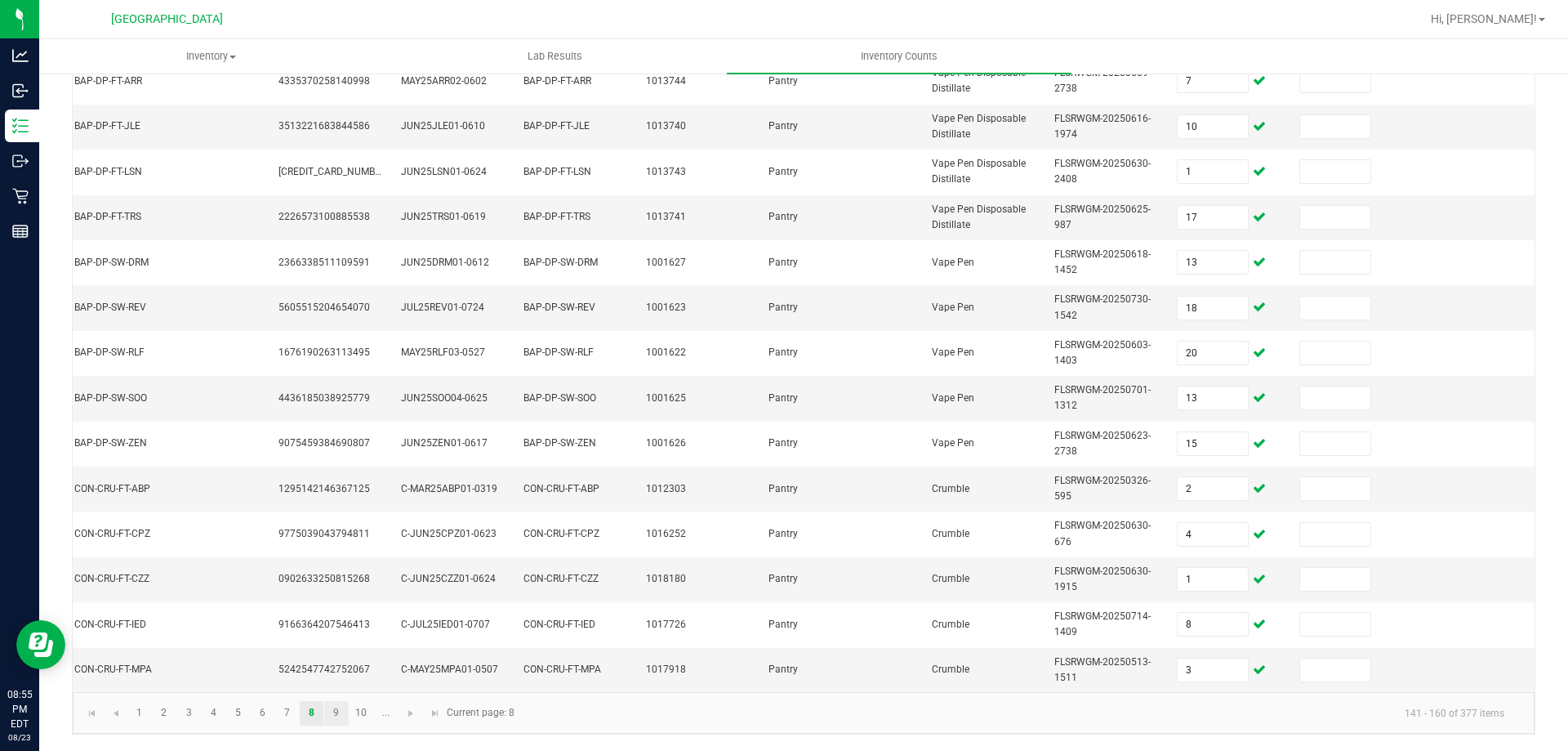
click at [331, 707] on link "9" at bounding box center [336, 714] width 24 height 25
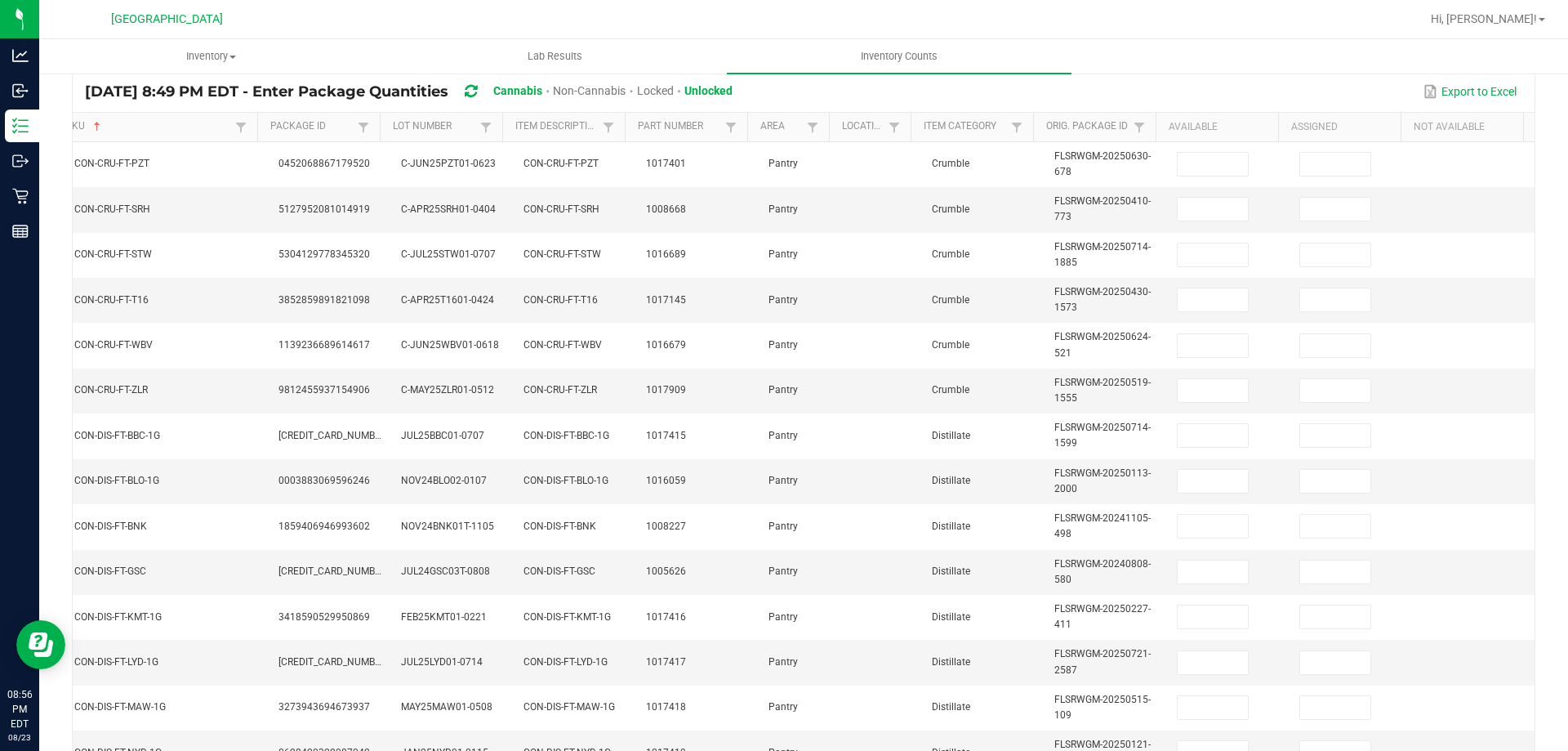
scroll to position [0, 0]
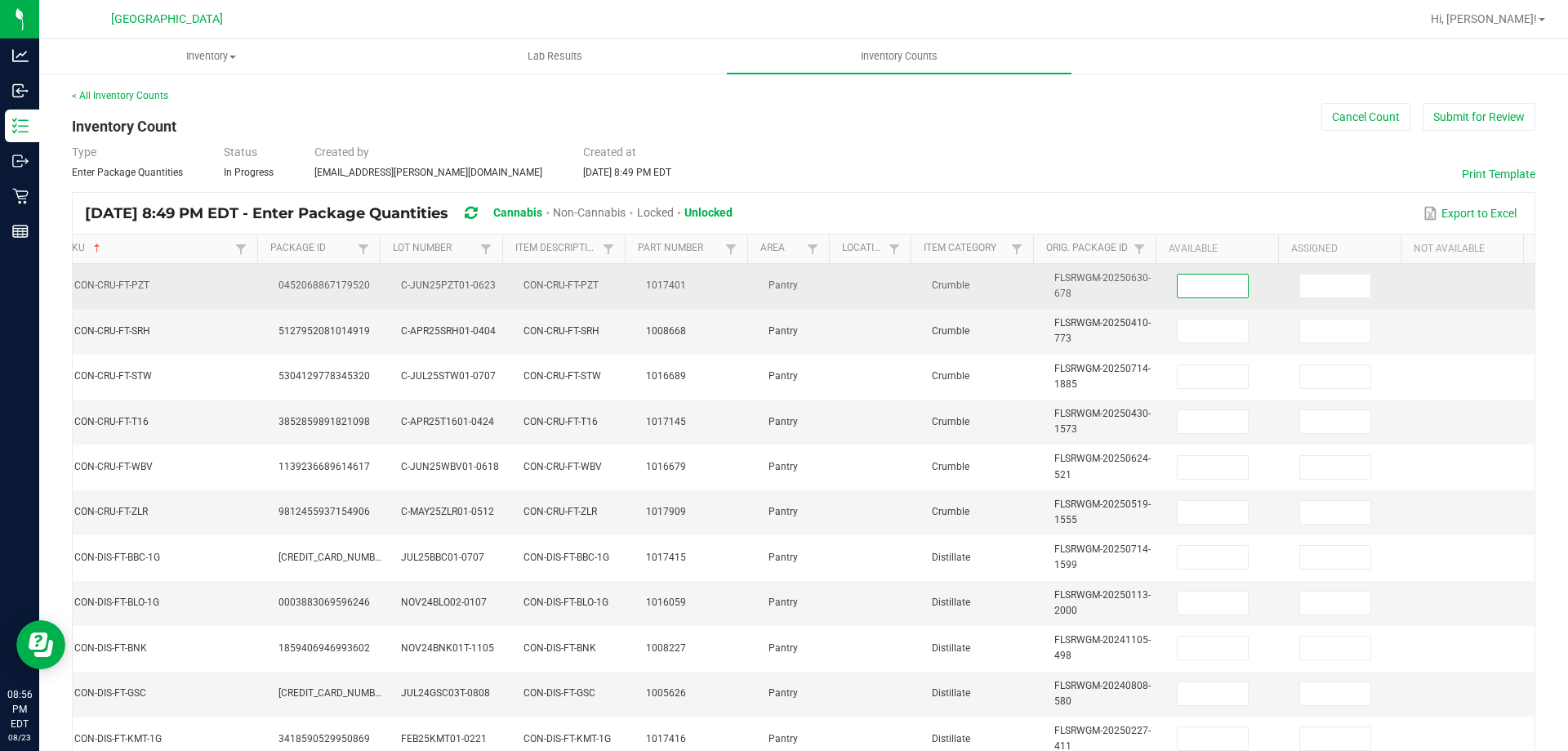
click at [1192, 286] on input at bounding box center [1213, 286] width 70 height 23
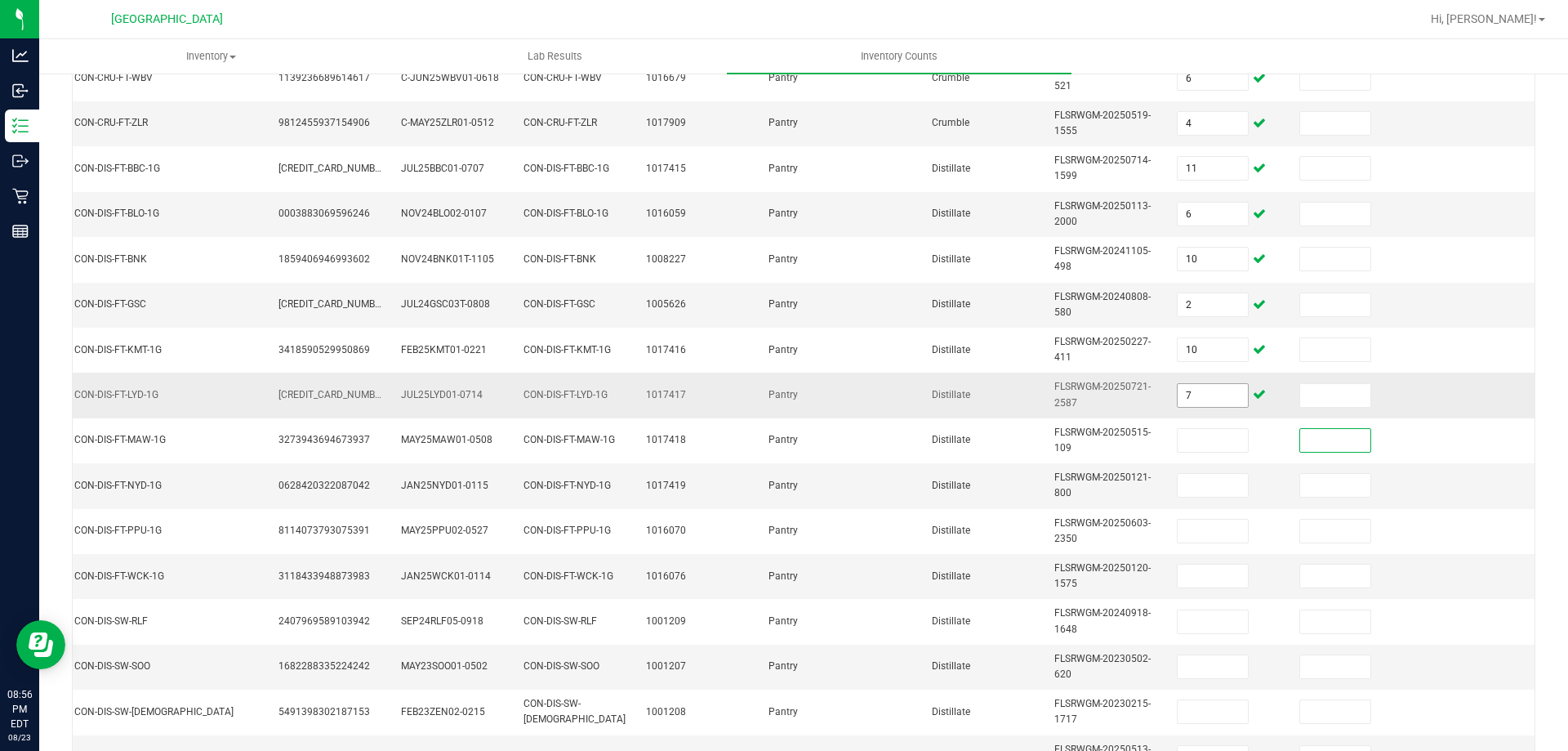
drag, startPoint x: 1196, startPoint y: 382, endPoint x: 1191, endPoint y: 391, distance: 10.3
click at [1194, 386] on span "7" at bounding box center [1213, 396] width 72 height 25
click at [1191, 391] on input "7" at bounding box center [1213, 396] width 70 height 23
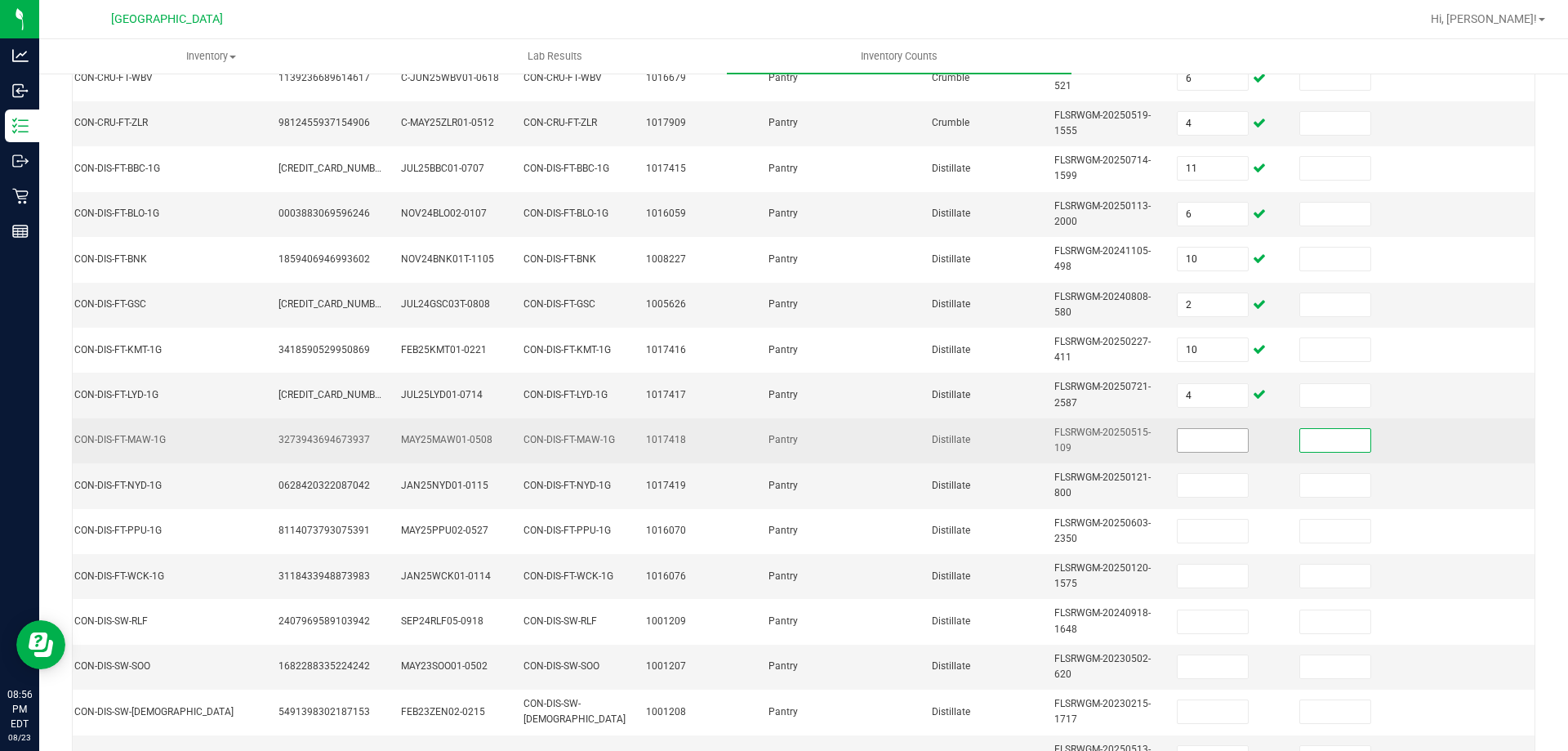
click at [1178, 440] on input at bounding box center [1213, 440] width 70 height 23
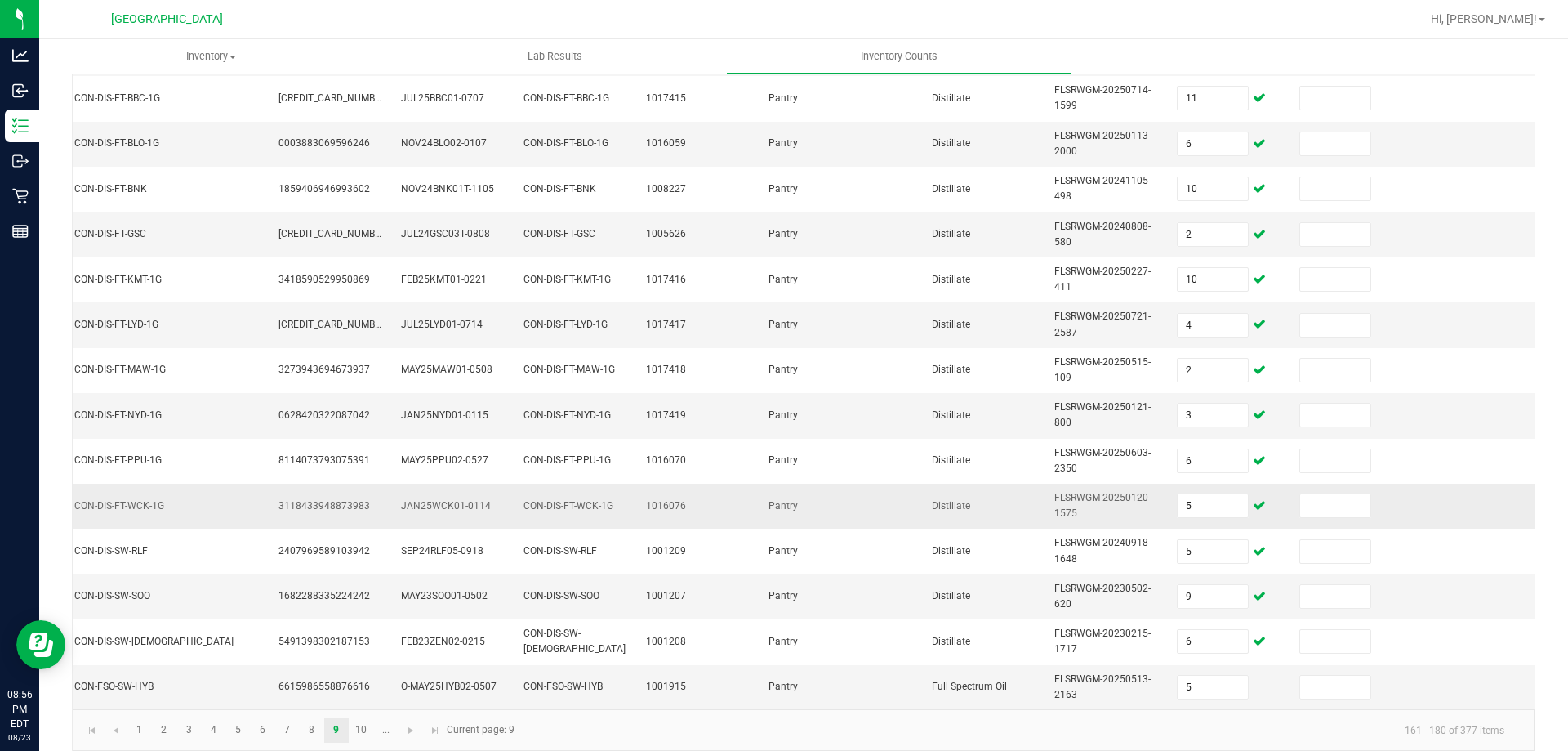
scroll to position [488, 0]
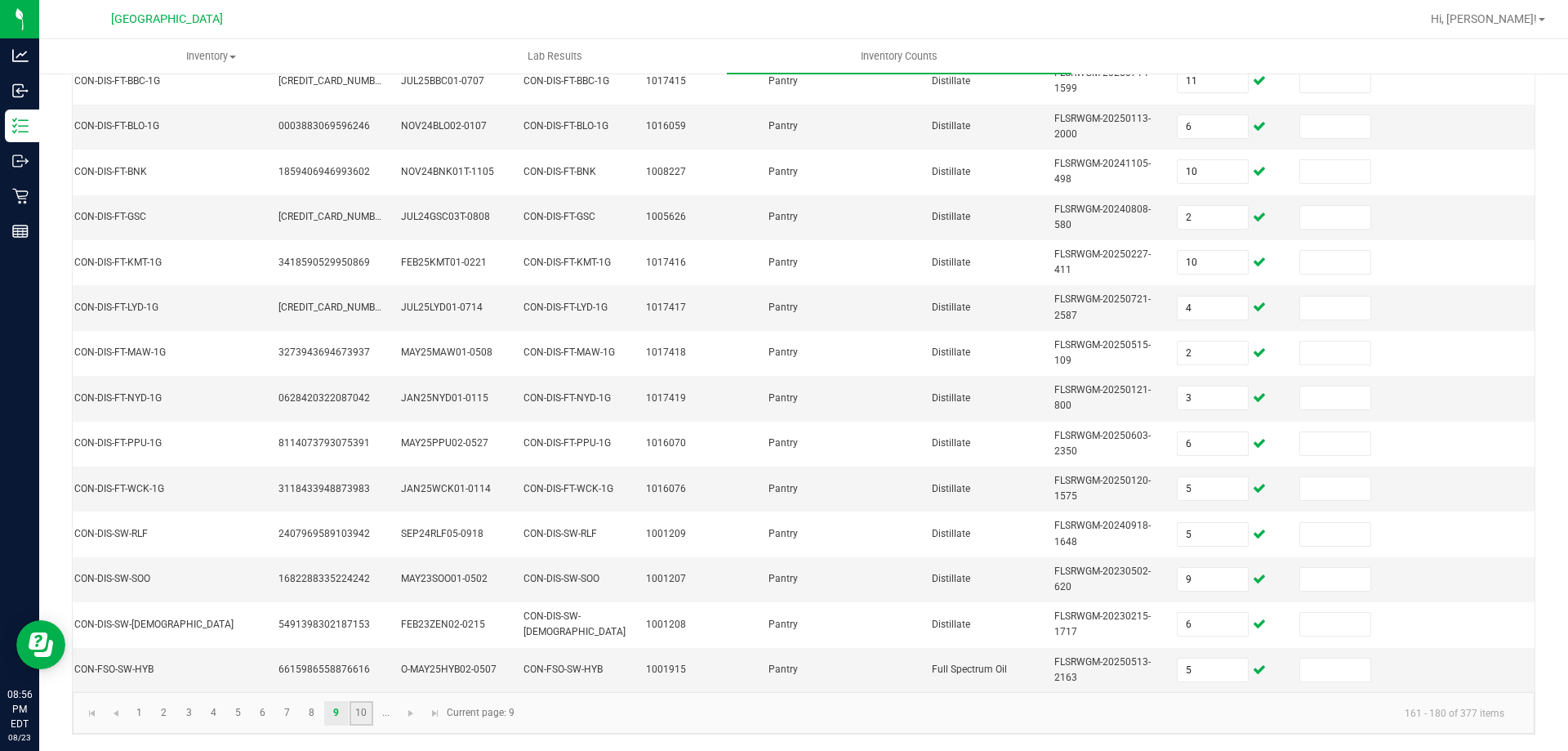
click at [363, 722] on link "10" at bounding box center [361, 714] width 24 height 25
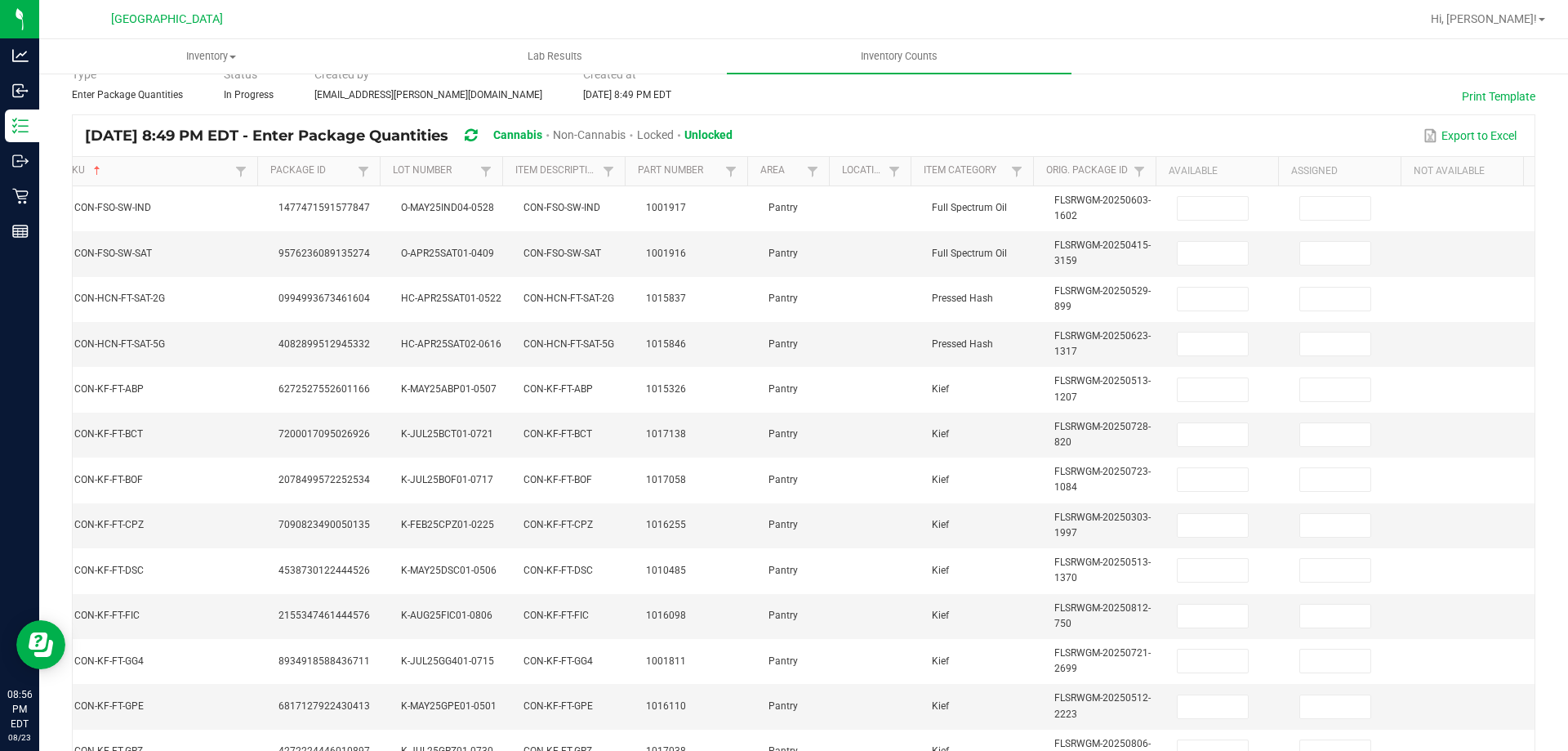
scroll to position [0, 0]
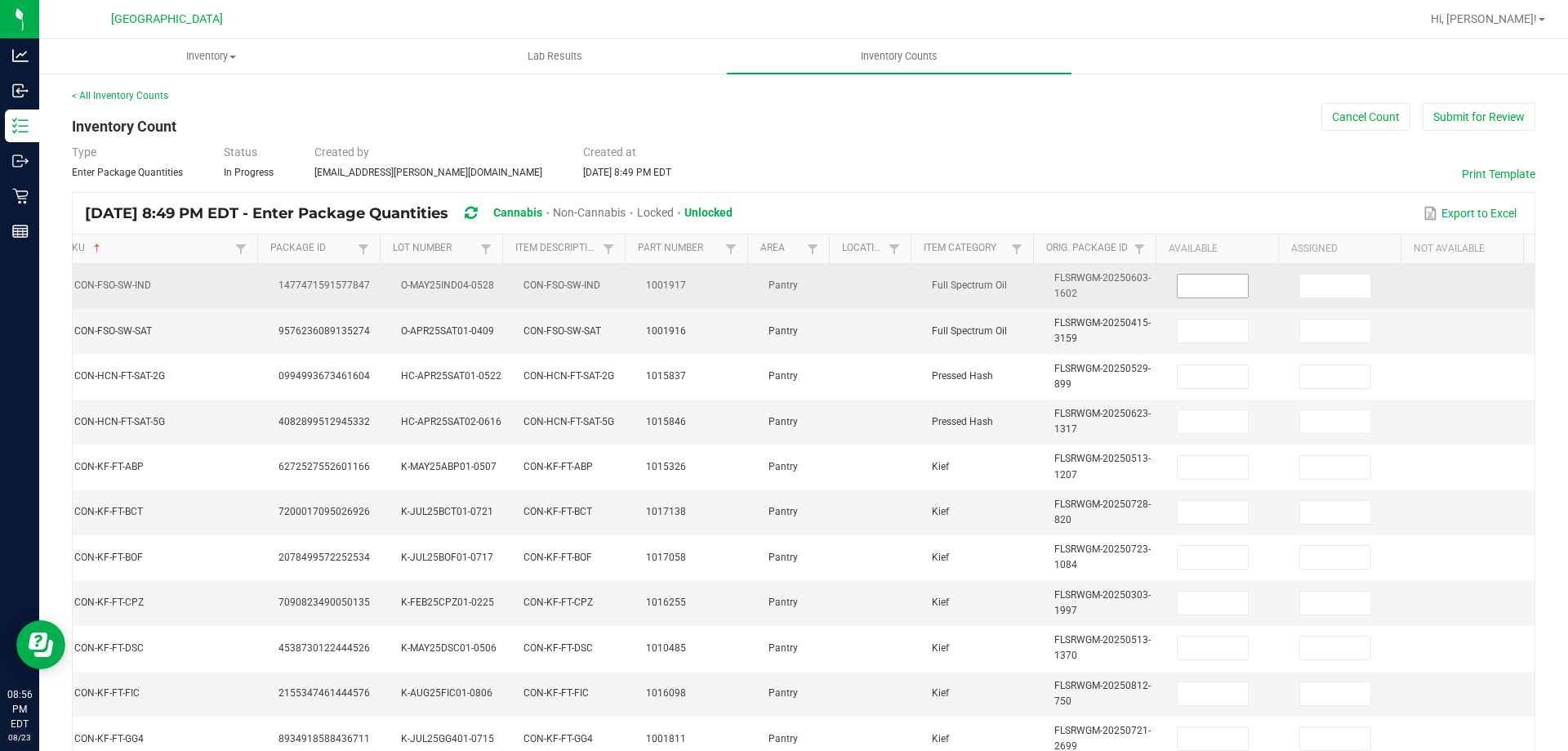
click at [1206, 296] on input at bounding box center [1213, 286] width 70 height 23
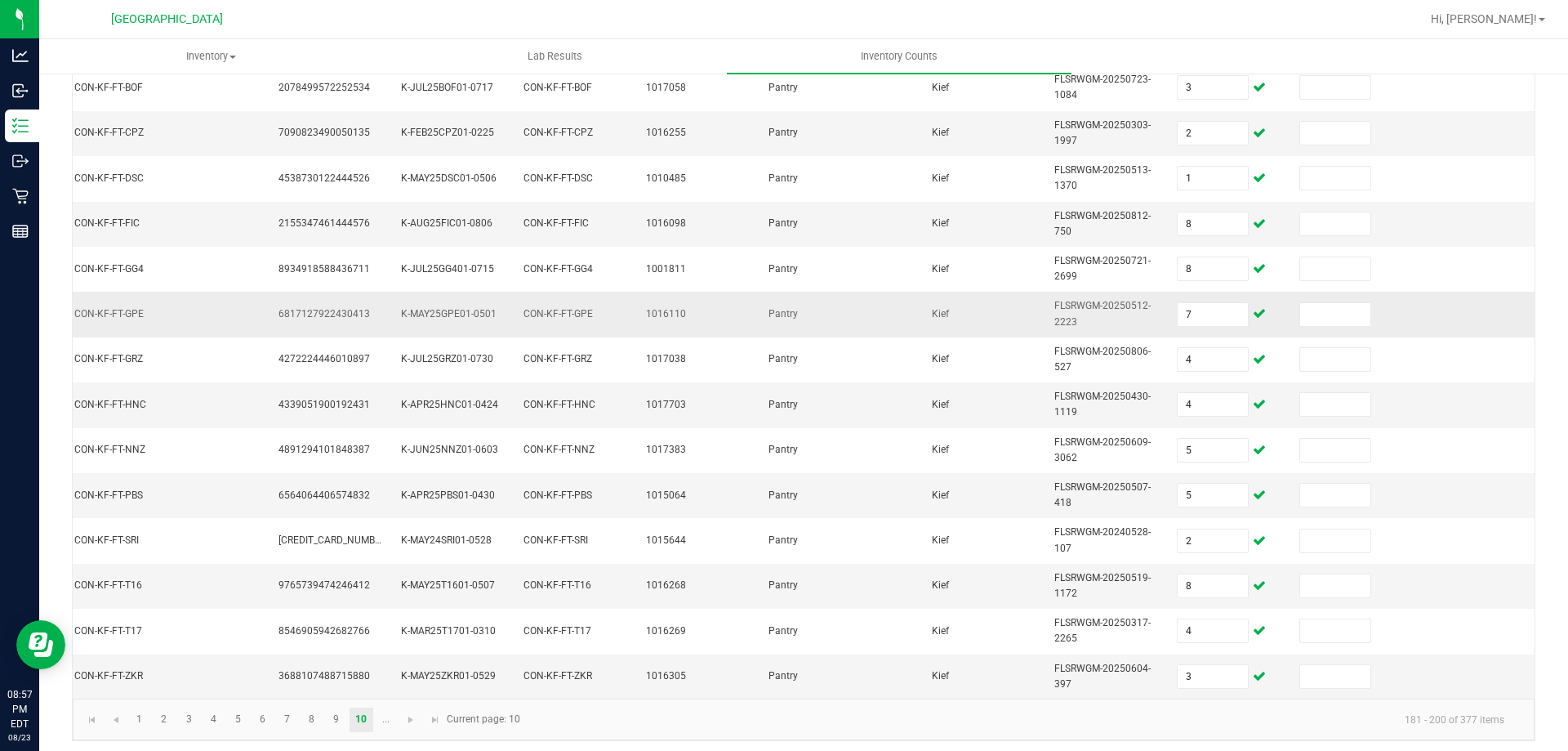
scroll to position [488, 0]
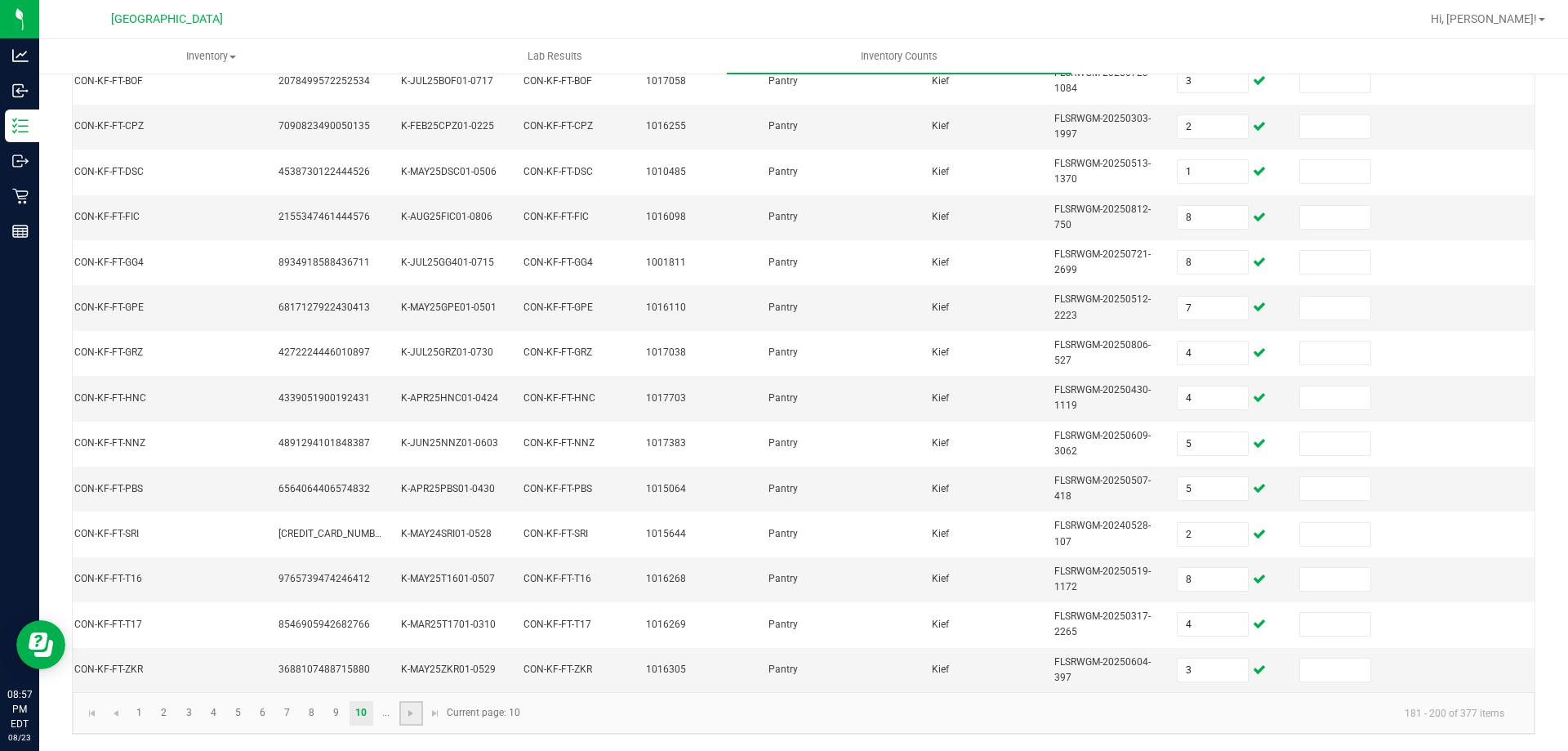
click at [404, 719] on link at bounding box center [411, 714] width 24 height 25
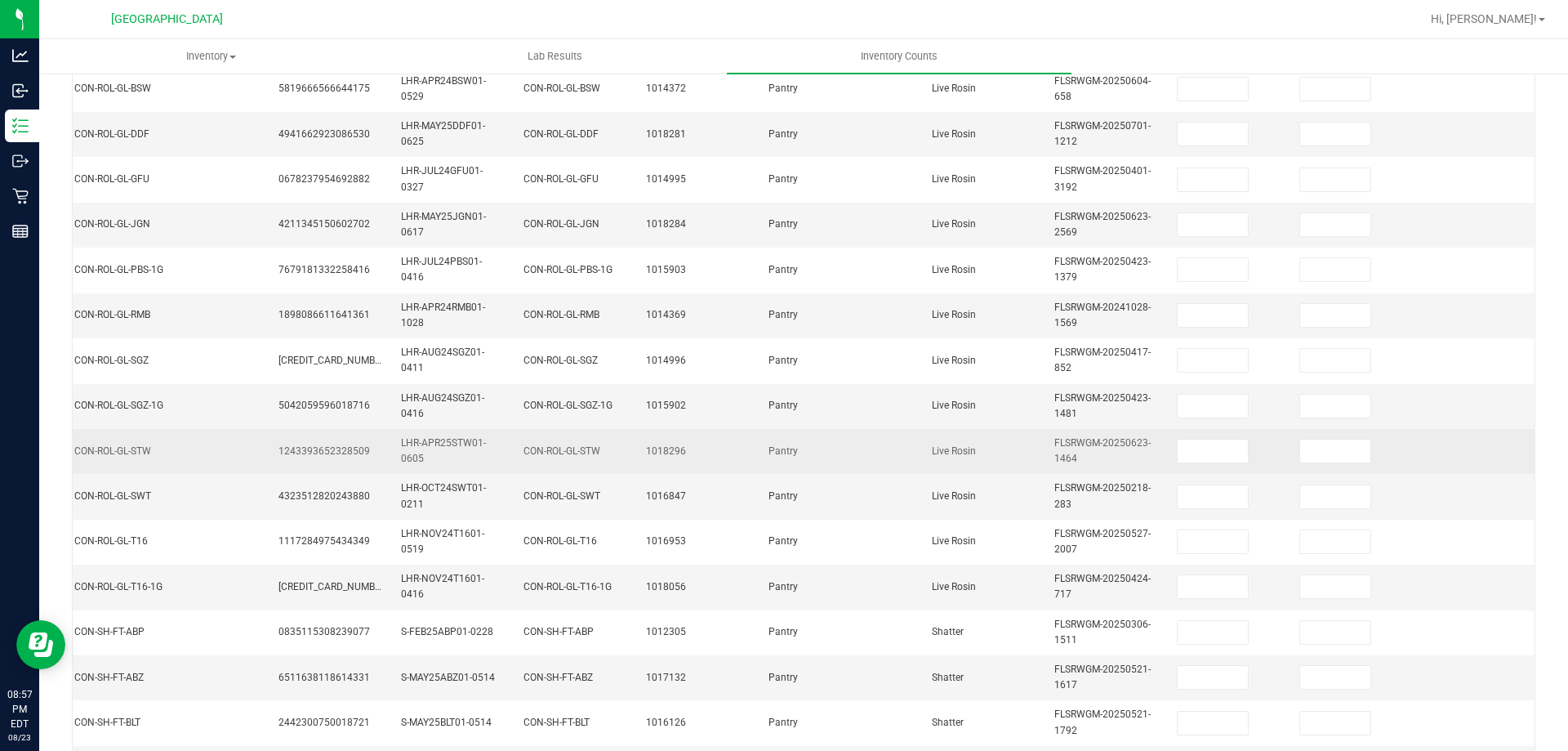
scroll to position [162, 0]
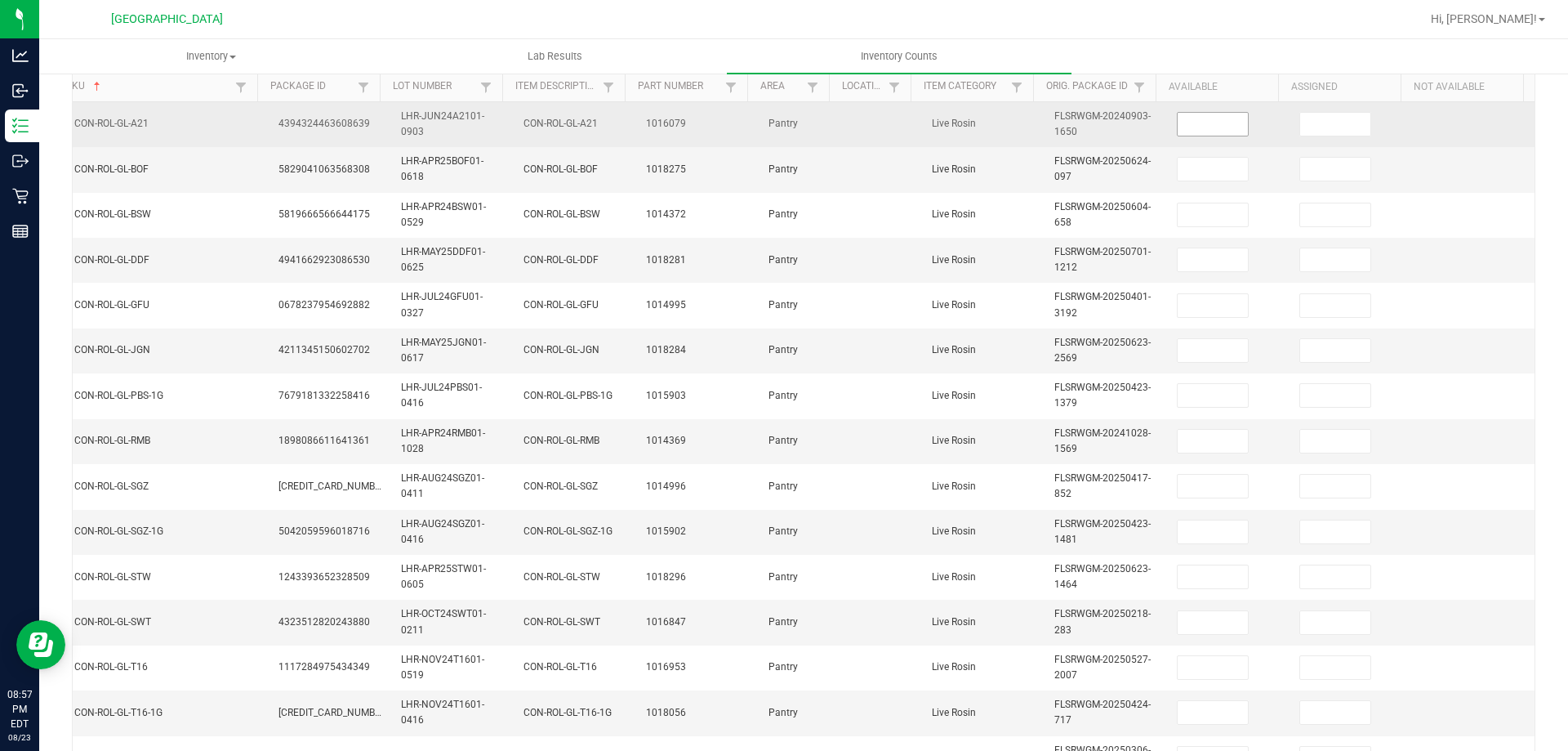
click at [1196, 131] on input at bounding box center [1213, 125] width 70 height 23
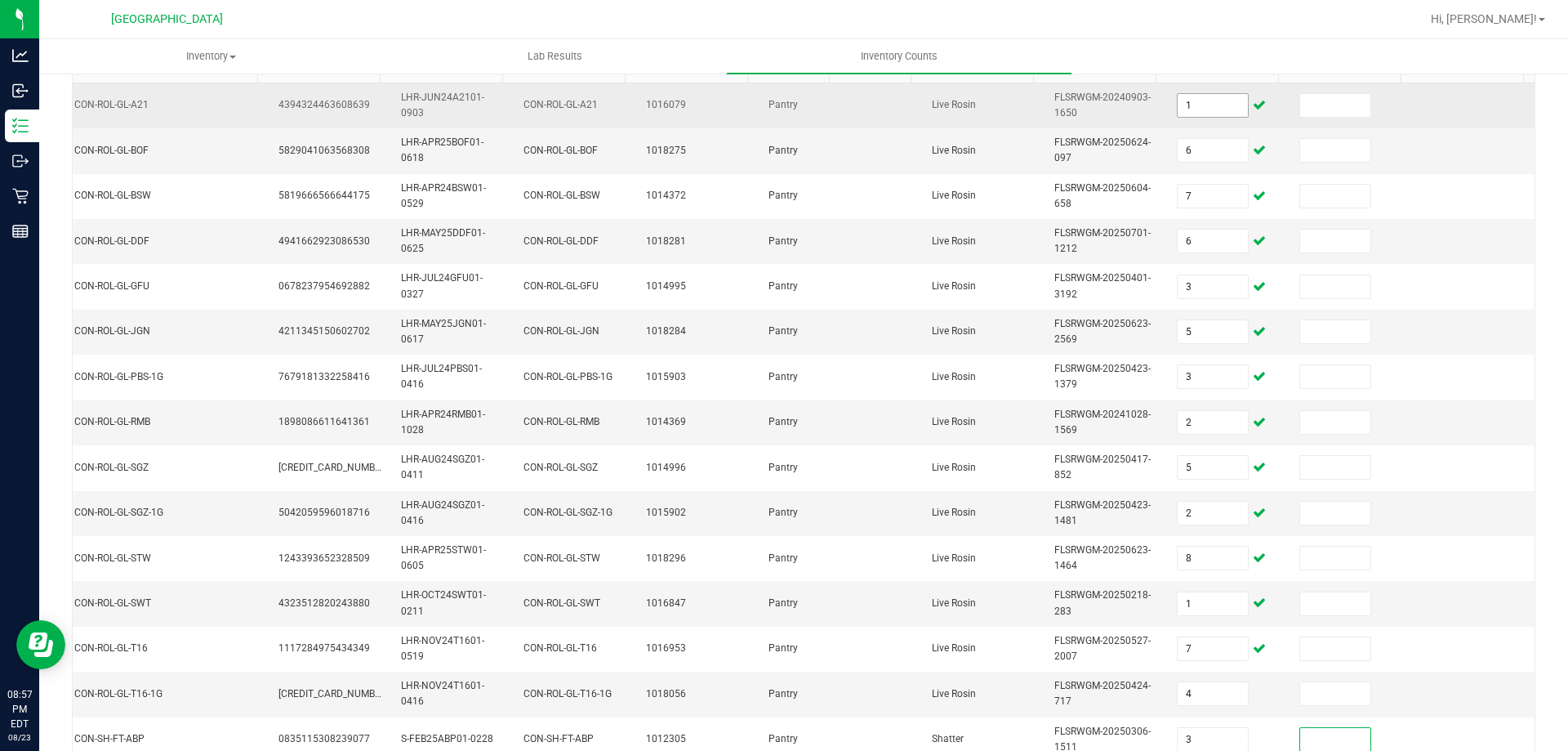
scroll to position [488, 0]
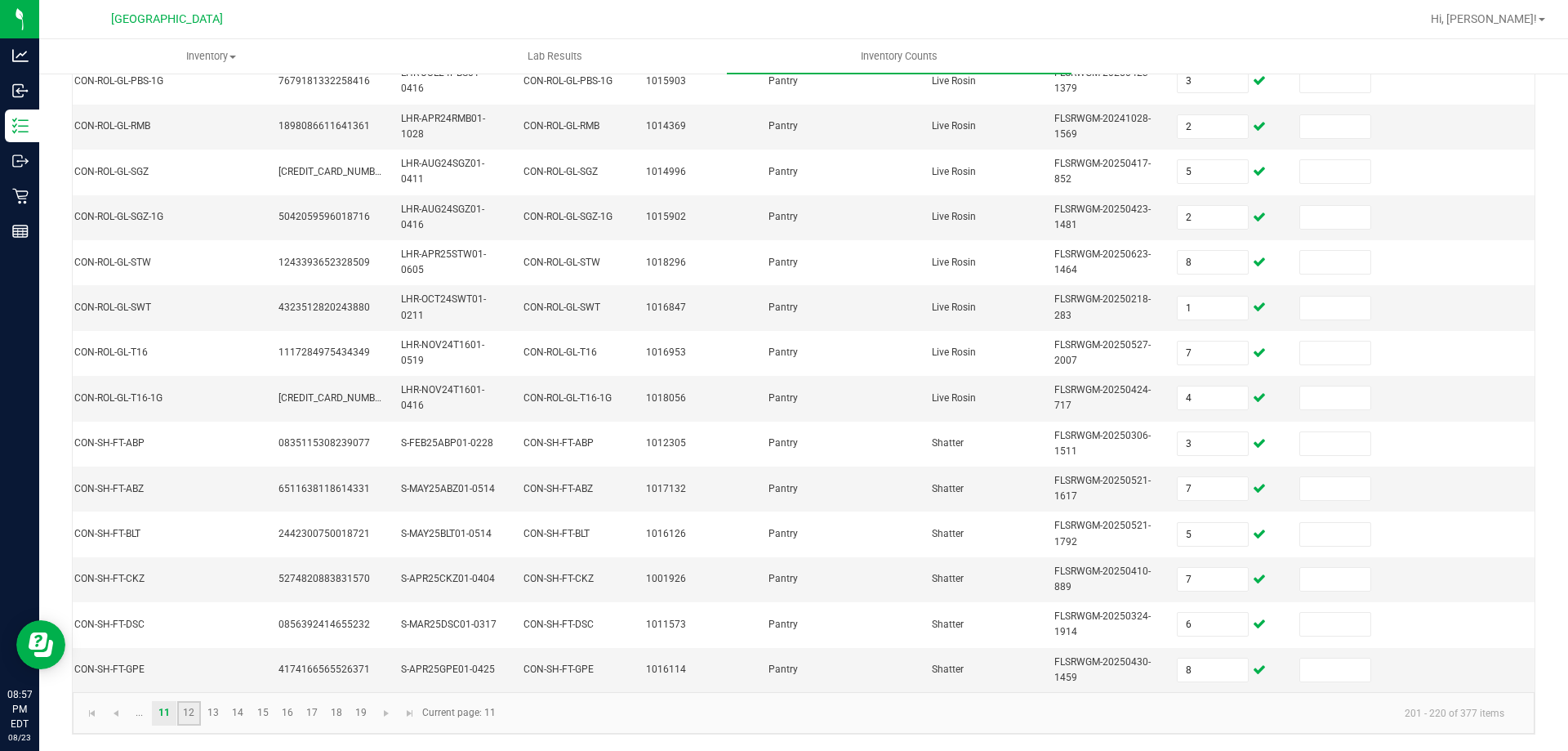
click at [192, 710] on link "12" at bounding box center [189, 714] width 24 height 25
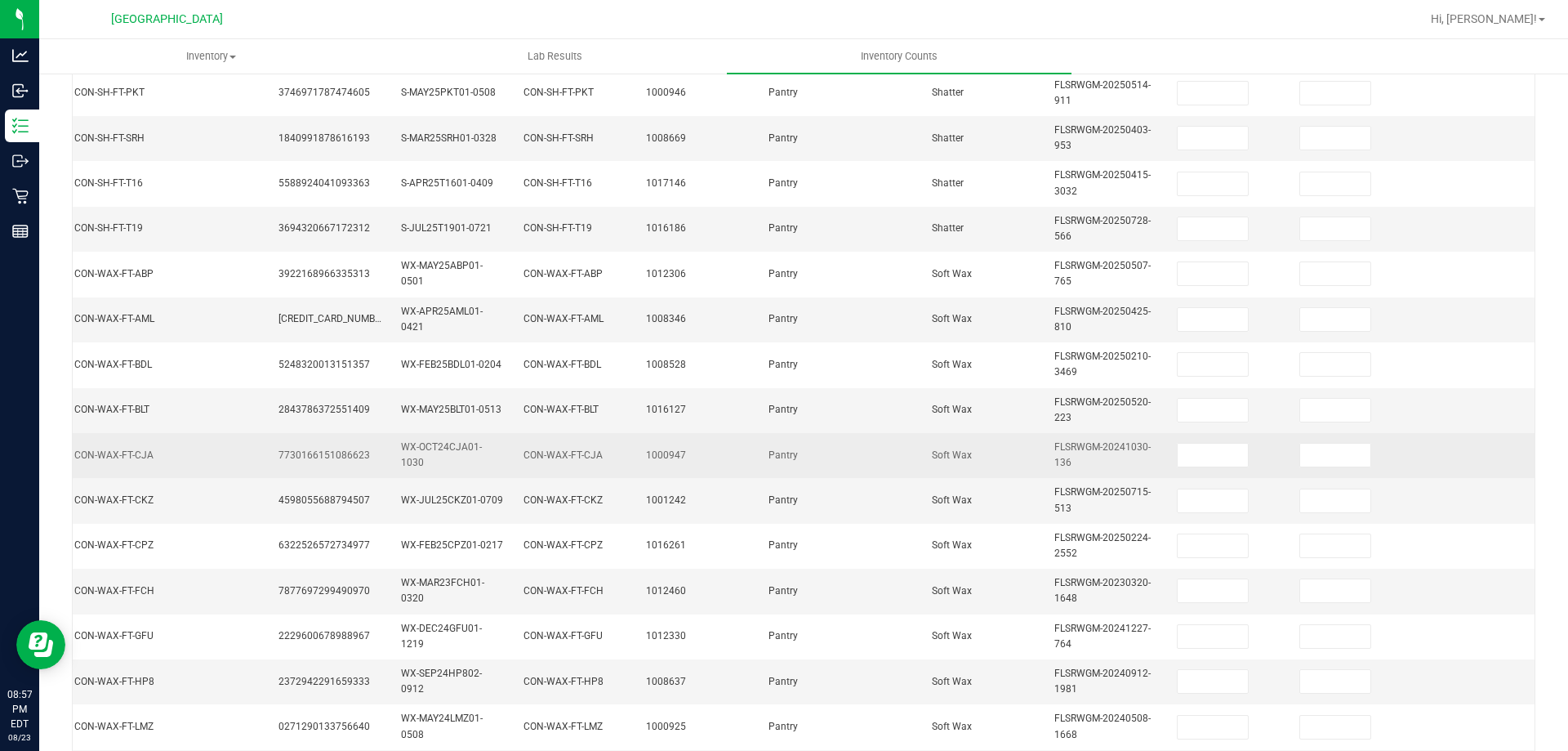
scroll to position [80, 0]
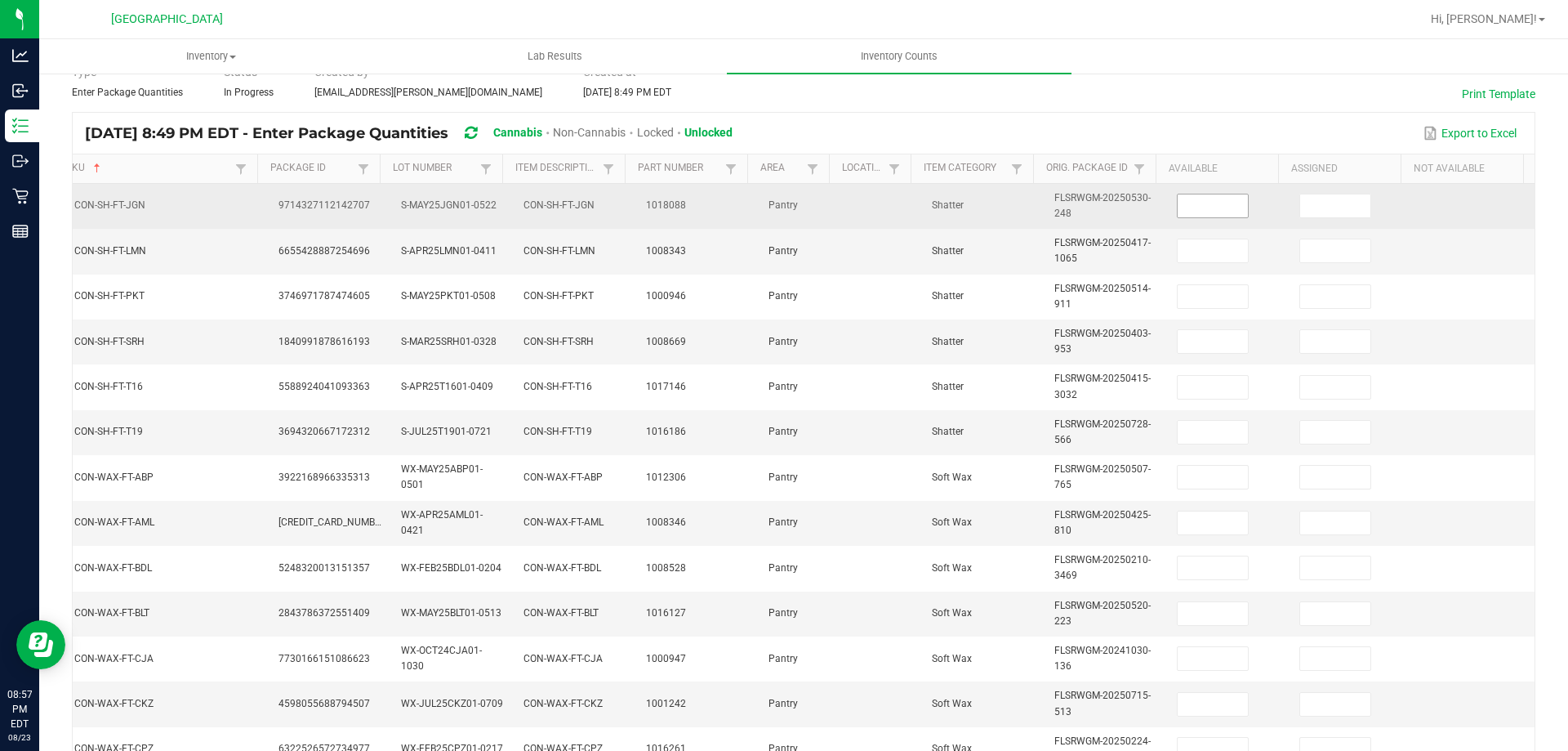
click at [1178, 216] on input at bounding box center [1213, 206] width 70 height 23
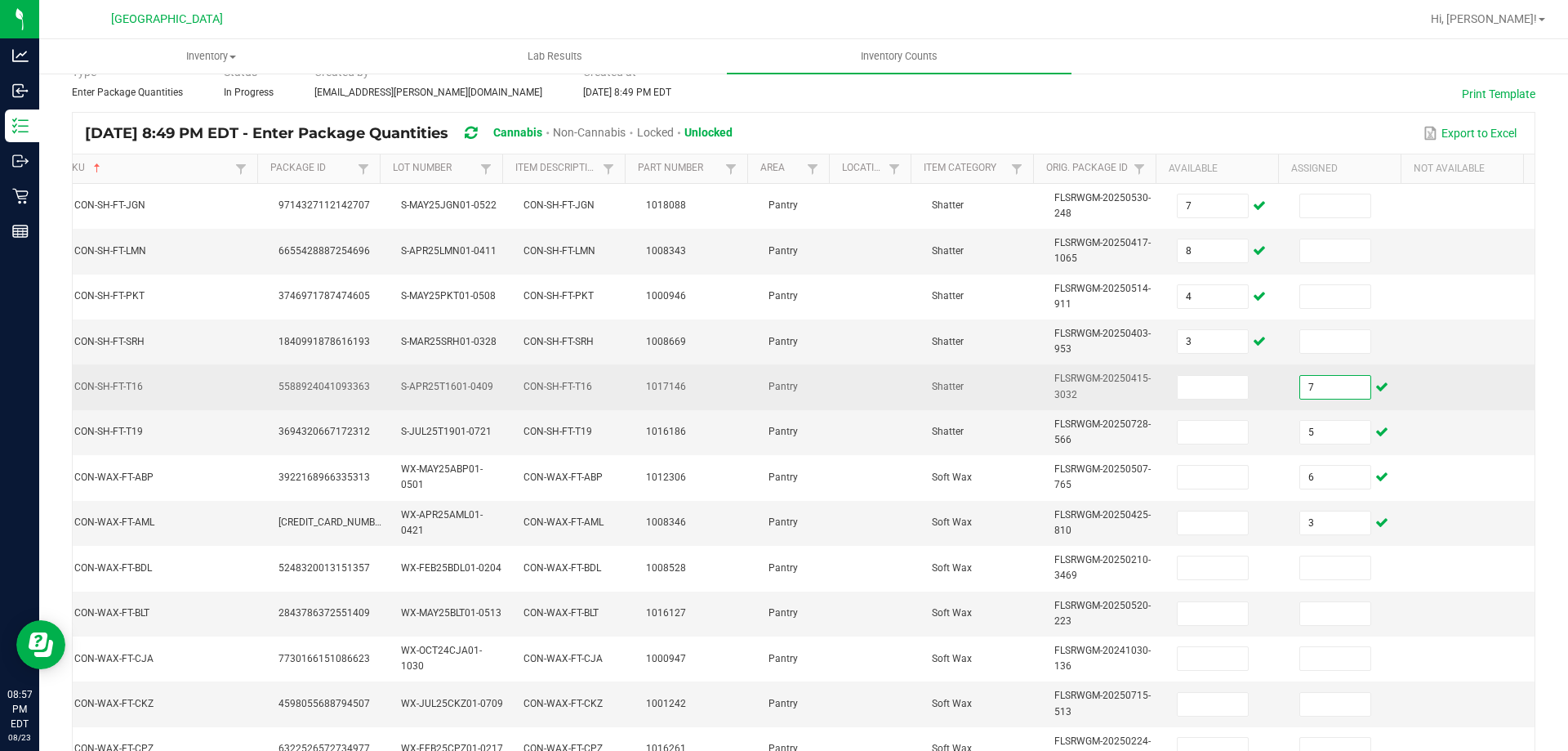
click at [1301, 388] on input "7" at bounding box center [1335, 388] width 70 height 23
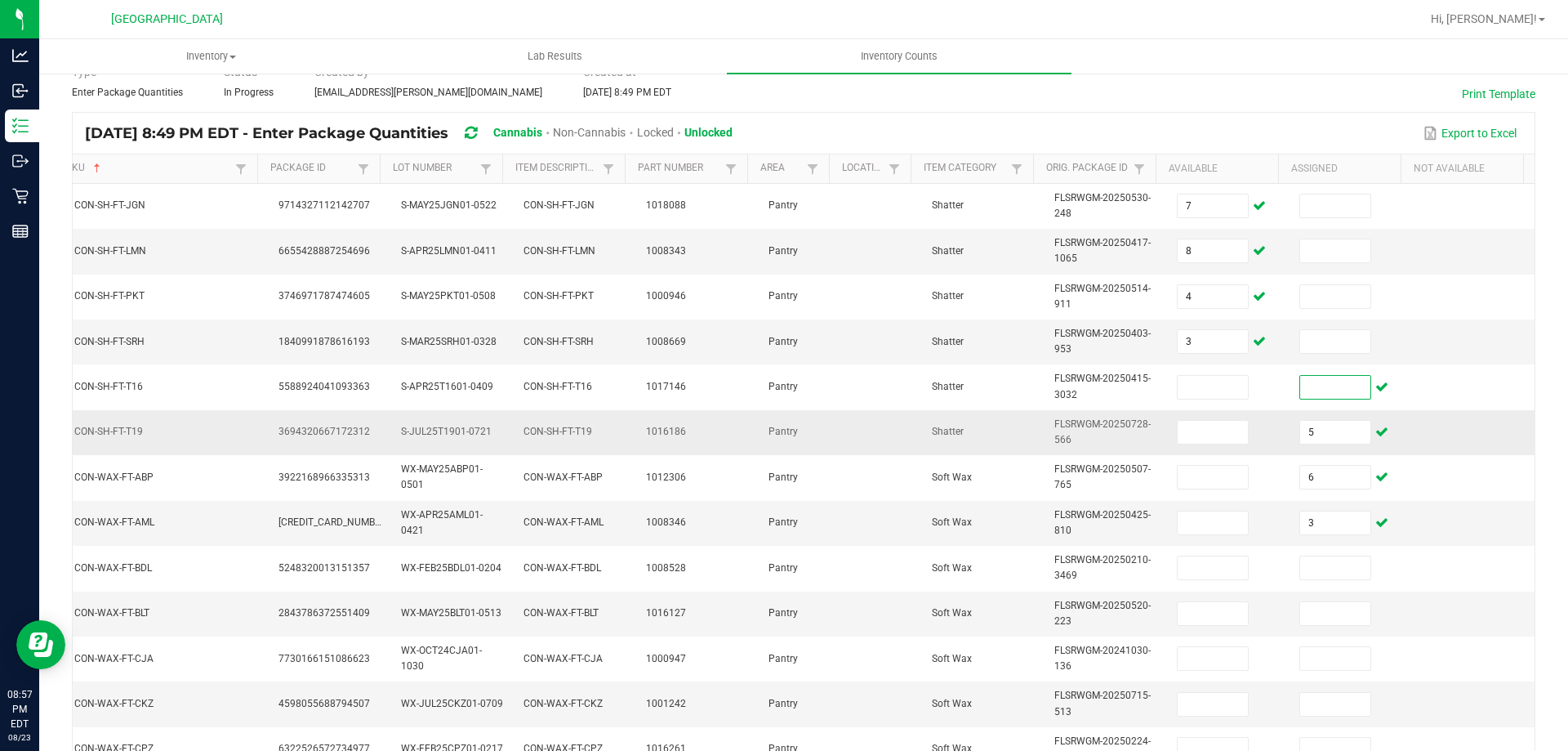
drag, startPoint x: 1282, startPoint y: 408, endPoint x: 1319, endPoint y: 452, distance: 57.5
click at [1285, 416] on tbody "FT - SHATTER - 1G - JGN - HYB CON-SH-FT-JGN 9714327112142707 S-MAY25JGN01-0522 …" at bounding box center [697, 635] width 1676 height 904
click at [1301, 425] on input "5" at bounding box center [1335, 432] width 70 height 23
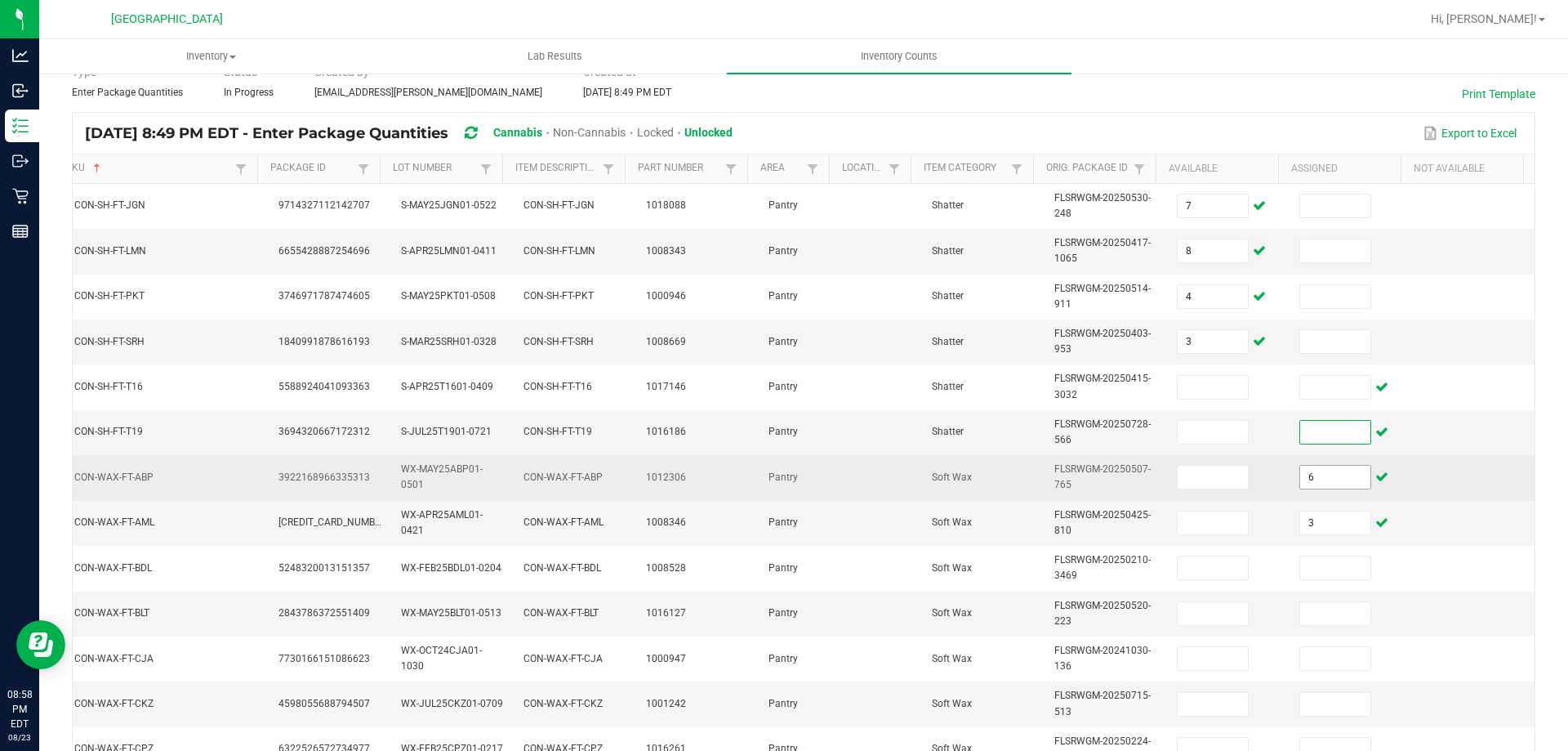
click at [1322, 484] on input "6" at bounding box center [1335, 478] width 70 height 23
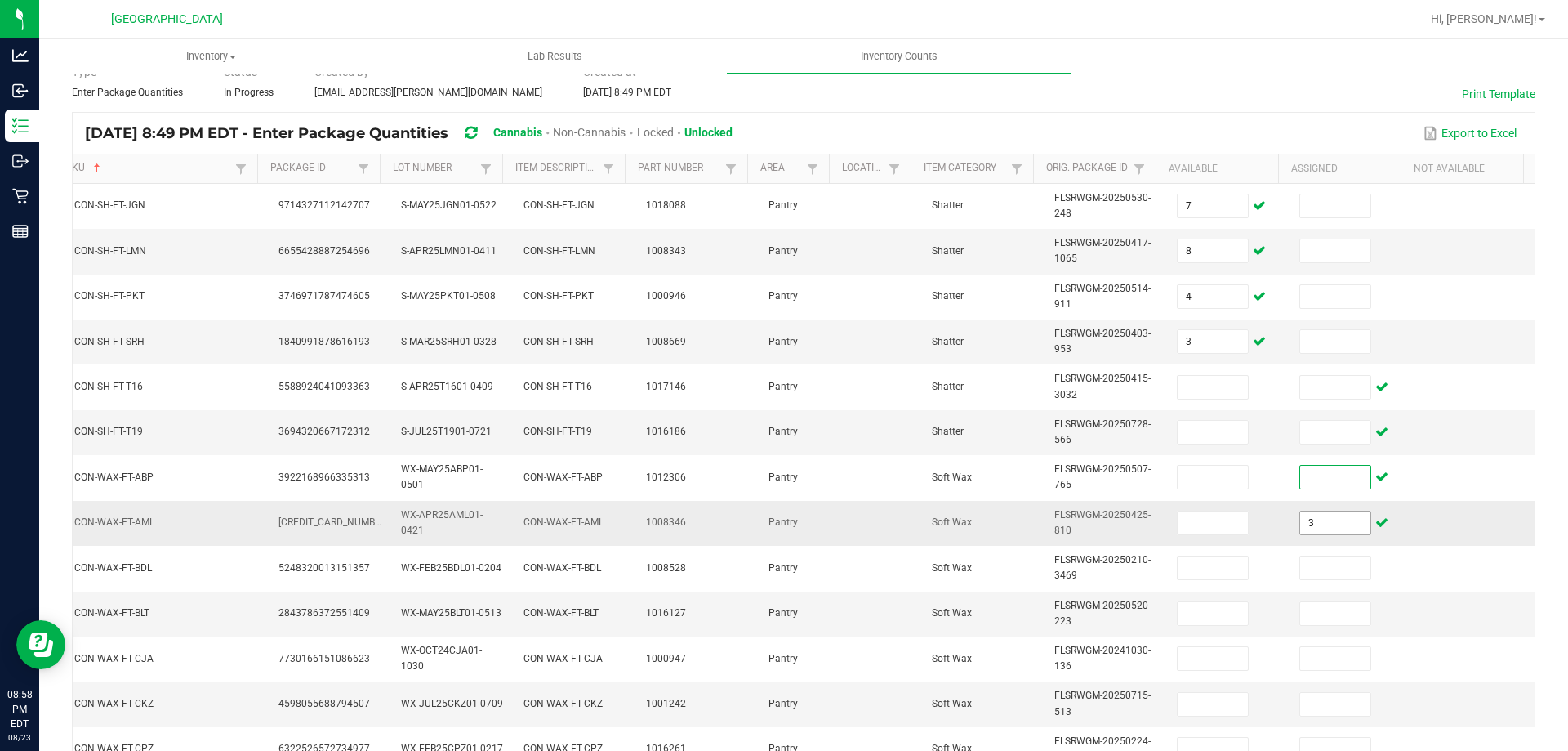
click at [1301, 527] on input "3" at bounding box center [1335, 523] width 70 height 23
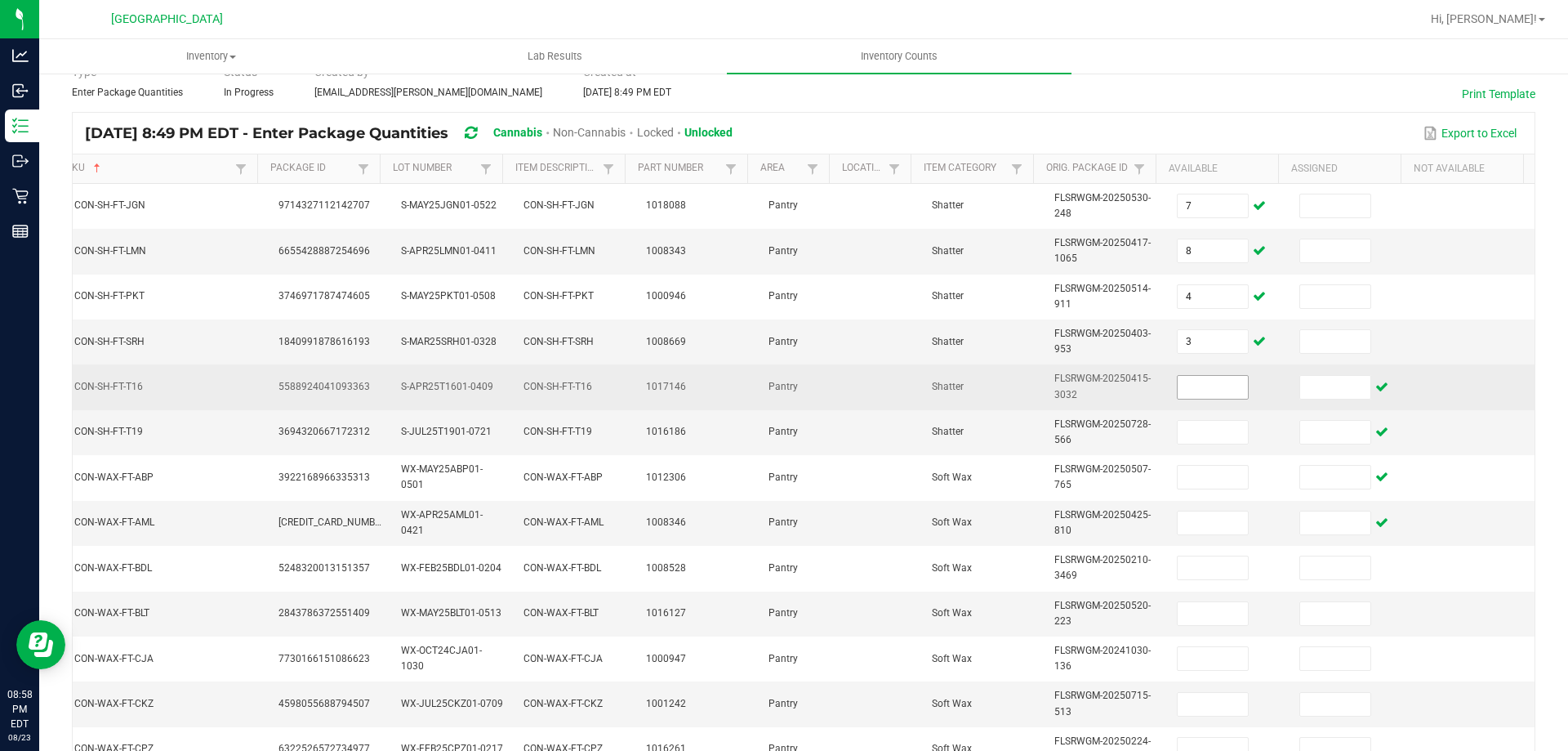
click at [1200, 398] on span at bounding box center [1213, 388] width 72 height 25
click at [1199, 398] on input at bounding box center [1213, 388] width 70 height 23
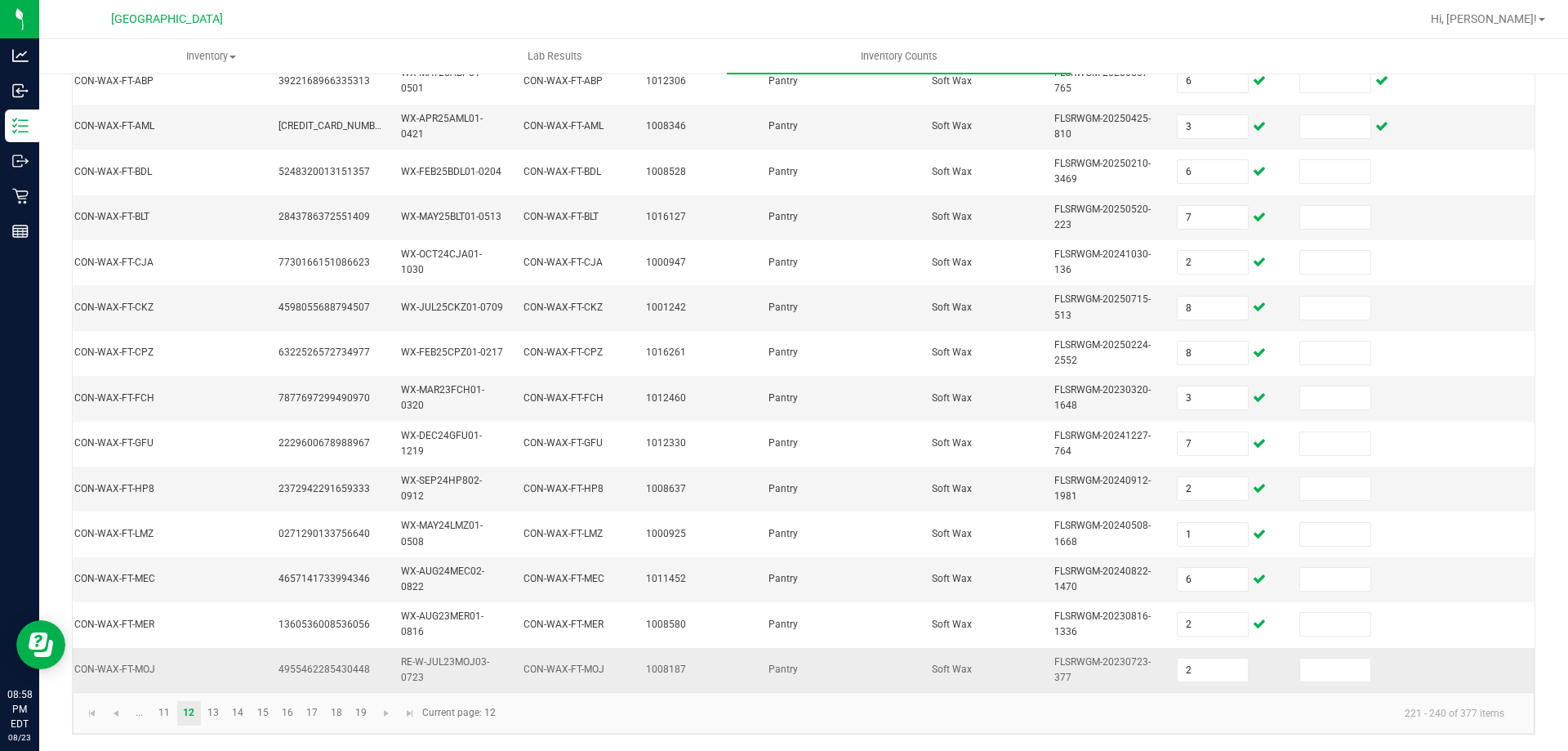
scroll to position [488, 0]
click at [197, 715] on link "12" at bounding box center [189, 714] width 24 height 25
click at [210, 717] on link "13" at bounding box center [213, 714] width 24 height 25
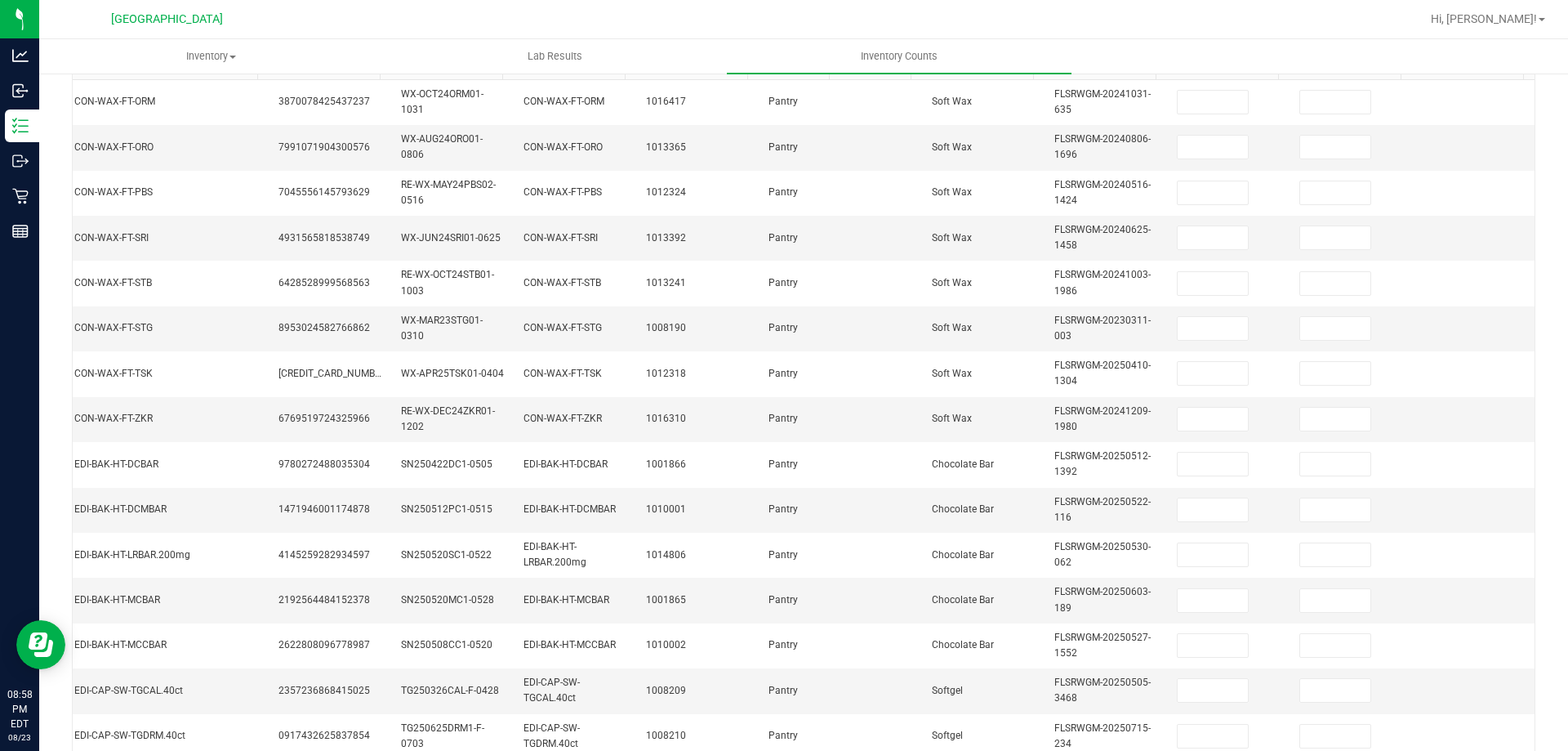
scroll to position [0, 0]
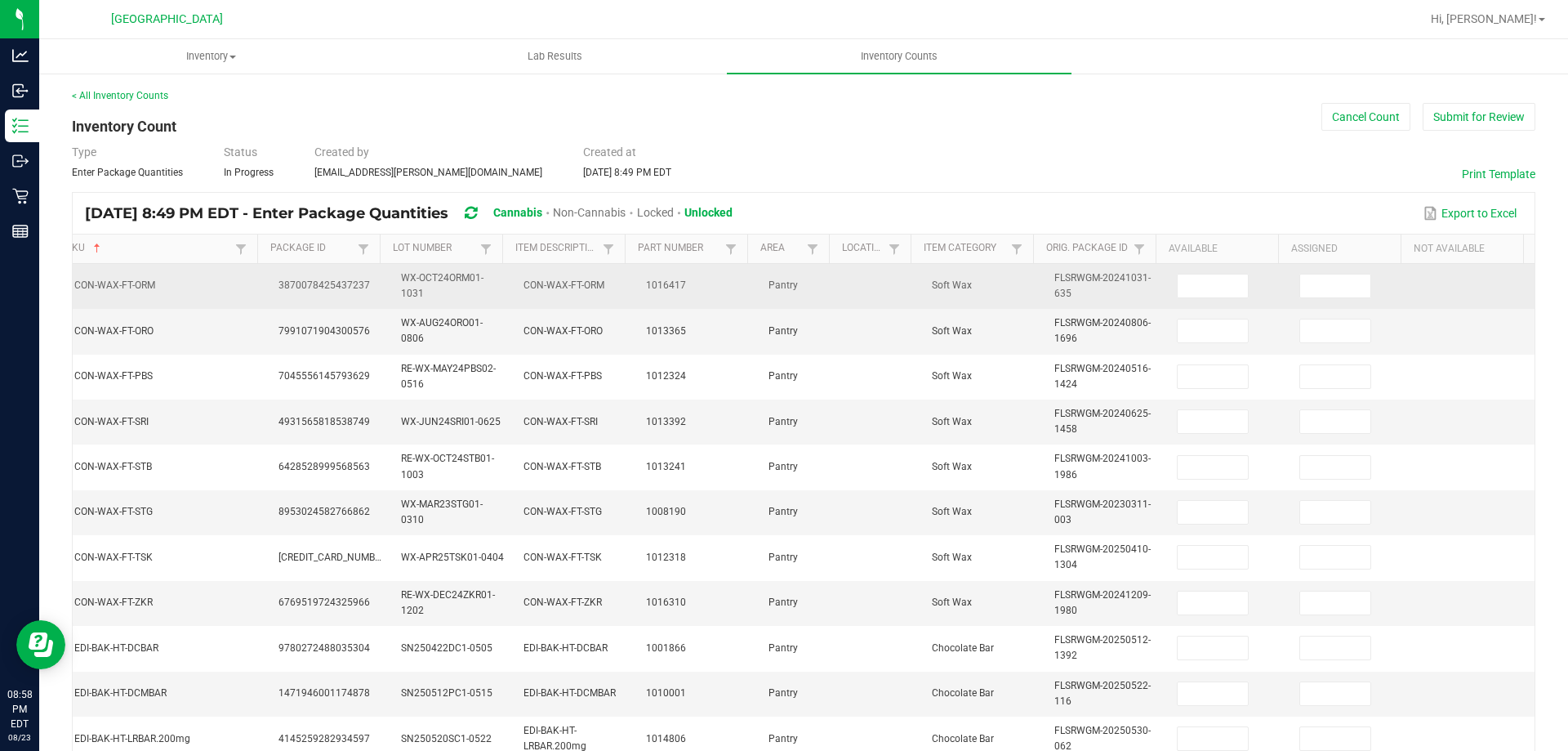
click at [1167, 302] on td at bounding box center [1229, 286] width 123 height 45
click at [1178, 296] on input at bounding box center [1213, 286] width 70 height 23
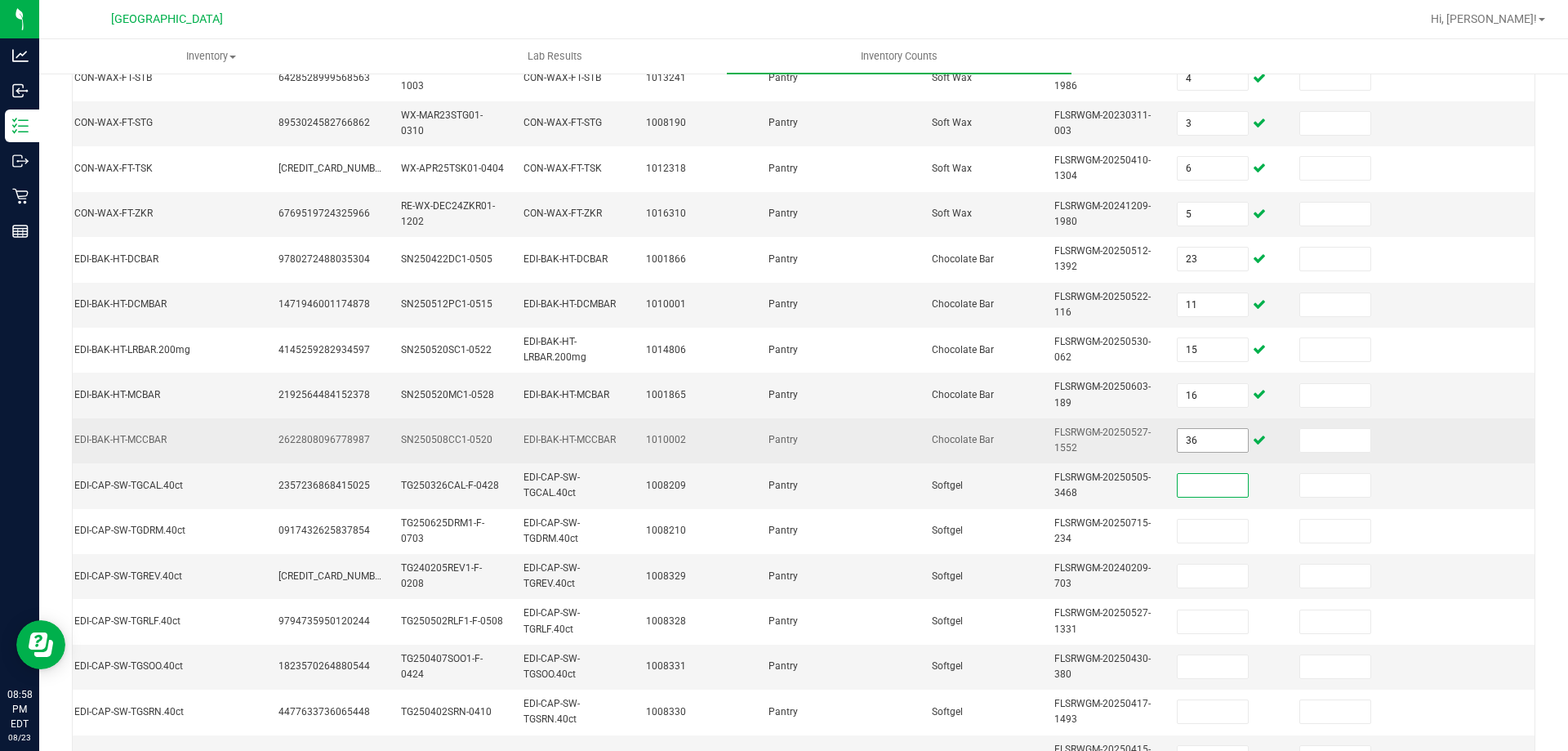
click at [1200, 451] on input "36" at bounding box center [1213, 440] width 70 height 23
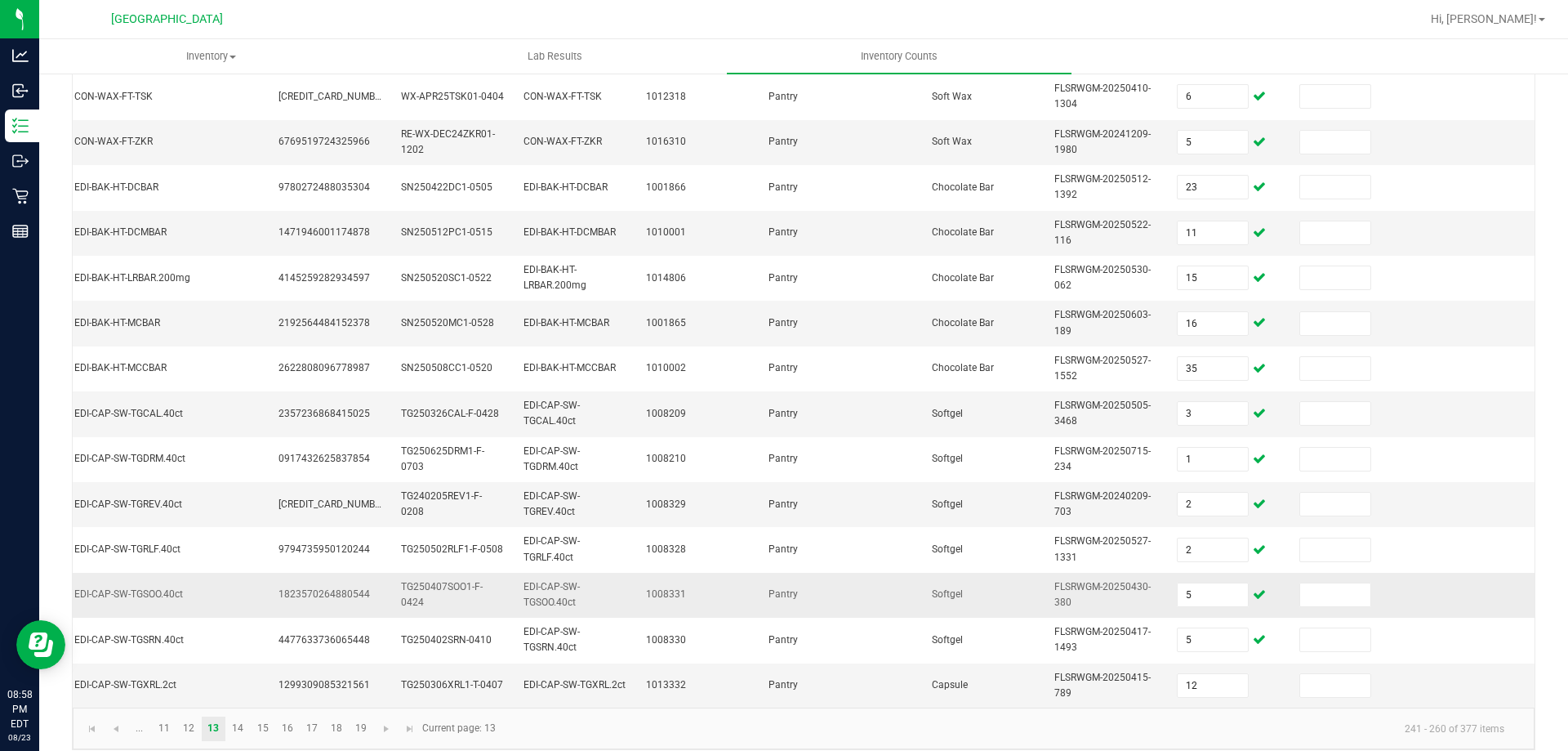
scroll to position [488, 0]
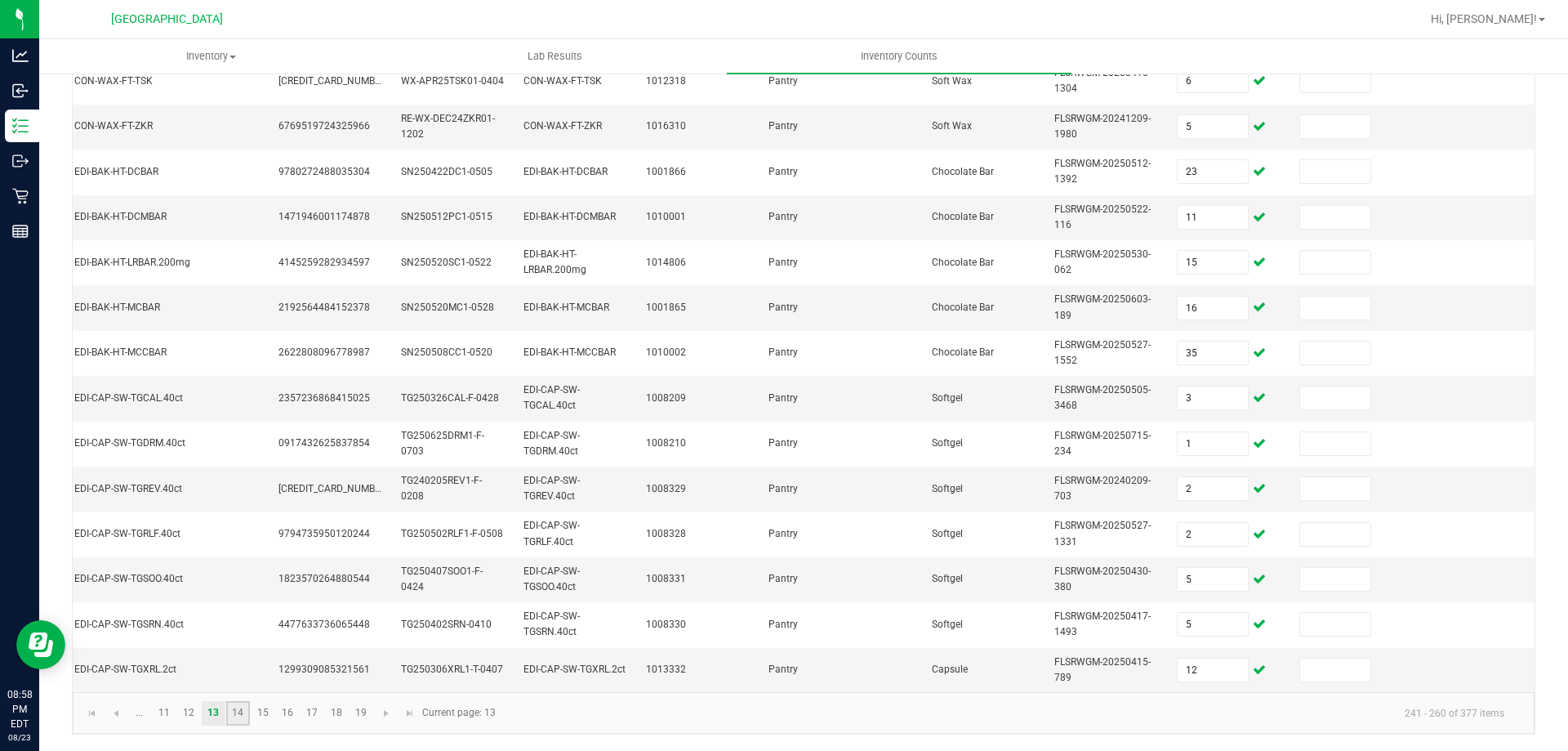
click at [241, 706] on link "14" at bounding box center [238, 714] width 24 height 25
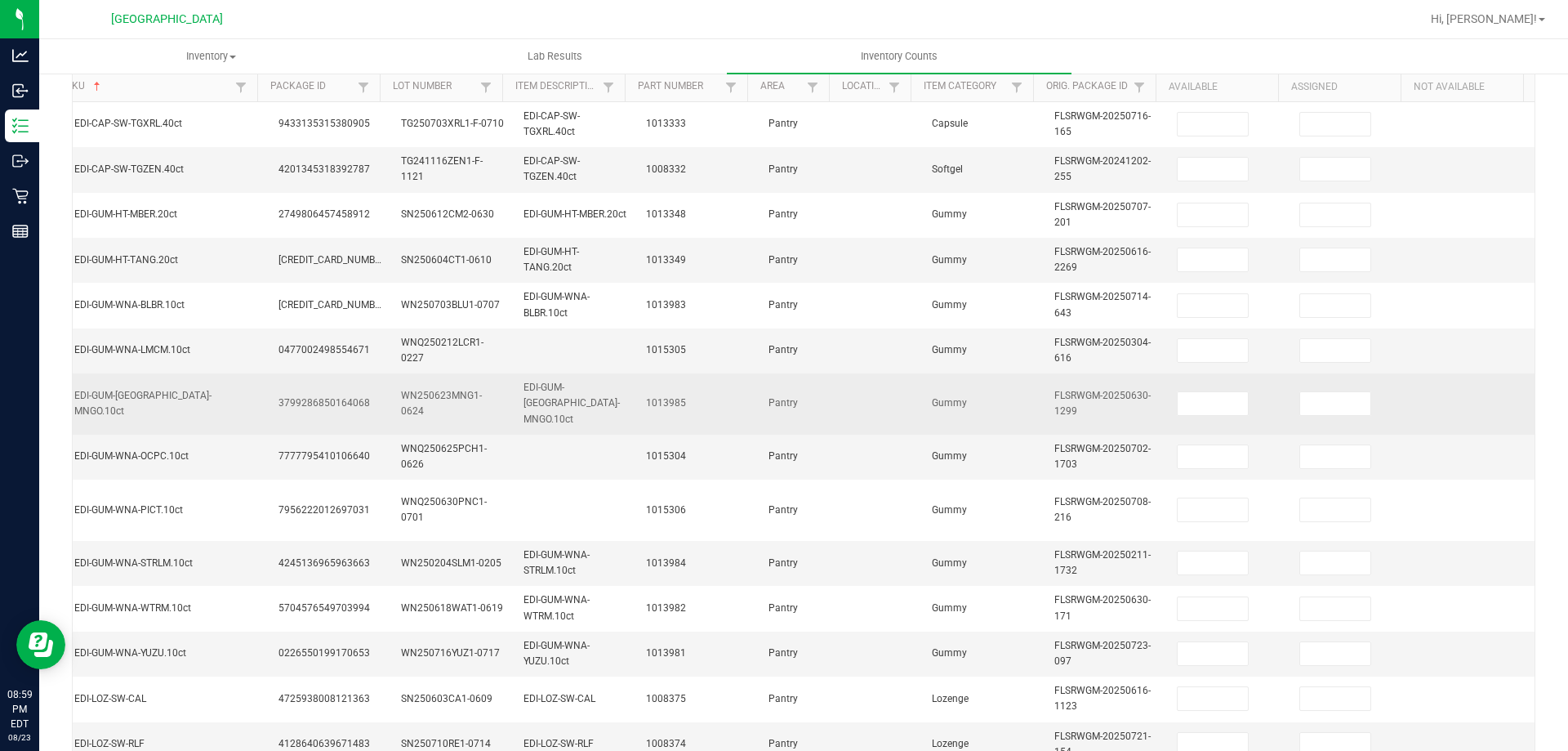
scroll to position [80, 0]
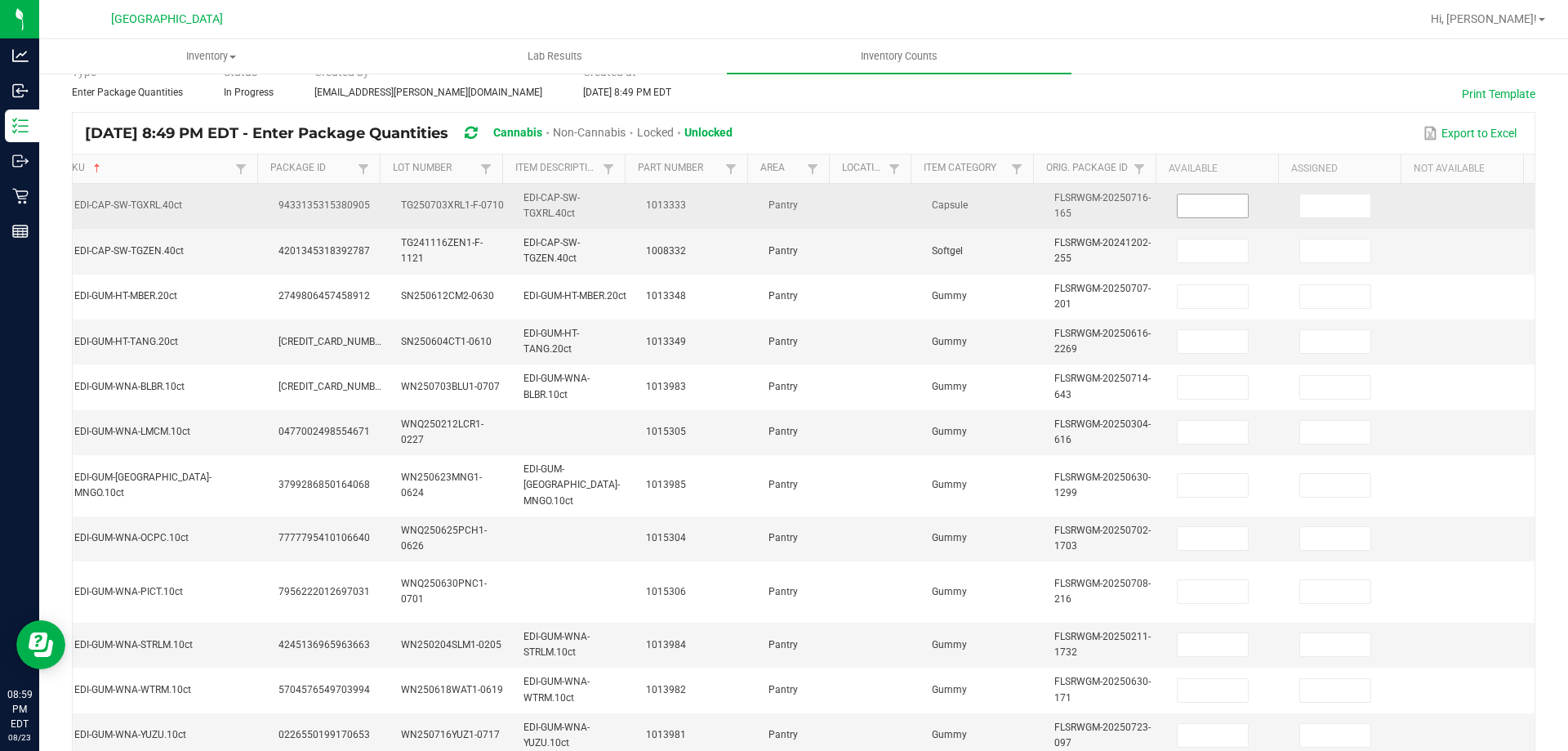
click at [1200, 193] on span at bounding box center [1213, 206] width 72 height 25
click at [1203, 196] on input at bounding box center [1213, 206] width 70 height 23
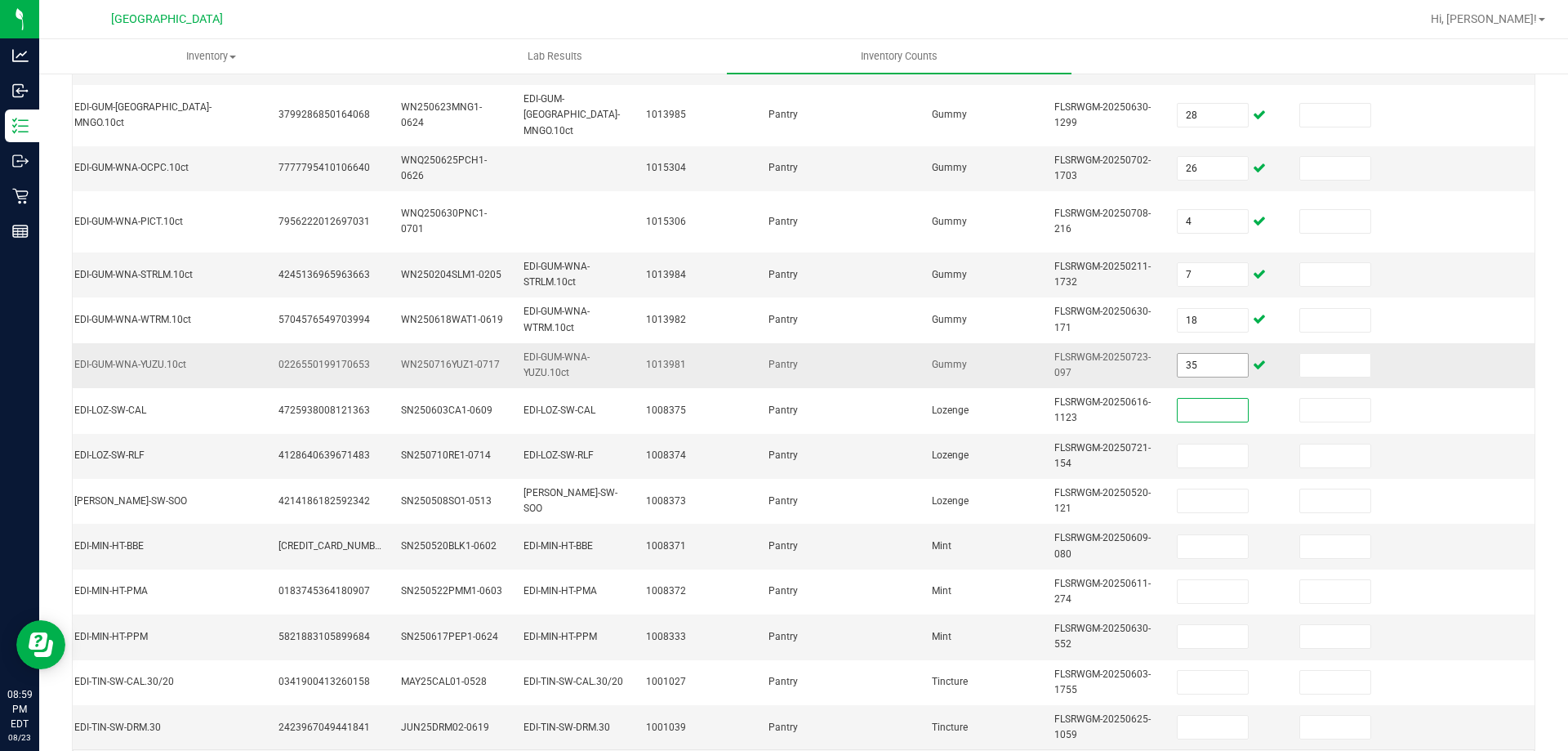
click at [1193, 353] on span "35" at bounding box center [1213, 365] width 72 height 25
click at [1192, 363] on td "35" at bounding box center [1229, 365] width 123 height 45
click at [1196, 355] on input "35" at bounding box center [1213, 365] width 70 height 23
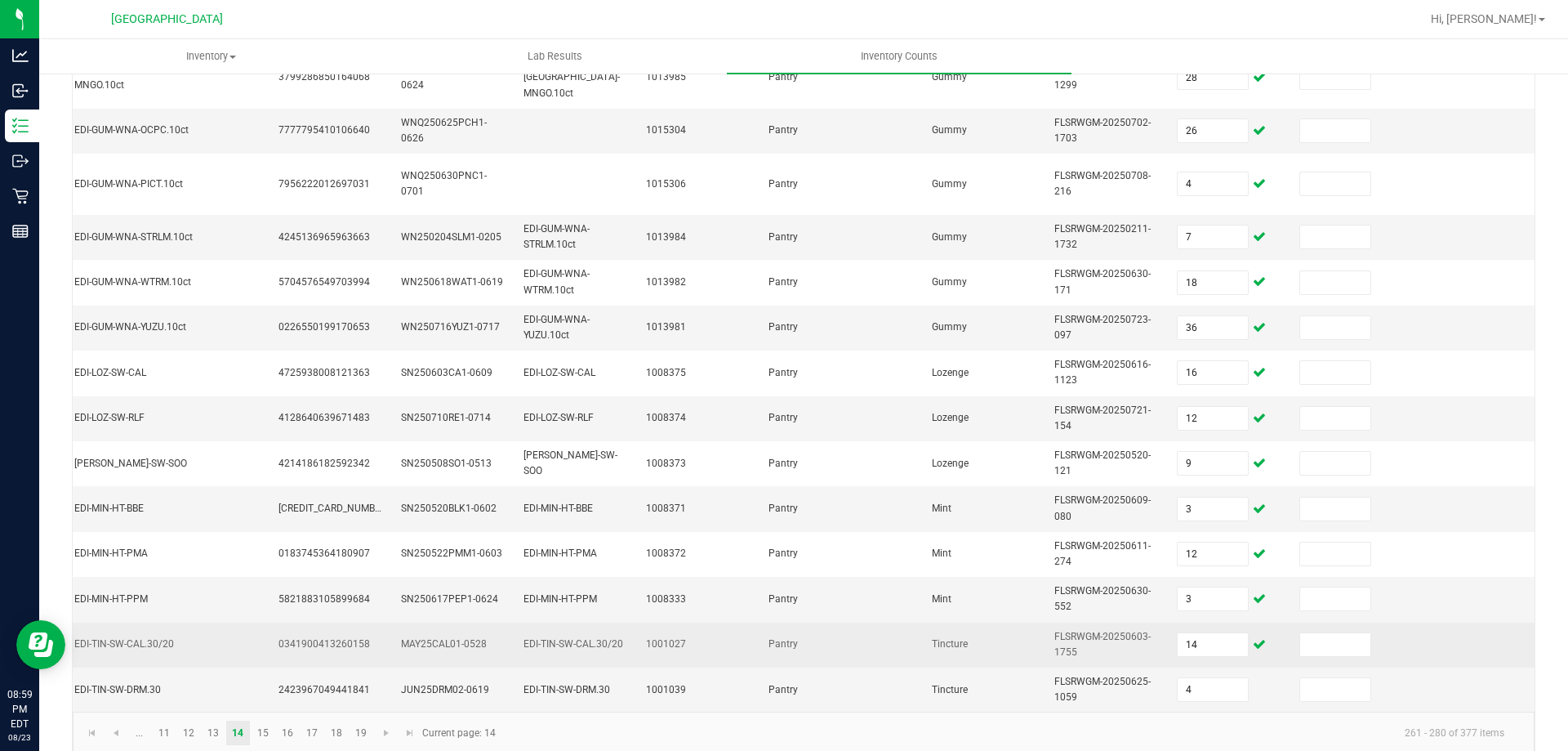
scroll to position [505, 0]
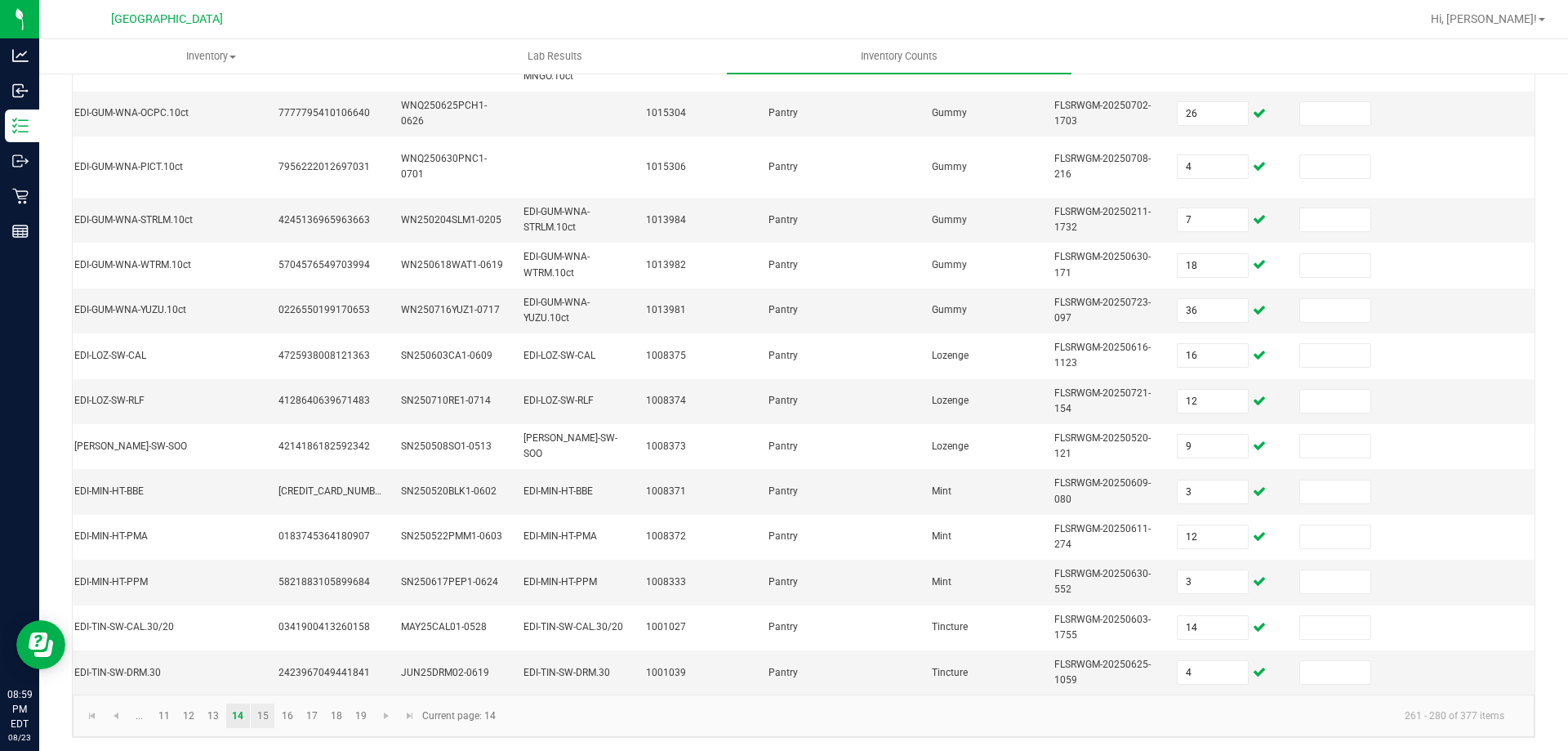
click at [263, 703] on link "15" at bounding box center [262, 715] width 24 height 25
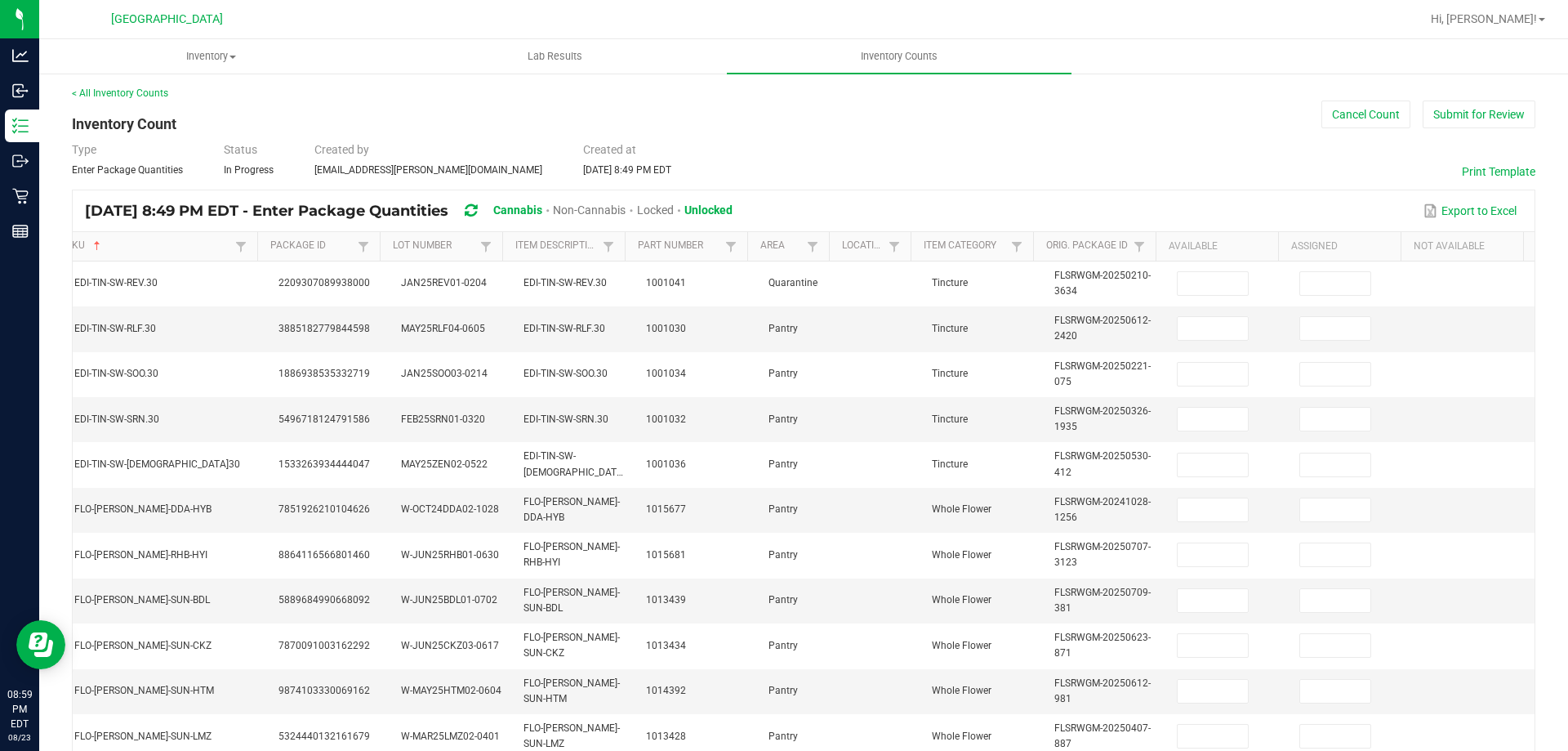
scroll to position [0, 0]
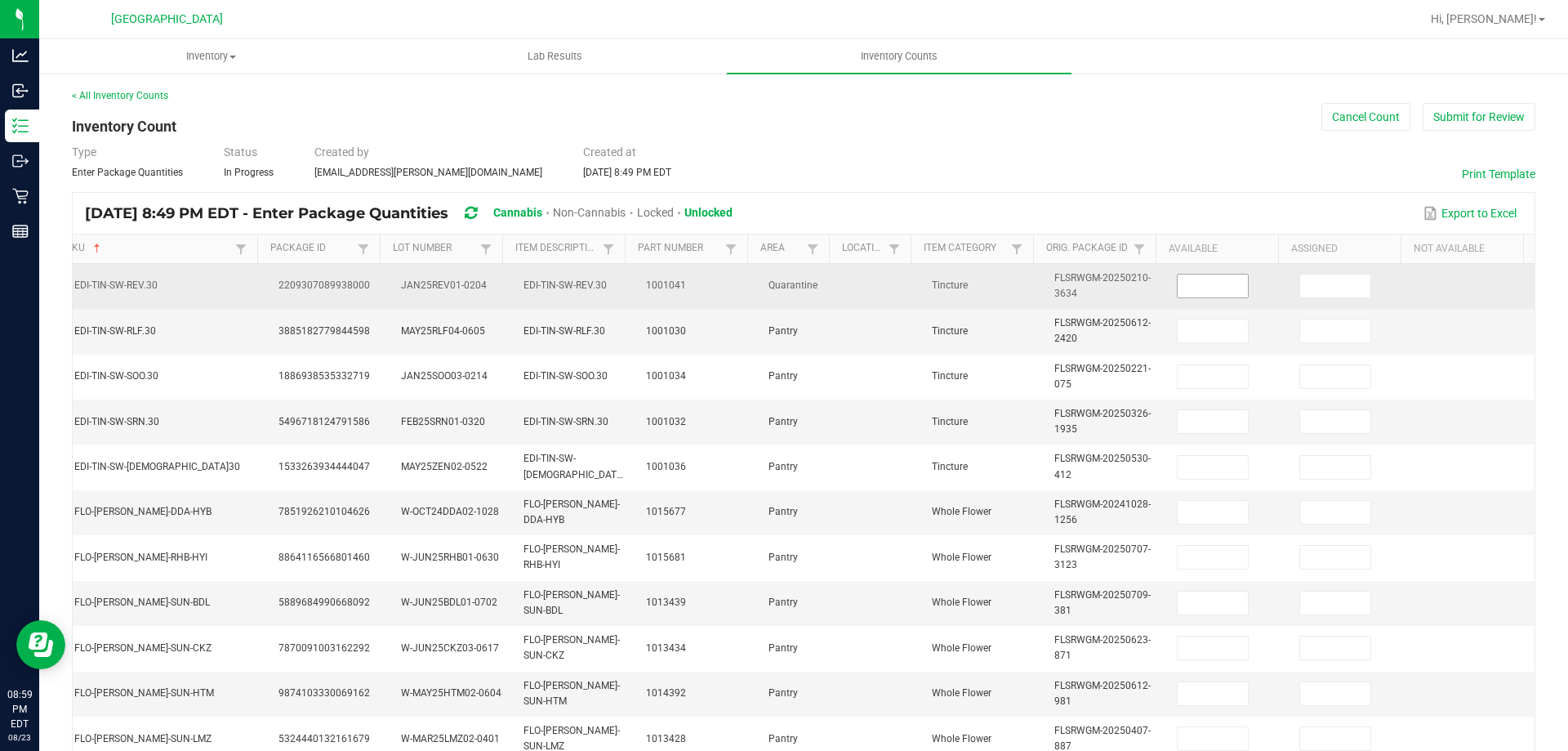
click at [1178, 290] on input at bounding box center [1213, 286] width 70 height 23
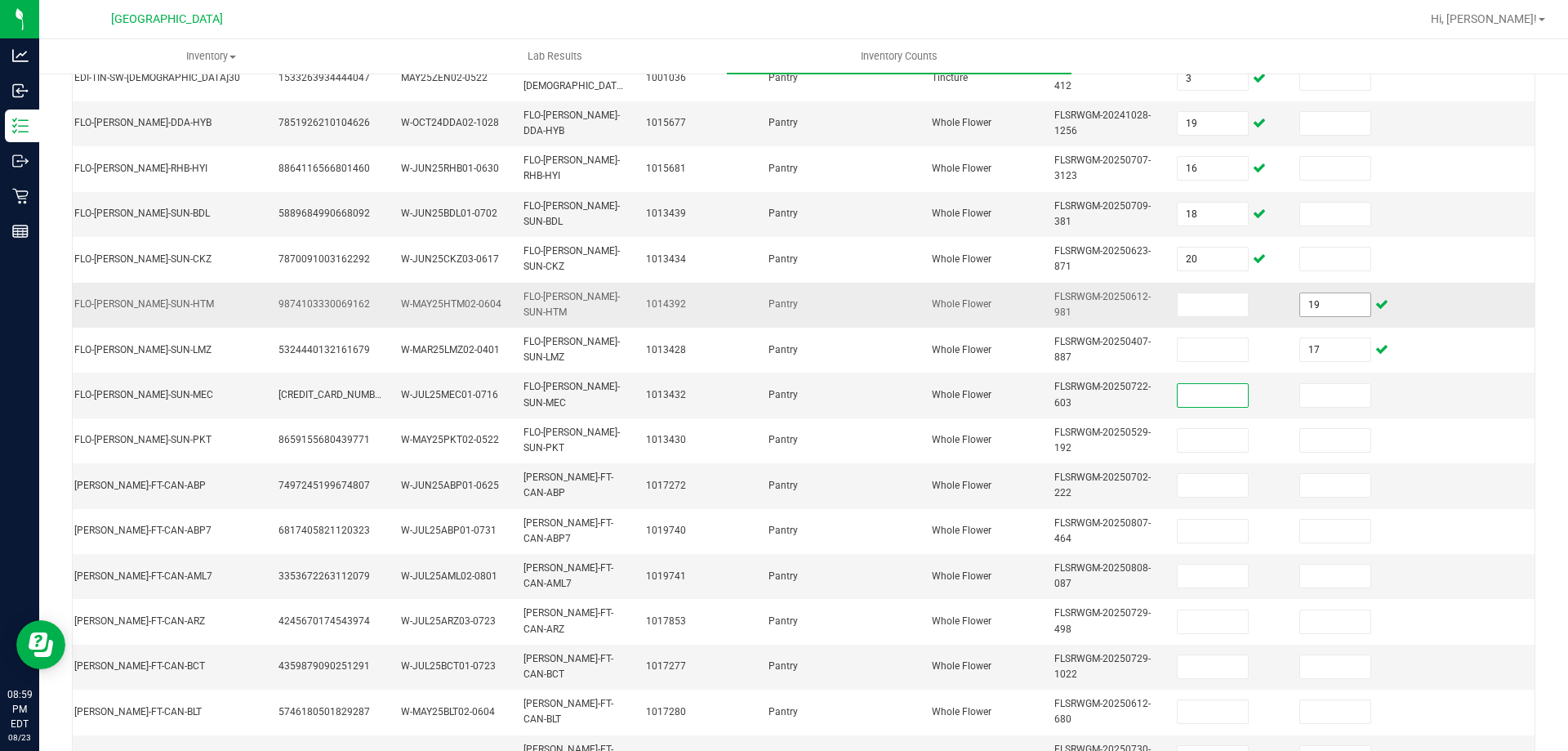
click at [1335, 306] on input "19" at bounding box center [1335, 305] width 70 height 23
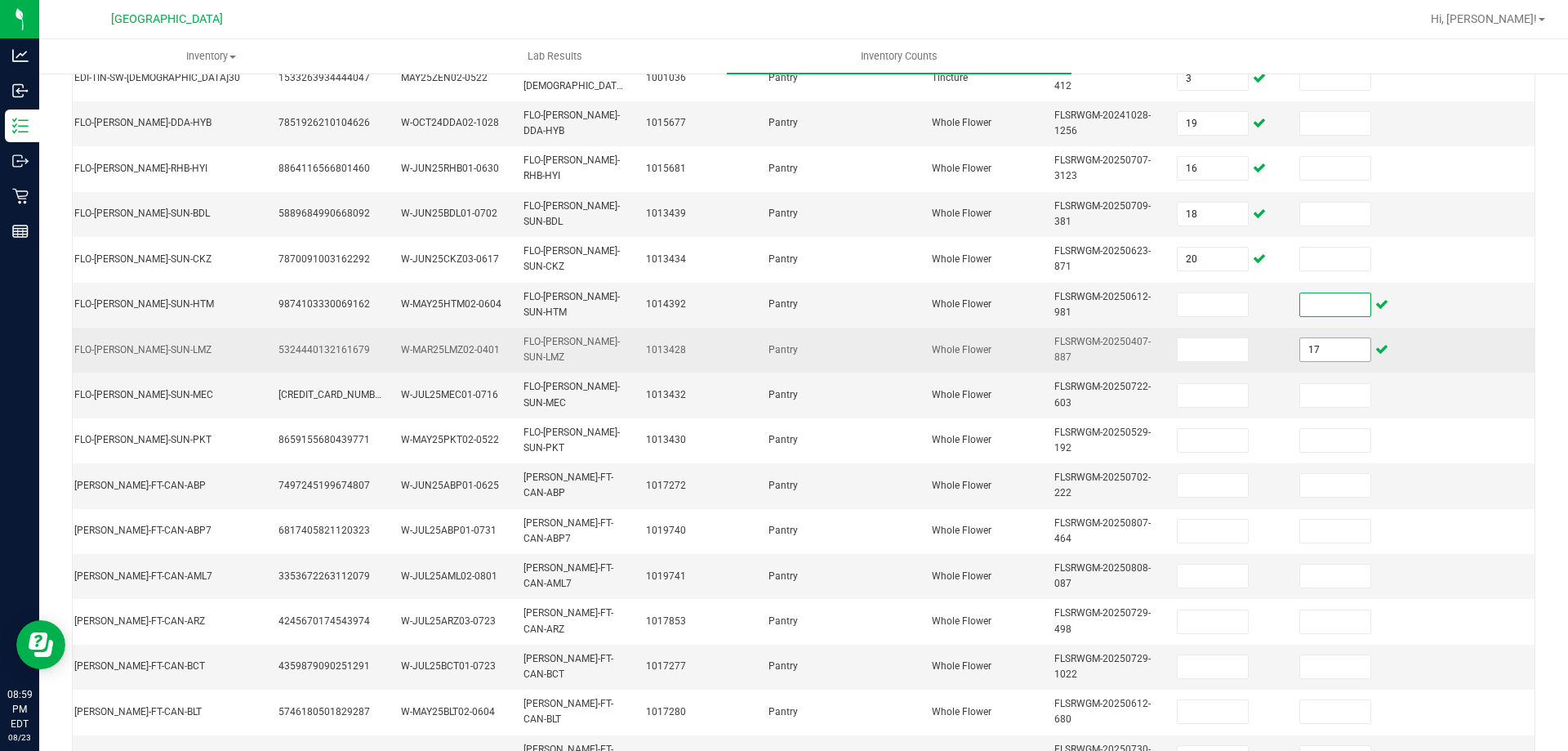
click at [1311, 355] on input "17" at bounding box center [1335, 350] width 70 height 23
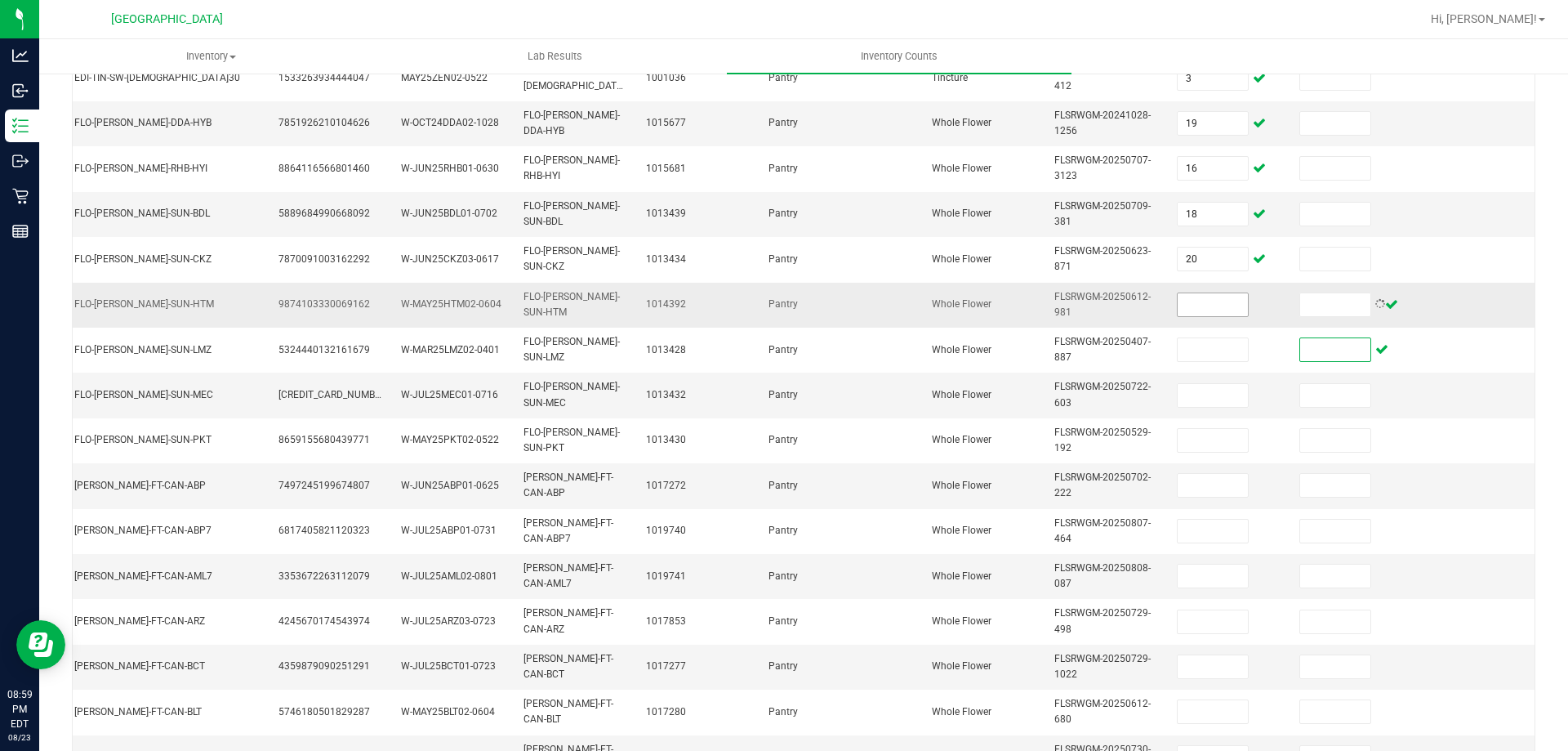
click at [1196, 297] on input at bounding box center [1213, 305] width 70 height 23
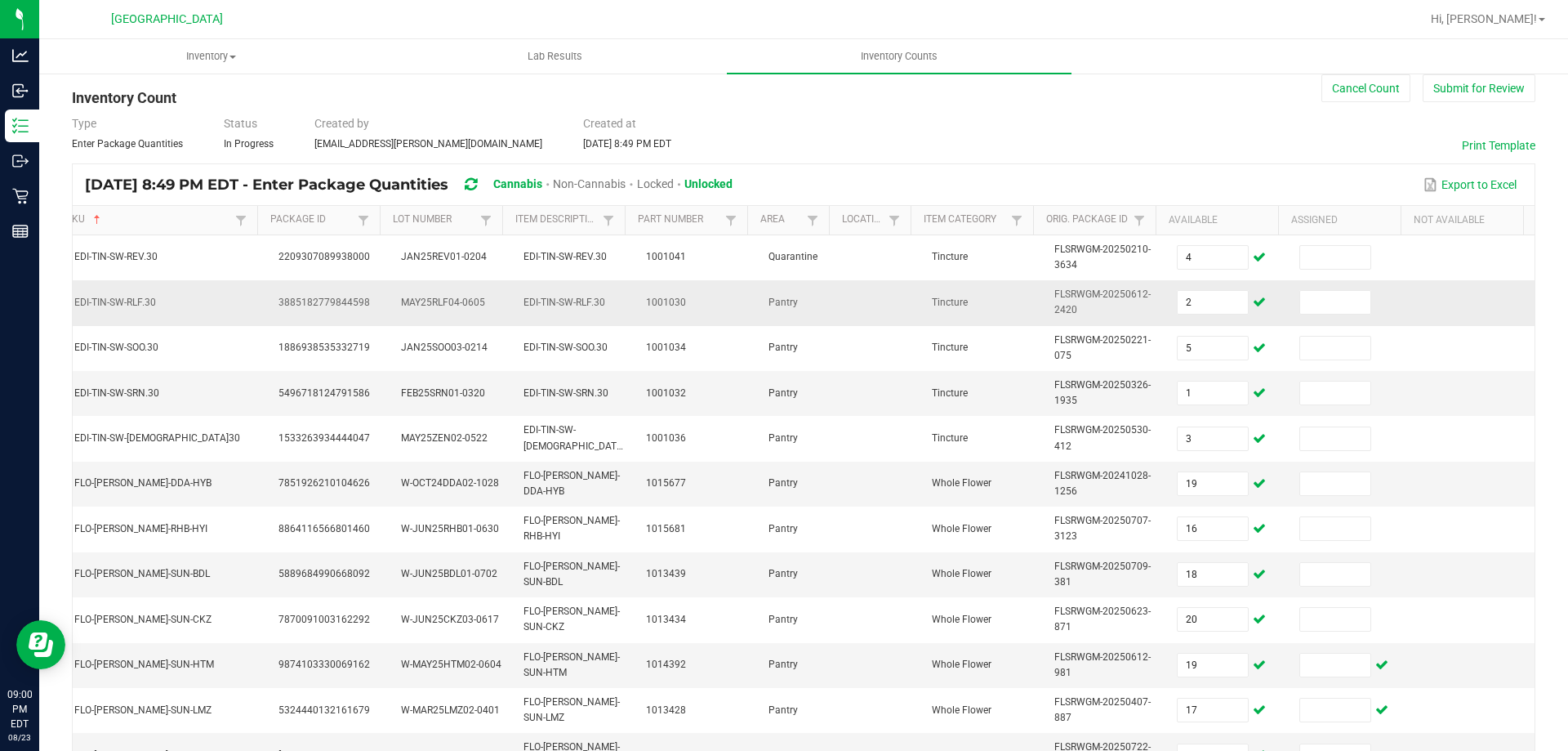
scroll to position [0, 0]
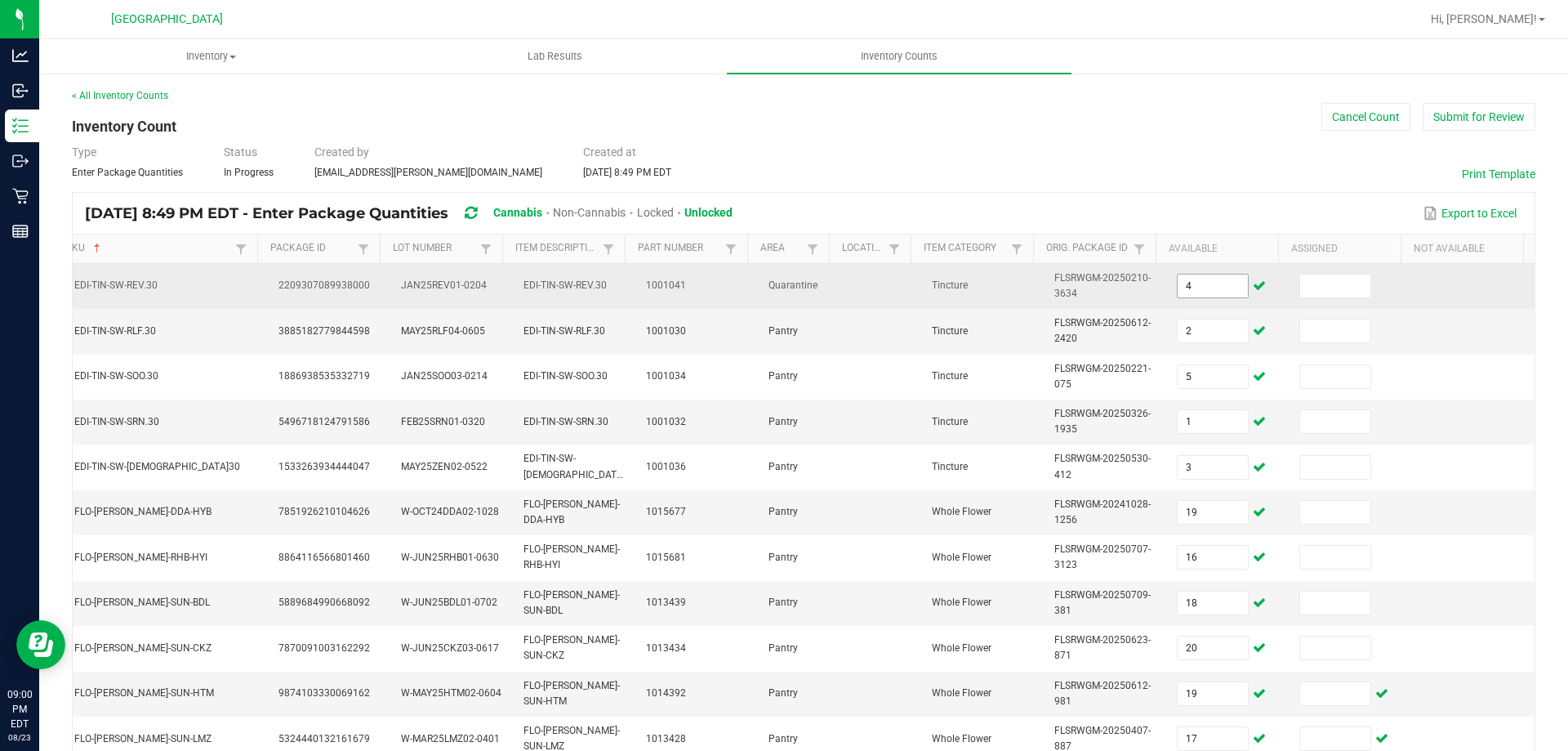
click at [1205, 289] on input "4" at bounding box center [1213, 286] width 70 height 23
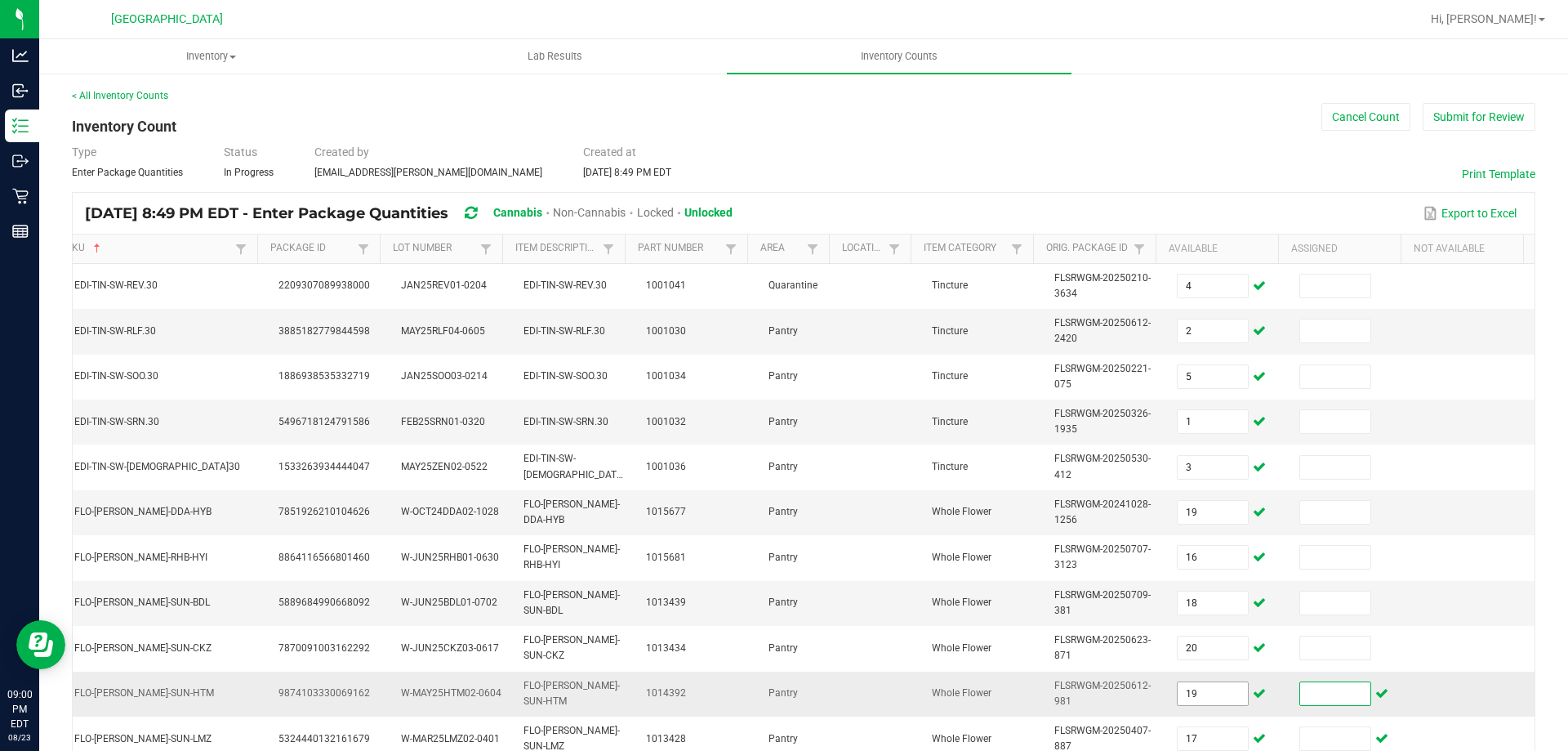
click at [1192, 692] on input "19" at bounding box center [1213, 694] width 70 height 23
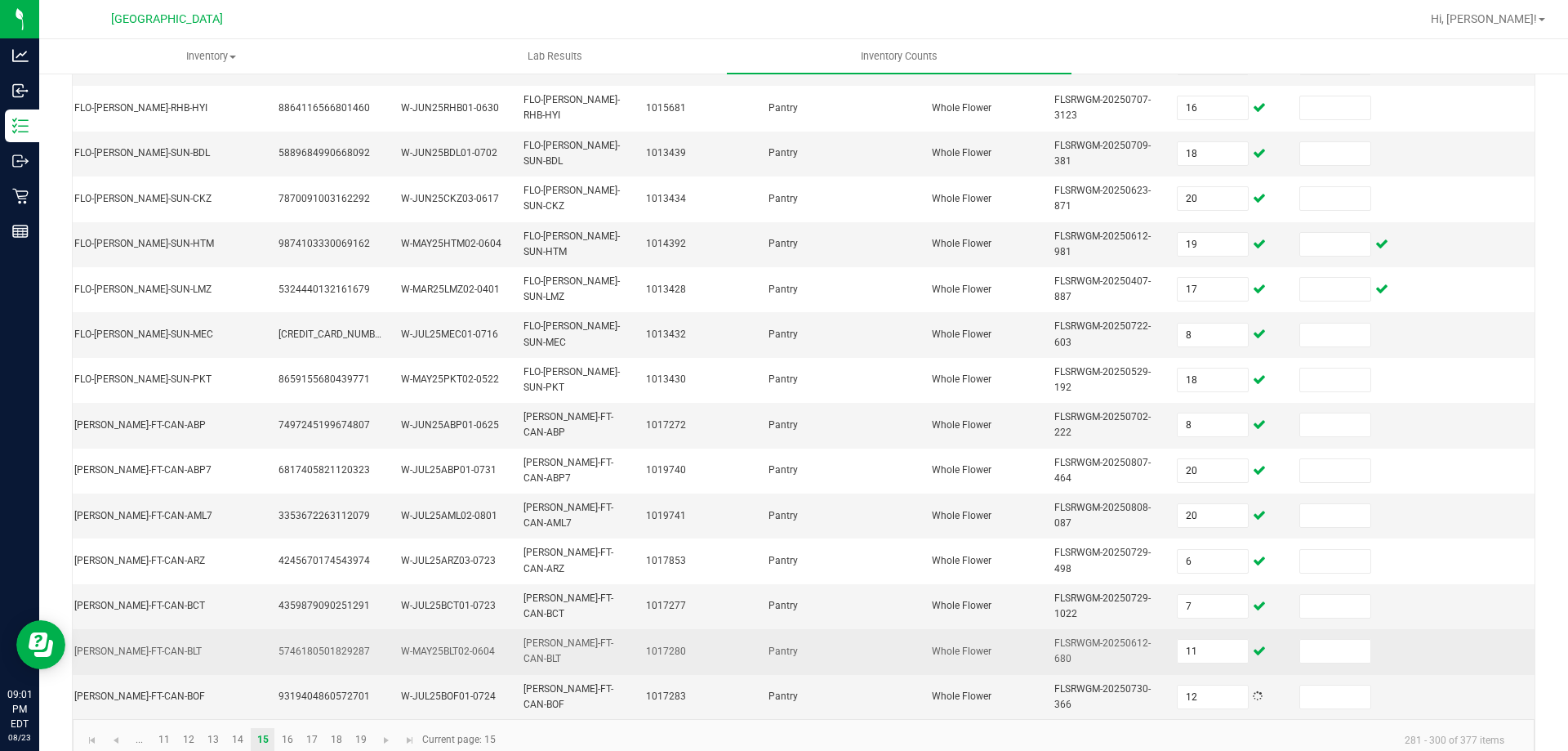
scroll to position [488, 0]
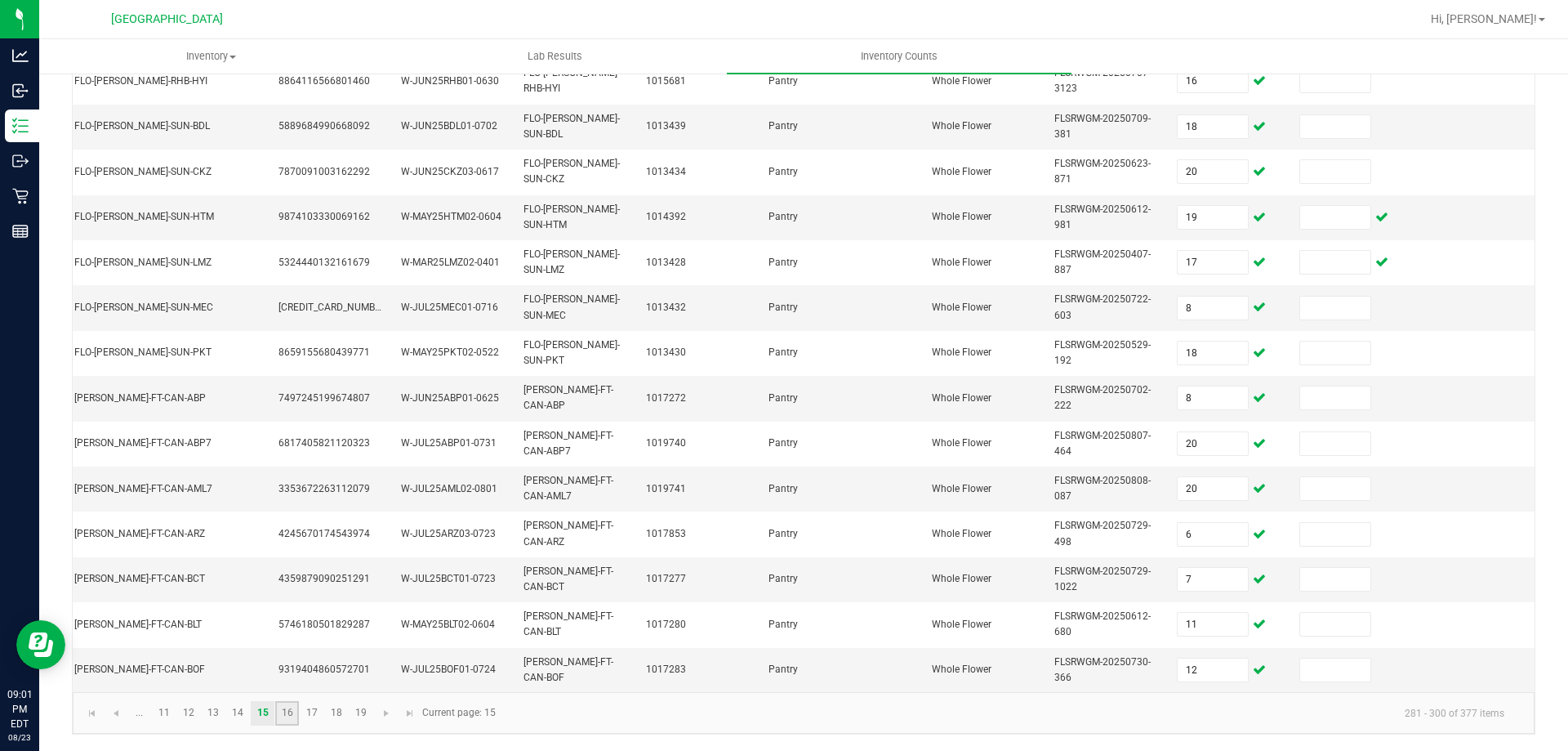
click at [290, 714] on link "16" at bounding box center [287, 714] width 24 height 25
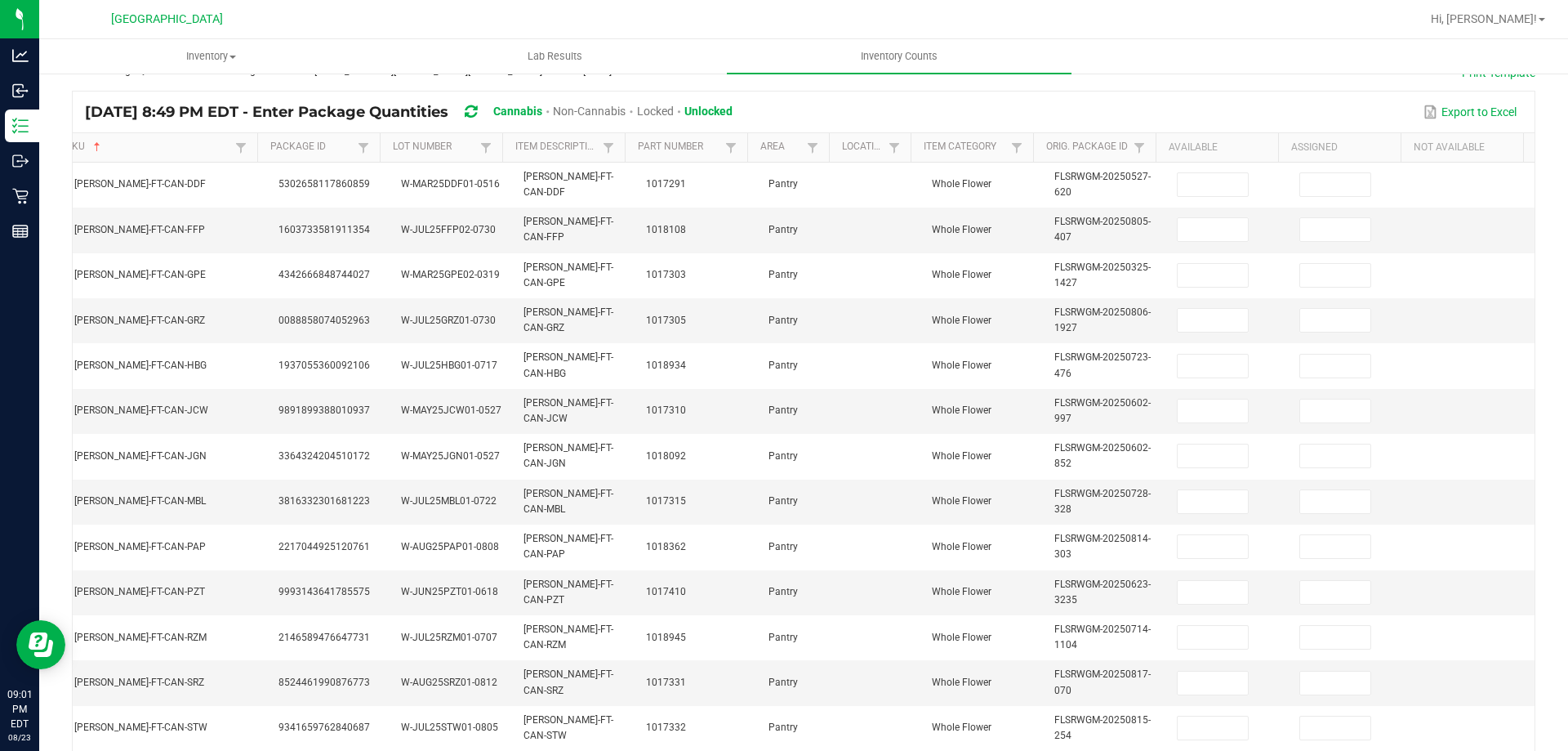
scroll to position [0, 0]
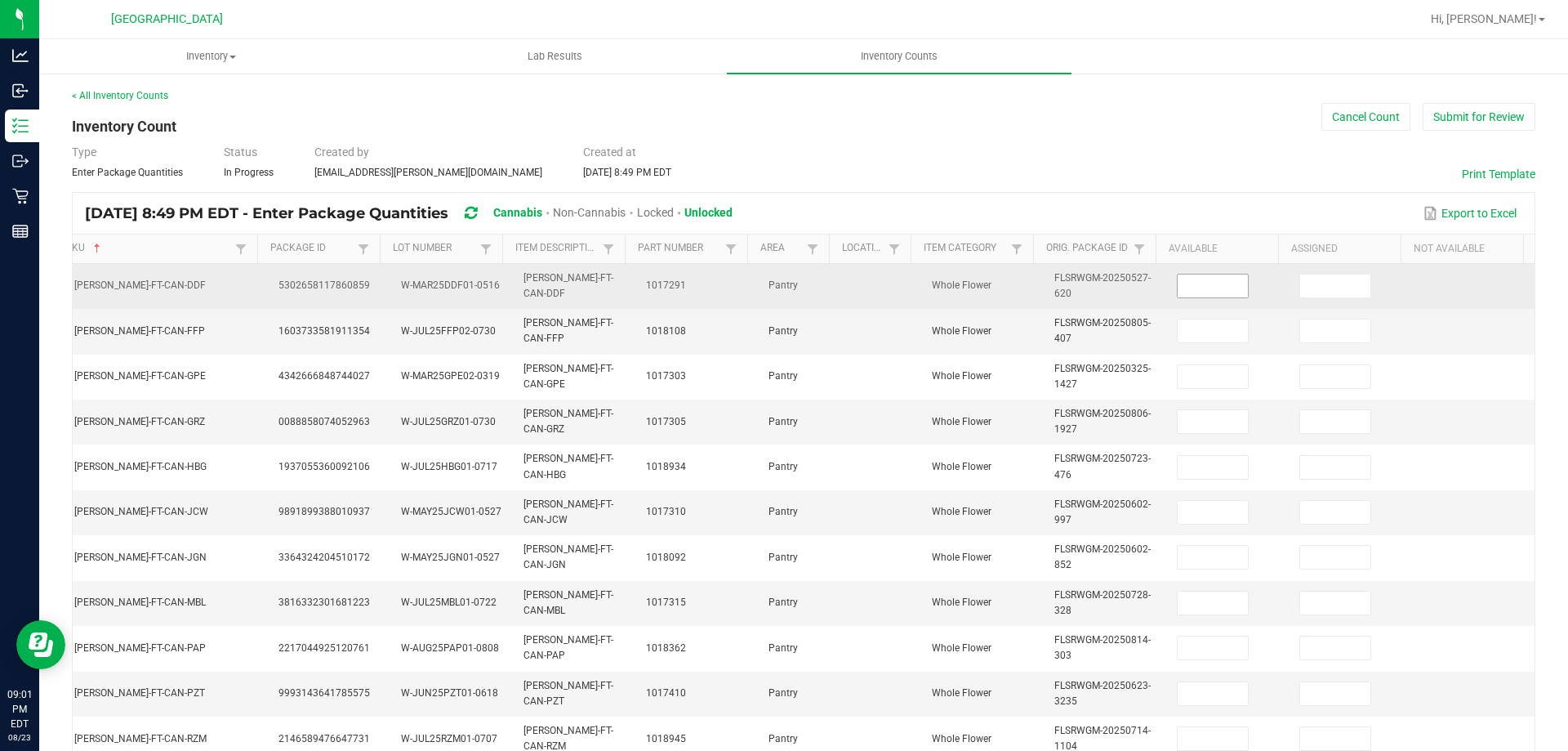
click at [1207, 288] on input at bounding box center [1213, 286] width 70 height 23
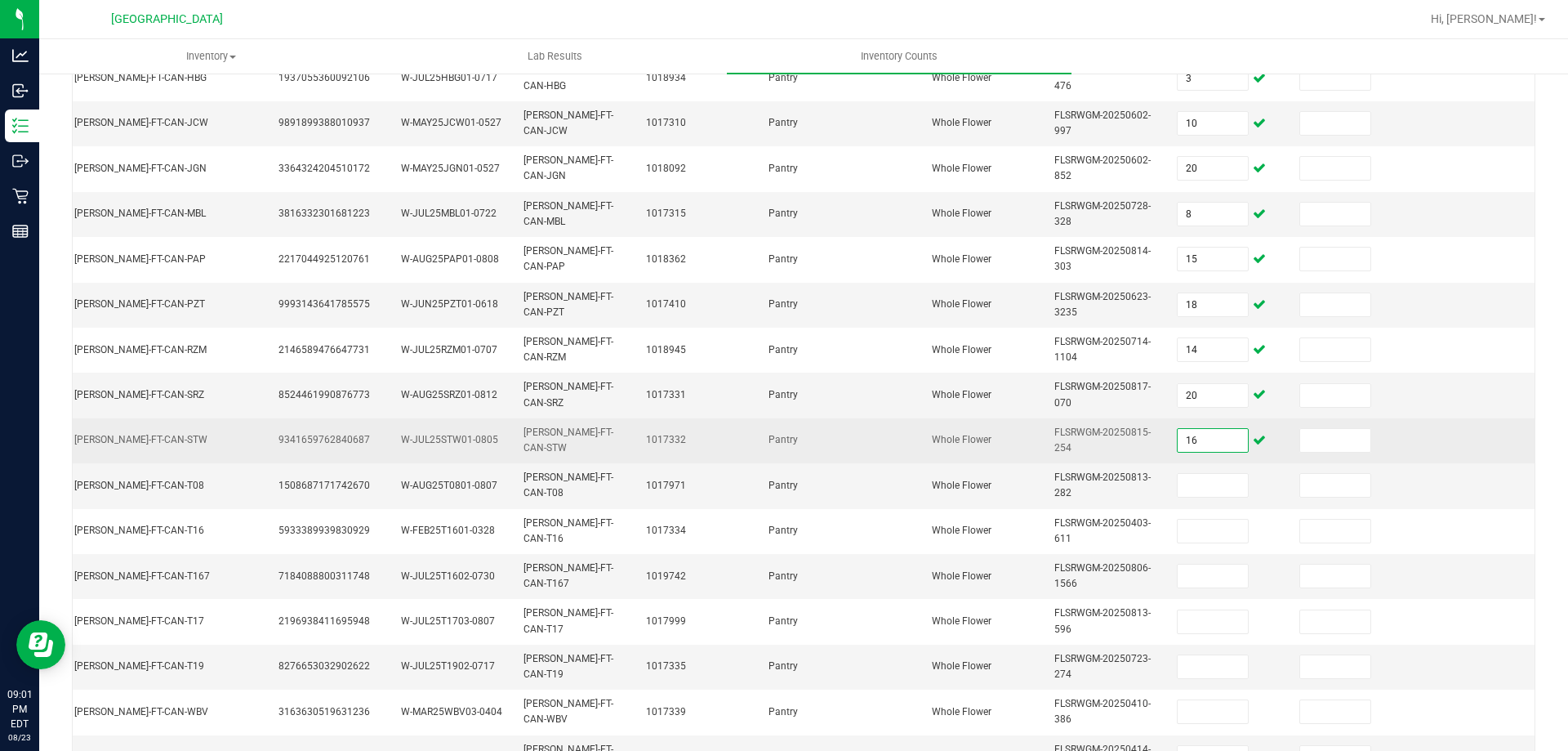
click at [1178, 436] on input "16" at bounding box center [1213, 440] width 70 height 23
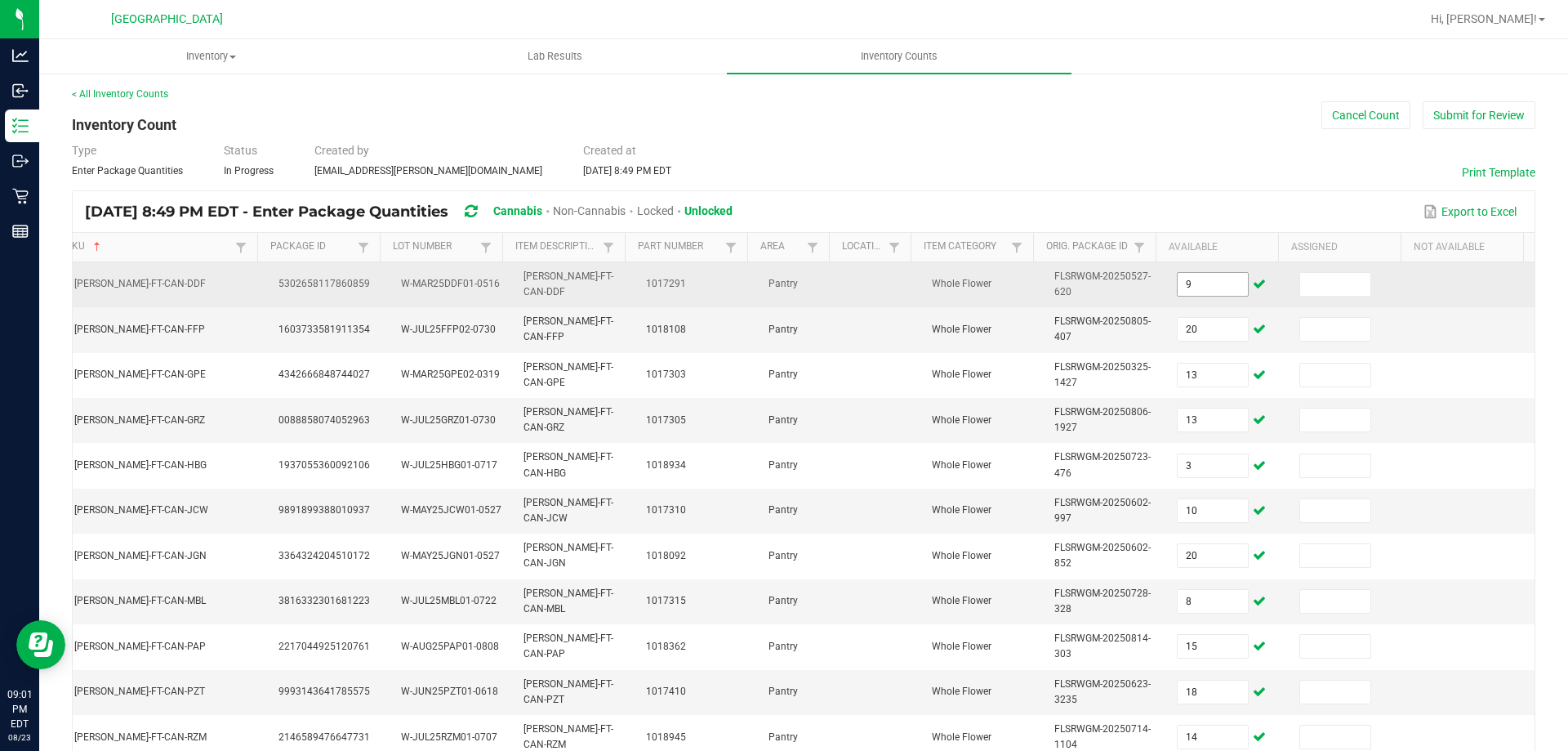
scroll to position [0, 0]
click at [1221, 289] on input "9" at bounding box center [1213, 286] width 70 height 23
click at [1184, 280] on input "8" at bounding box center [1213, 286] width 70 height 23
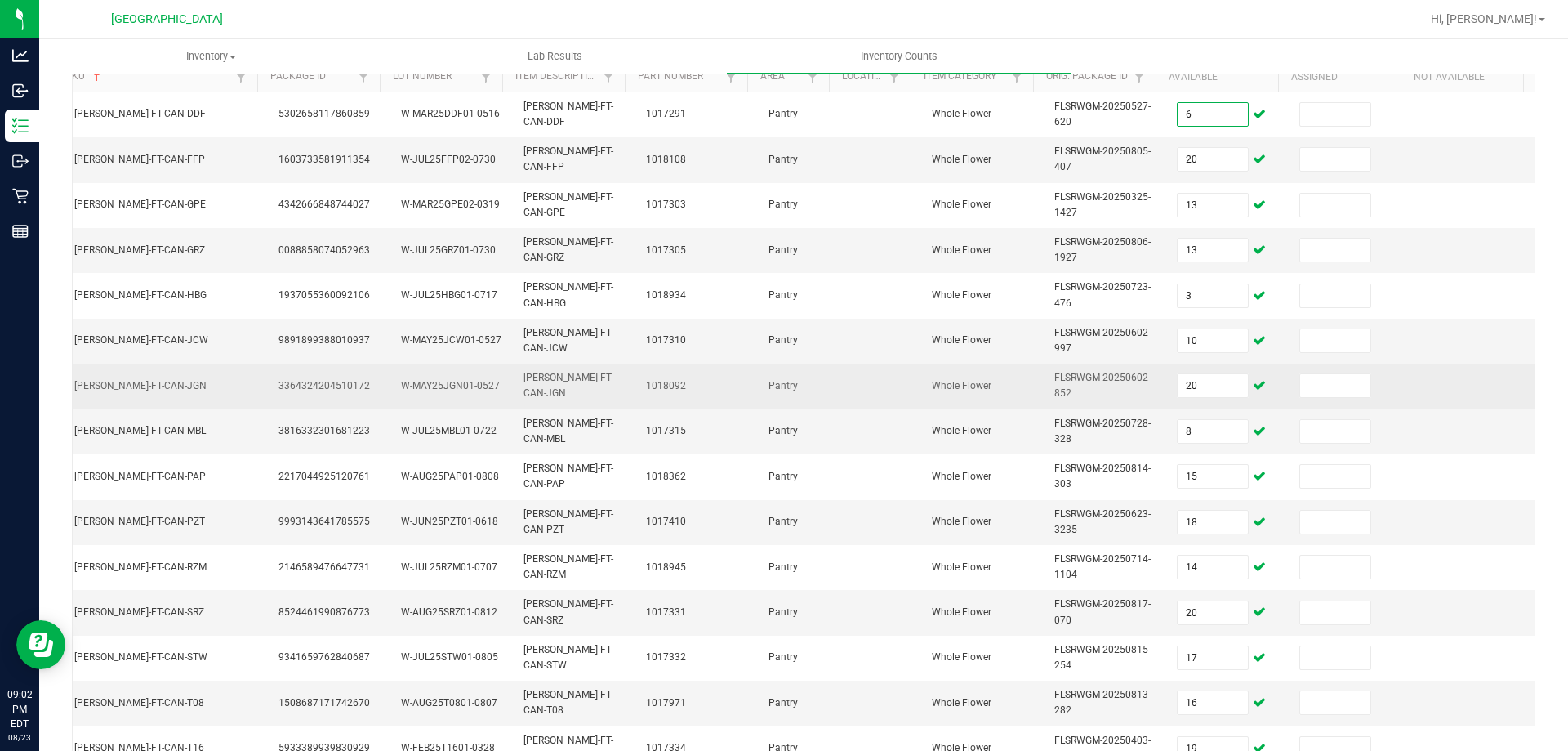
scroll to position [245, 0]
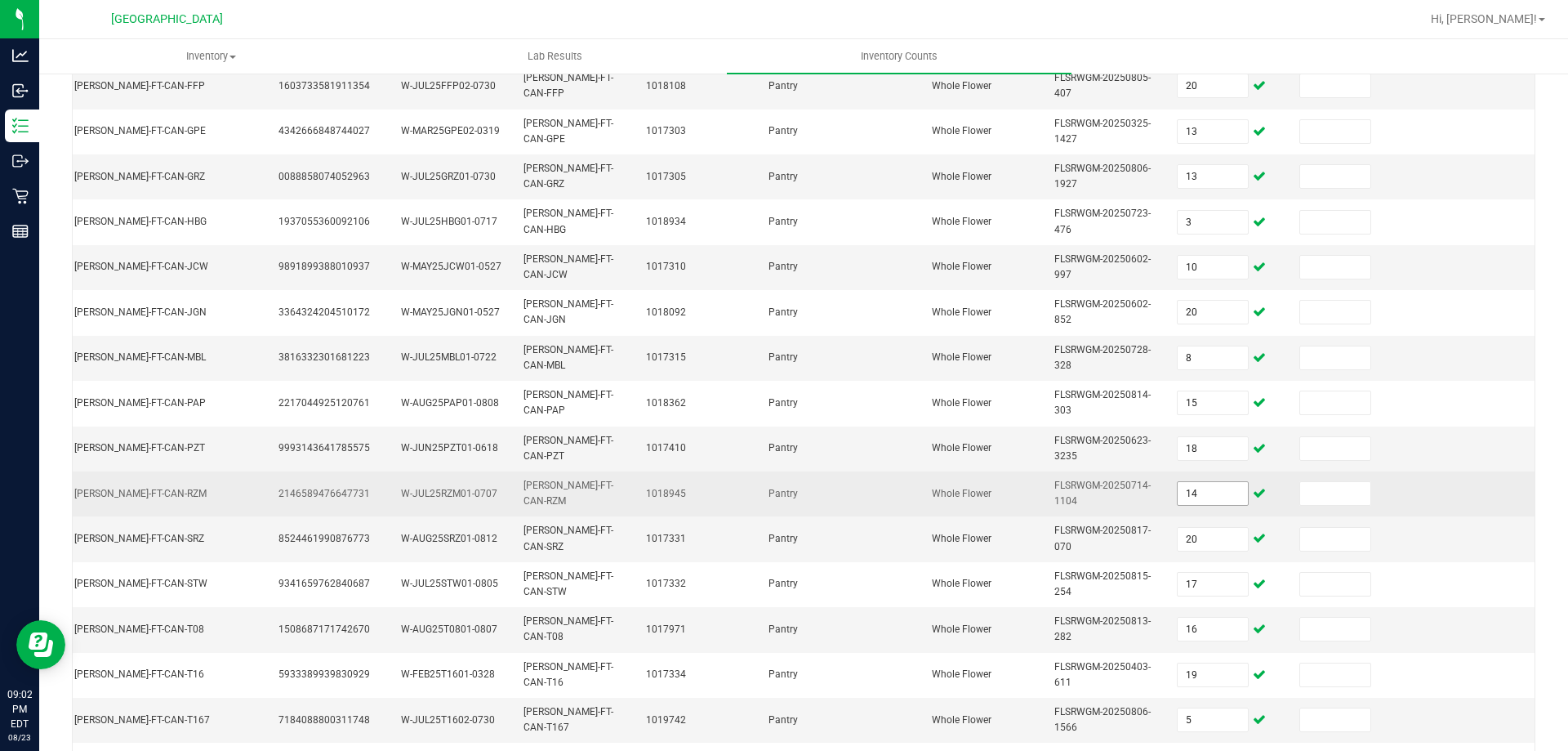
click at [1197, 504] on input "14" at bounding box center [1213, 494] width 70 height 23
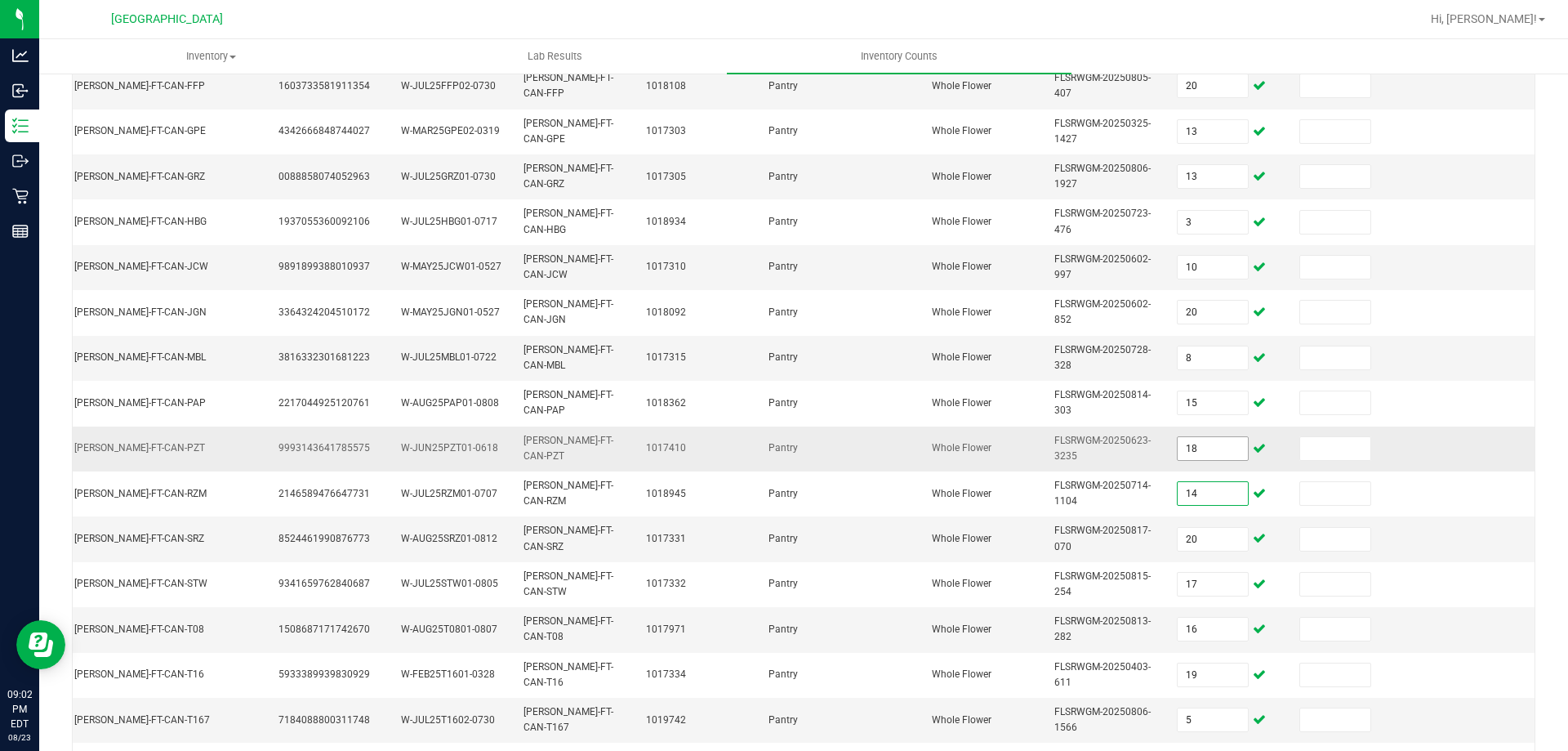
scroll to position [0, 0]
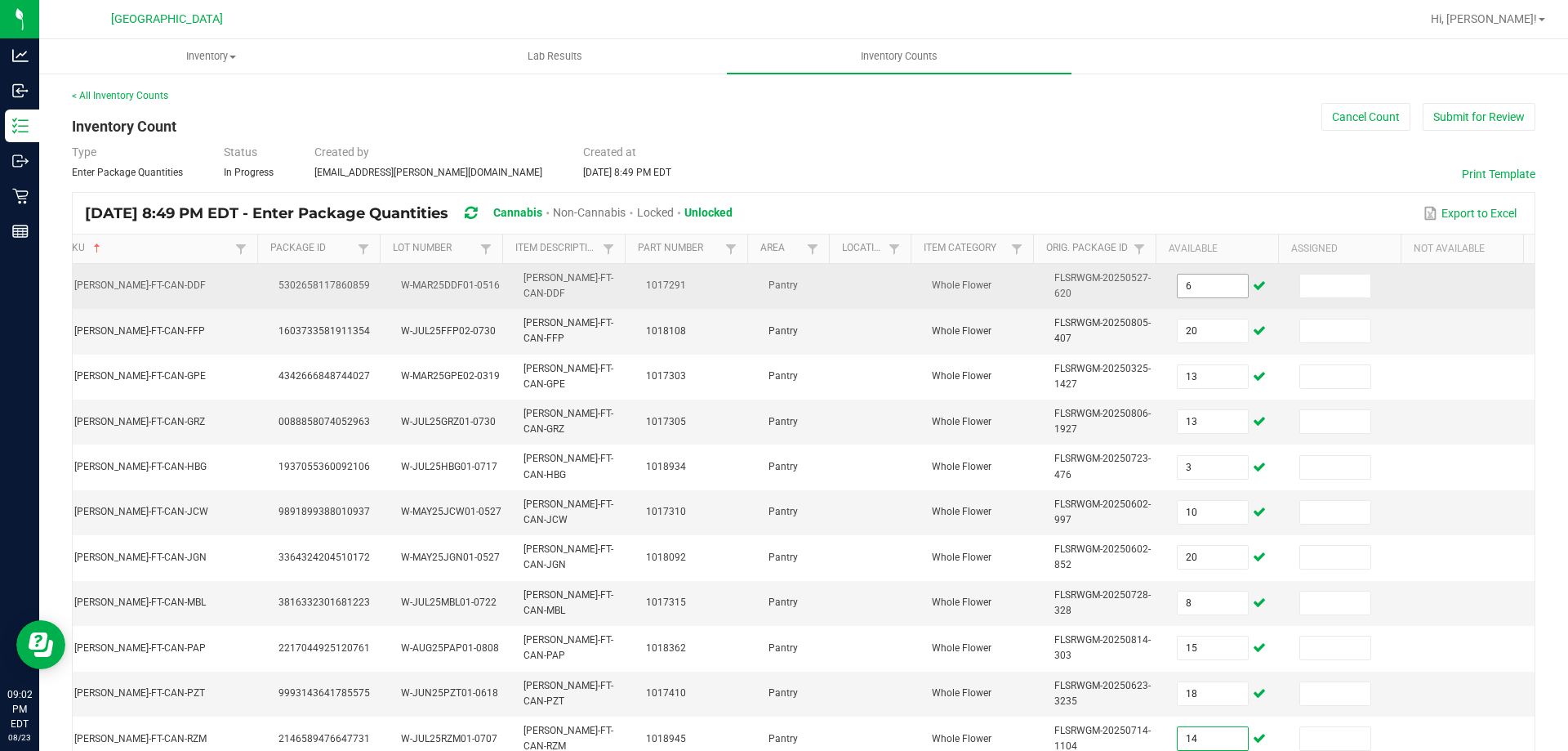
click at [1213, 293] on input "6" at bounding box center [1213, 286] width 70 height 23
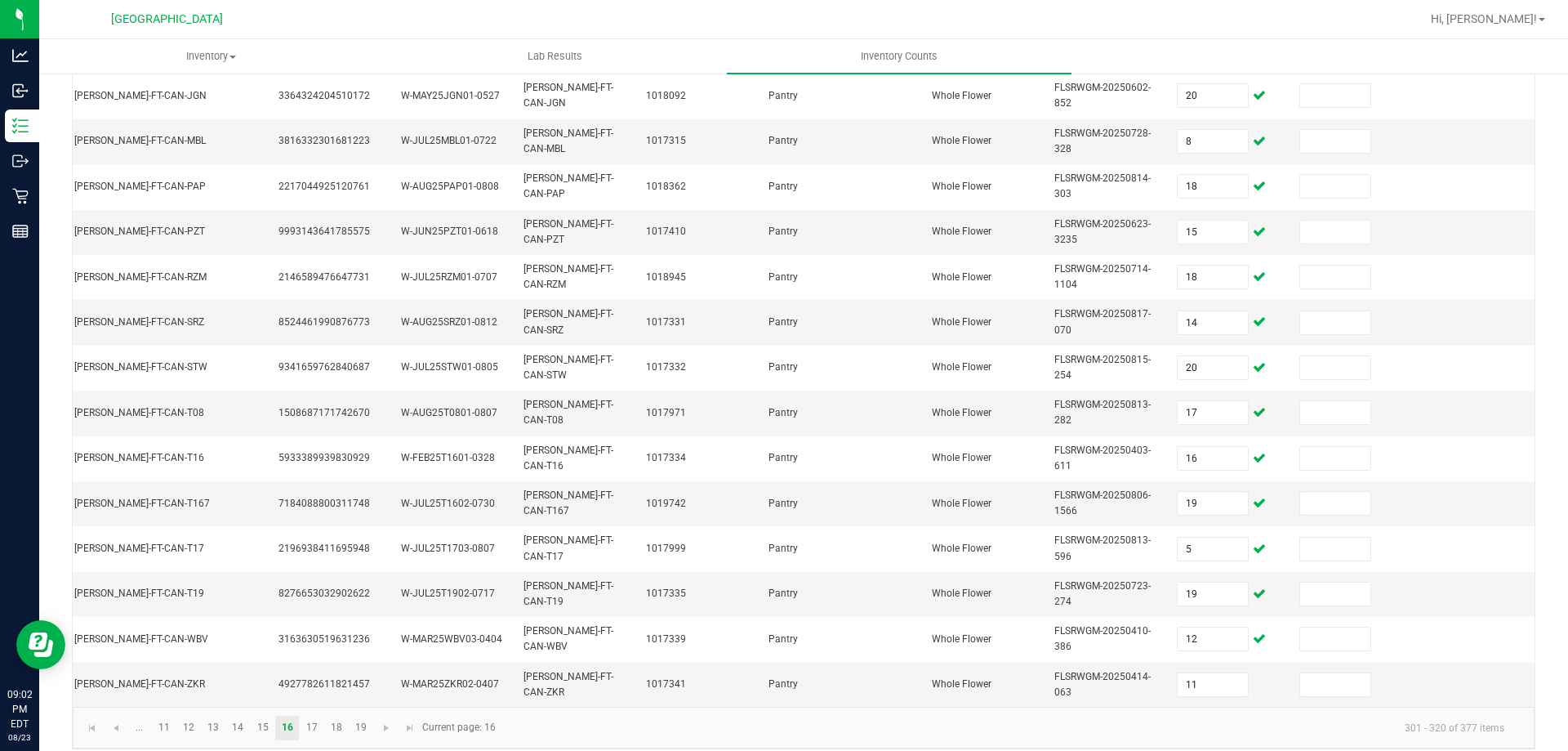
scroll to position [488, 0]
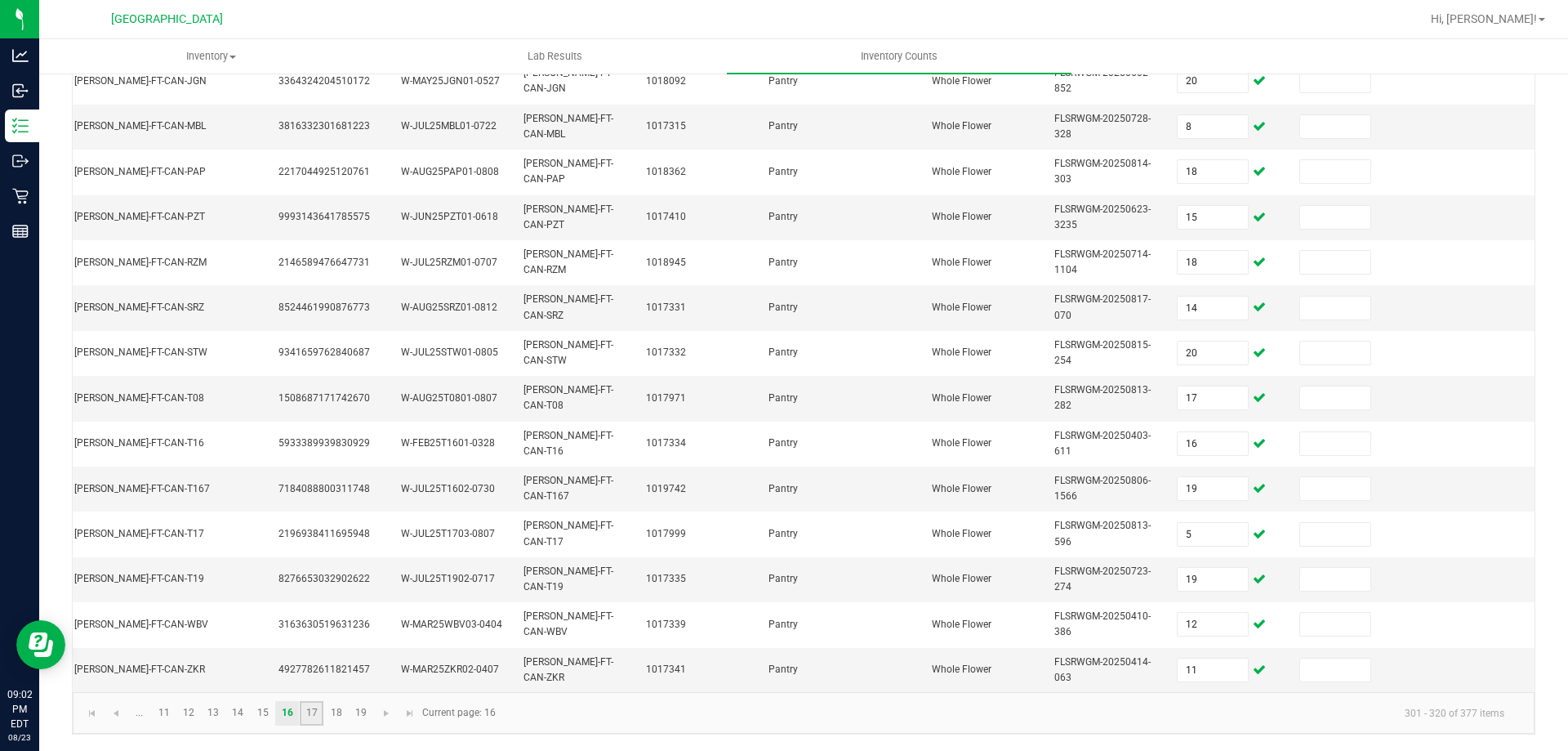
click at [312, 708] on link "17" at bounding box center [312, 714] width 24 height 25
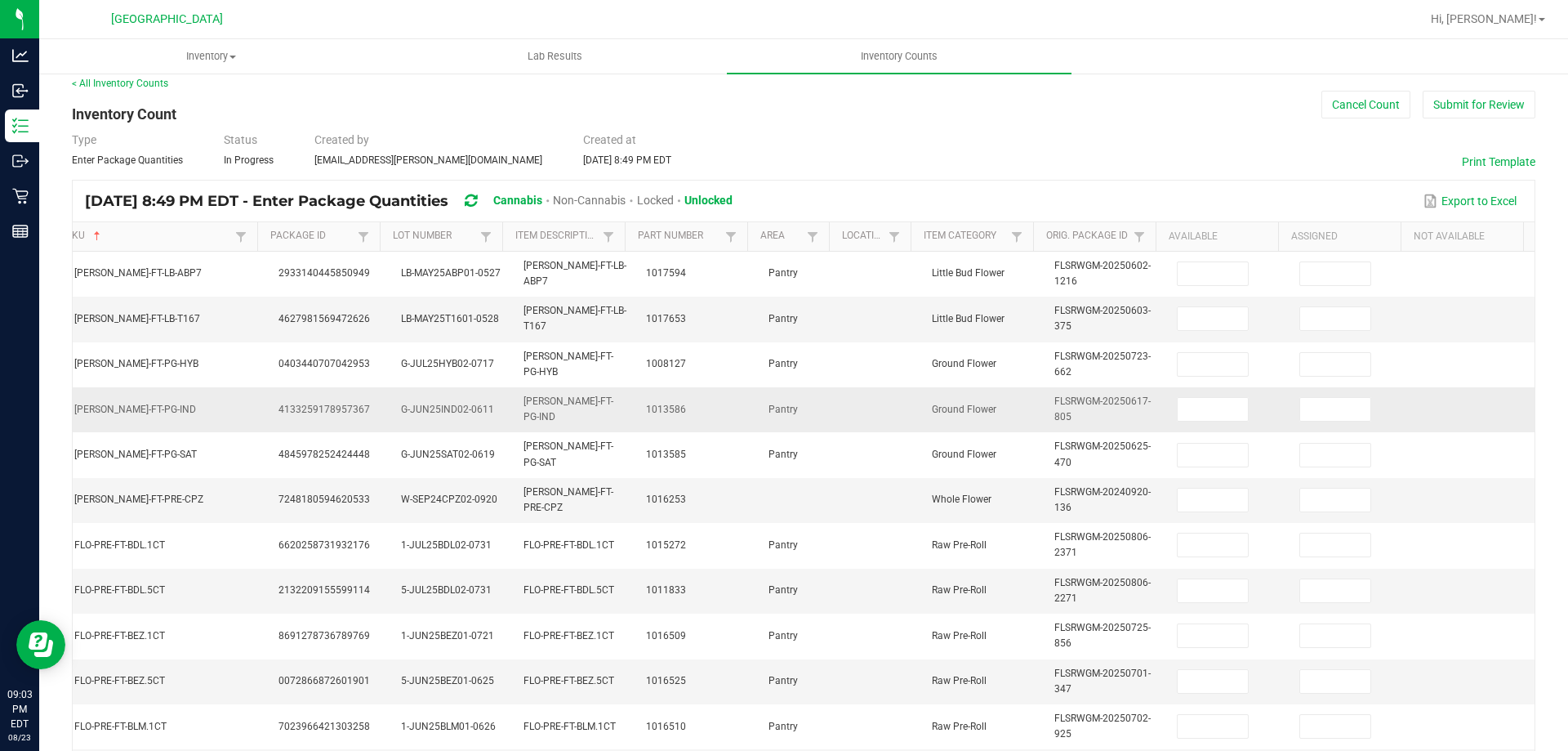
scroll to position [0, 0]
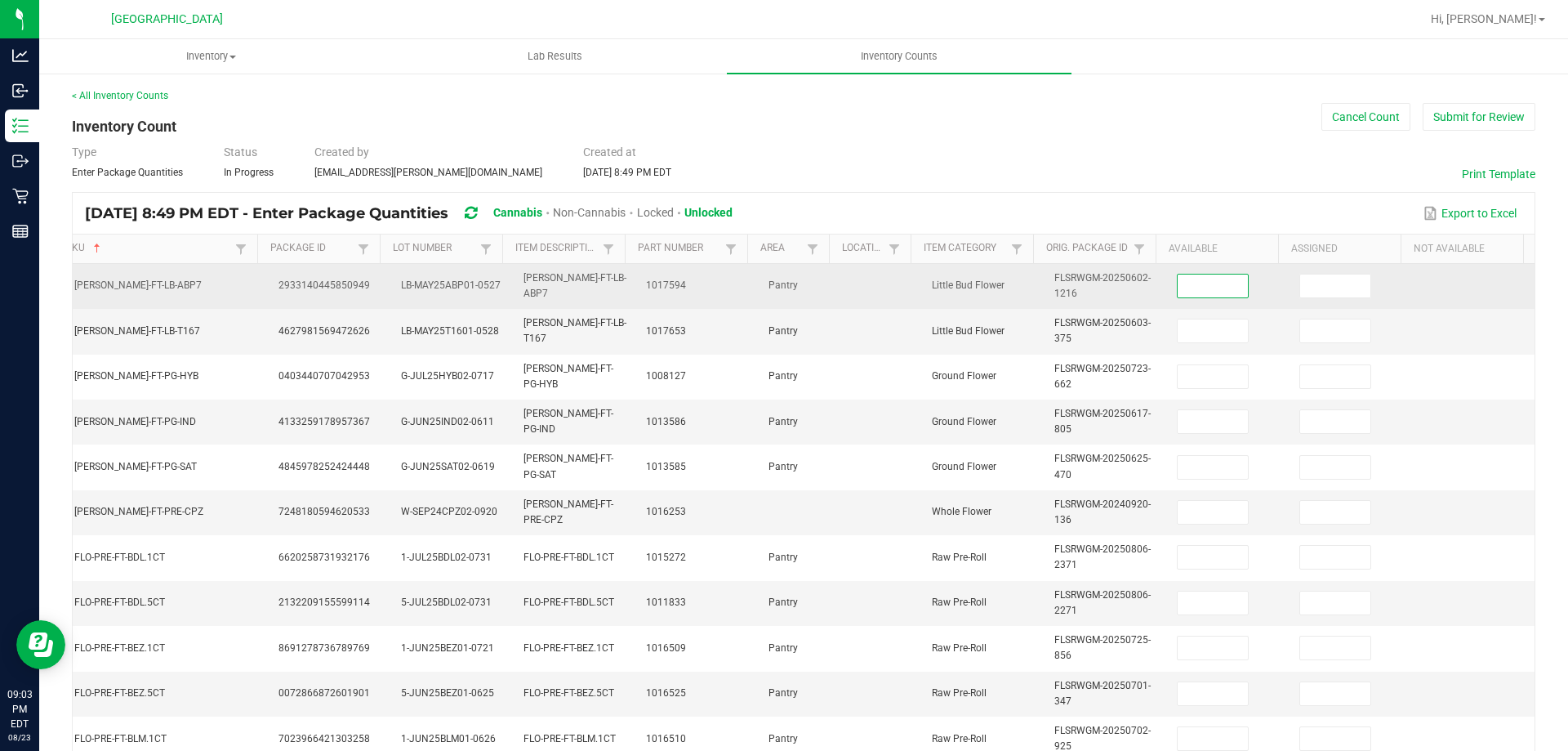
click at [1196, 295] on input at bounding box center [1213, 286] width 70 height 23
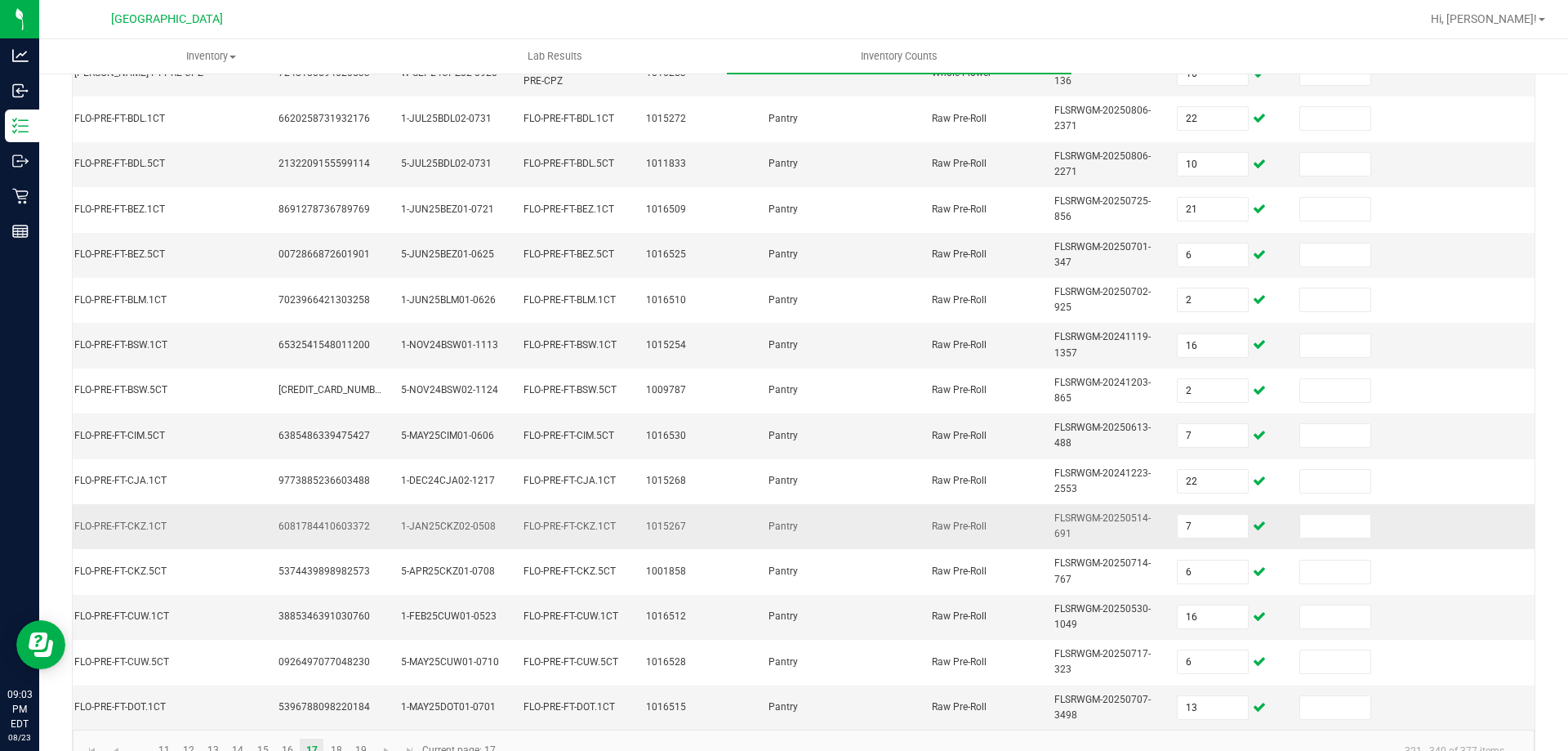
scroll to position [488, 0]
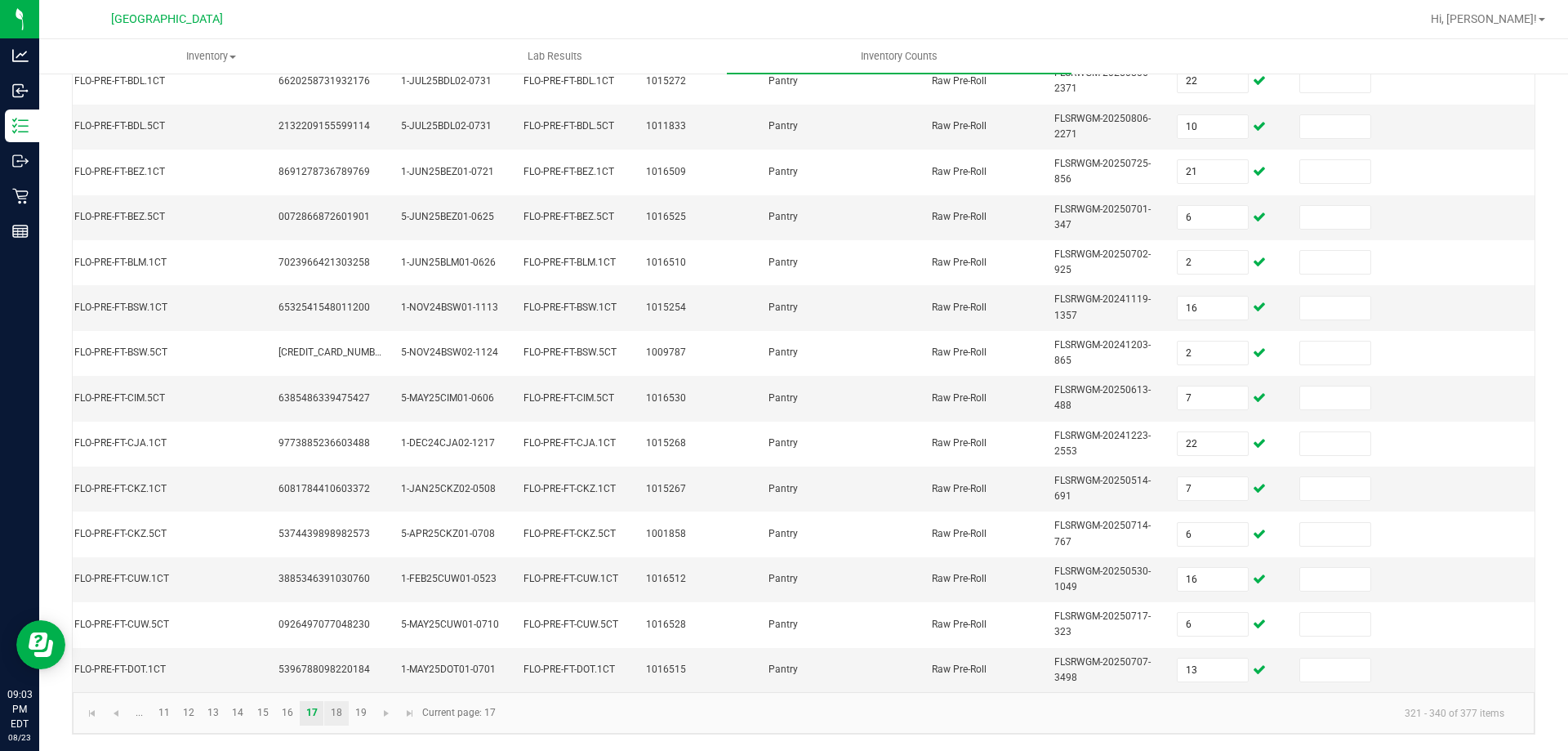
click at [343, 718] on link "18" at bounding box center [336, 714] width 24 height 25
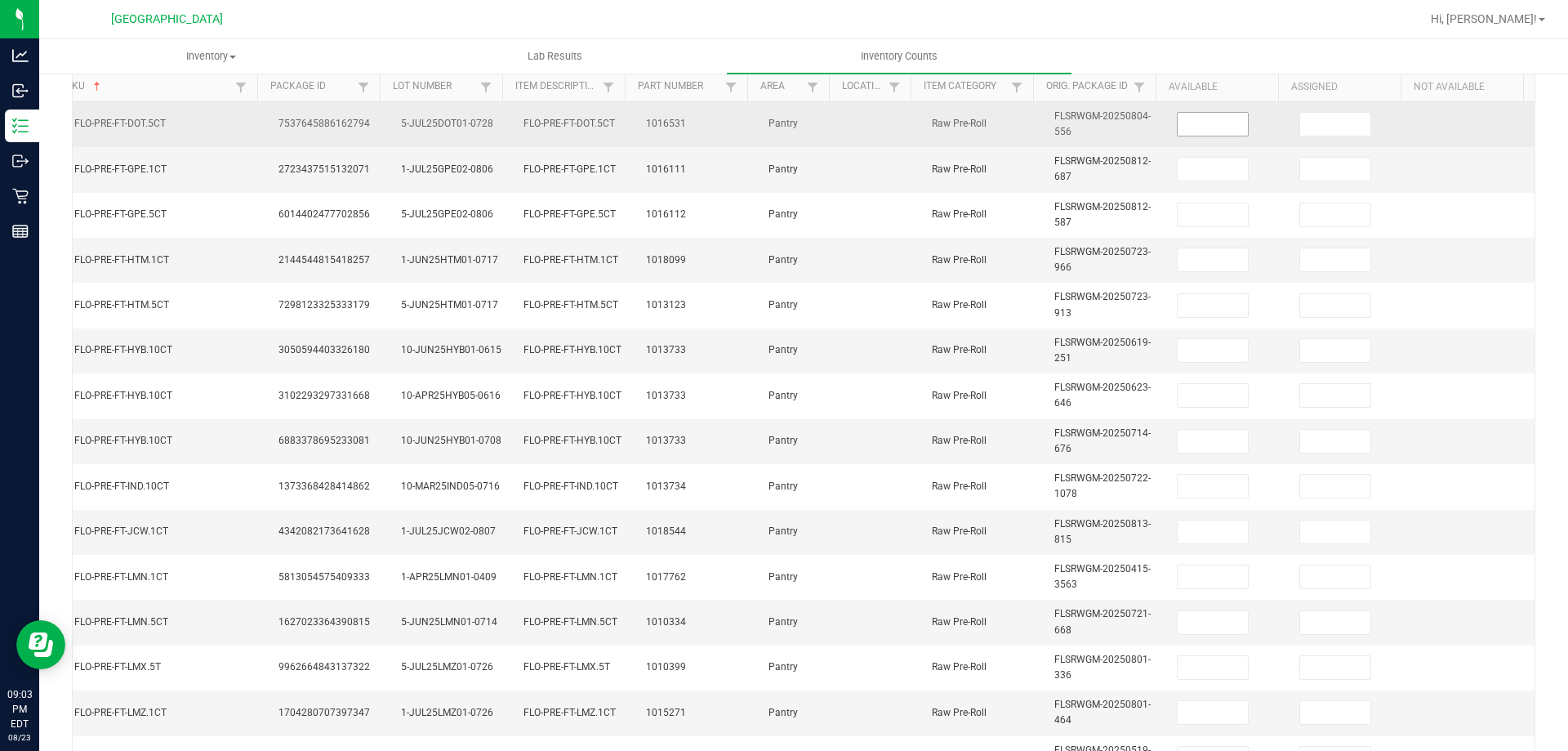
click at [1178, 132] on input at bounding box center [1213, 125] width 70 height 23
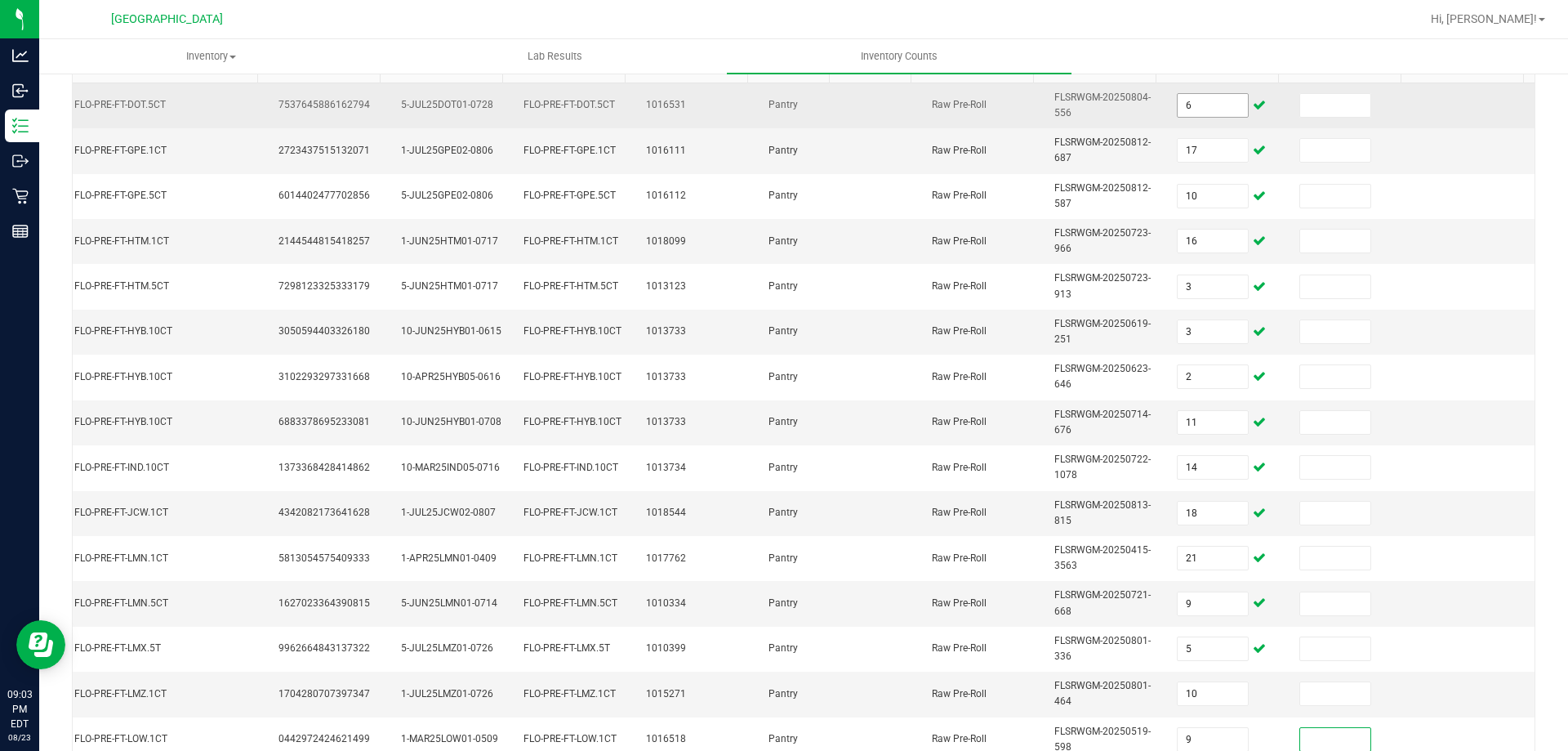
scroll to position [488, 0]
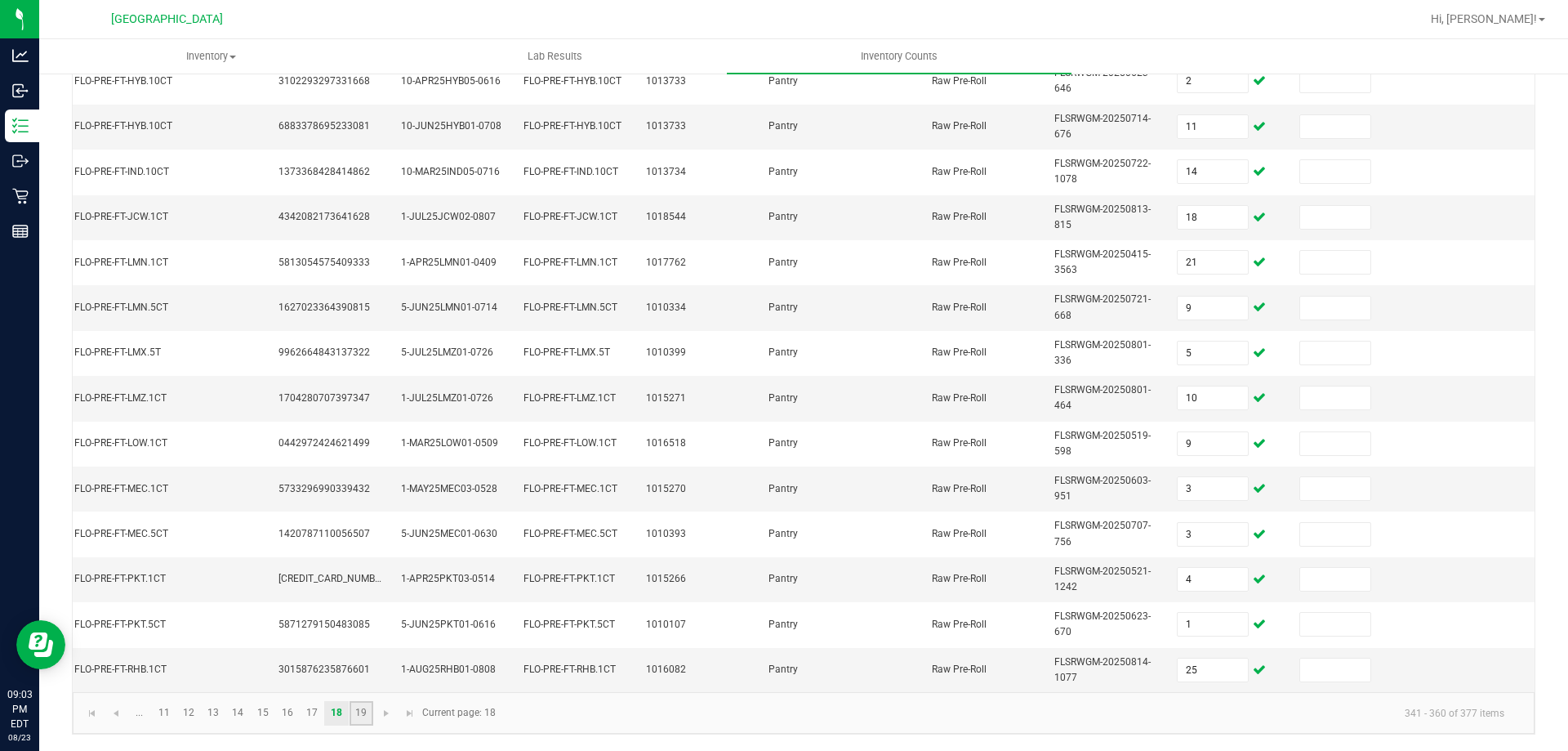
click at [359, 718] on link "19" at bounding box center [361, 714] width 24 height 25
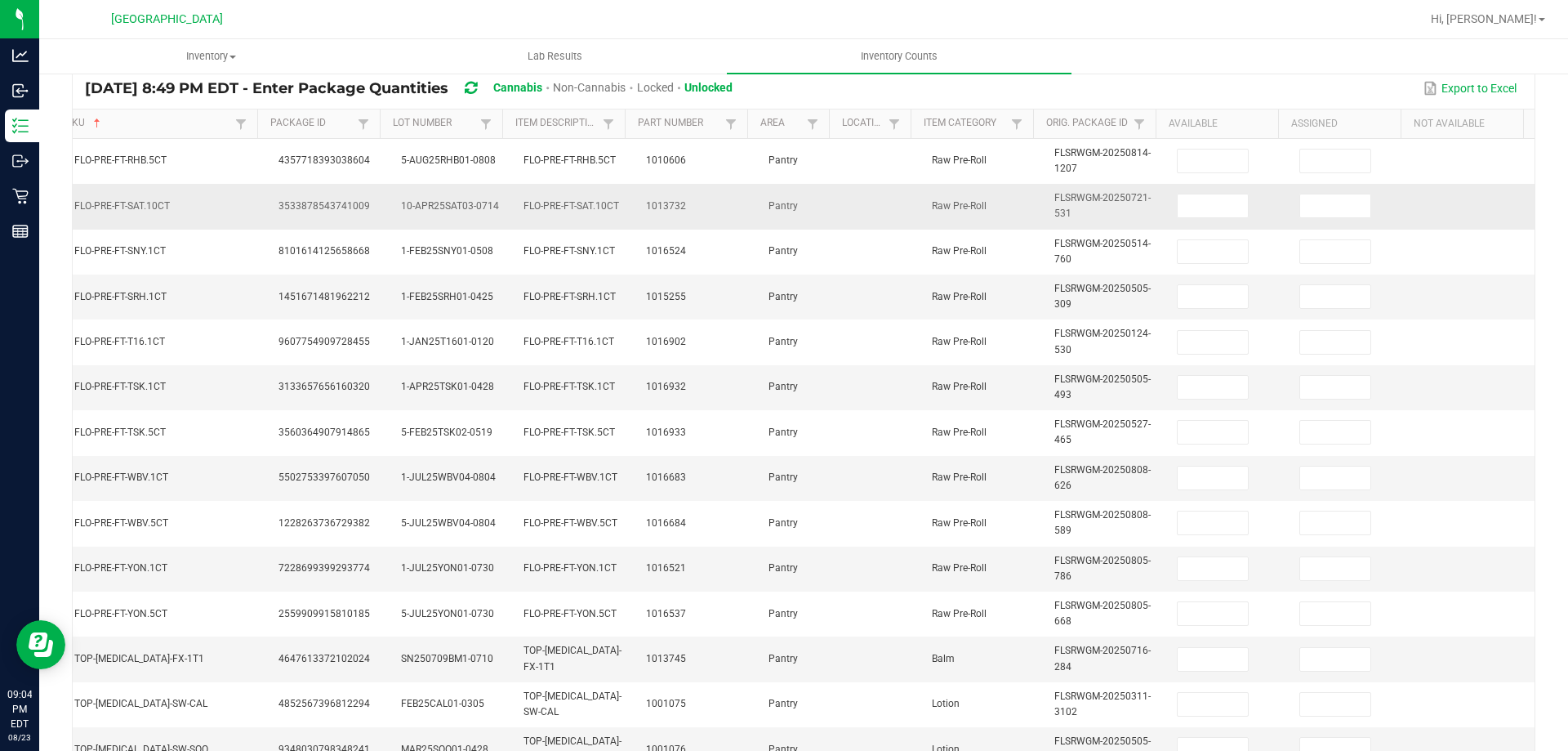
scroll to position [26, 0]
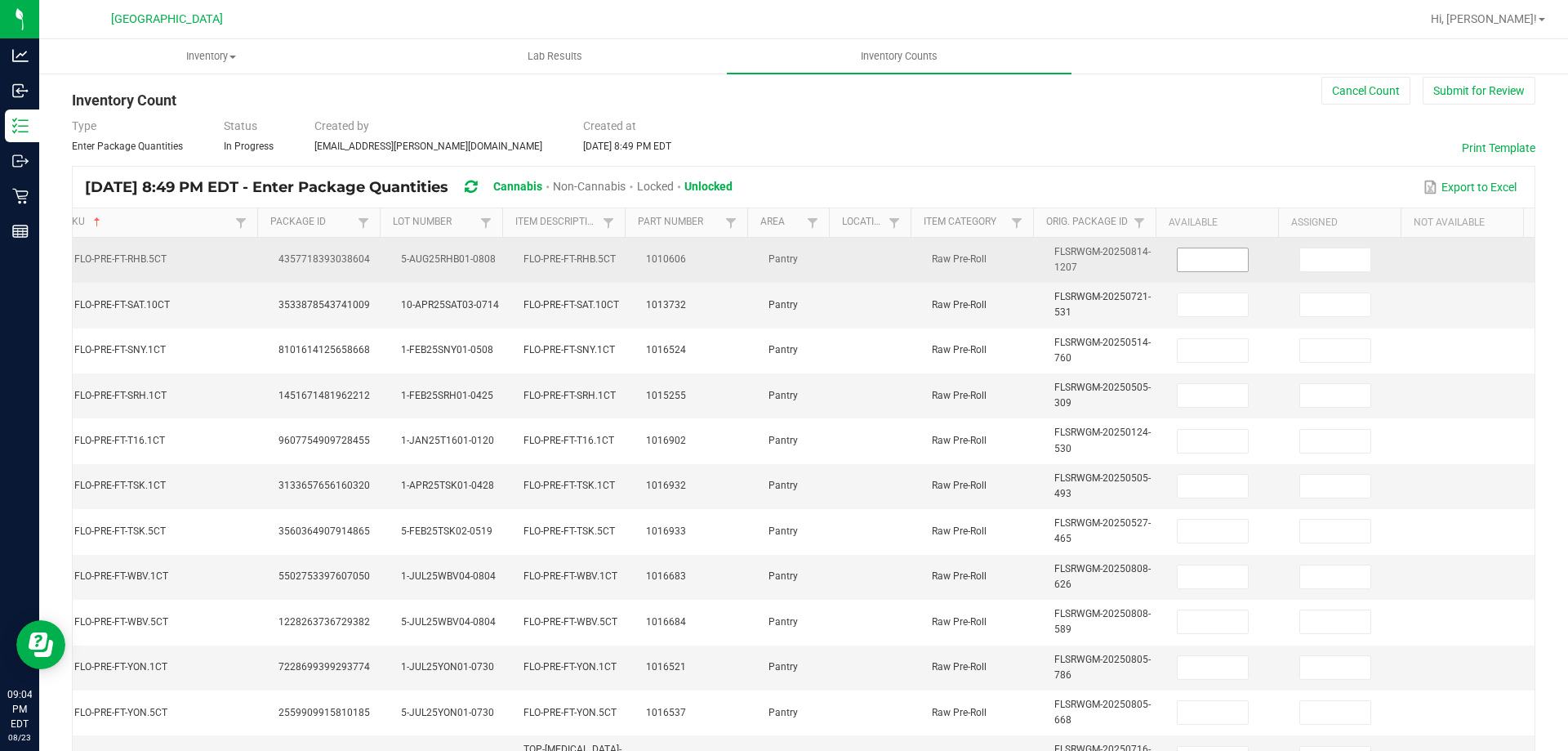
click at [1178, 270] on input at bounding box center [1213, 260] width 70 height 23
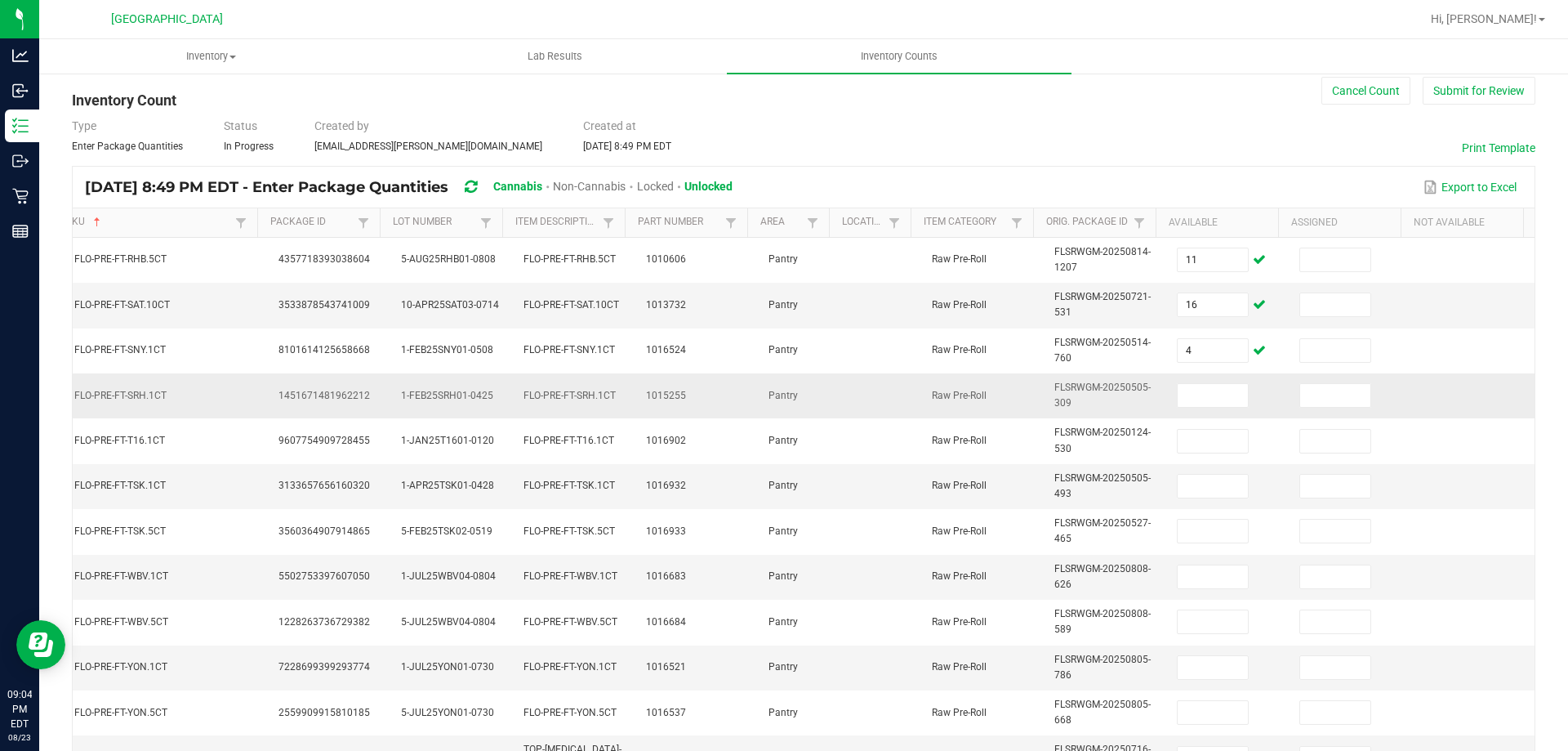
click at [1186, 409] on td at bounding box center [1229, 396] width 123 height 45
click at [1186, 402] on input at bounding box center [1213, 396] width 70 height 23
click at [1487, 104] on div "< All Inventory Counts Inventory Count Cancel Count Submit for Review Type Ente…" at bounding box center [804, 556] width 1464 height 987
click at [1489, 86] on button "Submit for Review" at bounding box center [1479, 90] width 113 height 28
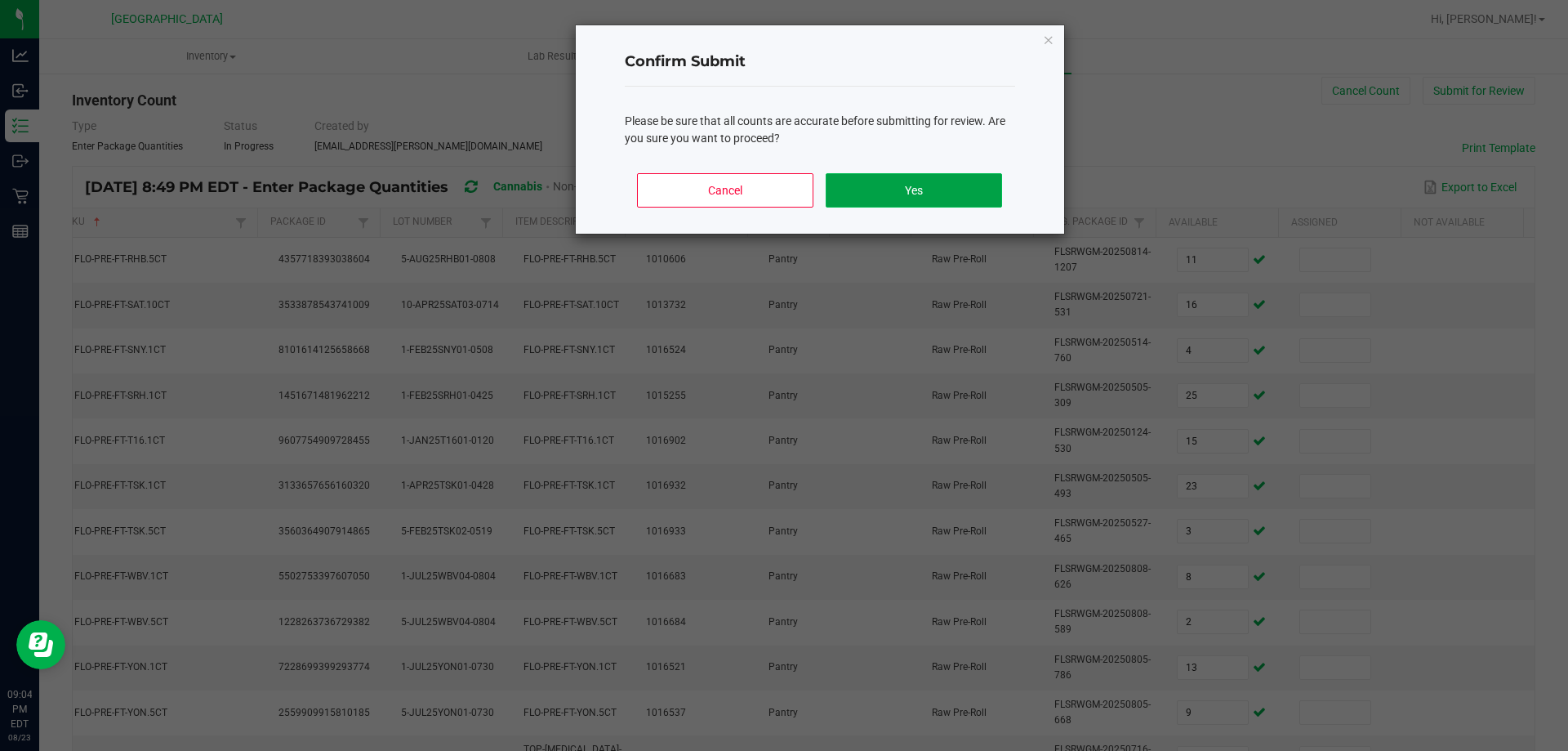
click at [918, 204] on button "Yes" at bounding box center [913, 190] width 176 height 35
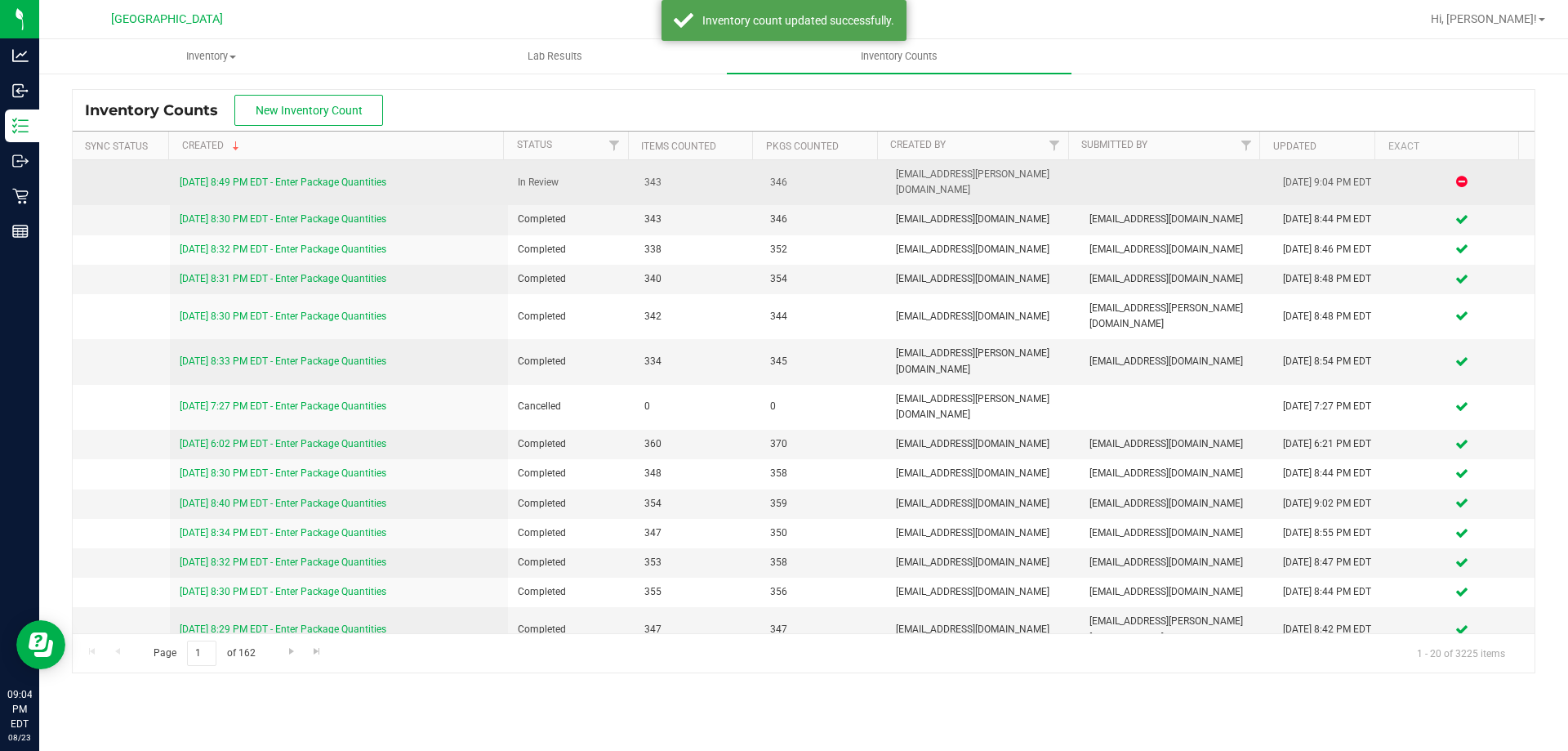
click at [220, 176] on link "[DATE] 8:49 PM EDT - Enter Package Quantities" at bounding box center [283, 182] width 207 height 12
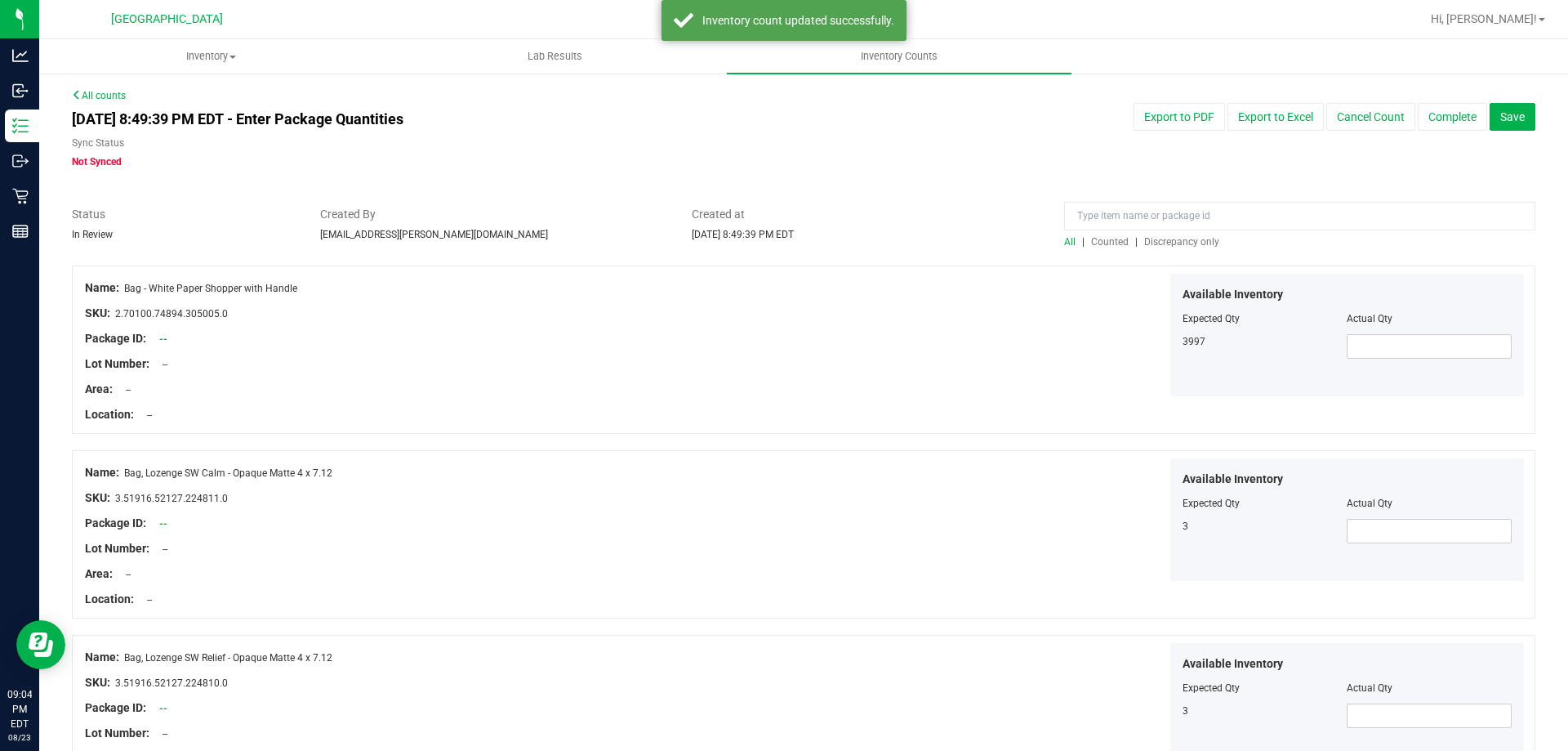
click at [1190, 244] on span "Discrepancy only" at bounding box center [1182, 241] width 75 height 12
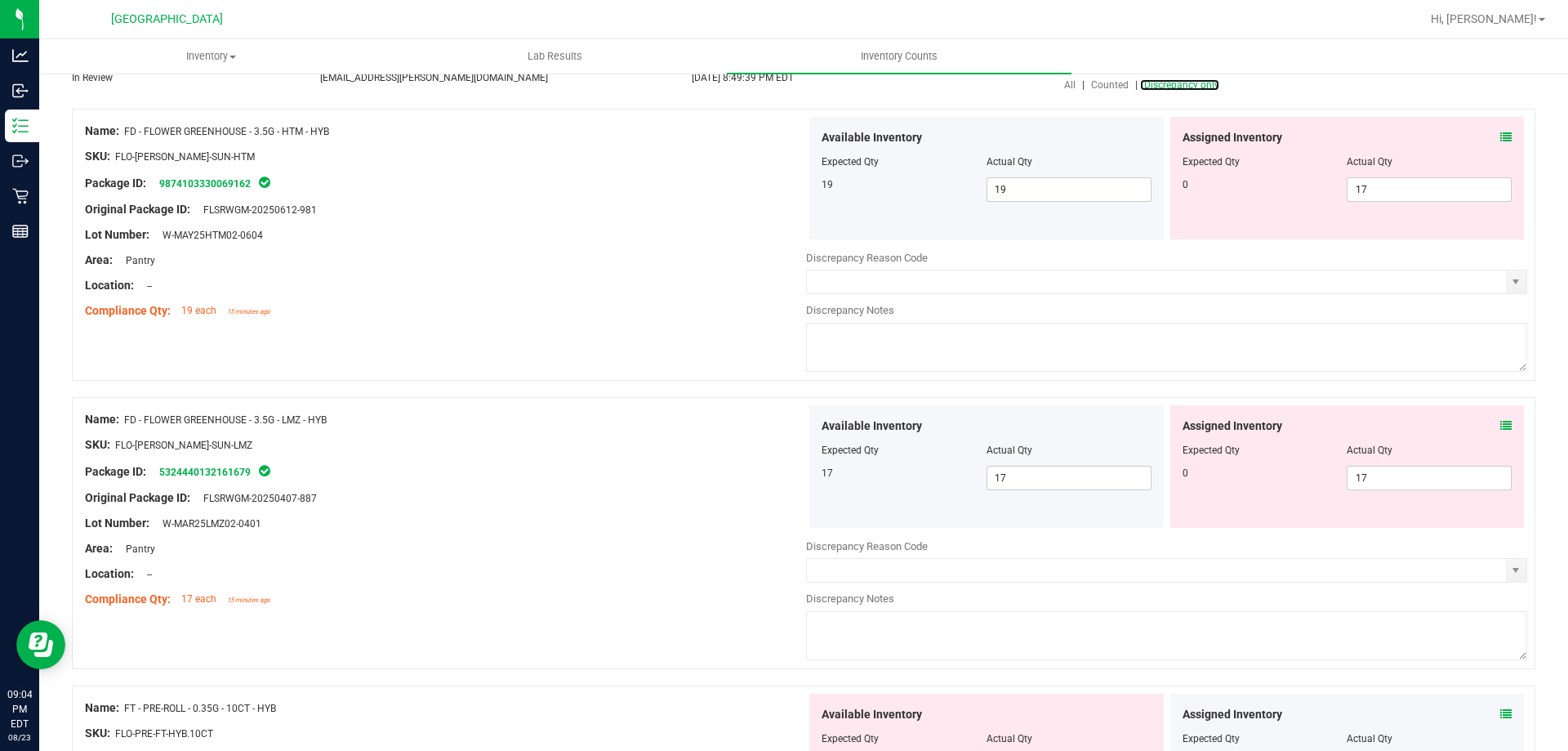
scroll to position [163, 0]
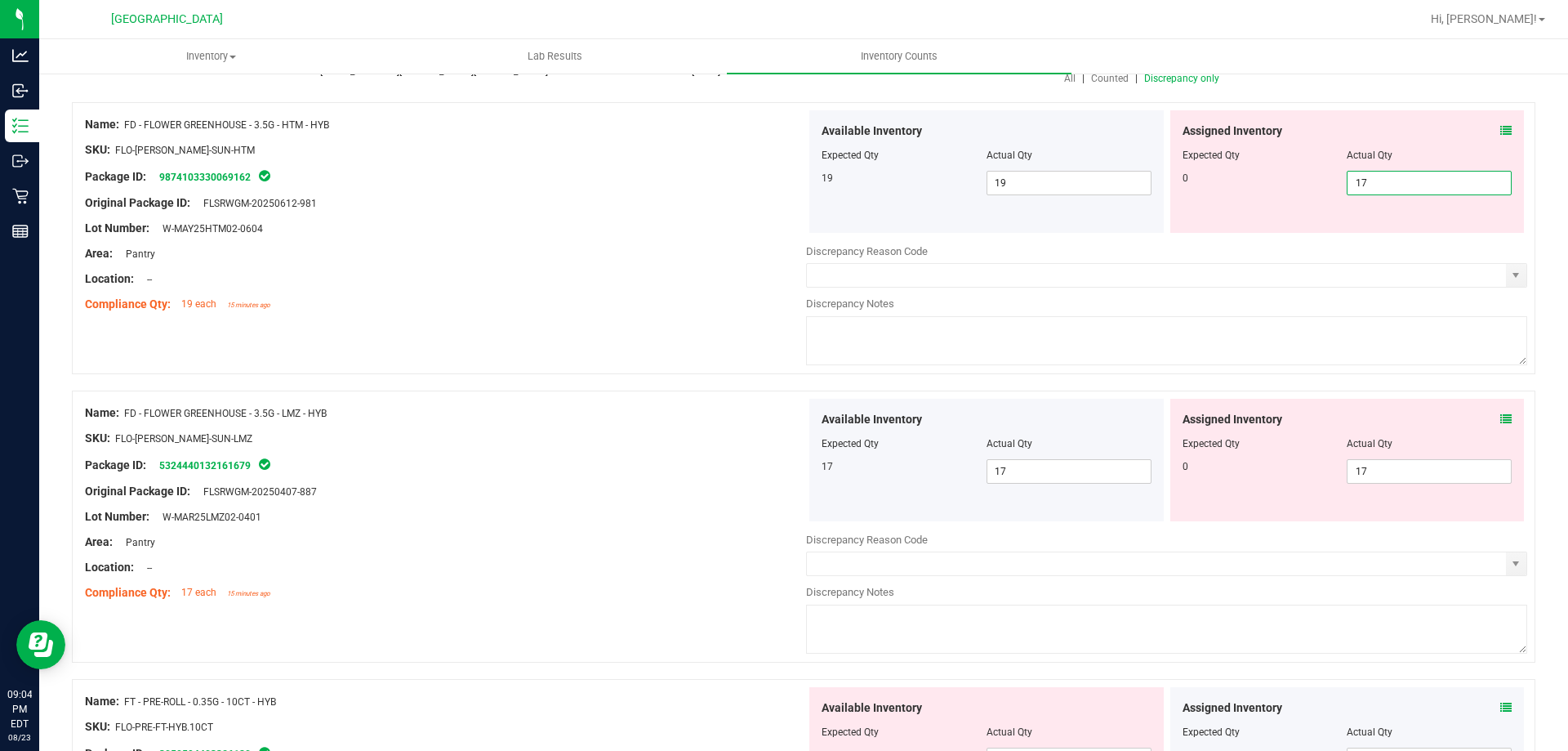
drag, startPoint x: 1450, startPoint y: 177, endPoint x: 1288, endPoint y: 213, distance: 166.0
click at [1288, 213] on div "Assigned Inventory Expected Qty Actual Qty 0 17 17" at bounding box center [1348, 172] width 355 height 123
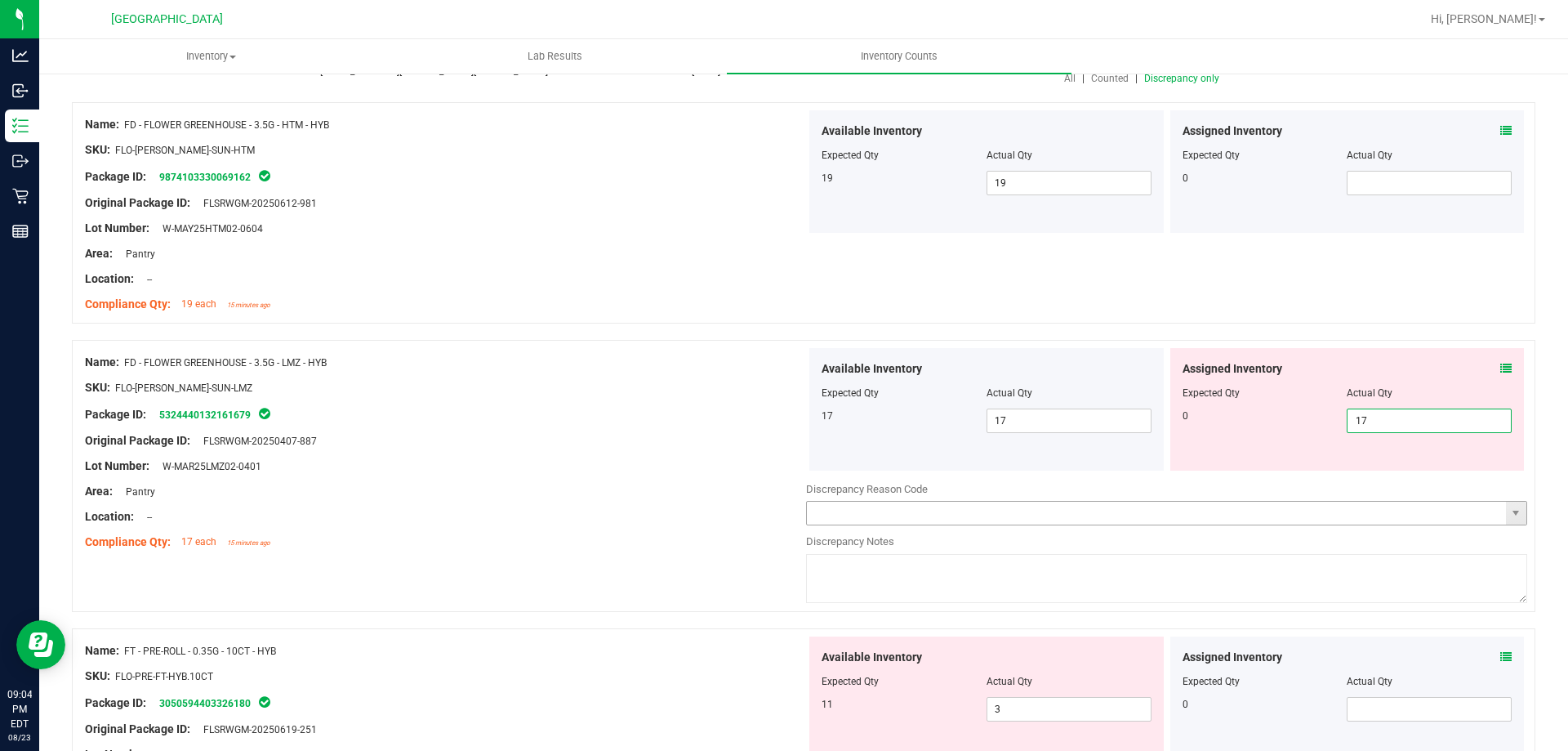
drag, startPoint x: 1430, startPoint y: 472, endPoint x: 1338, endPoint y: 508, distance: 98.8
click at [1338, 508] on div "Available Inventory Expected Qty Actual Qty 17 17 17" at bounding box center [1167, 478] width 722 height 259
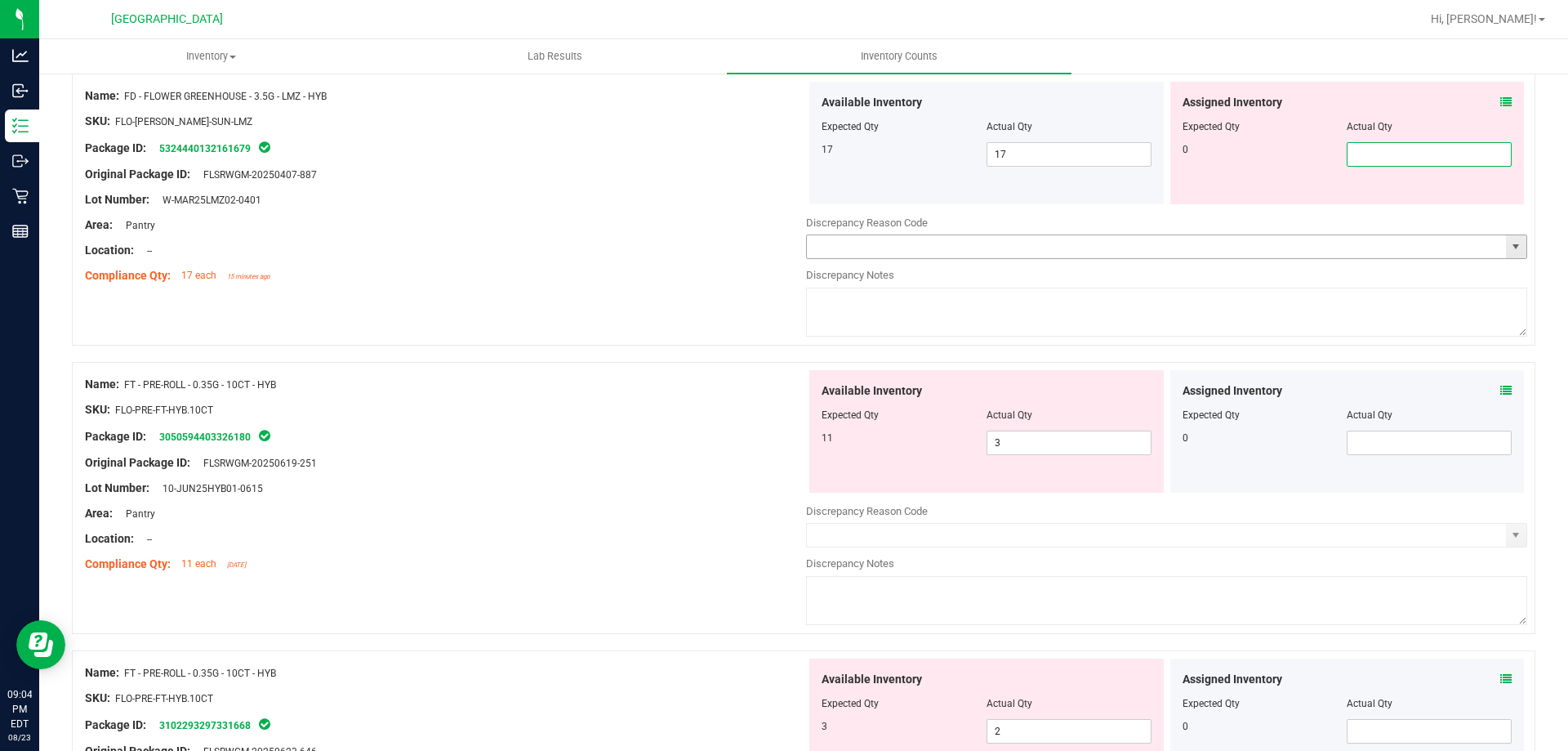
scroll to position [490, 0]
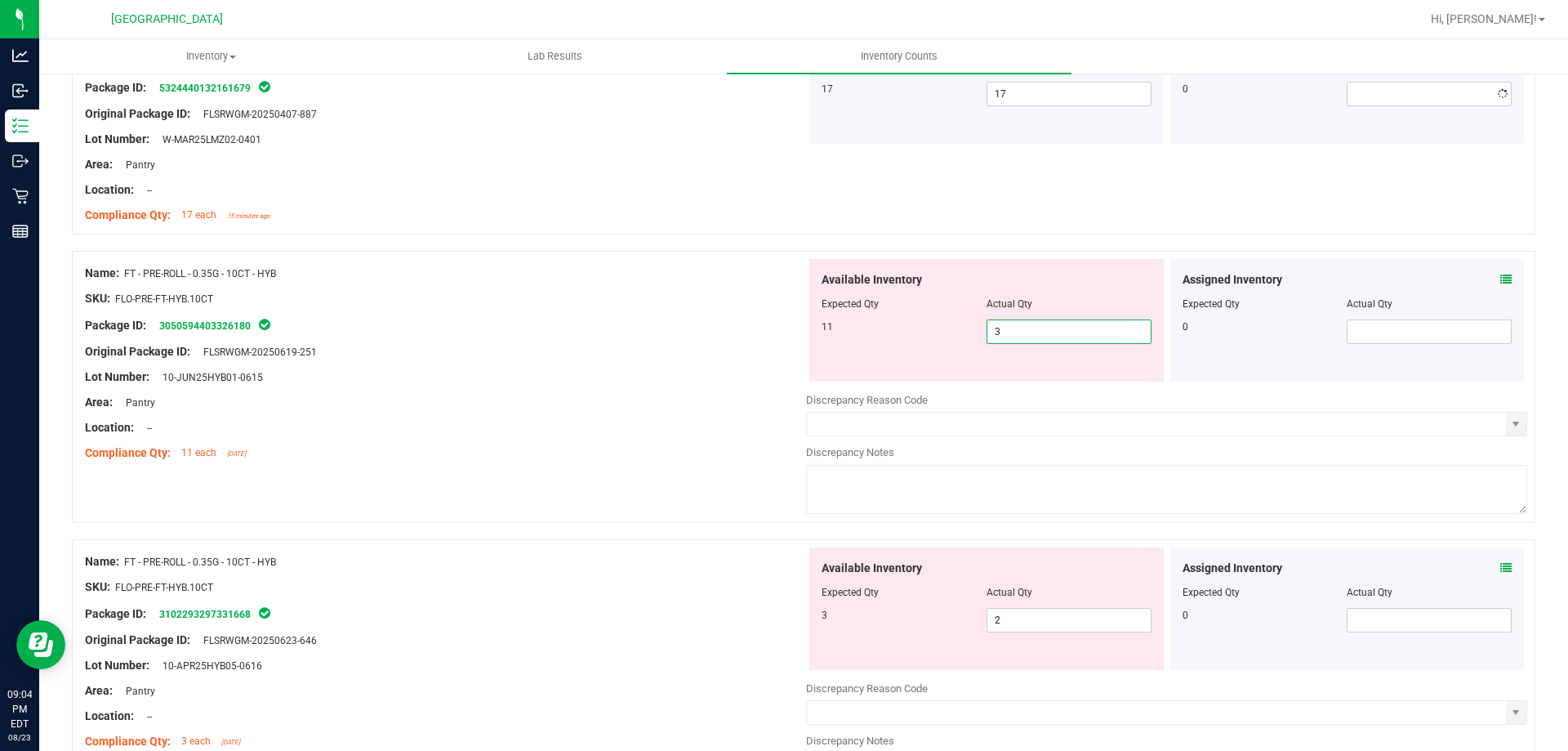
click at [1014, 380] on div "Available Inventory Expected Qty Actual Qty 11 3 3" at bounding box center [987, 321] width 355 height 123
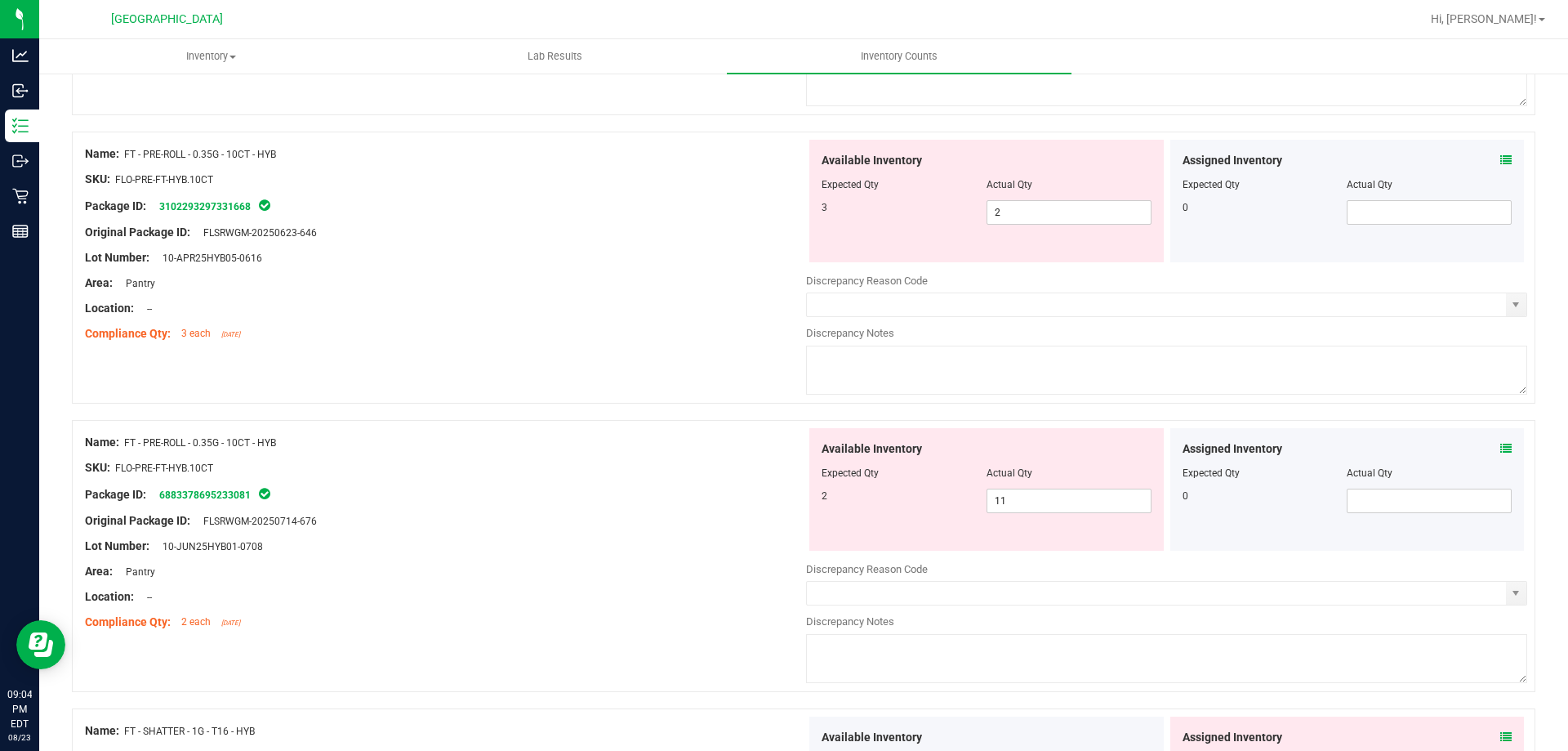
scroll to position [899, 0]
click at [1073, 201] on div "Available Inventory Expected Qty Actual Qty 3 2 2" at bounding box center [987, 200] width 355 height 123
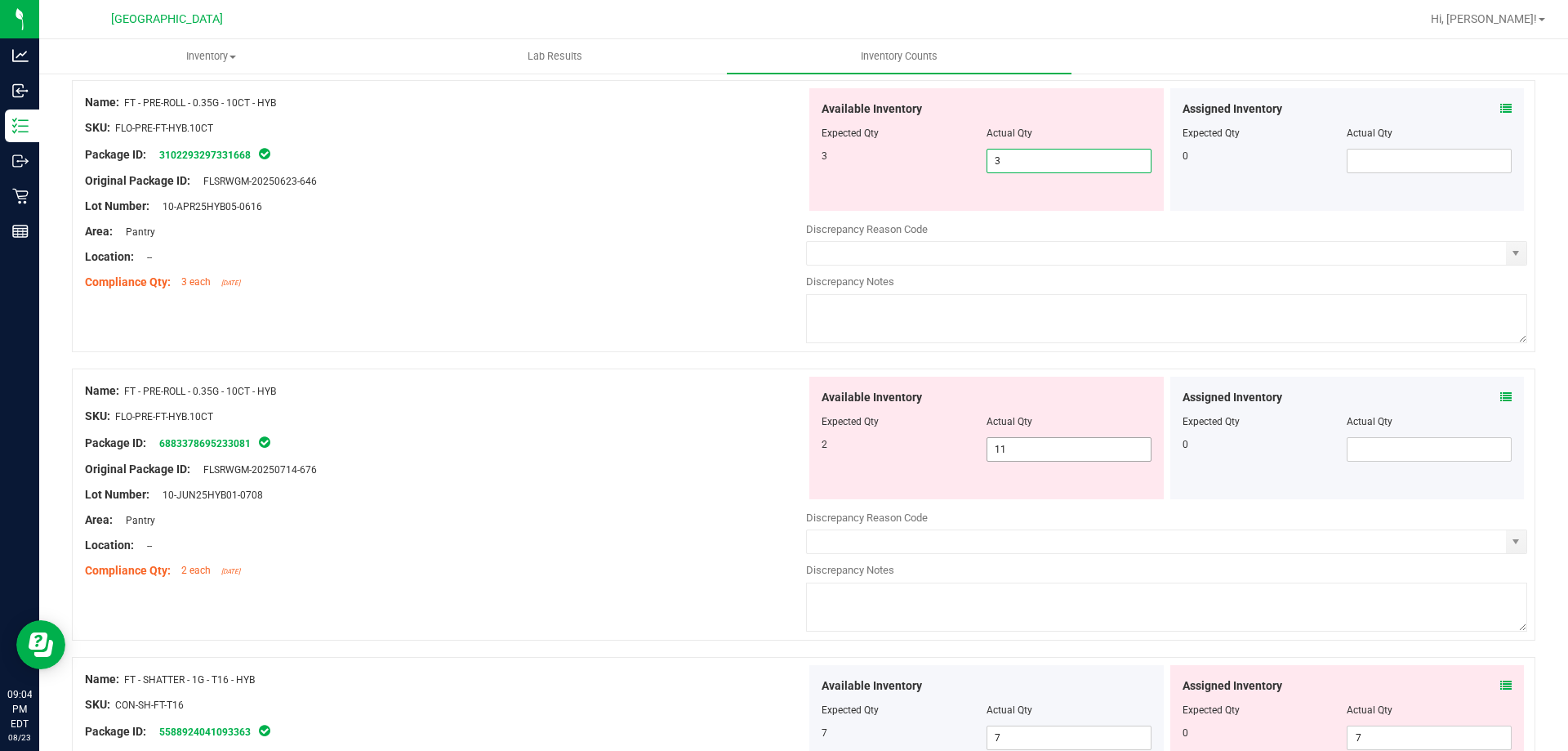
click at [1072, 456] on div "Available Inventory Expected Qty Actual Qty 2 11 11" at bounding box center [1167, 506] width 722 height 259
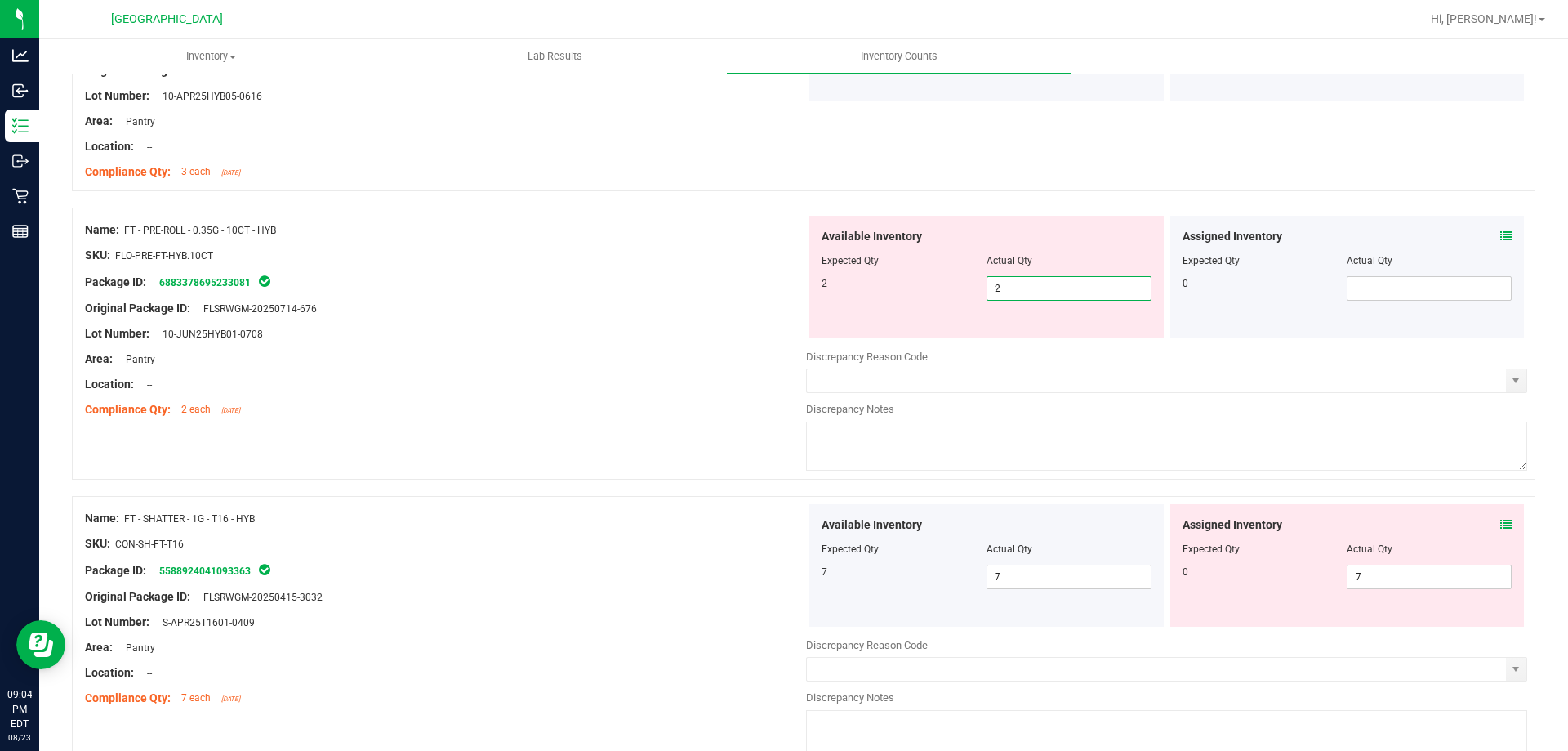
scroll to position [1144, 0]
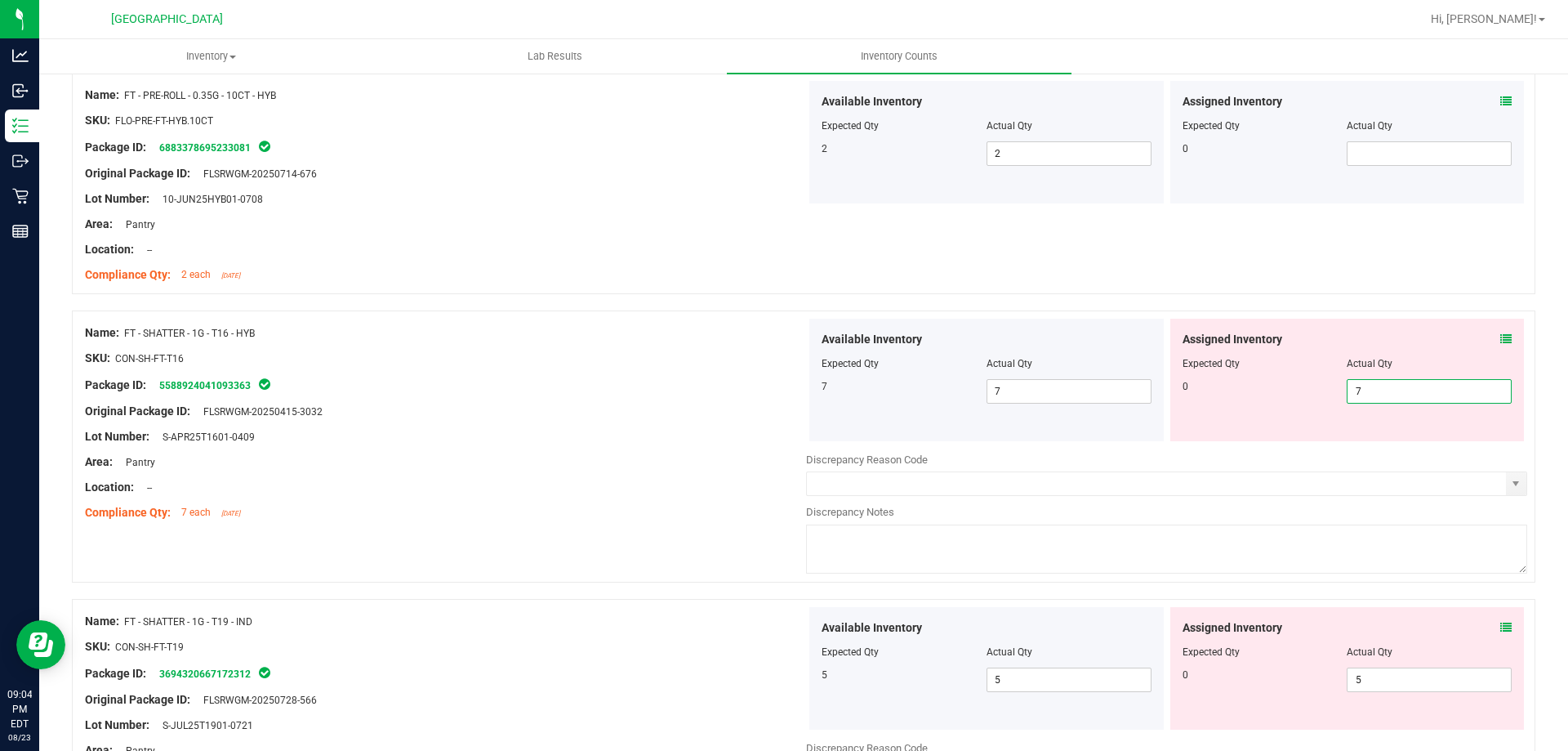
drag, startPoint x: 1421, startPoint y: 430, endPoint x: 1329, endPoint y: 438, distance: 92.3
click at [1329, 438] on div "Assigned Inventory Expected Qty Actual Qty 0 7 7" at bounding box center [1348, 380] width 355 height 123
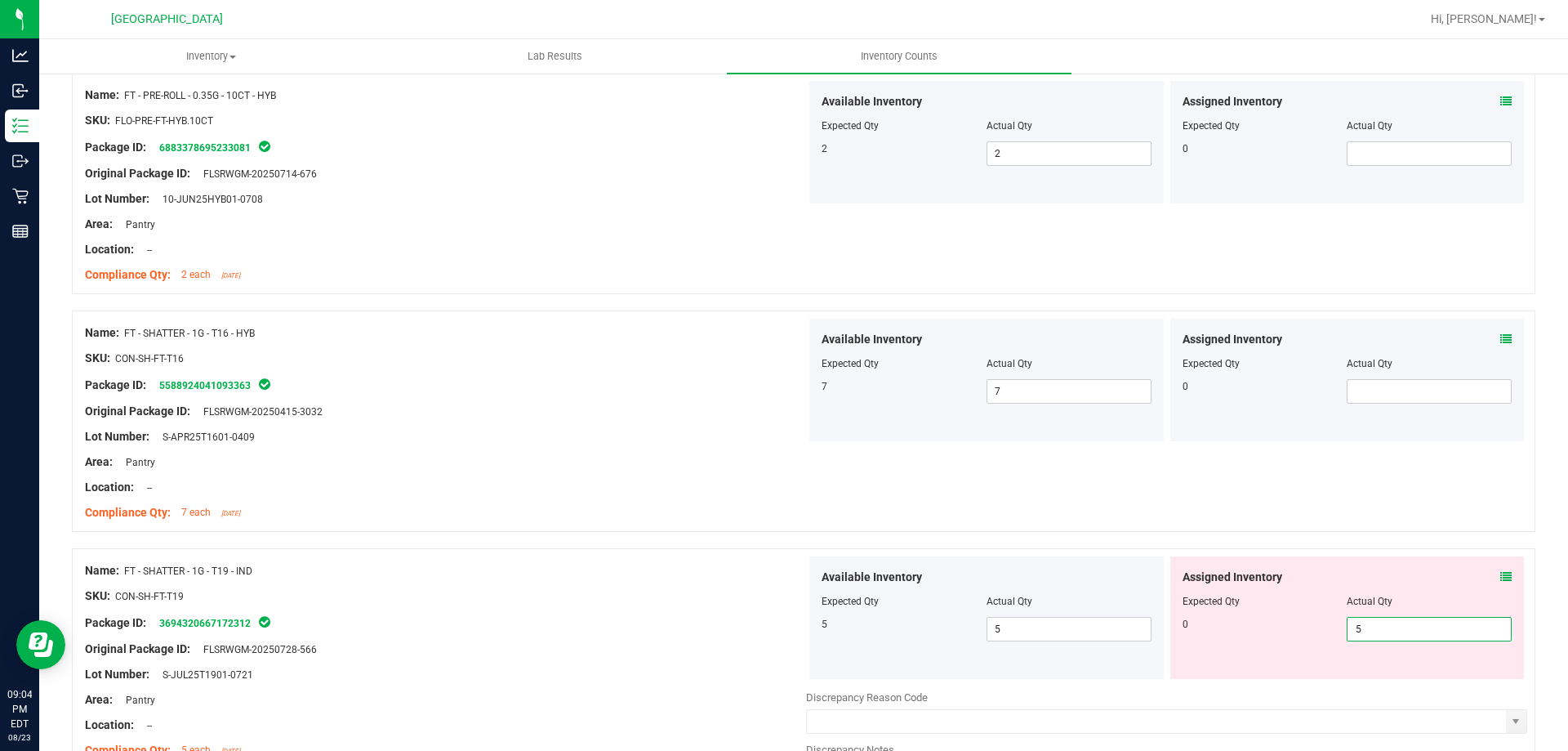
drag, startPoint x: 1382, startPoint y: 678, endPoint x: 1293, endPoint y: 667, distance: 89.7
click at [1294, 673] on div "Assigned Inventory Expected Qty Actual Qty 0 5 5" at bounding box center [1348, 617] width 355 height 123
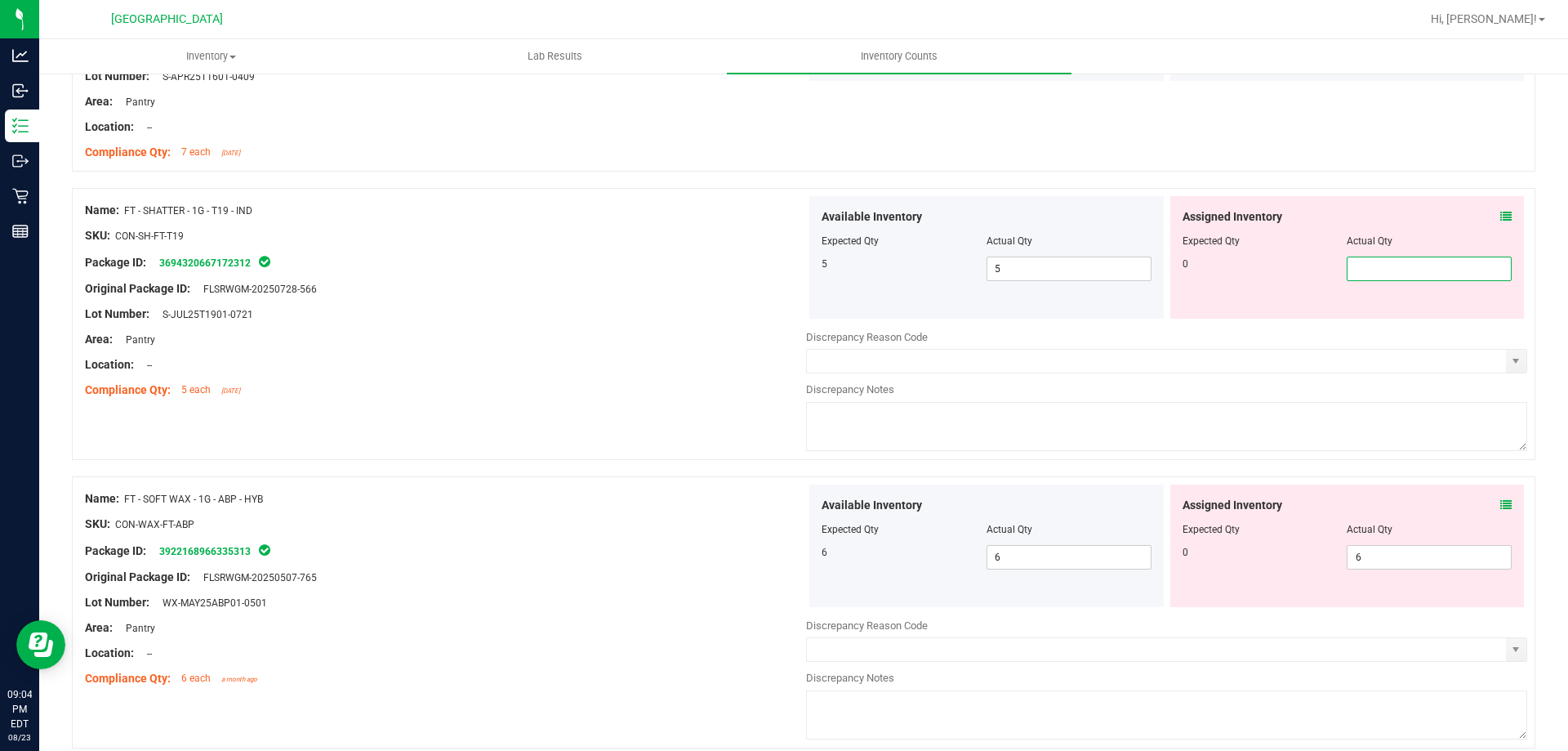
scroll to position [1716, 0]
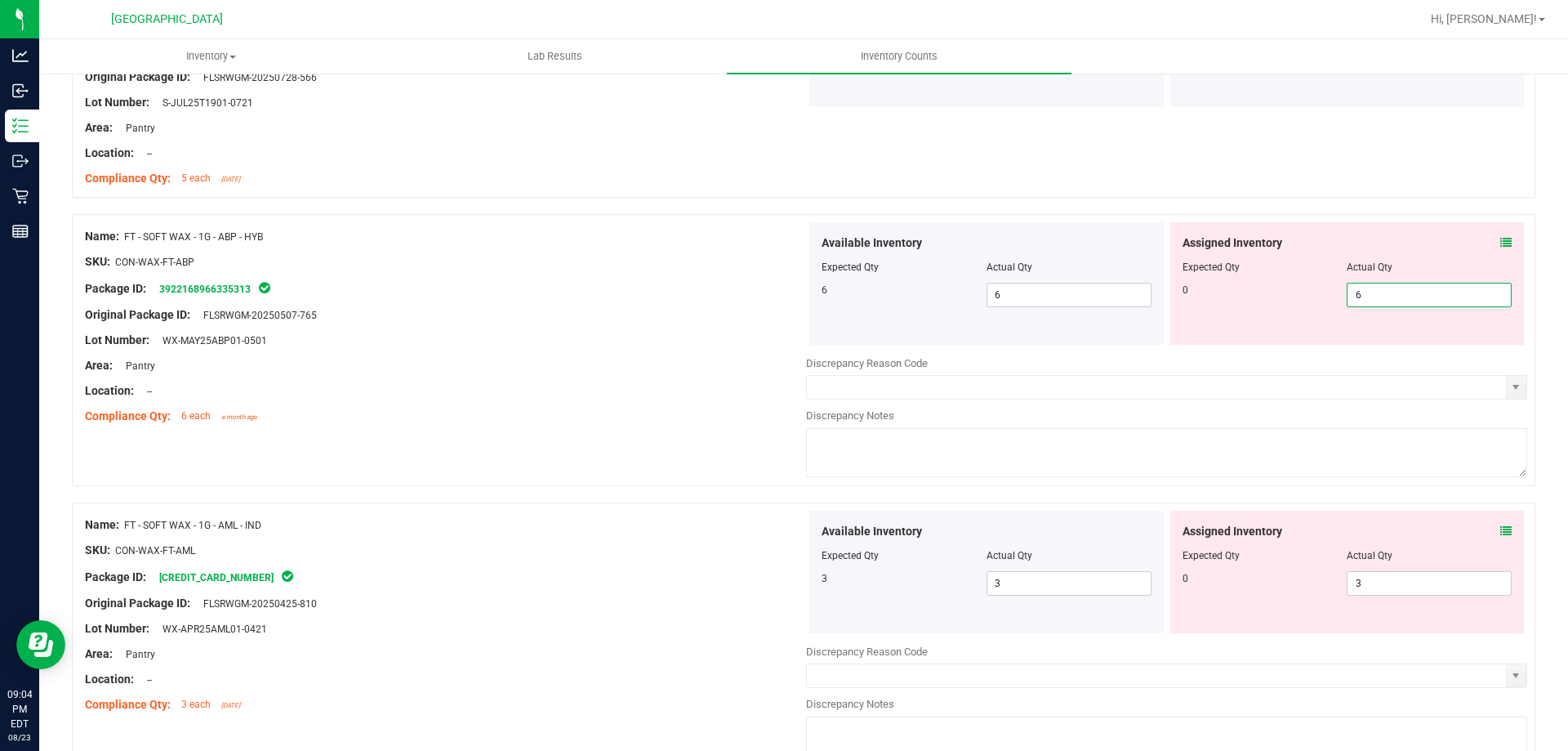
drag, startPoint x: 1413, startPoint y: 337, endPoint x: 1343, endPoint y: 336, distance: 70.0
click at [1344, 336] on div "Assigned Inventory Expected Qty Actual Qty 0 6 6" at bounding box center [1348, 283] width 355 height 123
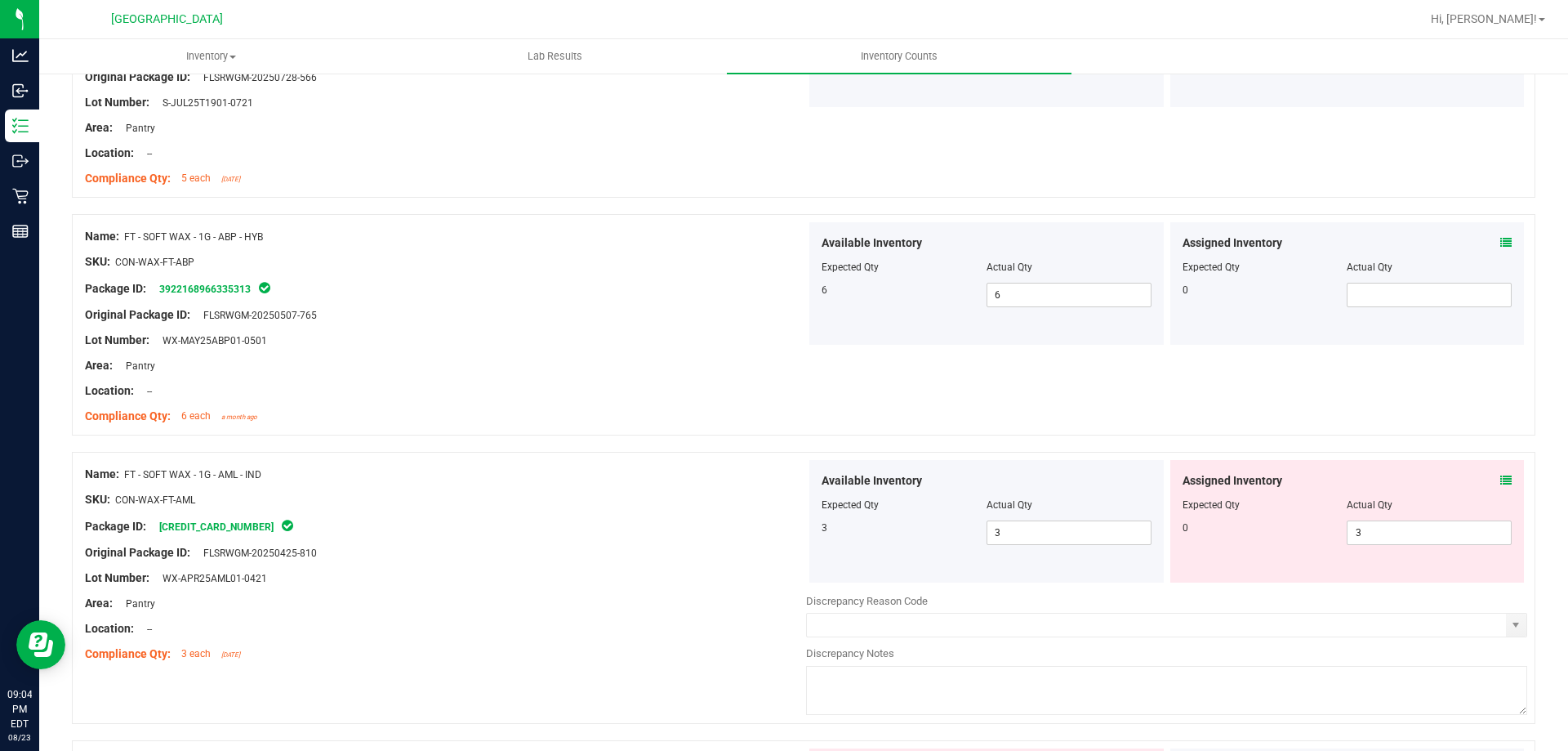
drag, startPoint x: 1401, startPoint y: 565, endPoint x: 1405, endPoint y: 517, distance: 48.2
click at [1319, 572] on div "Assigned Inventory Expected Qty Actual Qty 0 3 3" at bounding box center [1348, 521] width 355 height 123
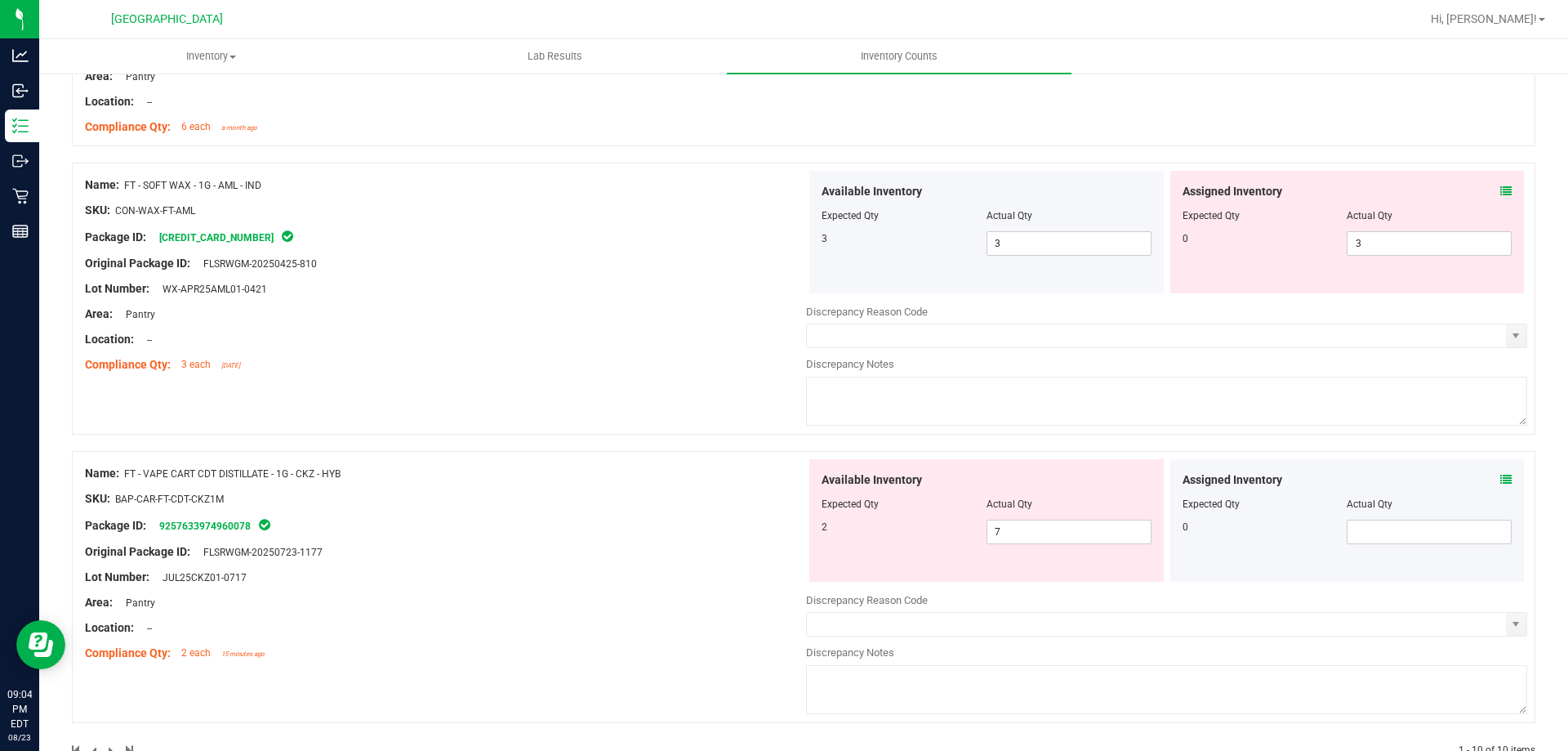
scroll to position [2049, 0]
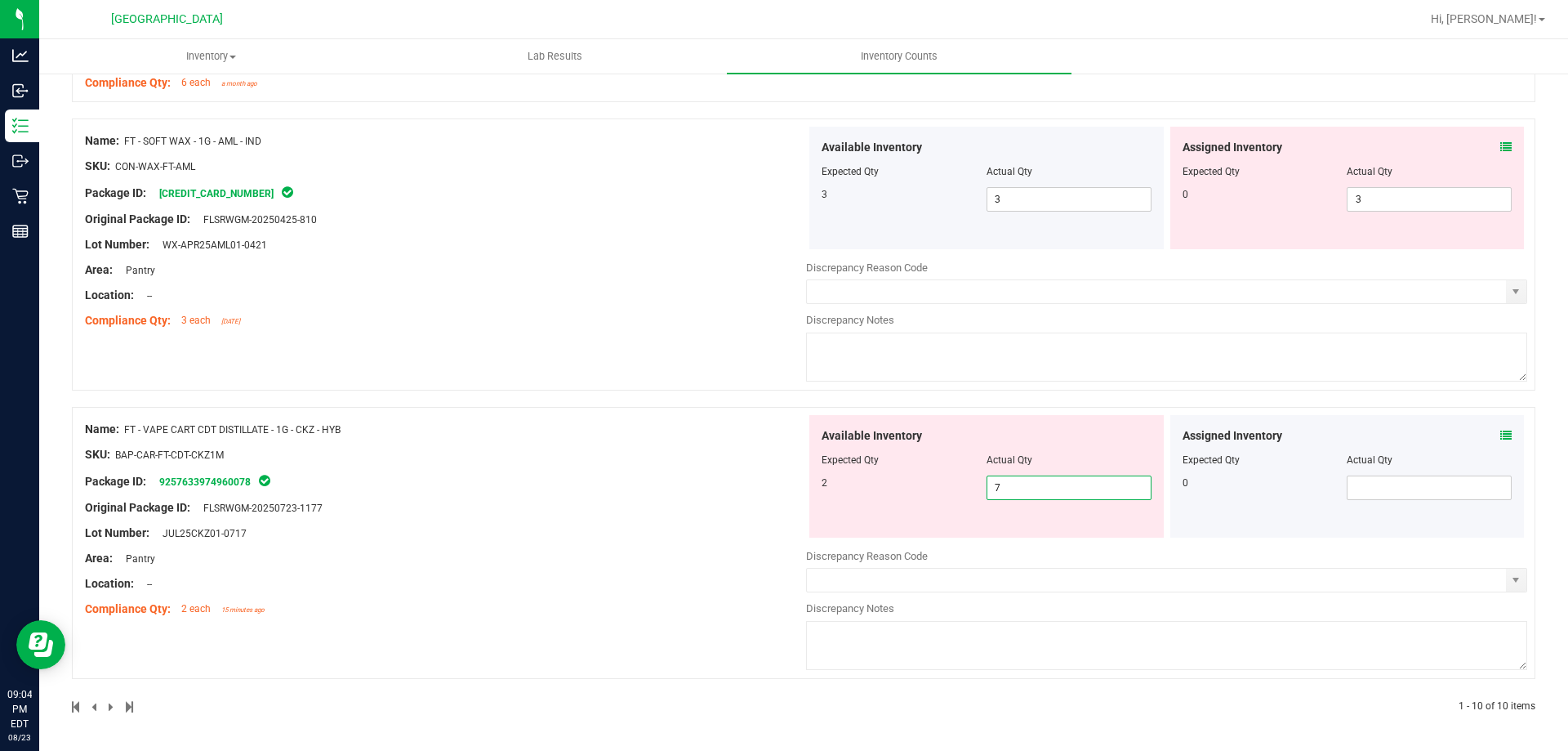
click at [1056, 493] on span "7 7" at bounding box center [1069, 488] width 165 height 25
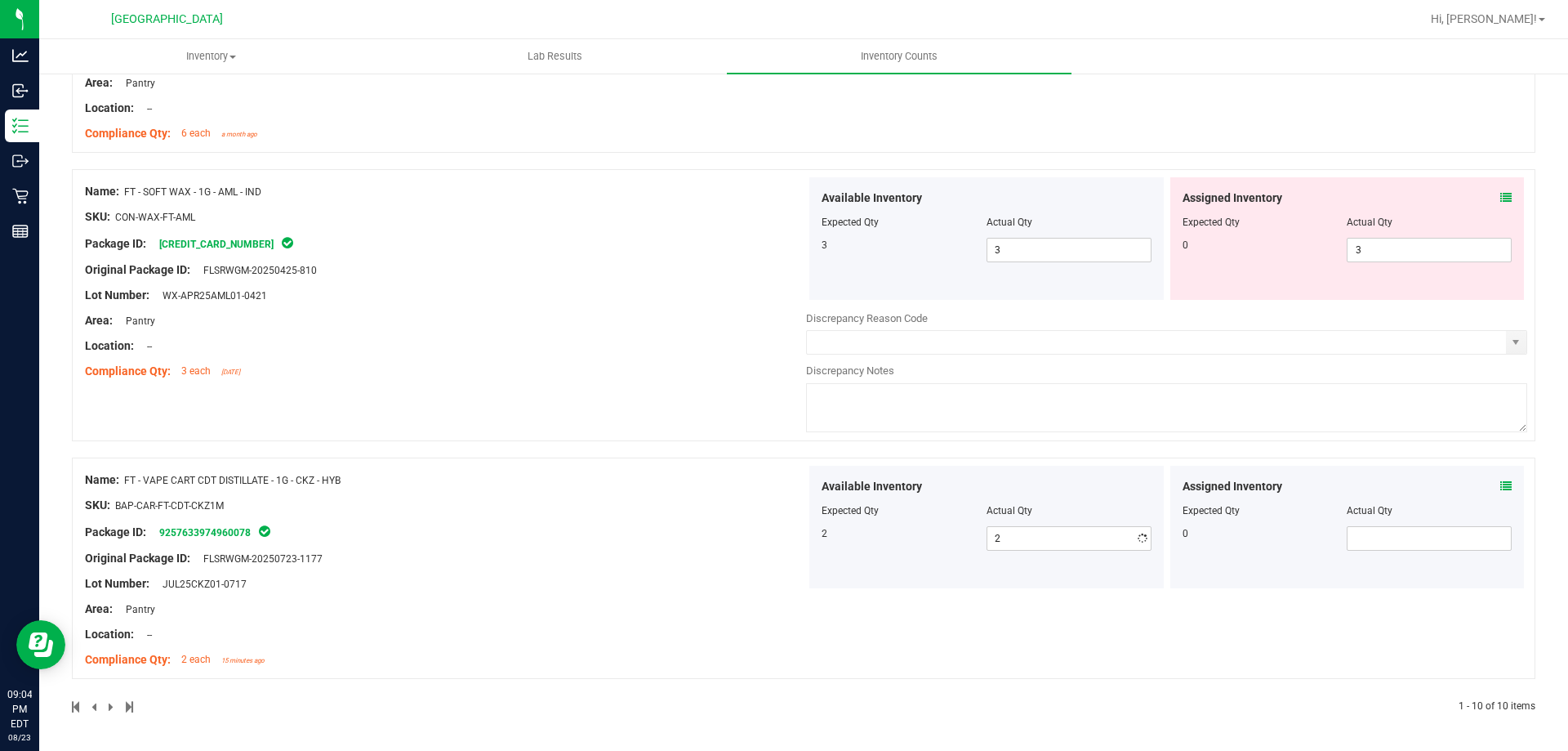
click at [589, 521] on div "Name: FT - VAPE CART CDT DISTILLATE - 1G - CKZ - HYB SKU: BAP-CAR-FT-CDT-CKZ1M …" at bounding box center [445, 570] width 722 height 208
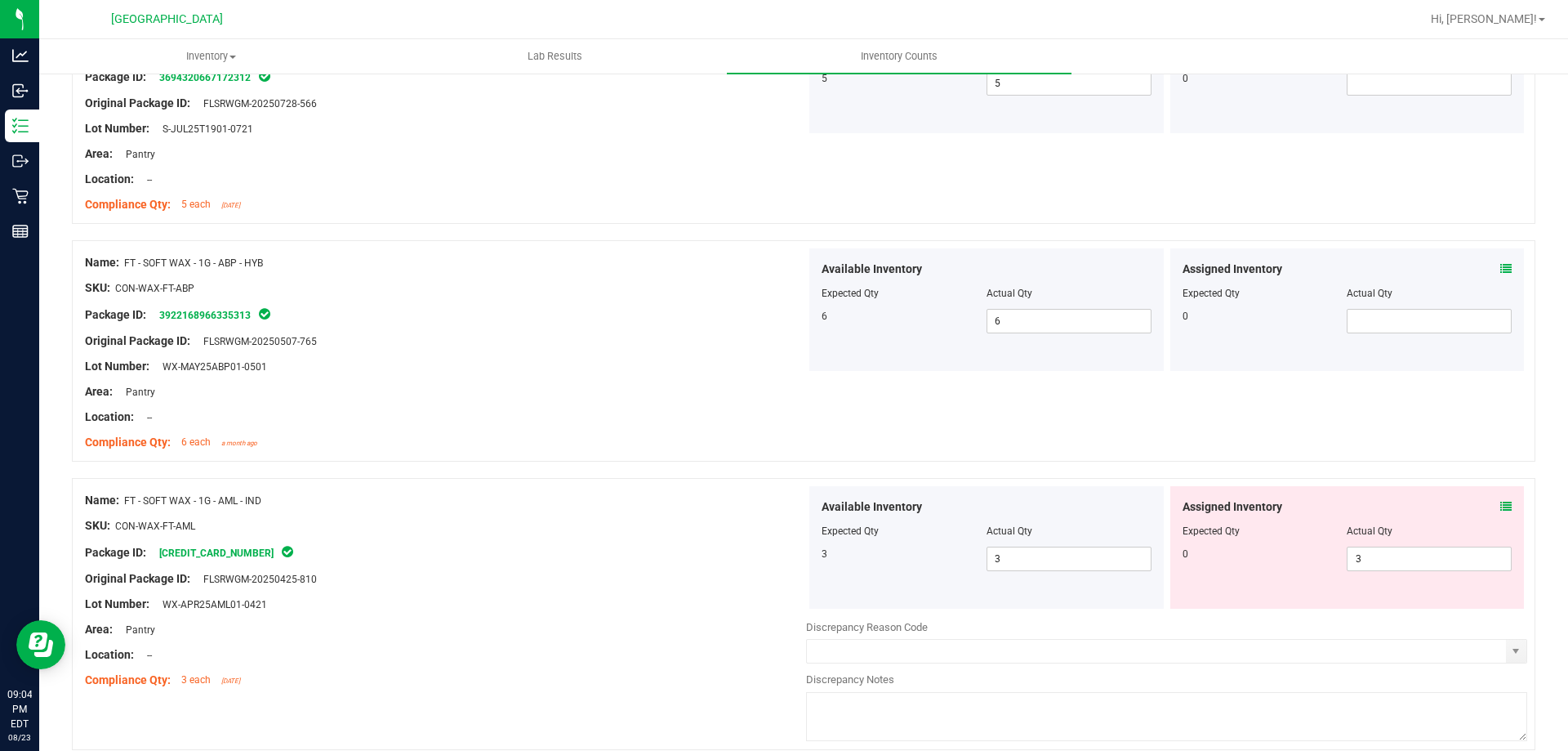
scroll to position [1589, 0]
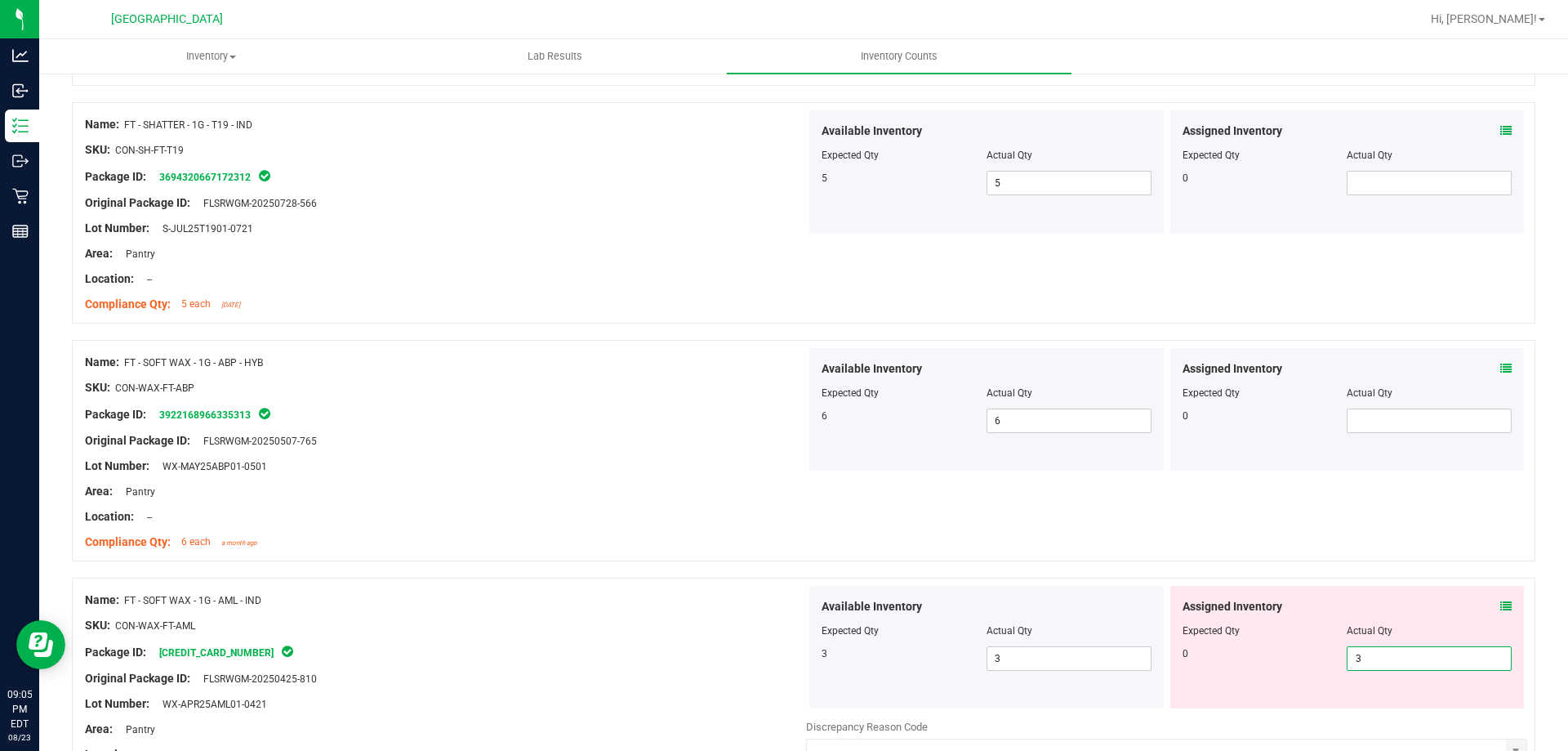
drag, startPoint x: 1431, startPoint y: 668, endPoint x: 1294, endPoint y: 661, distance: 137.2
click at [1294, 661] on div "0 3 3" at bounding box center [1348, 658] width 330 height 25
click at [191, 320] on div "Name: FT - SHATTER - 1G - T19 - IND SKU: CON-SH-FT-T19 Package ID: 369432066717…" at bounding box center [804, 213] width 1464 height 221
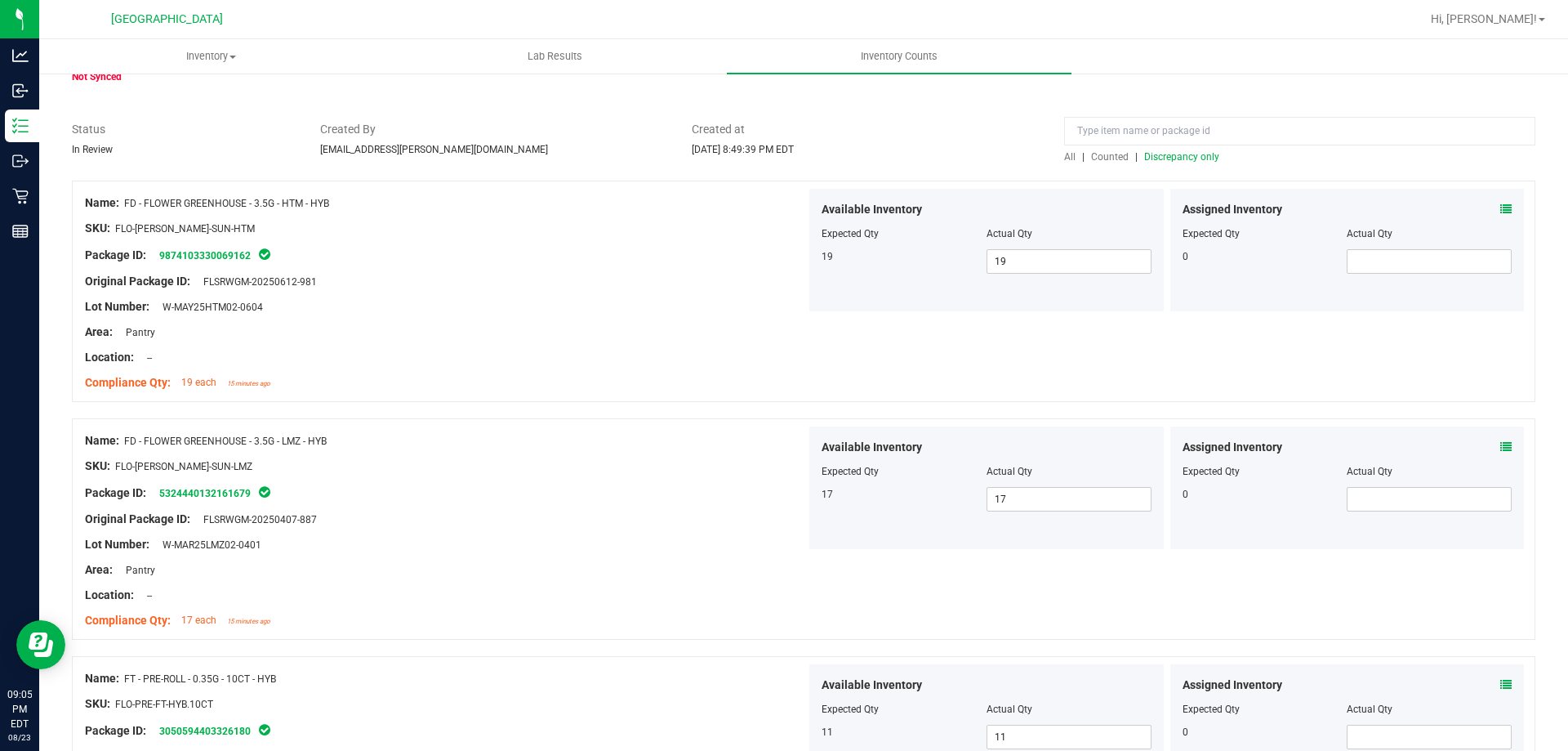
scroll to position [0, 0]
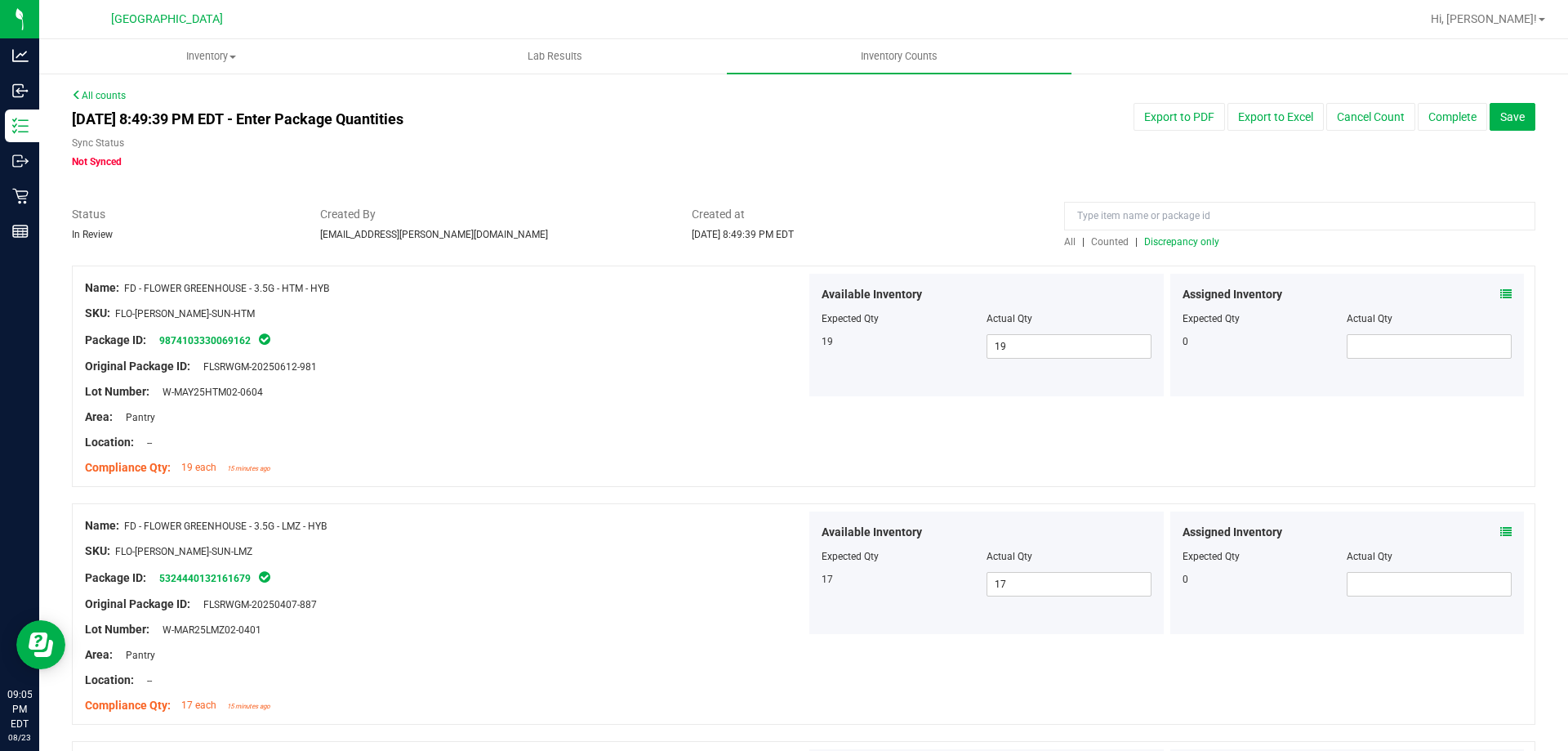
click at [1149, 244] on span "Discrepancy only" at bounding box center [1182, 241] width 75 height 12
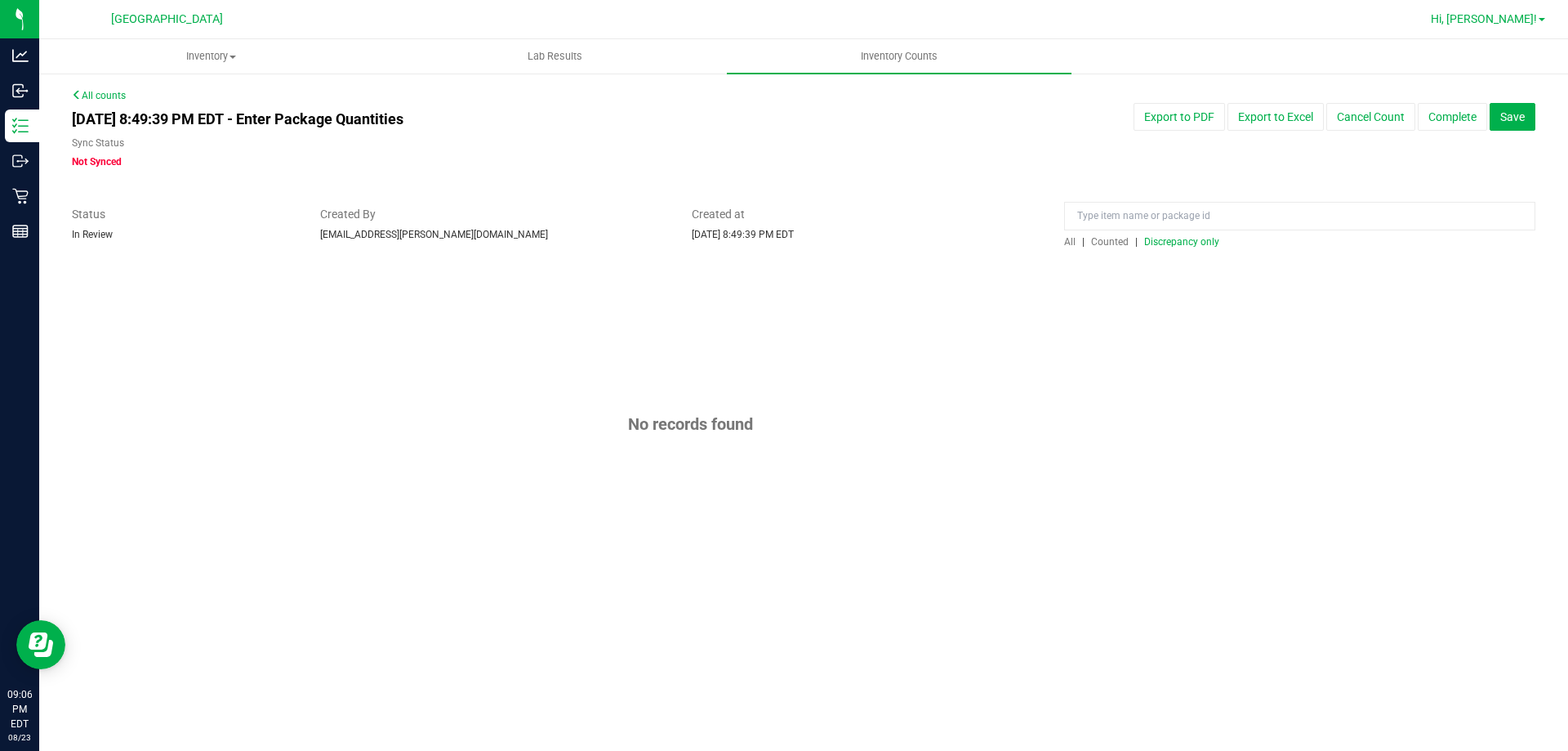
click at [1532, 15] on span "Hi, [PERSON_NAME]!" at bounding box center [1483, 19] width 106 height 13
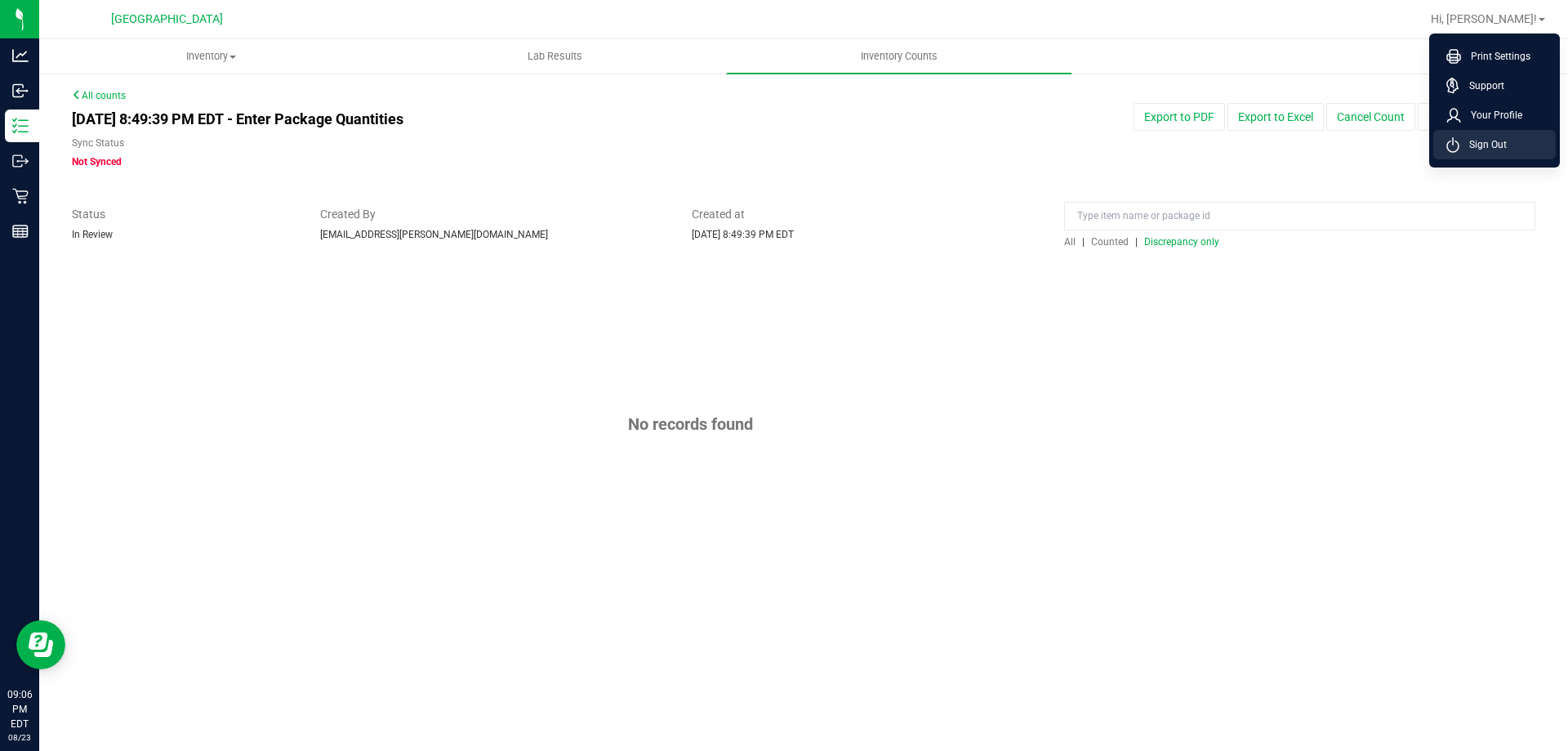
click at [1533, 143] on li "Sign Out" at bounding box center [1495, 144] width 123 height 29
